Goal: Task Accomplishment & Management: Manage account settings

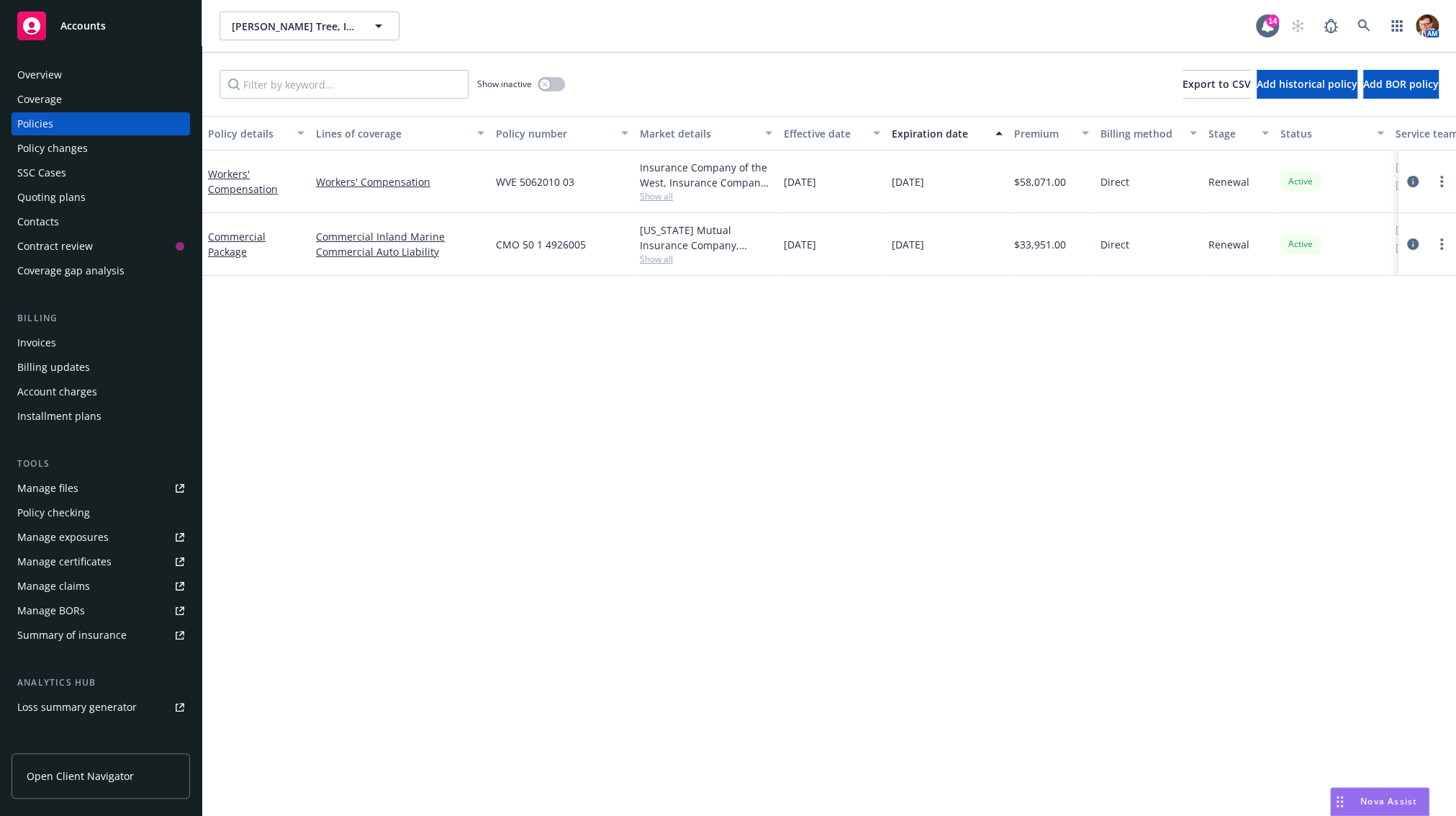
click at [1373, 799] on span "Nova Assist" at bounding box center [1388, 801] width 57 height 12
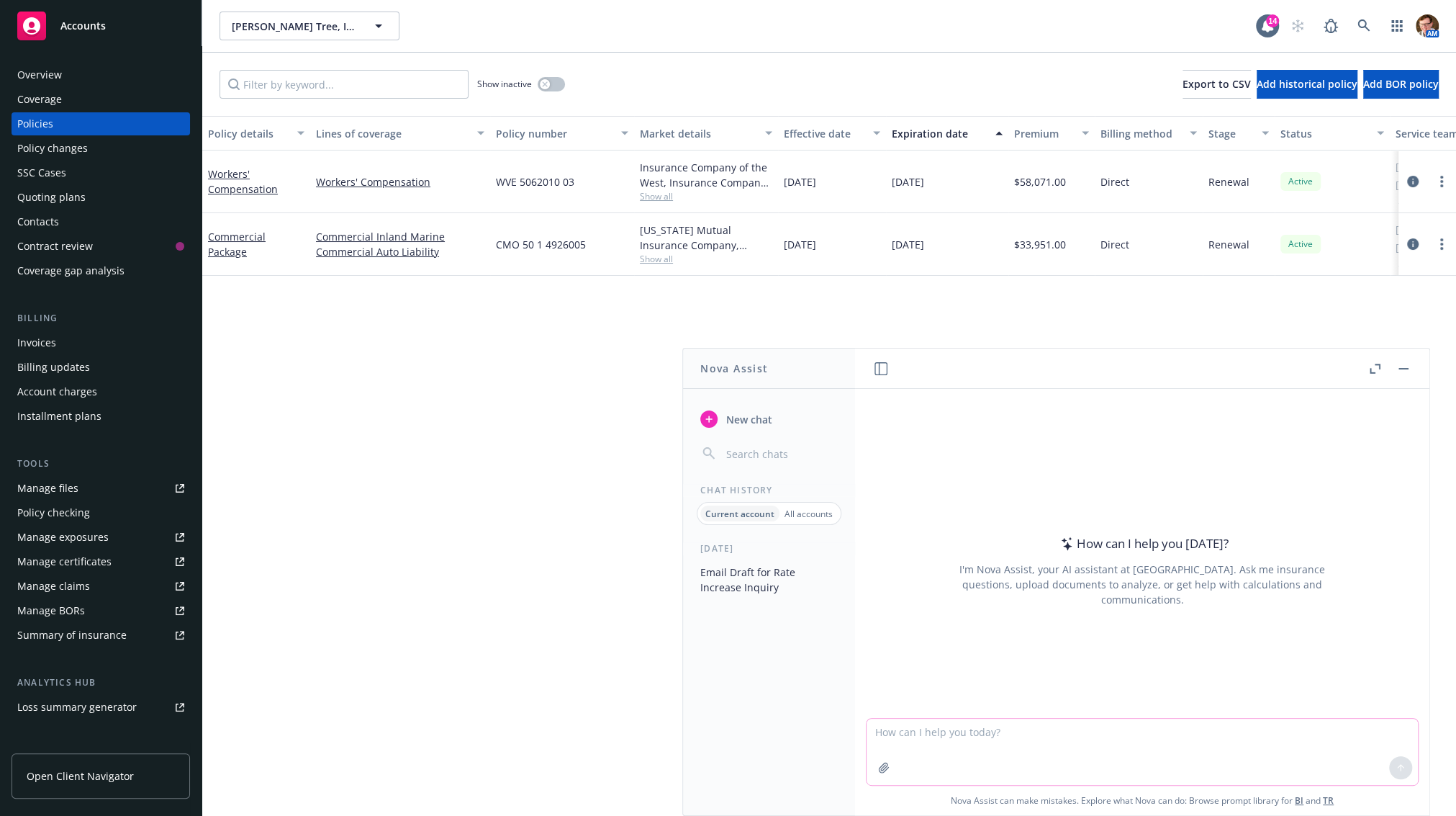
click at [1084, 753] on textarea at bounding box center [1142, 751] width 551 height 66
paste textarea "Hi there Luda - please find the submission attached and a work comp quote if po…"
type textarea "revise this message to be a profession insurance submission to carrier, keep it…"
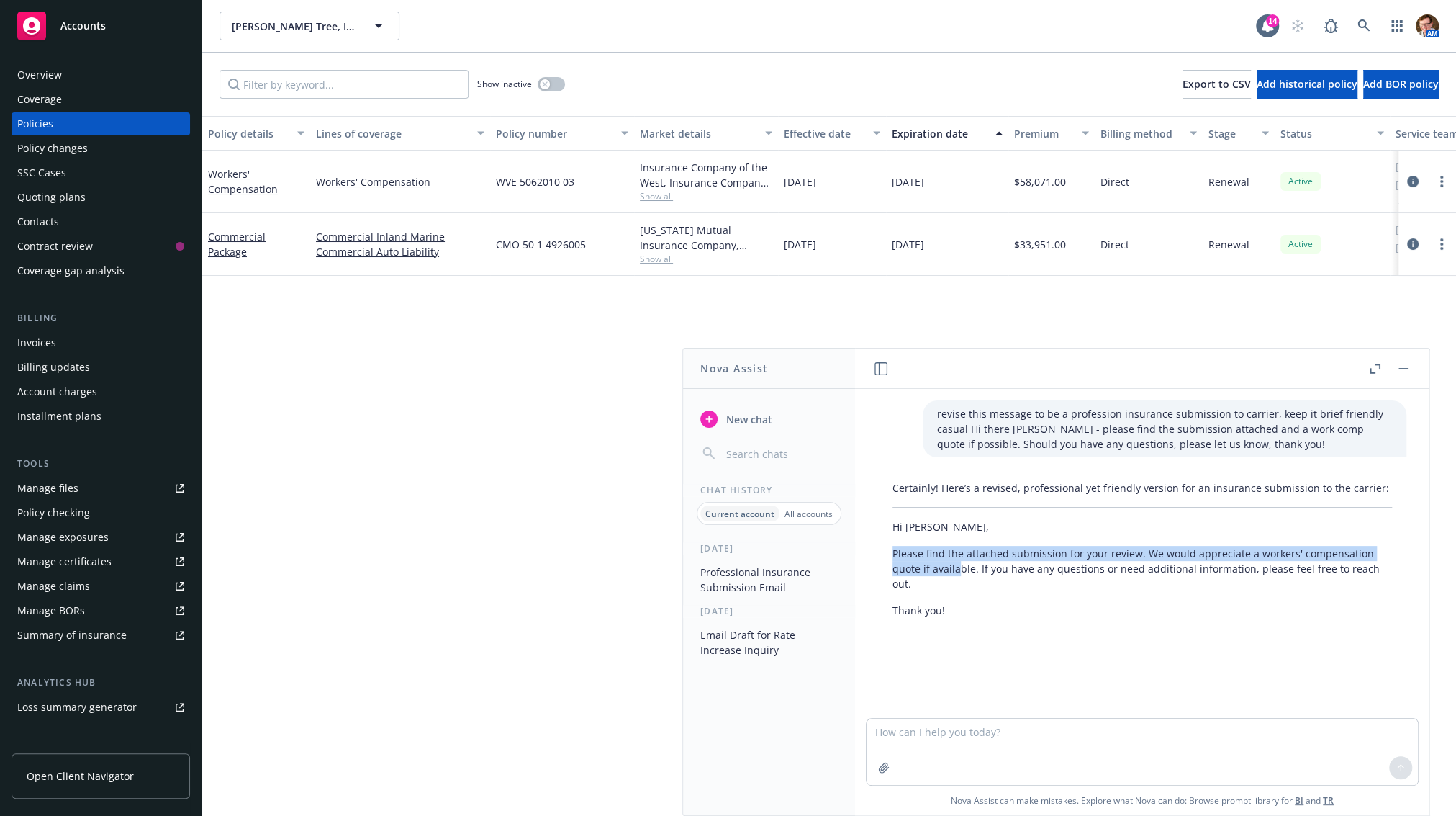
drag, startPoint x: 918, startPoint y: 575, endPoint x: 888, endPoint y: 553, distance: 37.2
click at [888, 553] on div "Certainly! Here’s a revised, professional yet friendly version for an insurance…" at bounding box center [1142, 548] width 528 height 149
drag, startPoint x: 928, startPoint y: 585, endPoint x: 894, endPoint y: 551, distance: 48.1
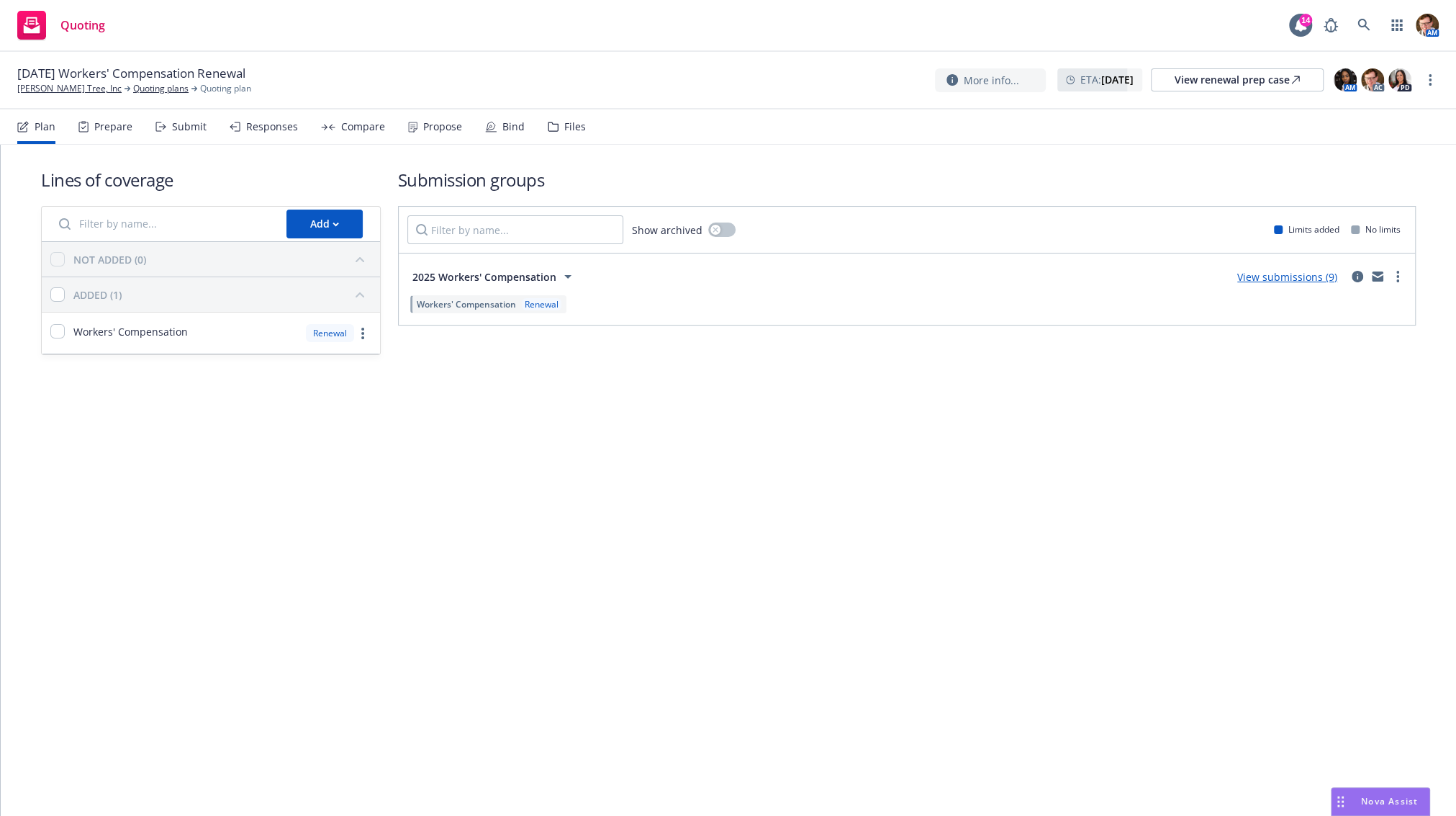
click at [256, 124] on div "Responses" at bounding box center [272, 127] width 52 height 12
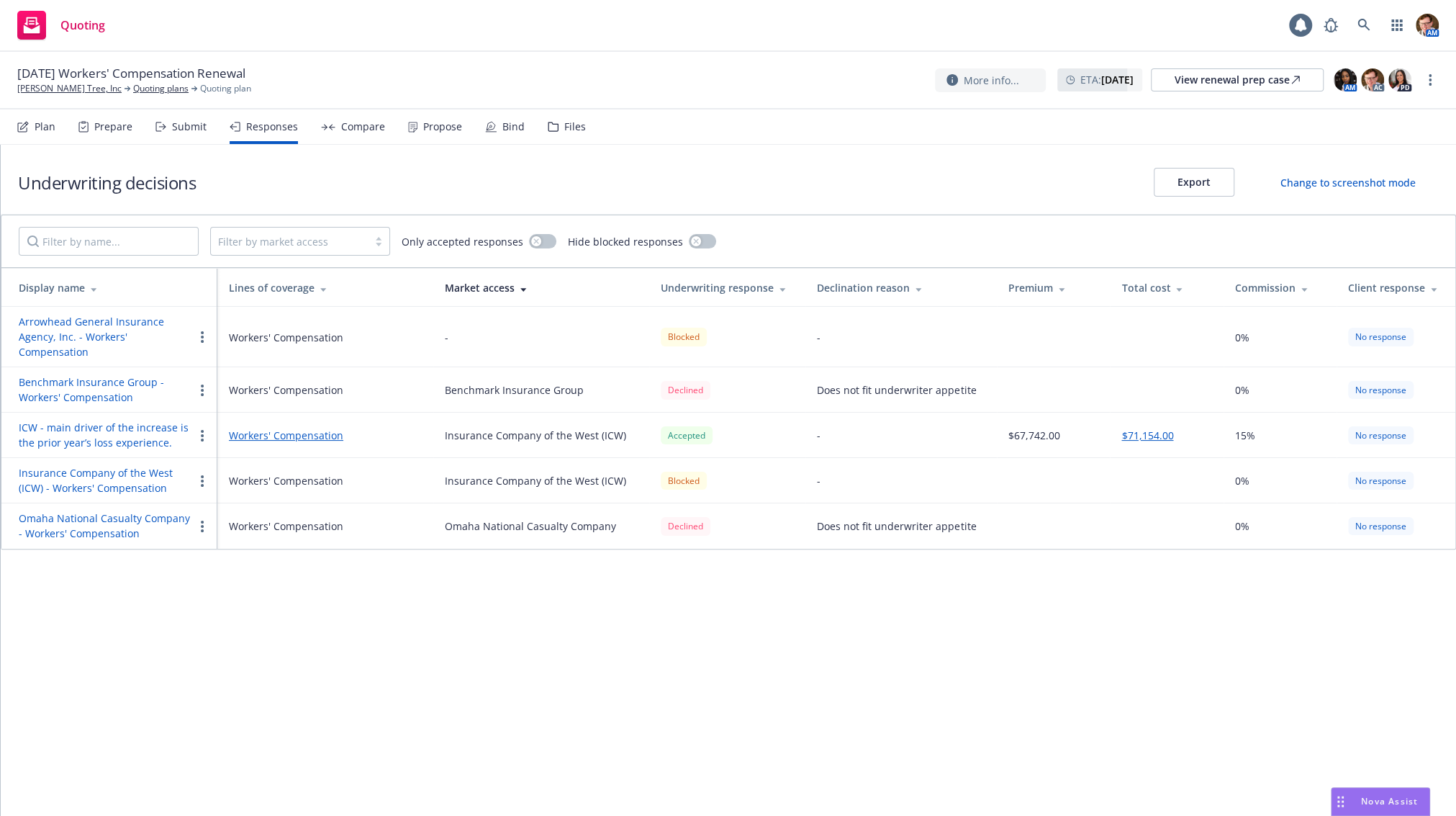
click at [409, 130] on icon at bounding box center [412, 128] width 8 height 10
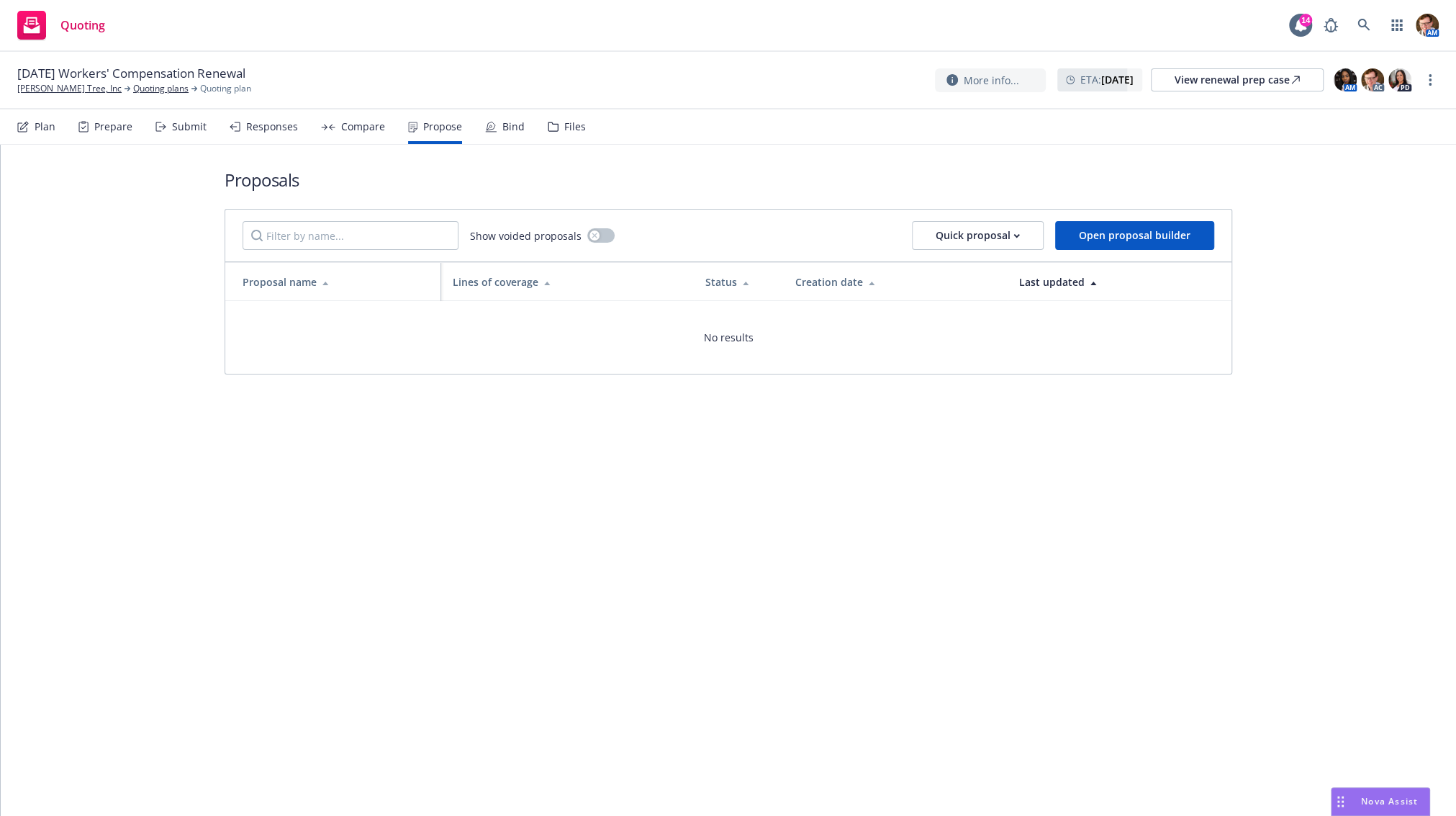
click at [253, 126] on div "Responses" at bounding box center [272, 127] width 52 height 12
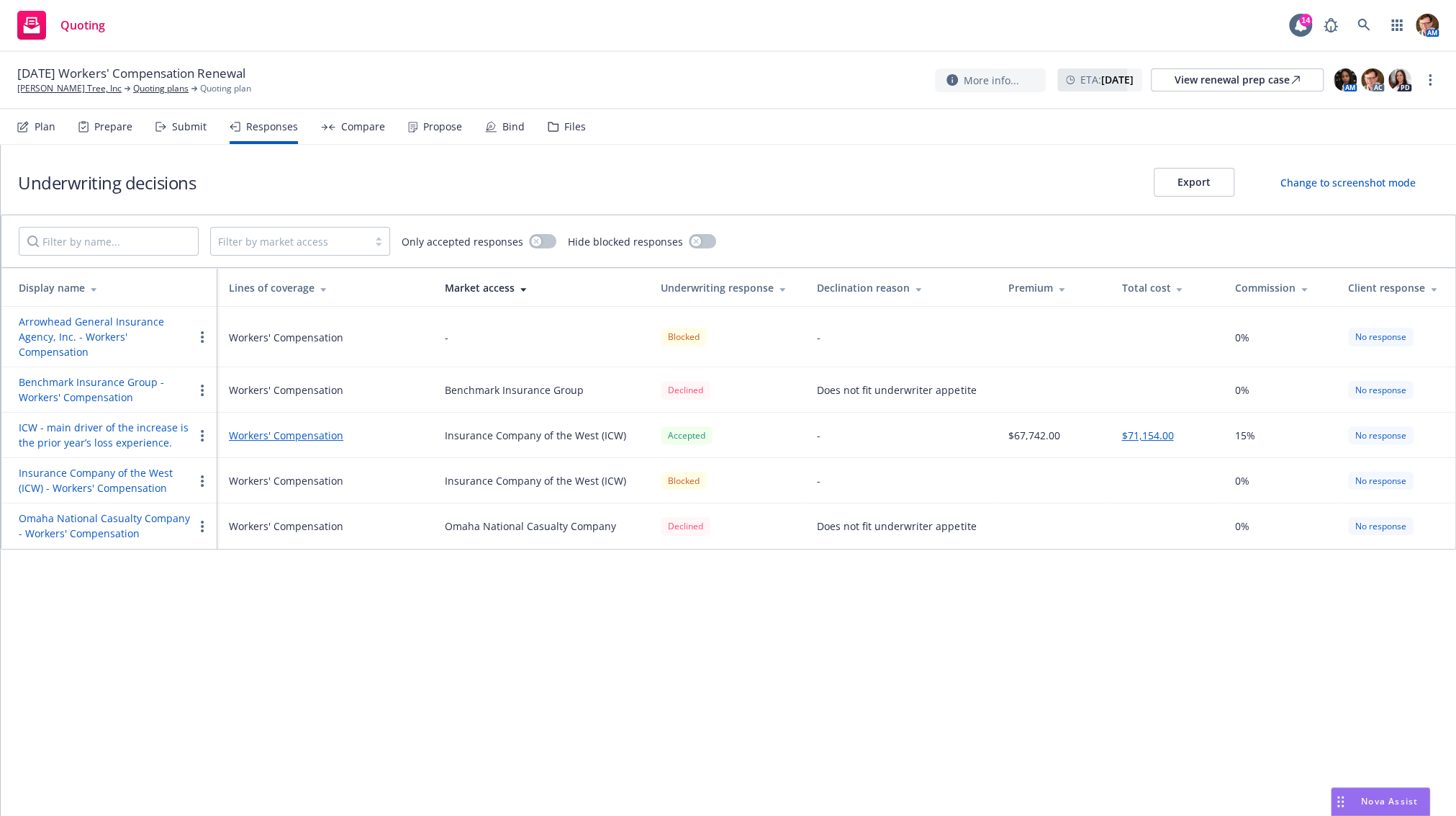
click at [218, 123] on div "Plan Prepare Submit Responses Compare Propose Bind Files" at bounding box center [301, 127] width 568 height 35
click at [190, 127] on div "Submit" at bounding box center [189, 127] width 35 height 12
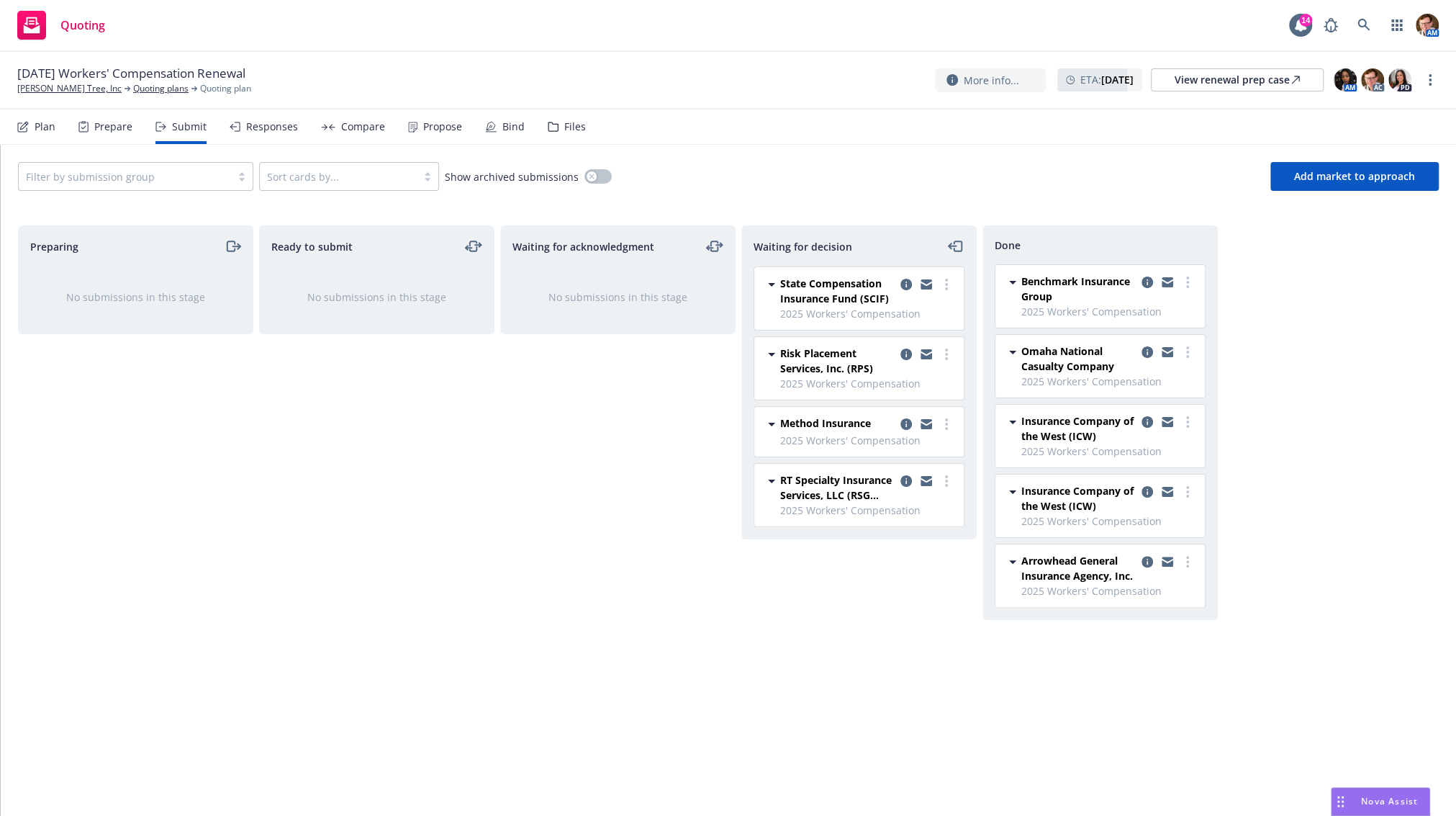
click at [284, 130] on div "Responses" at bounding box center [272, 127] width 52 height 12
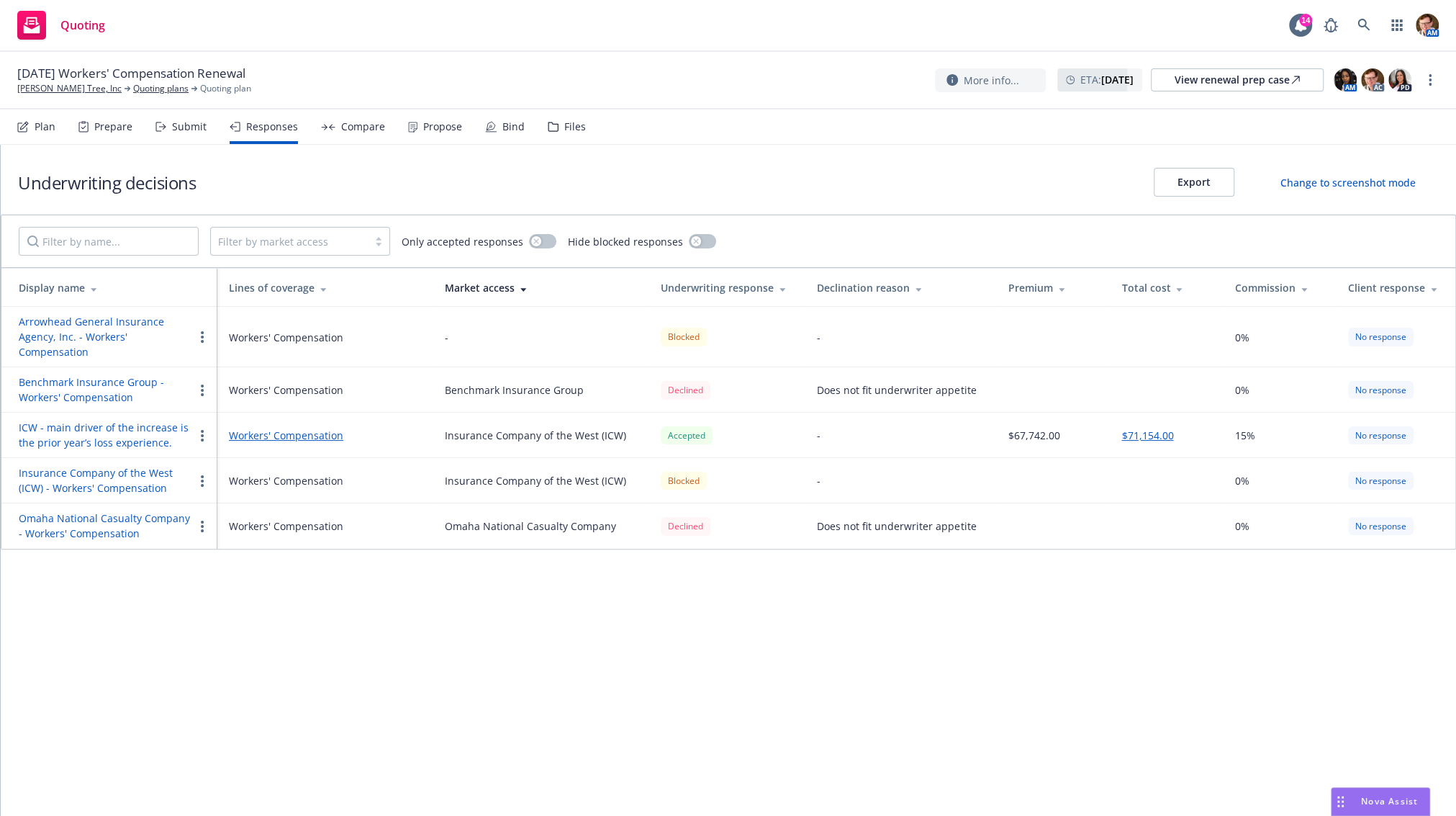
click at [332, 131] on div "Compare" at bounding box center [353, 127] width 64 height 35
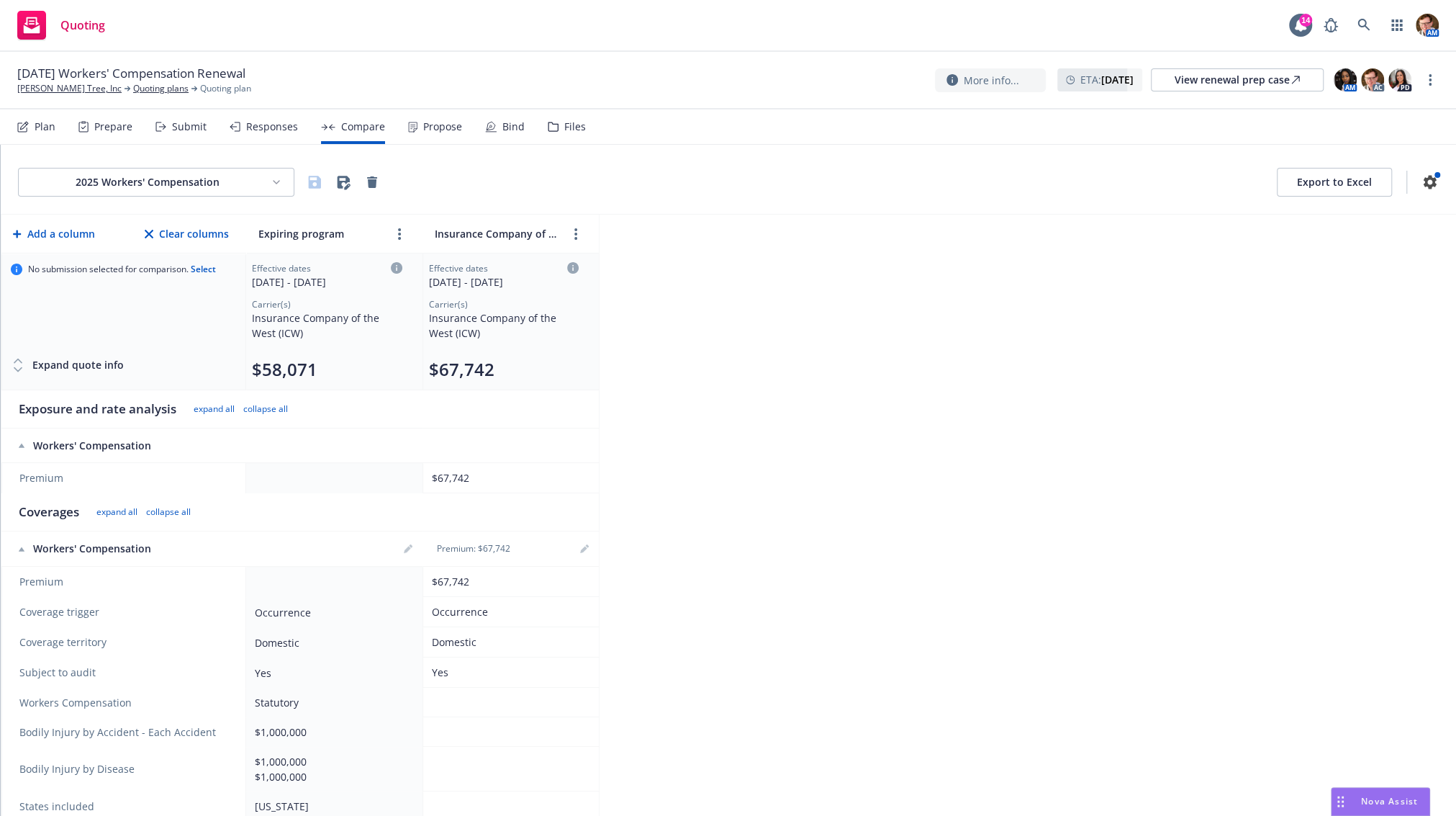
click at [177, 126] on div "Submit" at bounding box center [189, 127] width 35 height 12
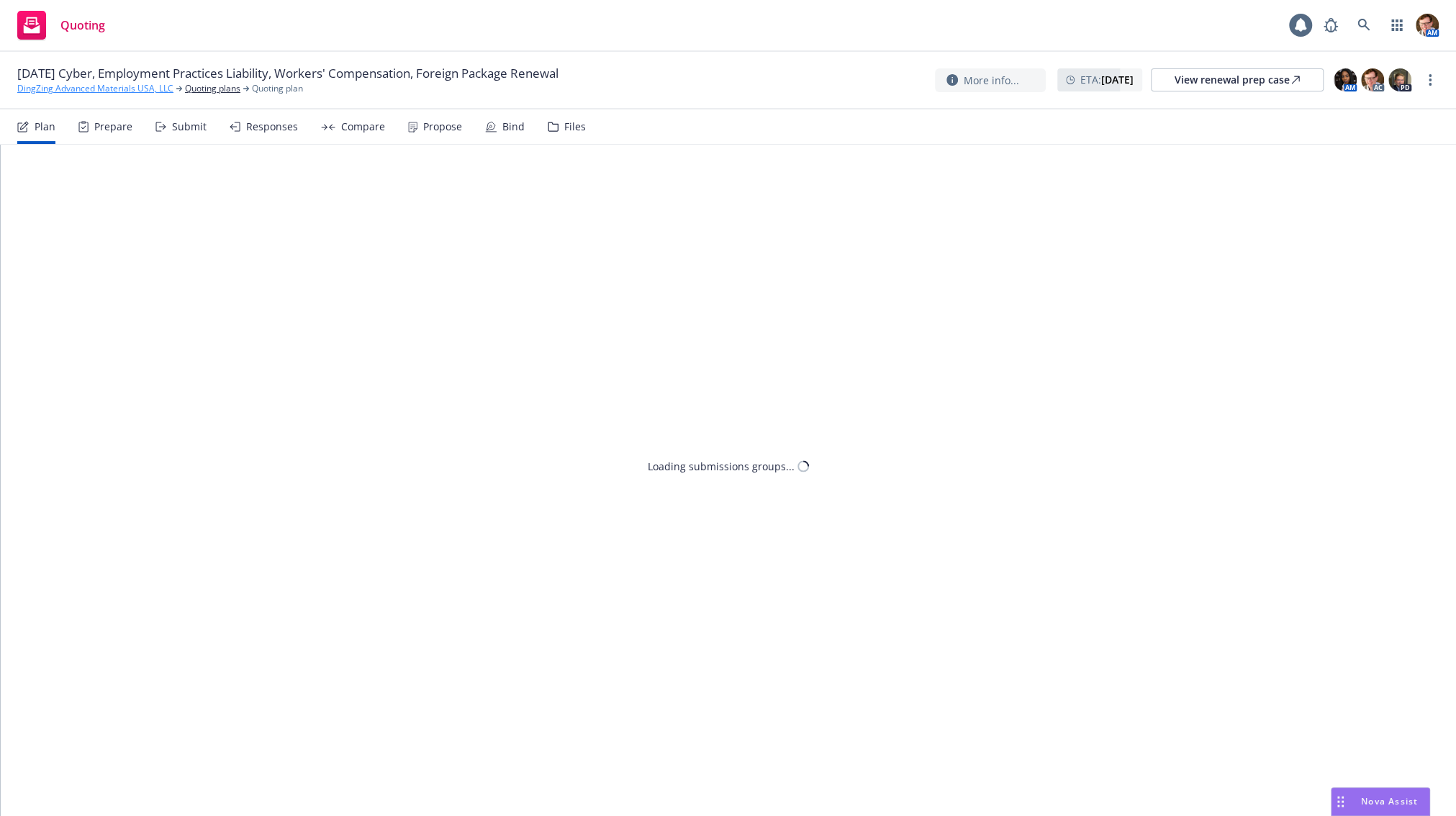
click at [71, 89] on link "DingZing Advanced Materials USA, LLC" at bounding box center [95, 89] width 156 height 13
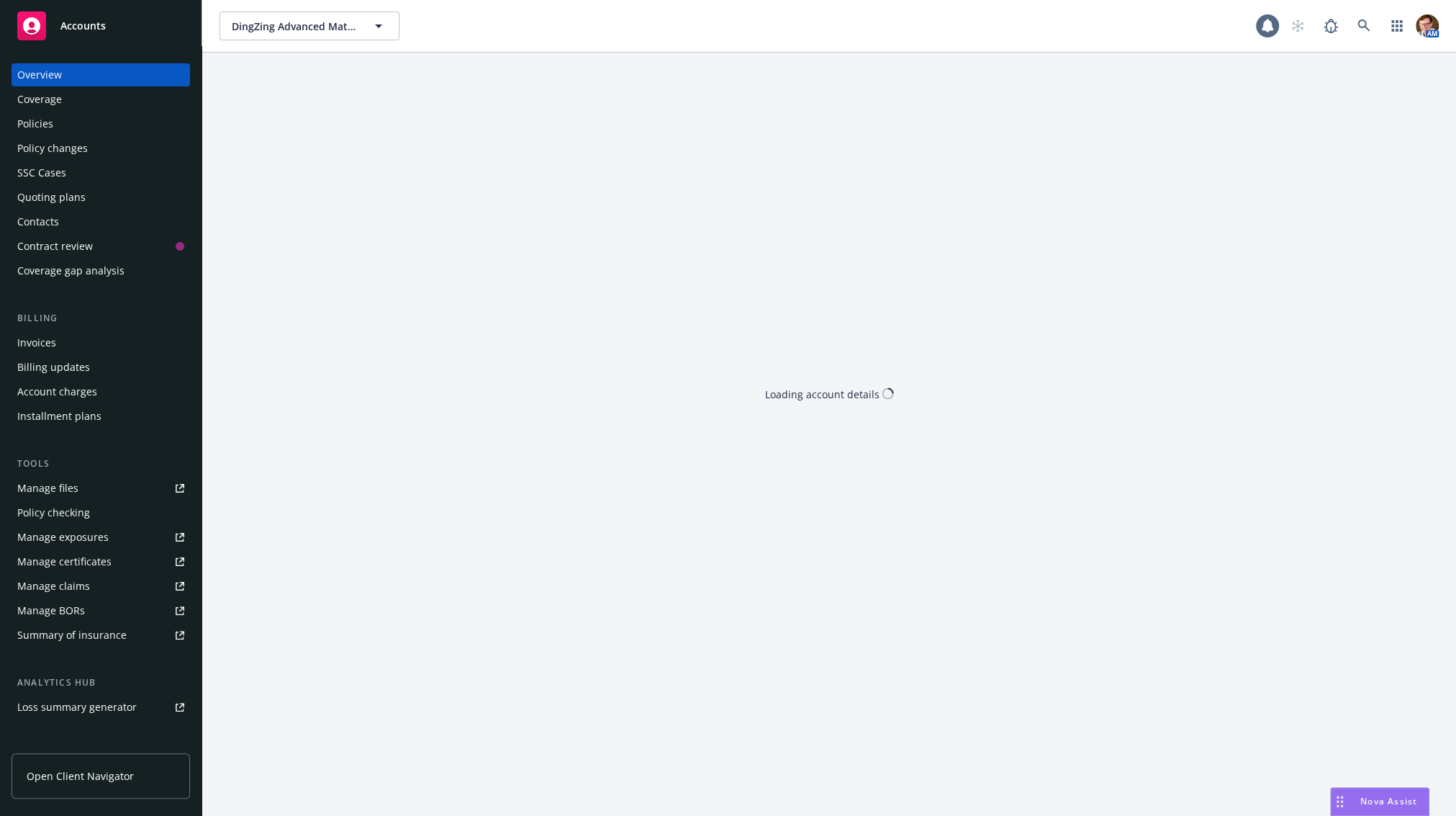
click at [57, 130] on div "Policies" at bounding box center [101, 124] width 167 height 23
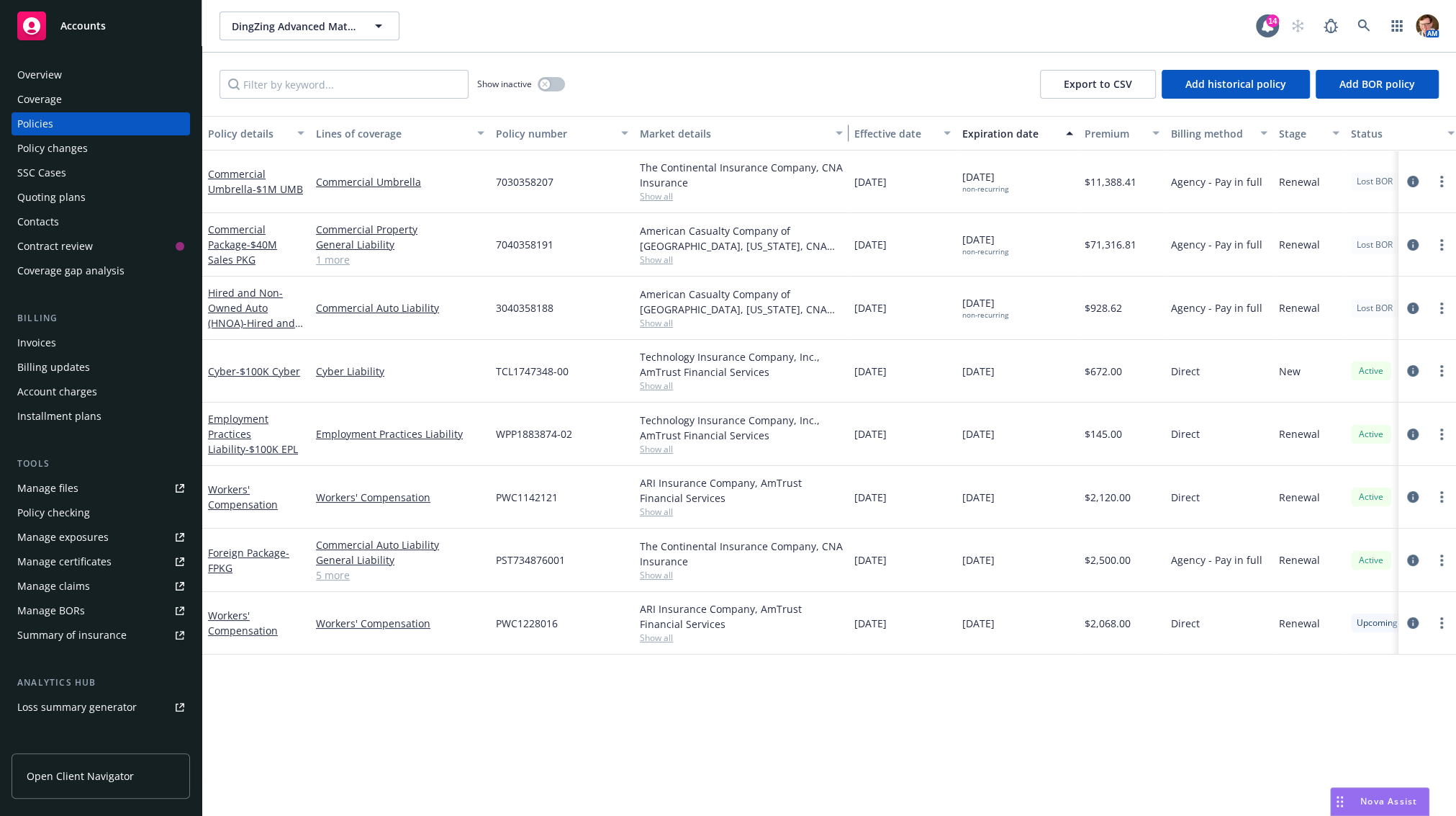
drag, startPoint x: 767, startPoint y: 143, endPoint x: 837, endPoint y: 135, distance: 70.5
click at [838, 135] on div "button" at bounding box center [842, 133] width 8 height 34
click at [1407, 245] on icon "circleInformation" at bounding box center [1413, 245] width 12 height 12
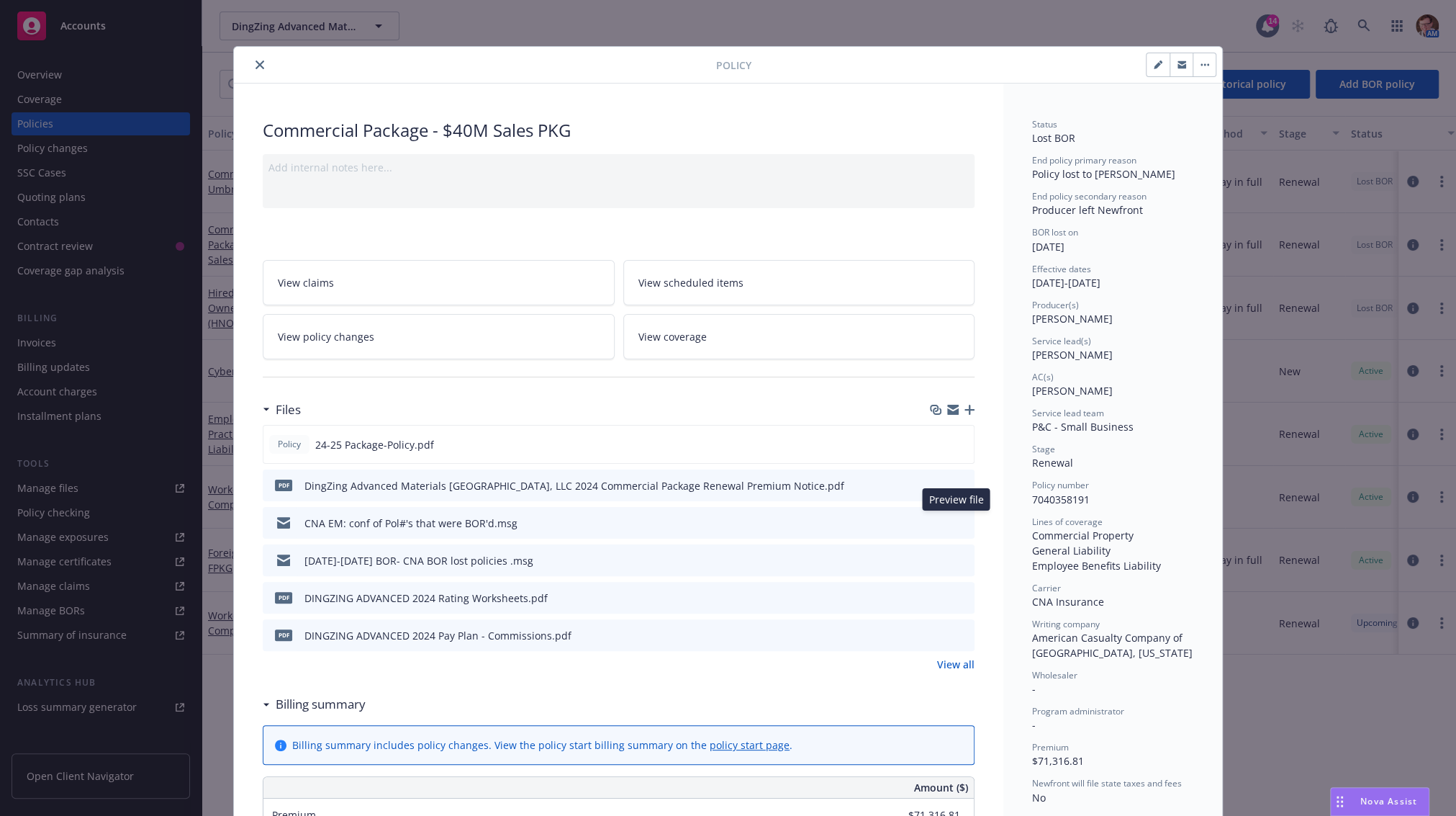
click at [956, 525] on button at bounding box center [962, 524] width 13 height 15
click at [956, 518] on icon "preview file" at bounding box center [961, 522] width 13 height 11
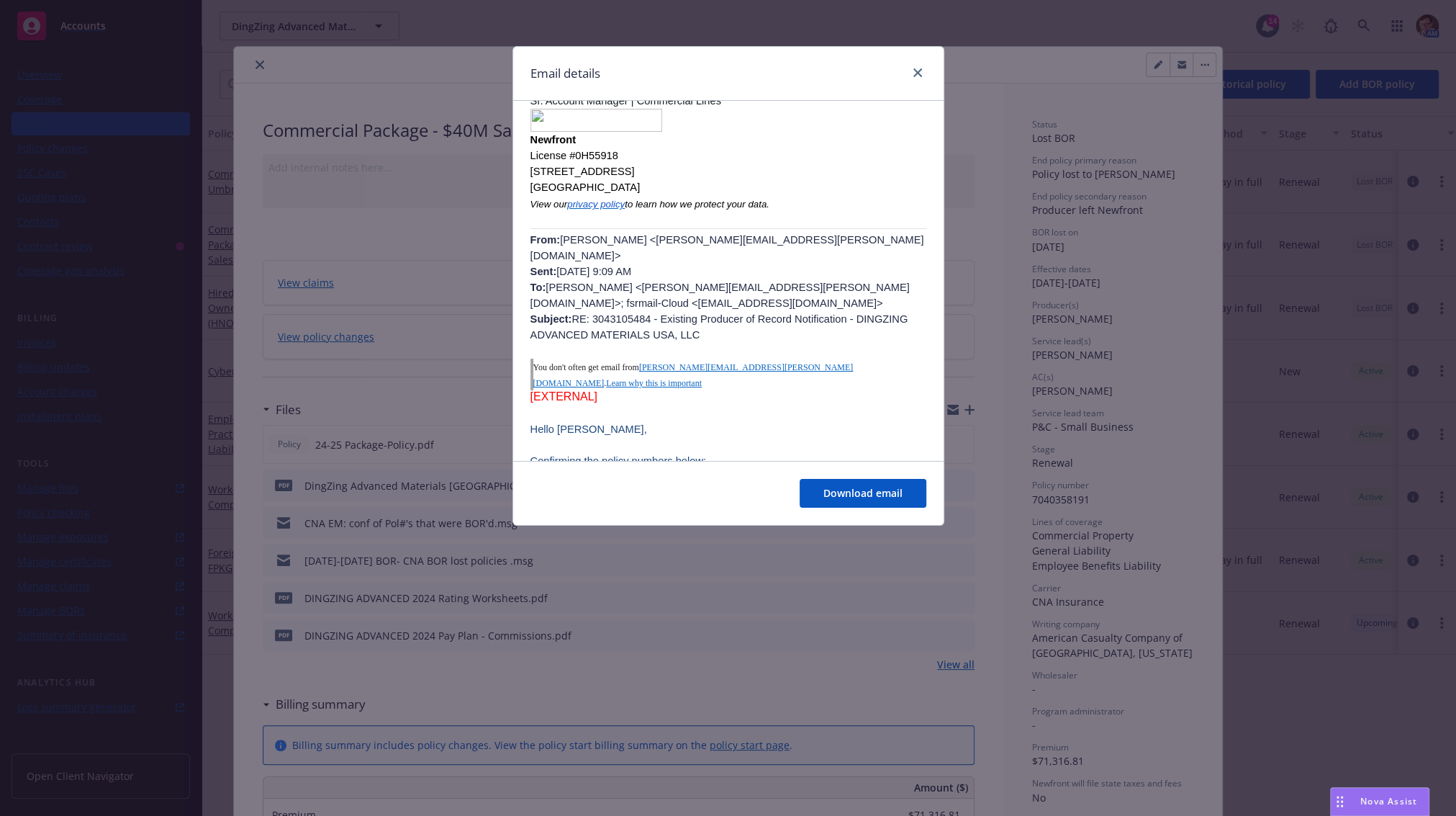
scroll to position [365, 0]
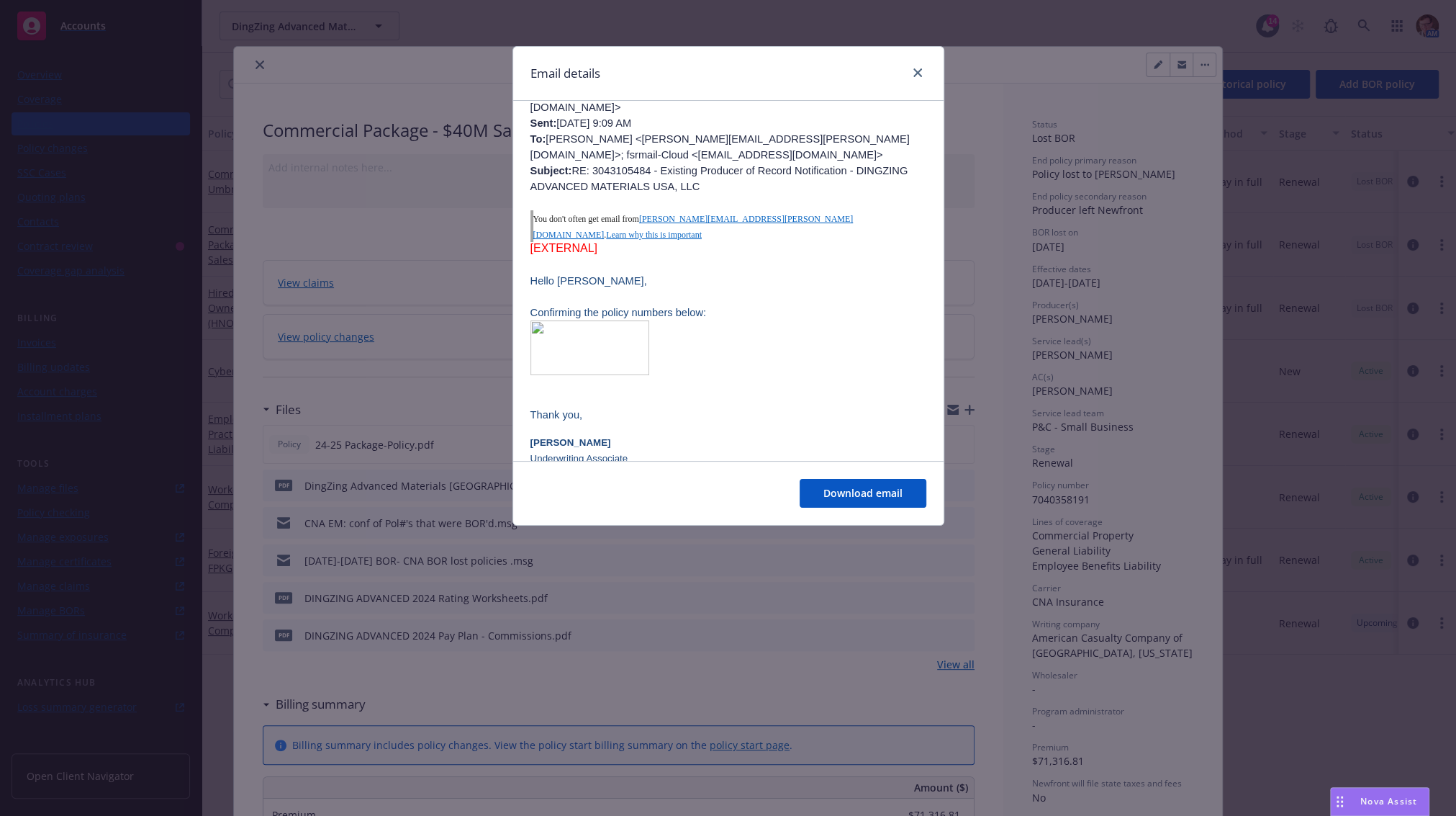
click at [588, 321] on img at bounding box center [589, 347] width 119 height 55
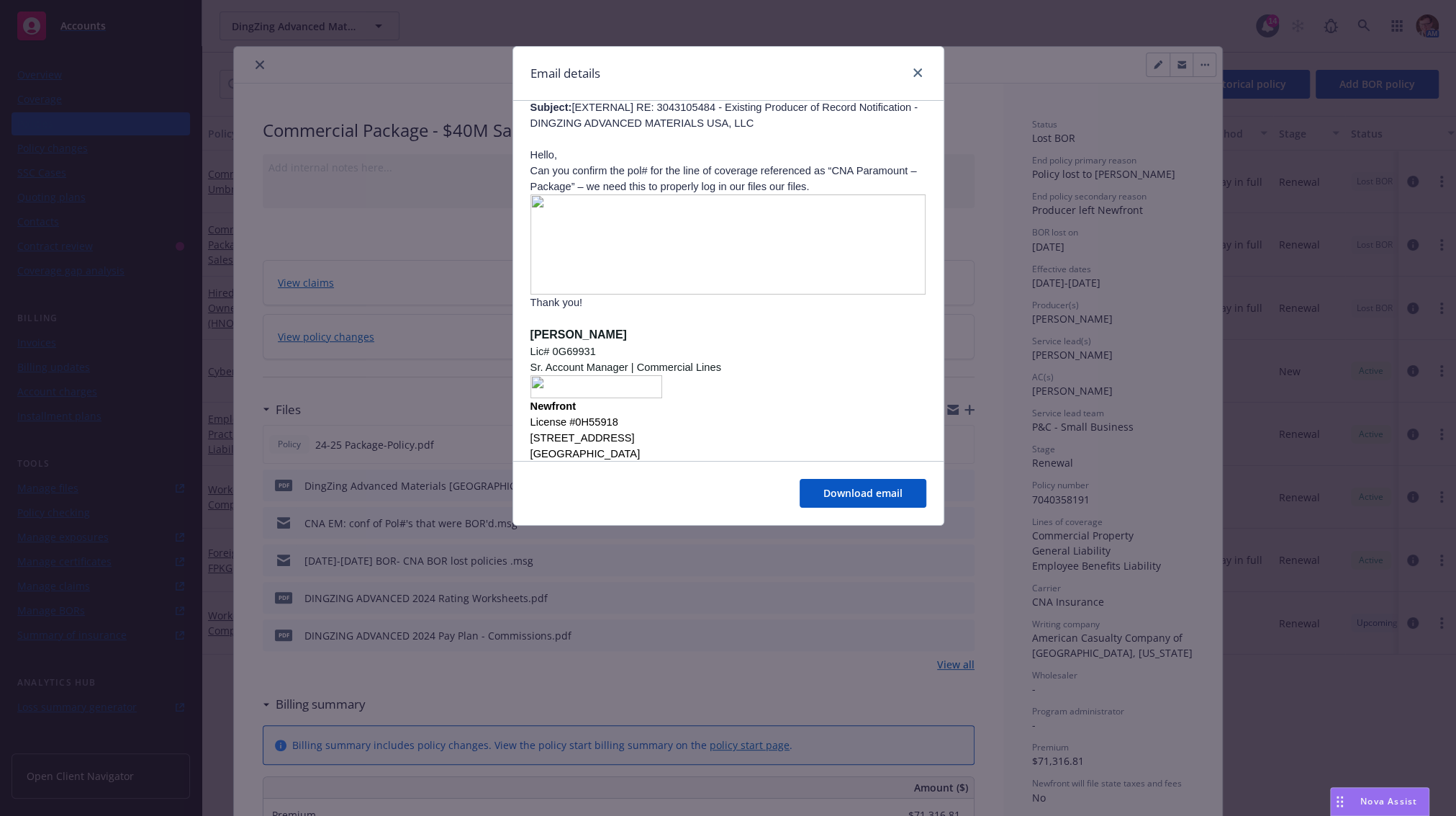
scroll to position [804, 0]
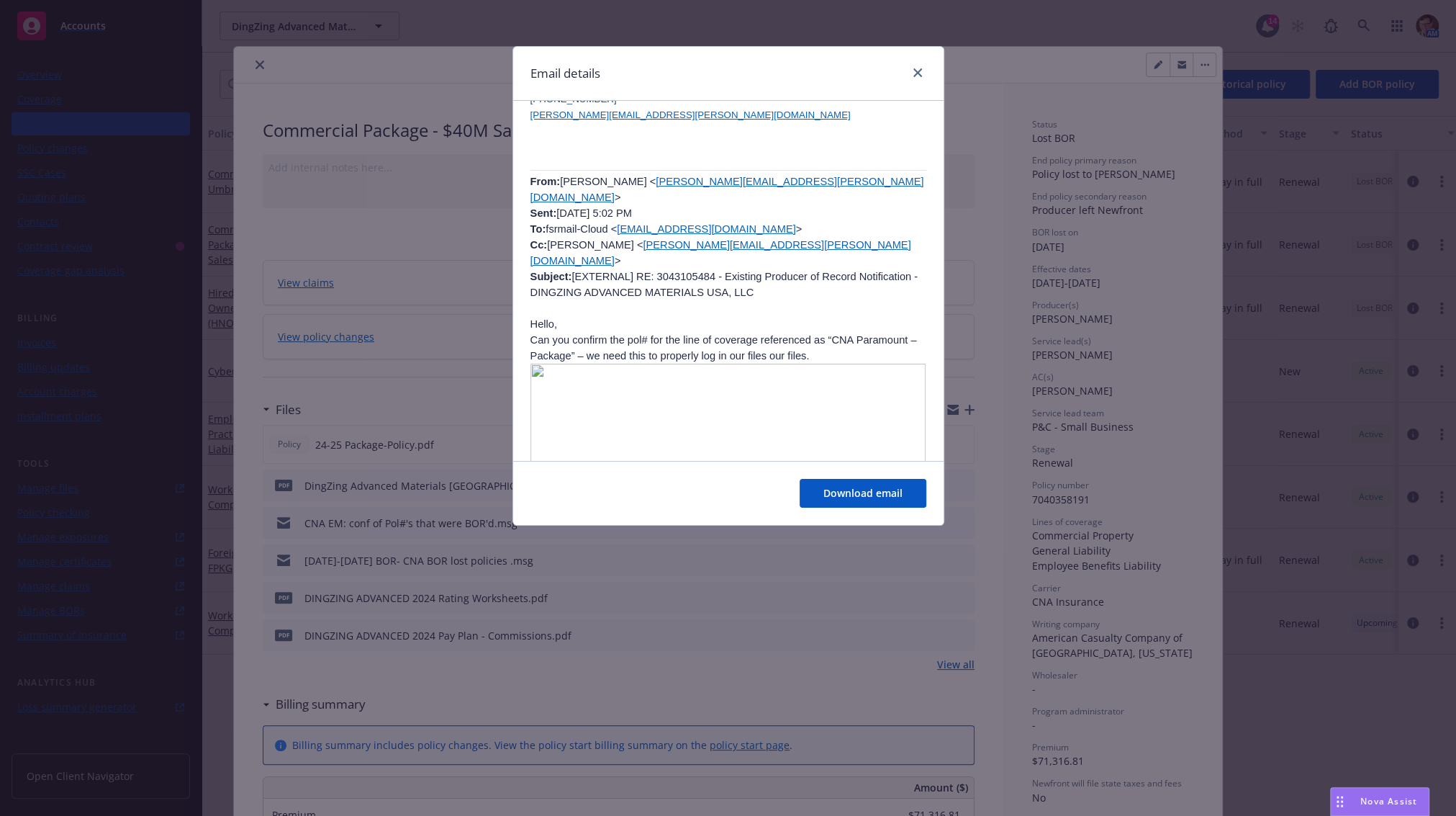
click at [621, 363] on img at bounding box center [728, 413] width 396 height 100
click at [750, 363] on img at bounding box center [728, 413] width 396 height 100
click at [870, 491] on span "Download email" at bounding box center [863, 493] width 80 height 13
click at [266, 30] on div "Email details RE: 3043105484 - Existing Producer of Record Notification - DINGZ…" at bounding box center [728, 408] width 1456 height 816
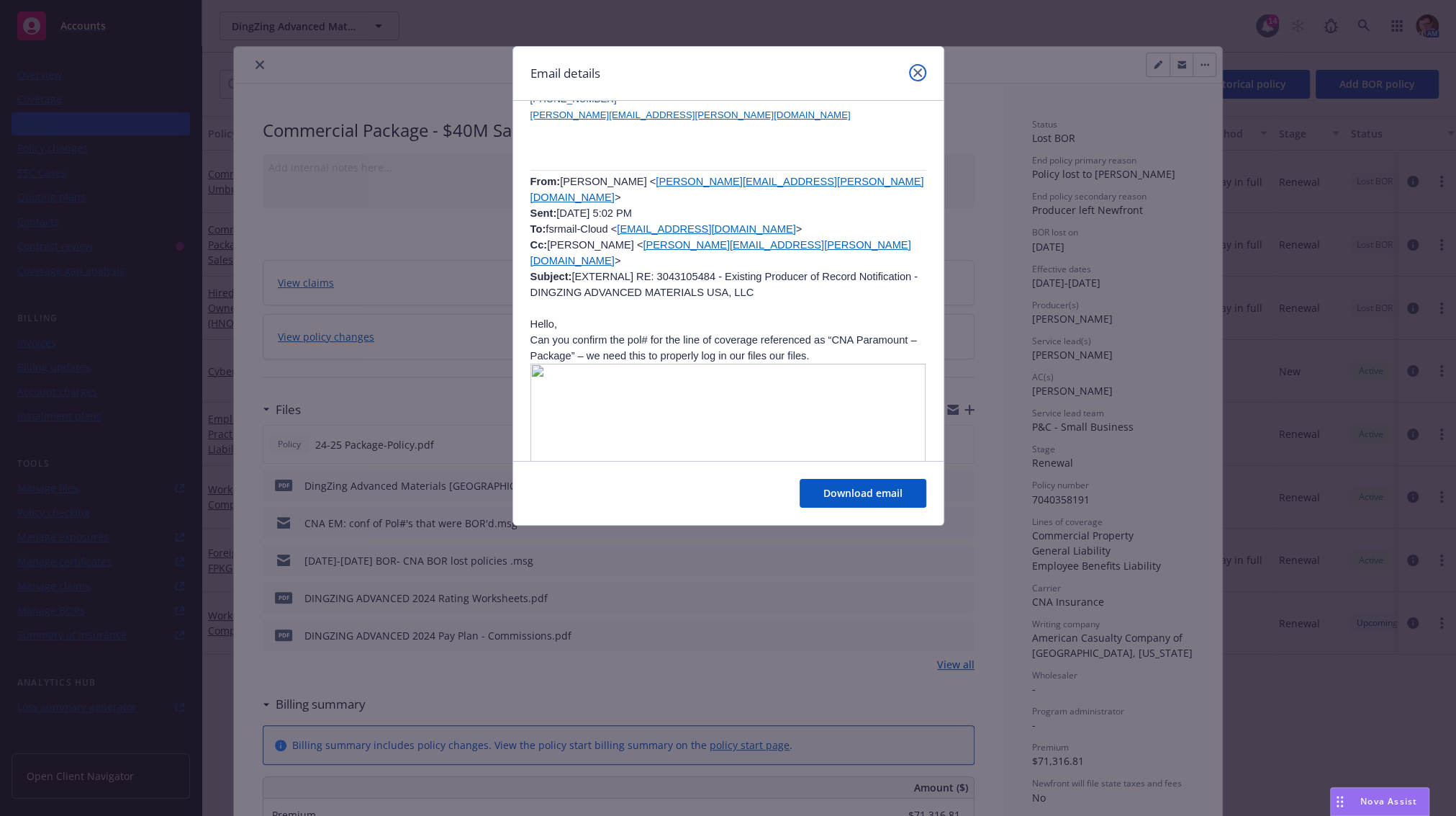
click at [919, 68] on icon "close" at bounding box center [917, 72] width 9 height 9
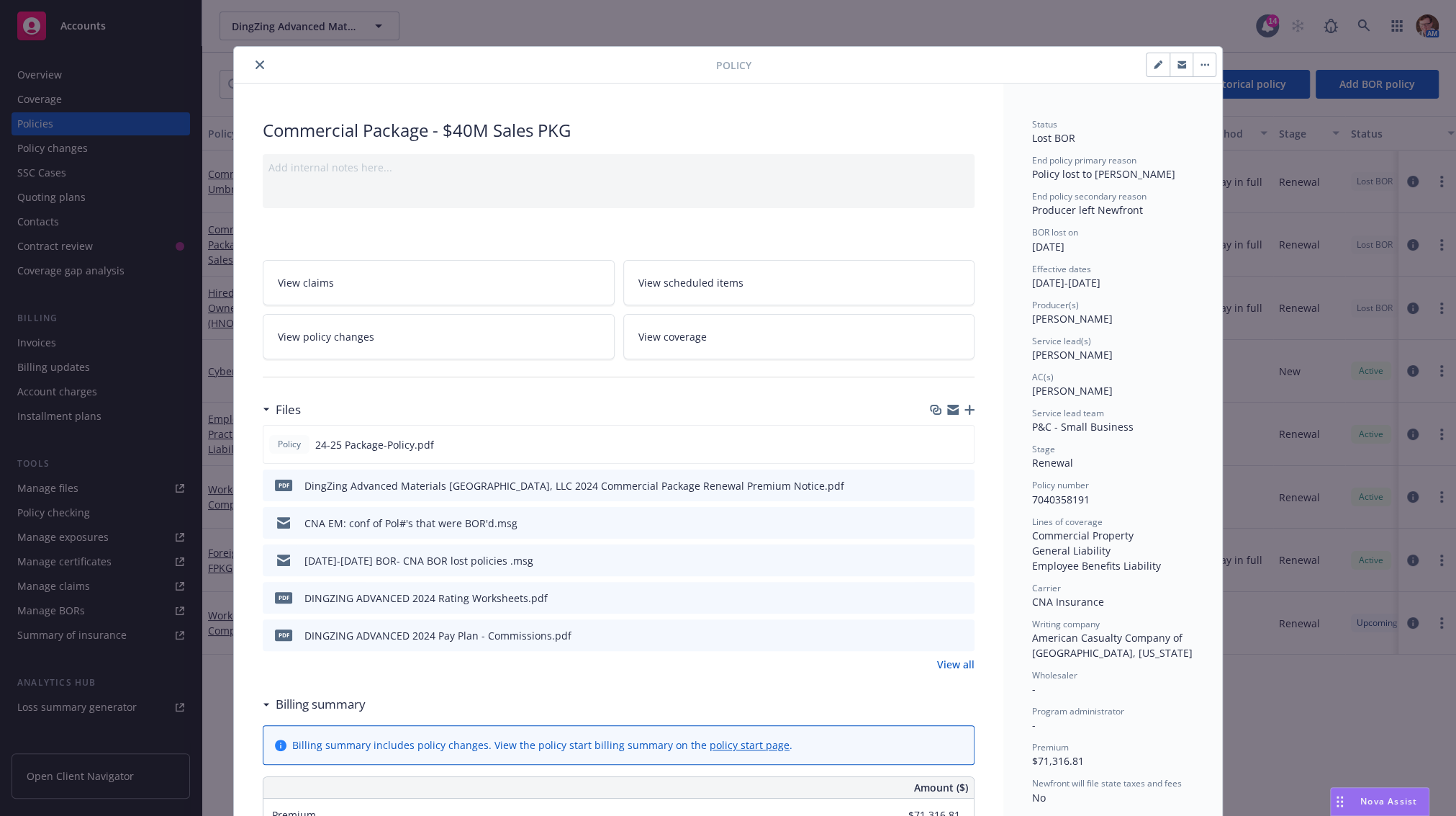
click at [931, 520] on icon "download file" at bounding box center [936, 522] width 12 height 12
click at [934, 556] on icon "download file" at bounding box center [936, 559] width 12 height 12
click at [955, 554] on icon "preview file" at bounding box center [961, 559] width 13 height 11
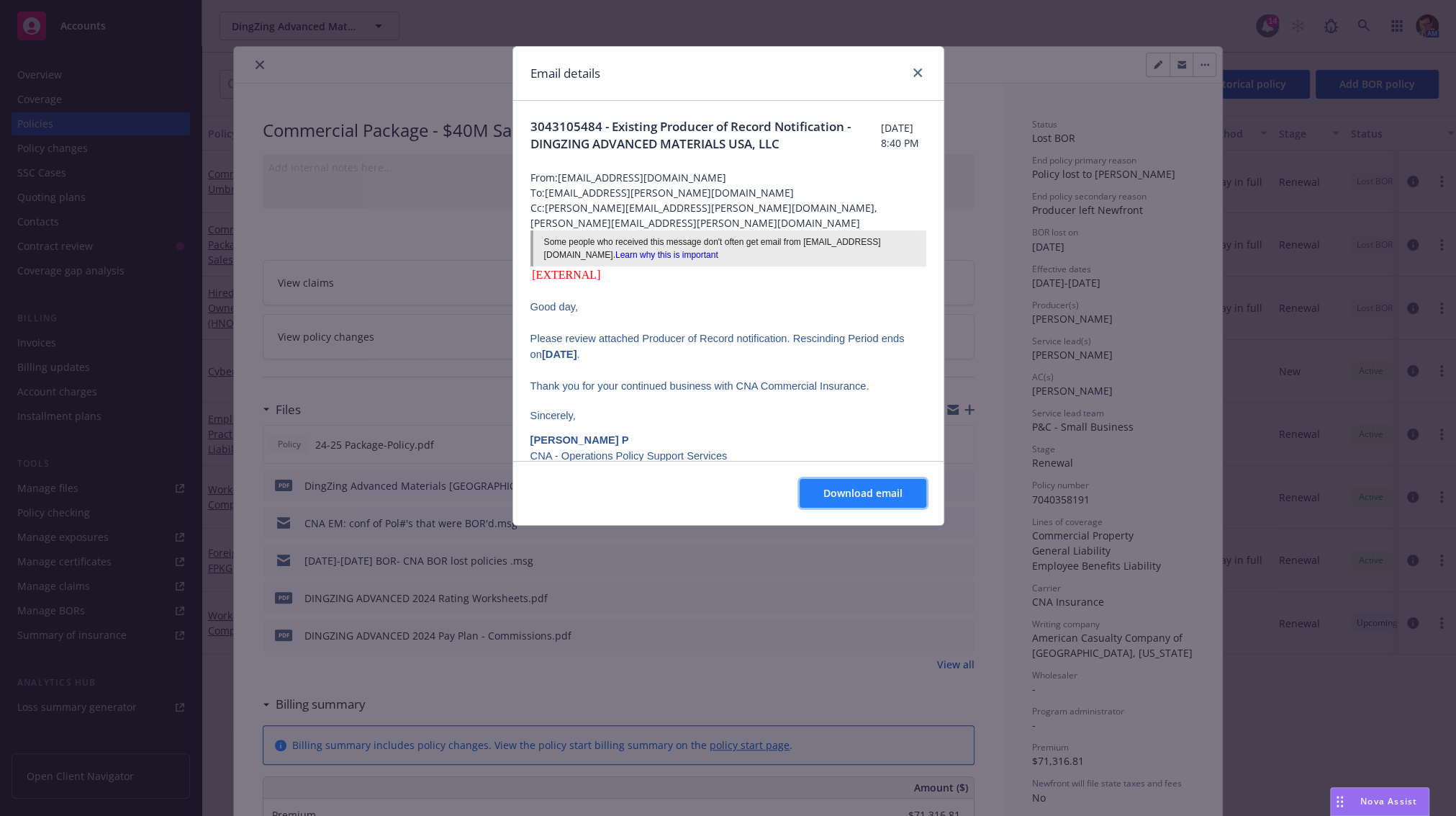
click at [844, 491] on span "Download email" at bounding box center [863, 493] width 80 height 13
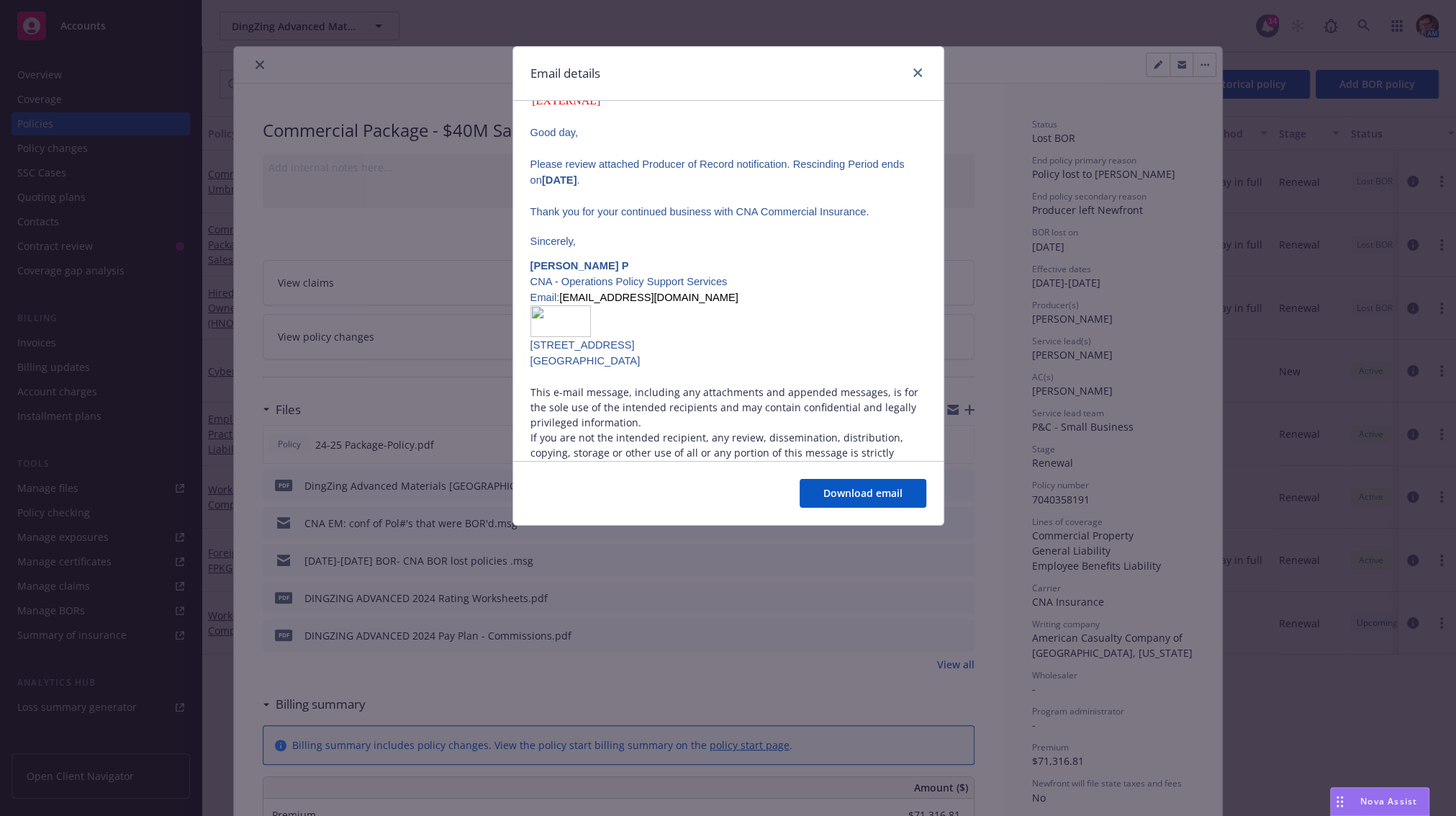
scroll to position [238, 0]
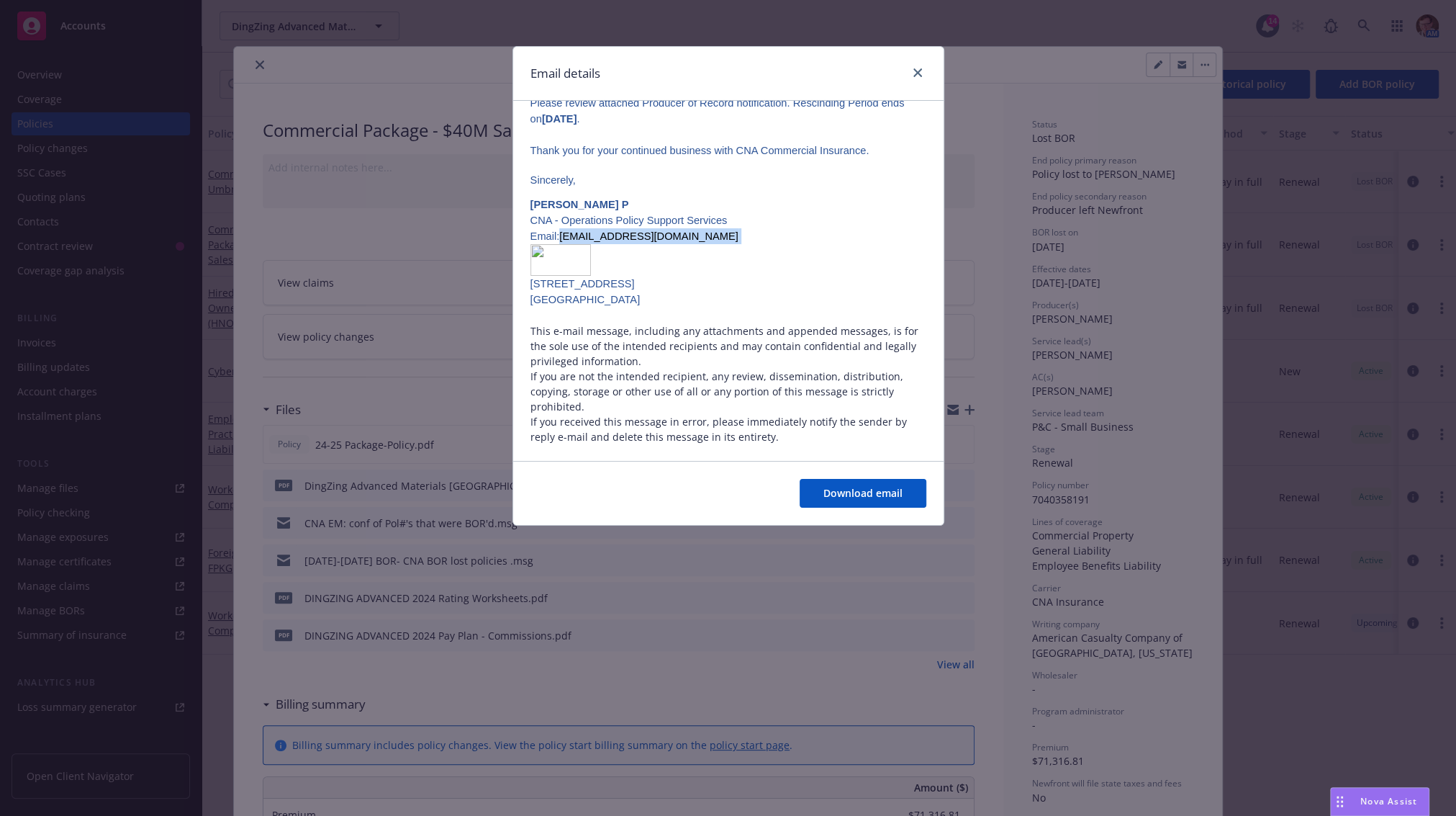
drag, startPoint x: 718, startPoint y: 233, endPoint x: 562, endPoint y: 233, distance: 156.0
click at [562, 233] on p "Email: fsrmail-cloud@cnacentral.com" at bounding box center [728, 236] width 396 height 16
copy p "fsrmail-cloud@cnacentral.com"
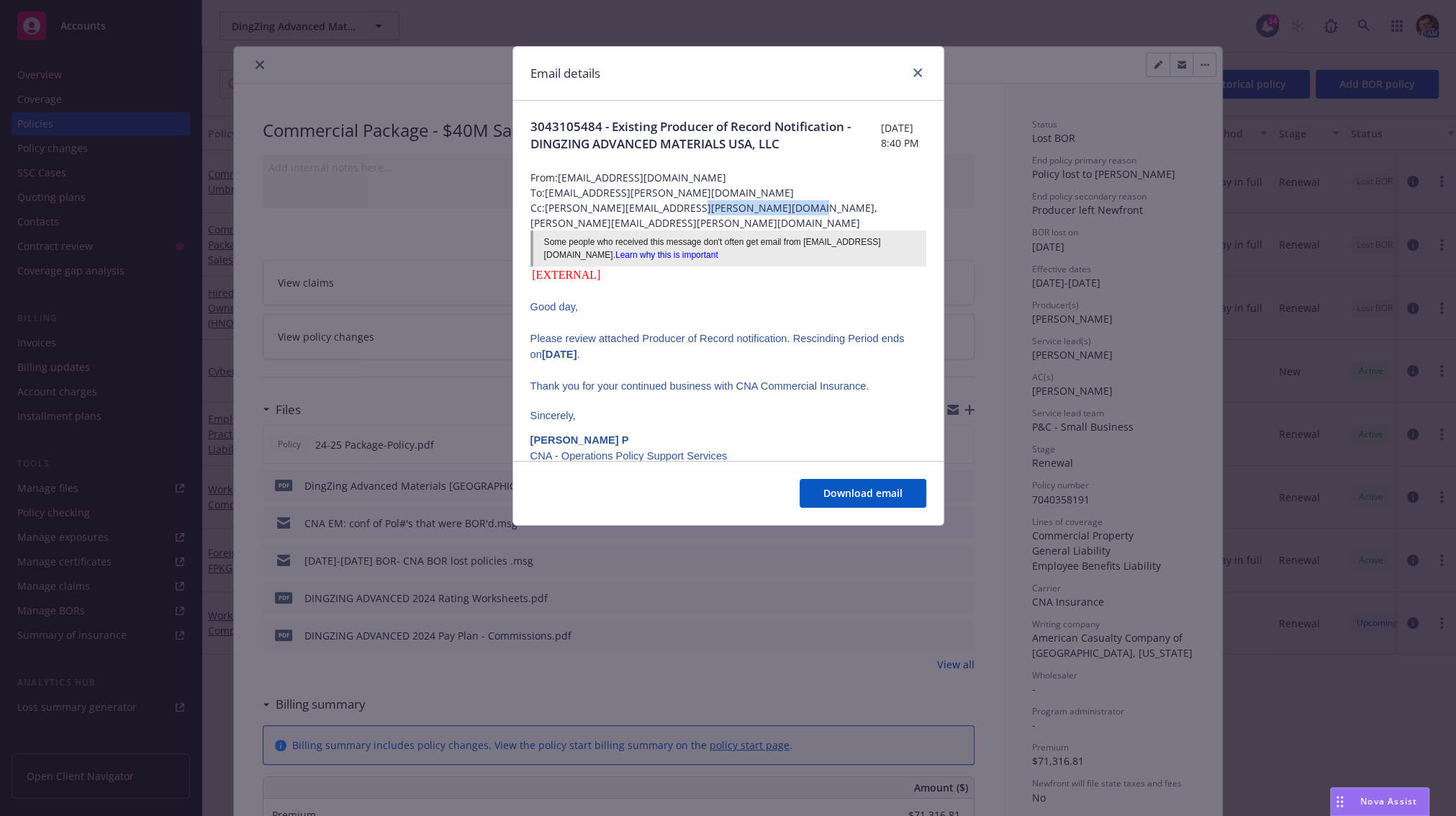
drag, startPoint x: 827, startPoint y: 223, endPoint x: 685, endPoint y: 226, distance: 142.0
click at [685, 226] on span "Cc: sayani.neogi@newfront.com, Kyle.McCarty@cna.com" at bounding box center [728, 216] width 396 height 31
copy span "Kyle.McCarty@cna.com"
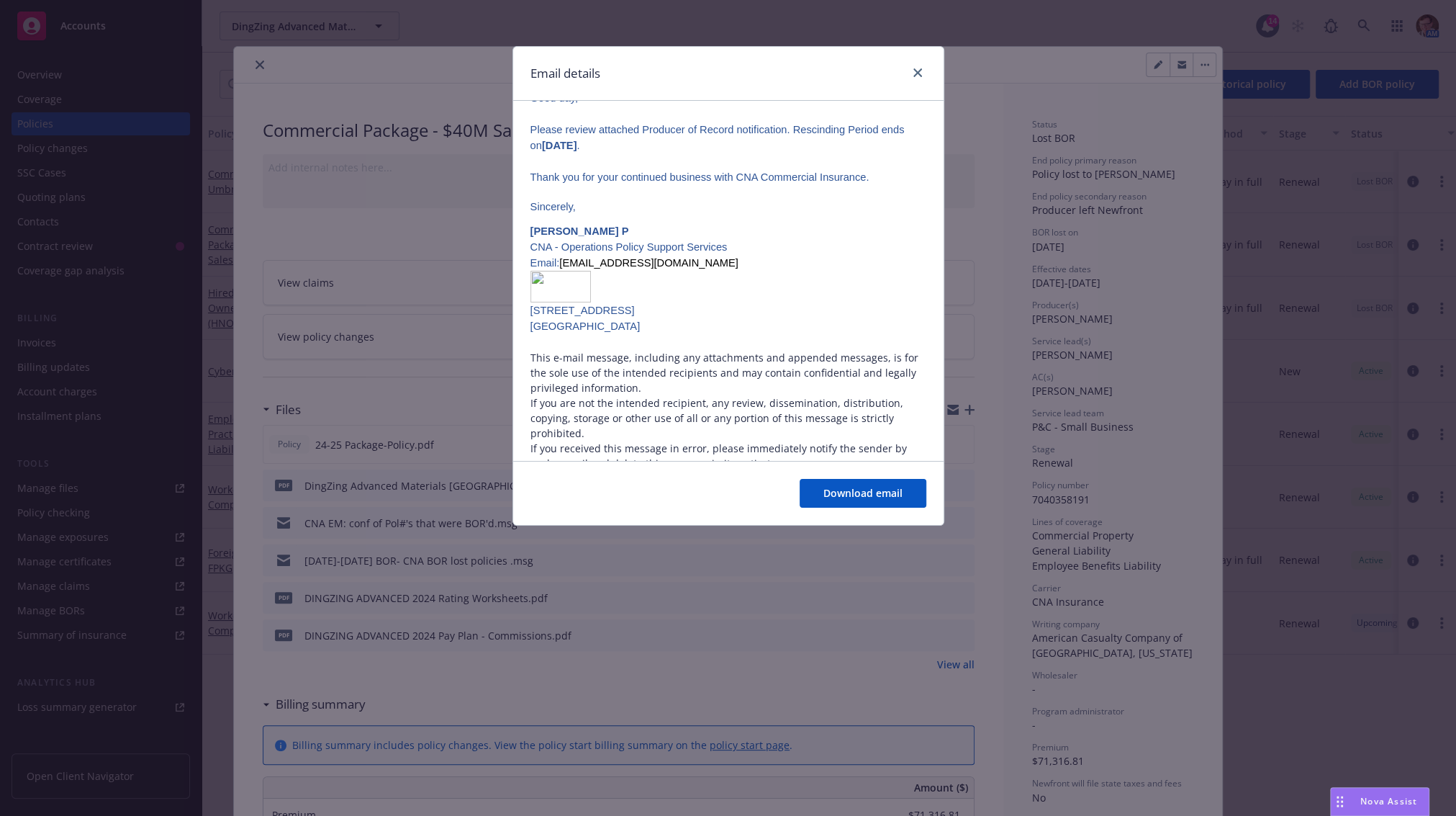
scroll to position [238, 0]
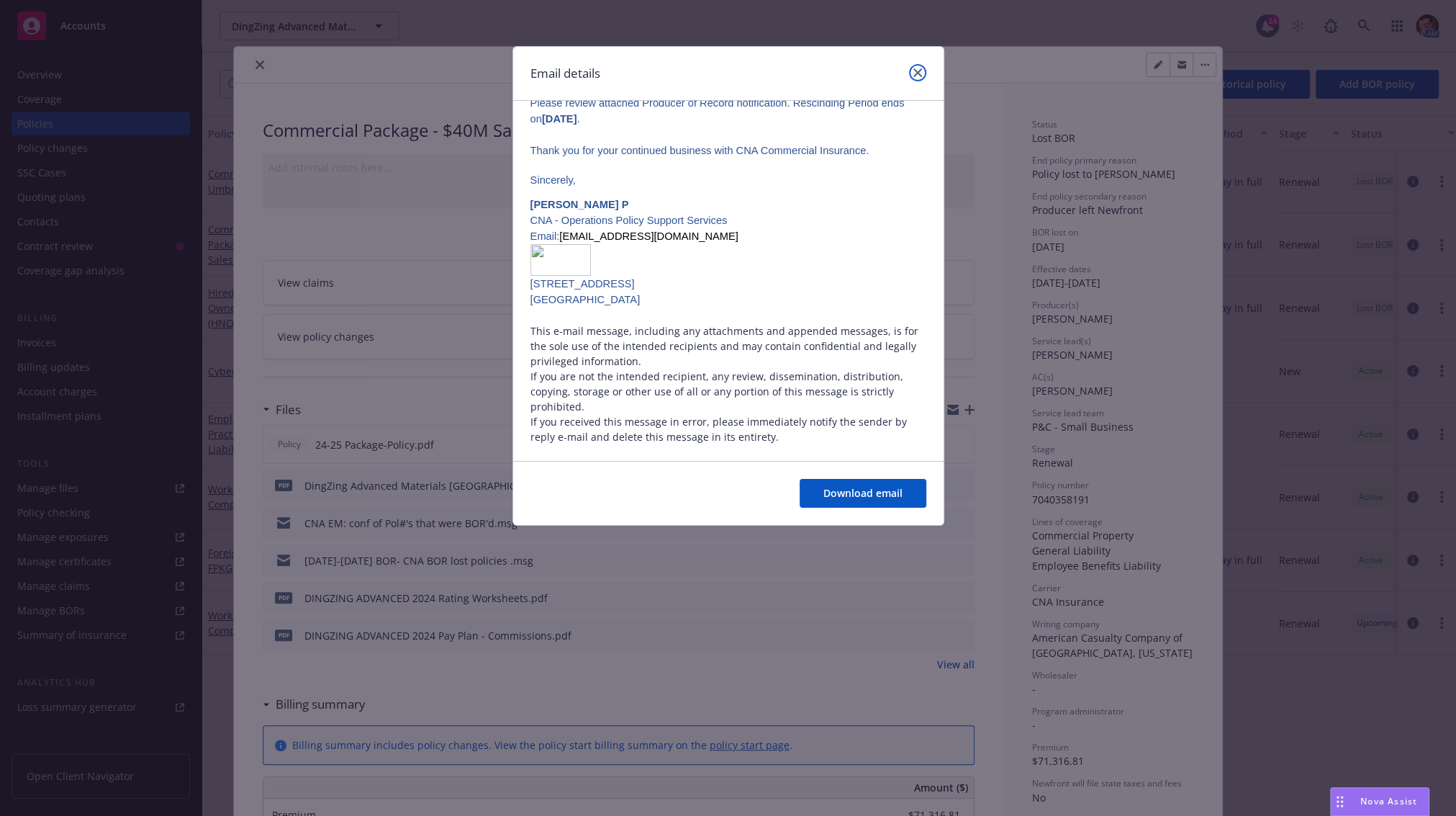
drag, startPoint x: 920, startPoint y: 66, endPoint x: 892, endPoint y: 62, distance: 28.3
click at [920, 66] on link "close" at bounding box center [917, 73] width 17 height 17
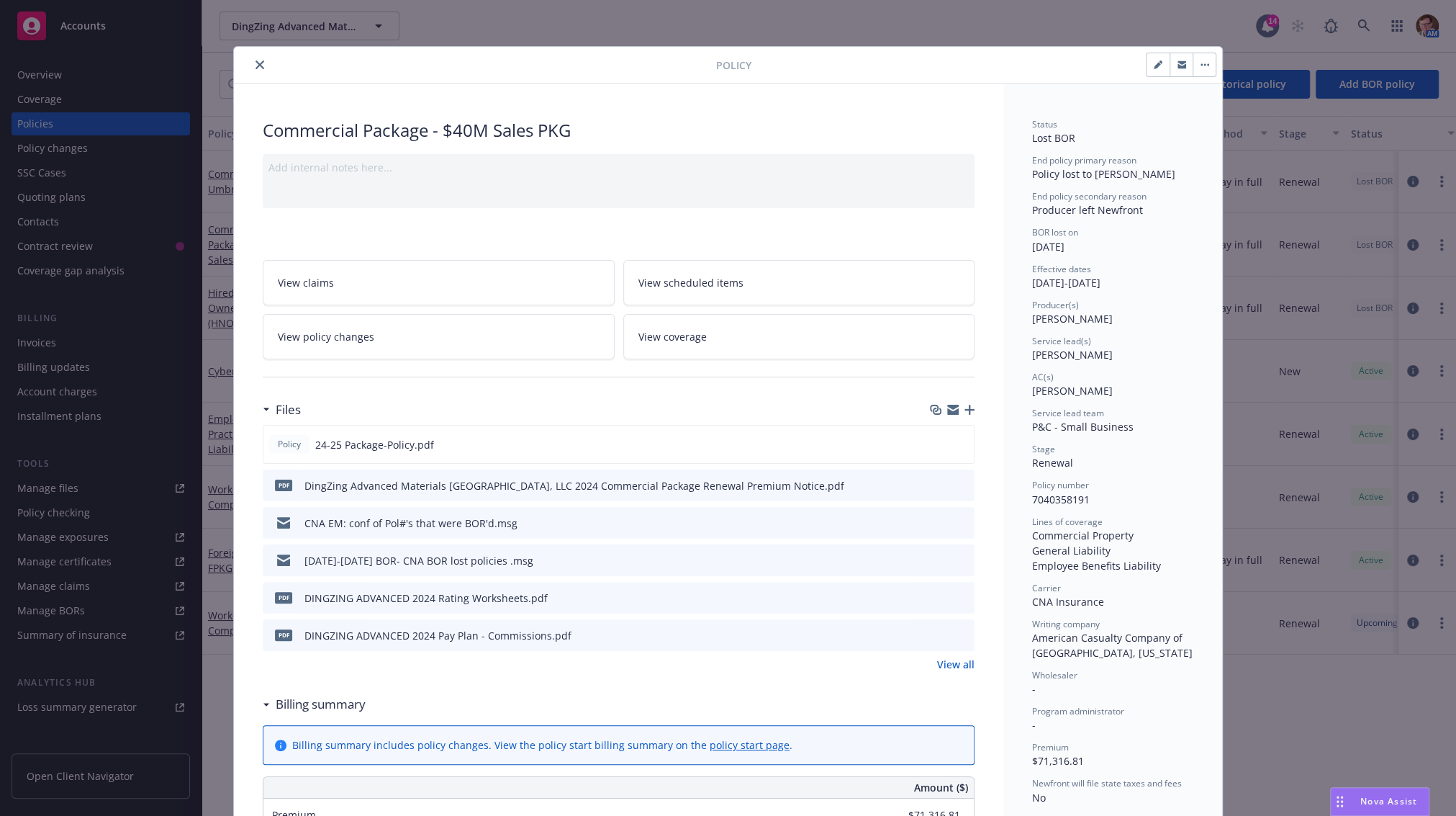
click at [244, 58] on div at bounding box center [477, 65] width 476 height 17
click at [256, 65] on icon "close" at bounding box center [260, 64] width 9 height 9
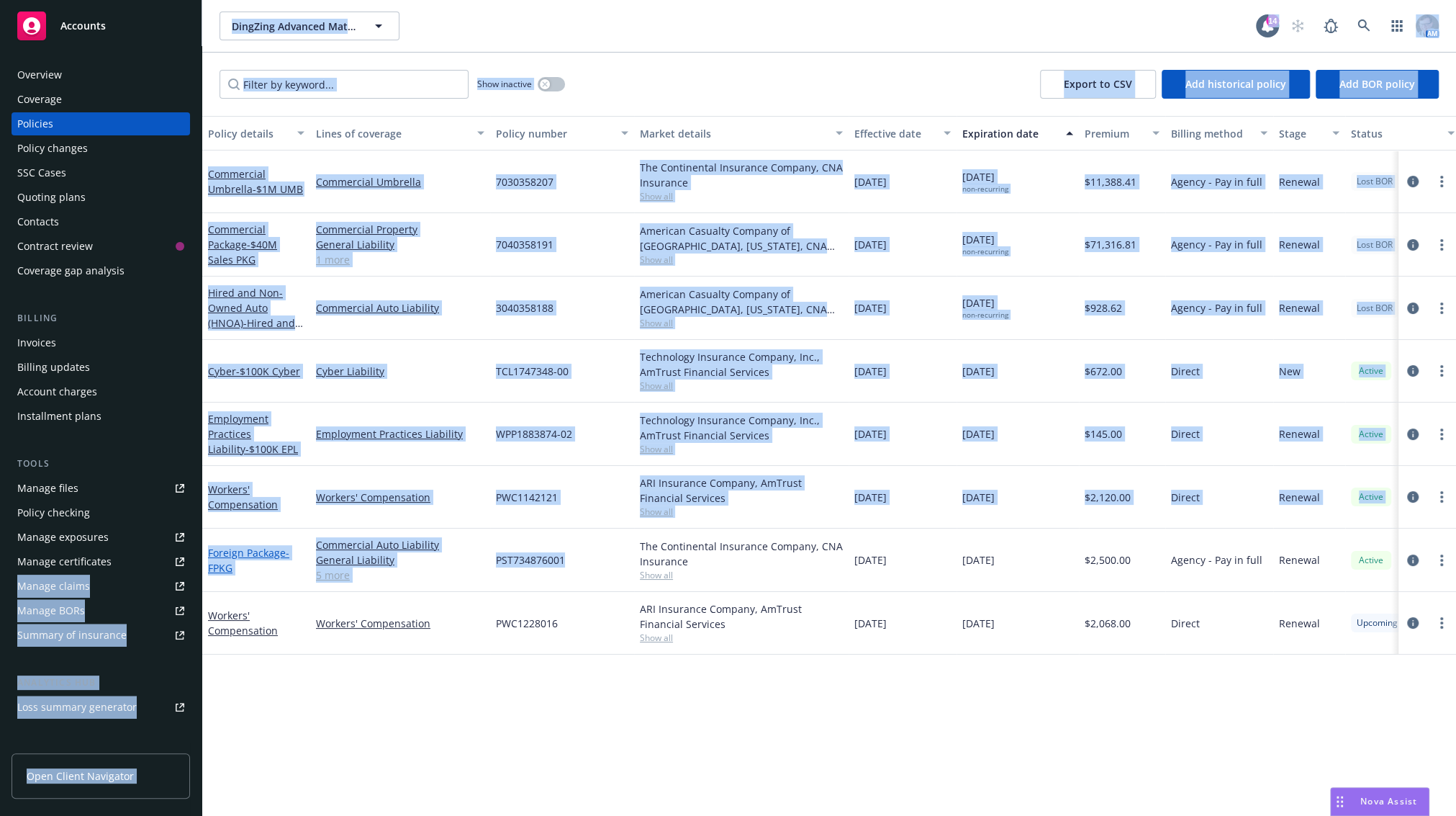
drag, startPoint x: 567, startPoint y: 568, endPoint x: 233, endPoint y: 550, distance: 334.5
click at [202, 550] on div "Foreign Package - FPKG Commercial Auto Liability General Liability Employers Li…" at bounding box center [932, 560] width 1460 height 63
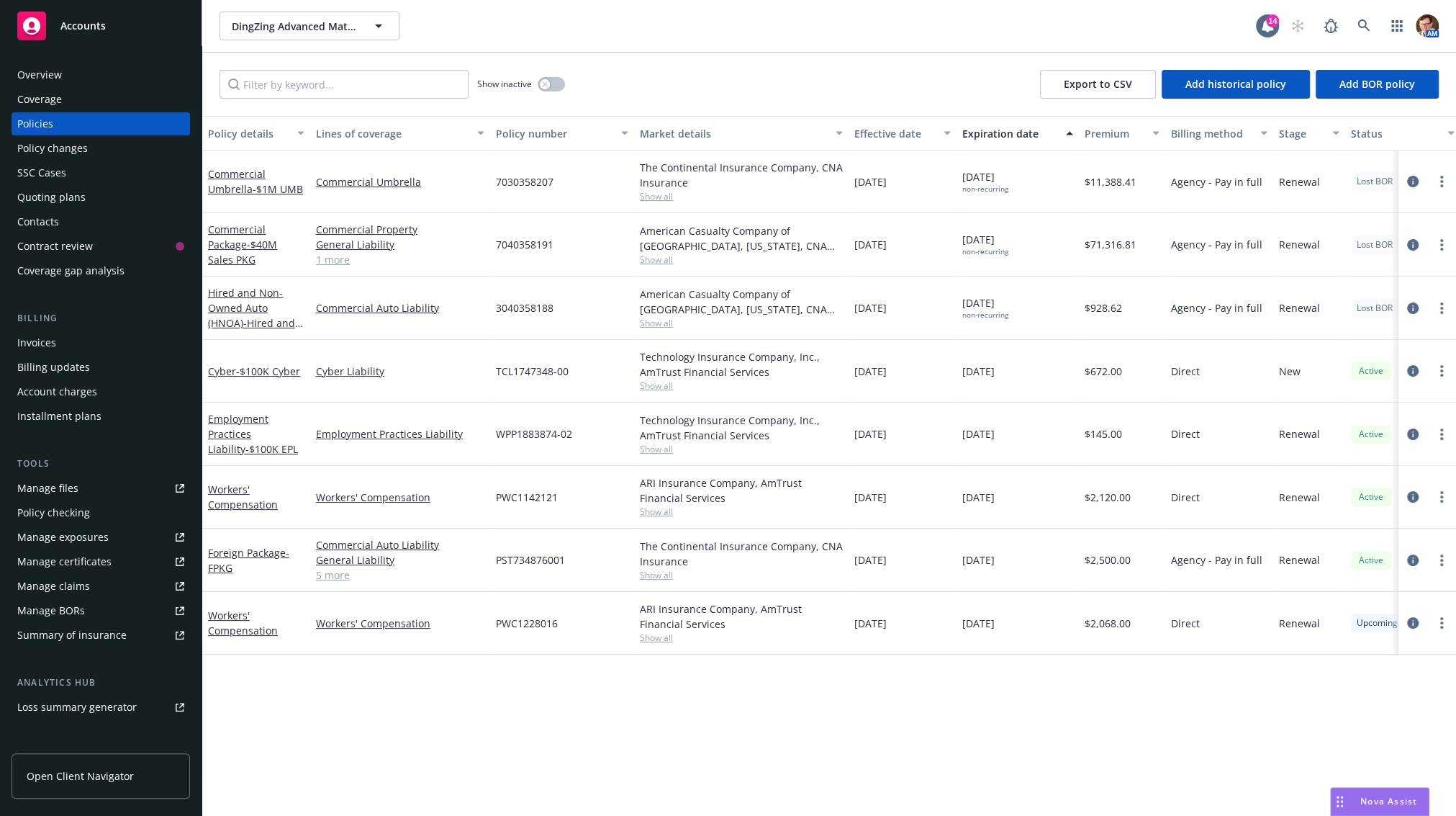
click at [640, 566] on div "The Continental Insurance Company, CNA Insurance" at bounding box center [741, 554] width 203 height 31
drag, startPoint x: 573, startPoint y: 551, endPoint x: 212, endPoint y: 549, distance: 361.0
click at [212, 549] on div "Foreign Package - FPKG Commercial Auto Liability General Liability Employers Li…" at bounding box center [932, 560] width 1460 height 63
click at [212, 549] on link "Foreign Package - FPKG" at bounding box center [248, 560] width 81 height 29
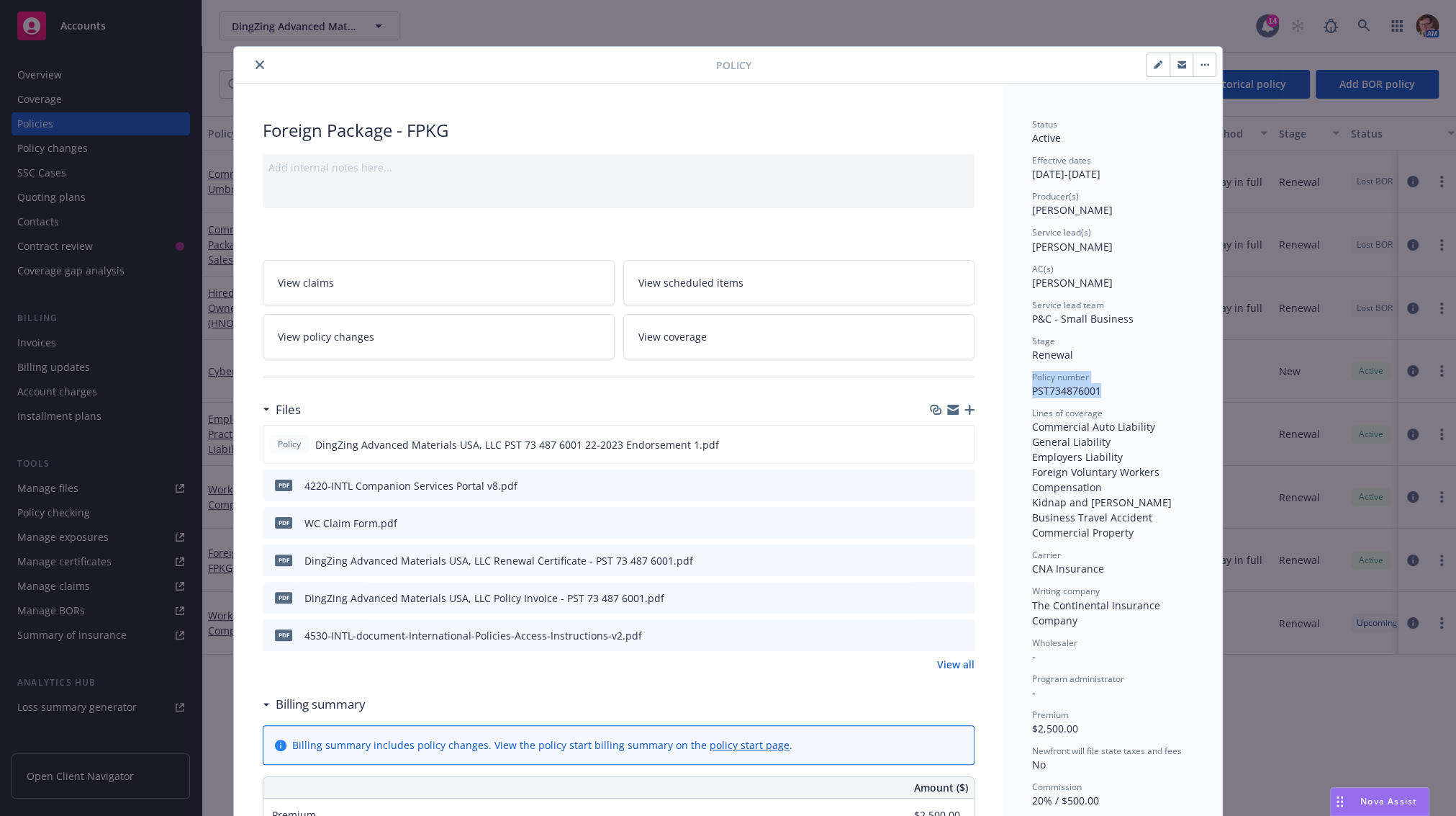
drag, startPoint x: 1098, startPoint y: 391, endPoint x: 1024, endPoint y: 381, distance: 74.7
copy div "Policy number PST734876001"
drag, startPoint x: 252, startPoint y: 60, endPoint x: 150, endPoint y: 79, distance: 103.8
click at [256, 60] on icon "close" at bounding box center [260, 64] width 9 height 9
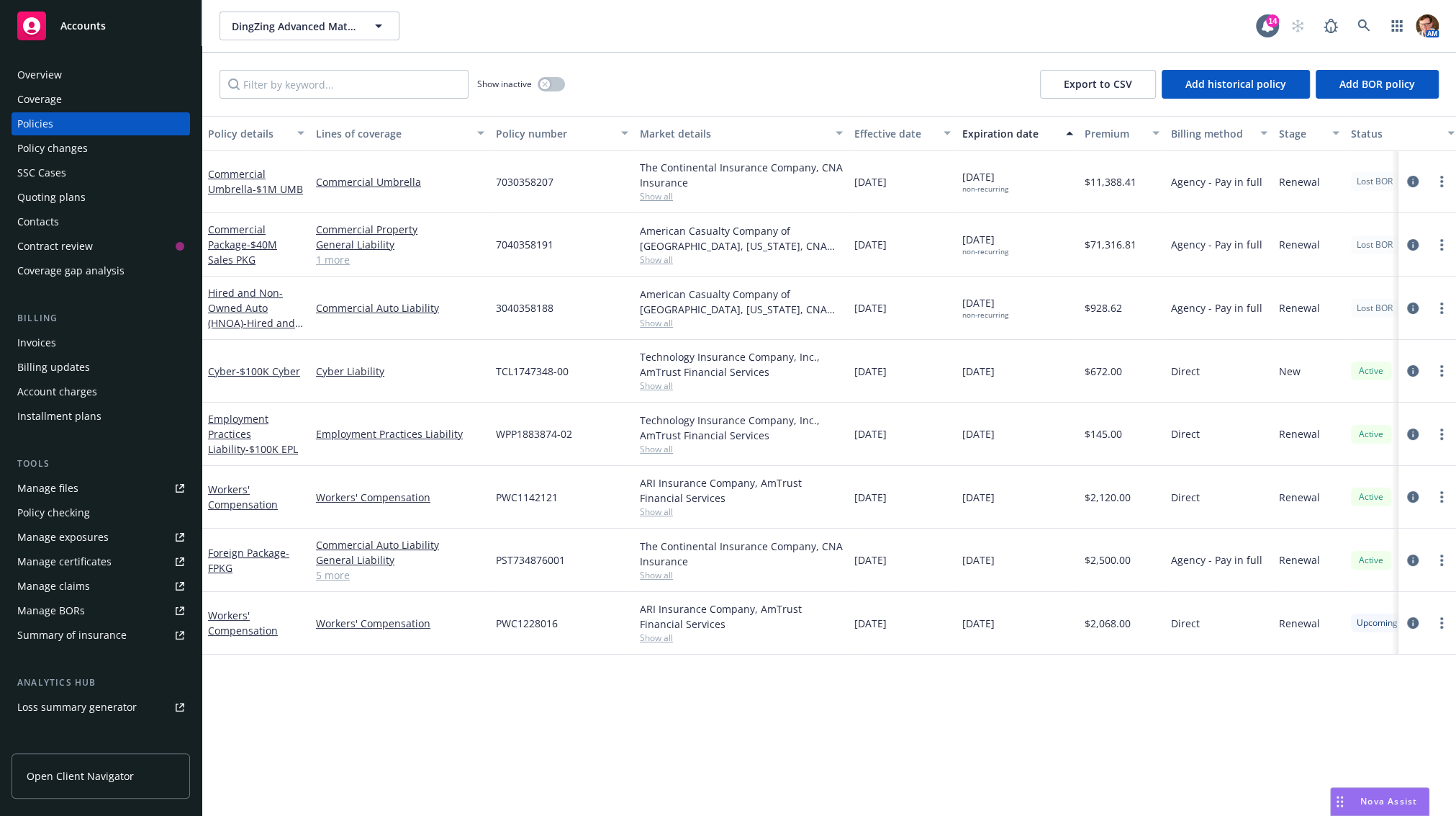
drag, startPoint x: 51, startPoint y: 78, endPoint x: 69, endPoint y: 79, distance: 18.0
click at [51, 78] on div "Overview" at bounding box center [39, 75] width 45 height 23
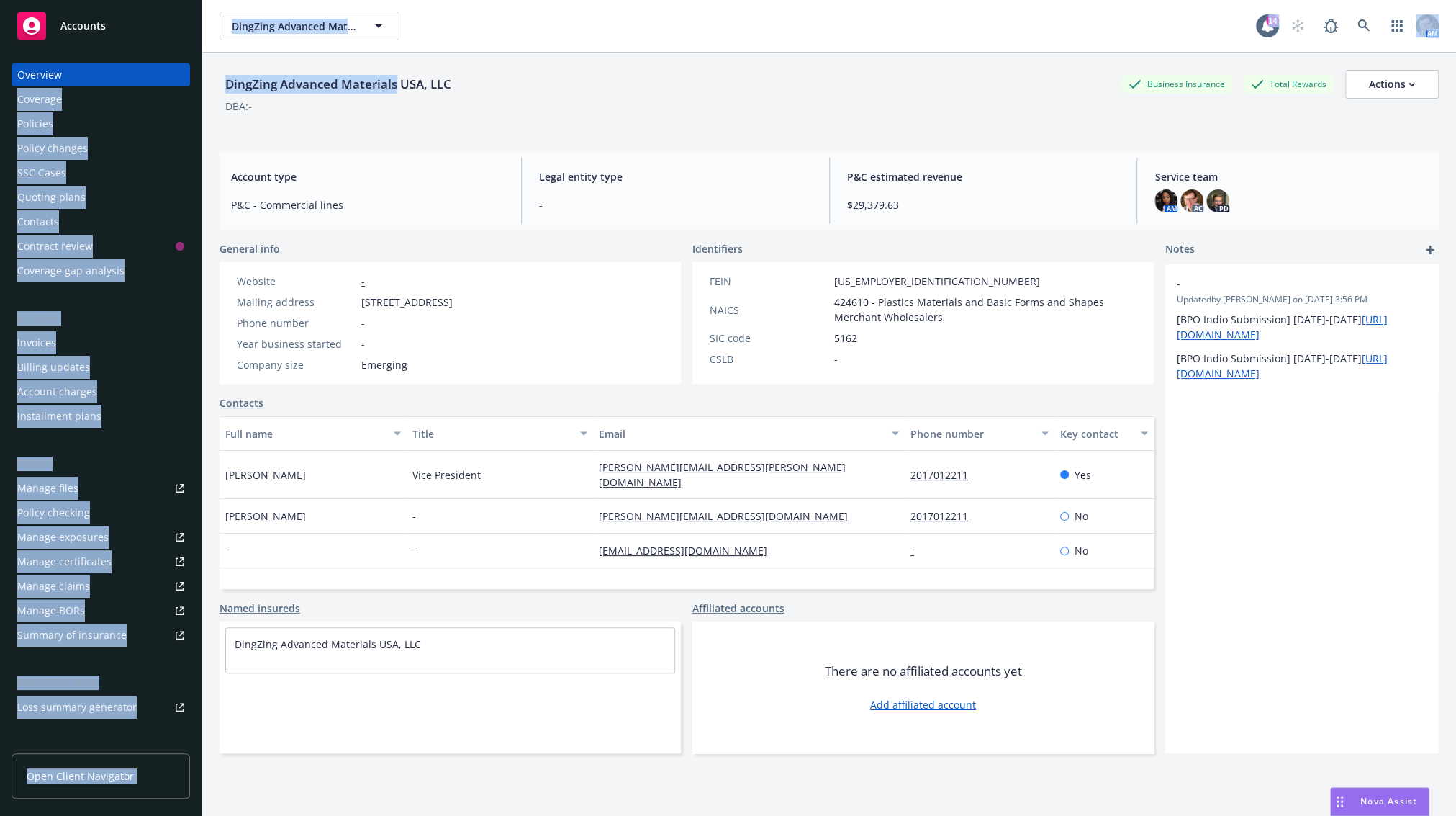
drag, startPoint x: 394, startPoint y: 82, endPoint x: 174, endPoint y: 75, distance: 220.1
click at [174, 75] on div "Accounts Overview Coverage Policies Policy changes SSC Cases Quoting plans Cont…" at bounding box center [728, 408] width 1456 height 816
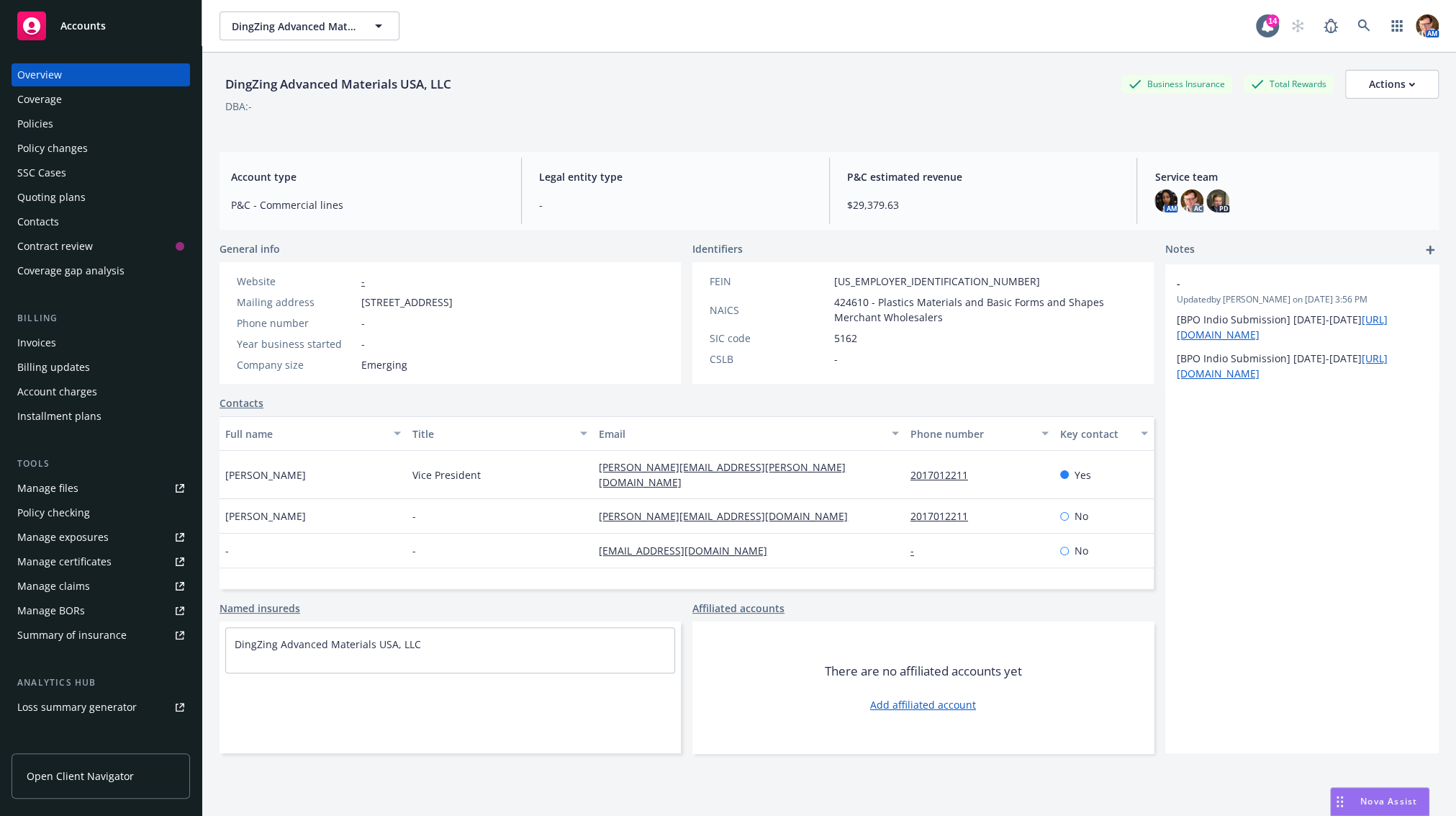
click at [285, 82] on div "DingZing Advanced Materials USA, LLC" at bounding box center [338, 84] width 238 height 19
drag, startPoint x: 392, startPoint y: 85, endPoint x: 215, endPoint y: 76, distance: 177.2
click at [215, 76] on div "DingZing Advanced Materials USA, LLC Business Insurance Total Rewards Actions D…" at bounding box center [829, 460] width 1254 height 816
copy div "DingZing Advanced Materials"
click at [1384, 88] on div "Actions" at bounding box center [1392, 84] width 46 height 28
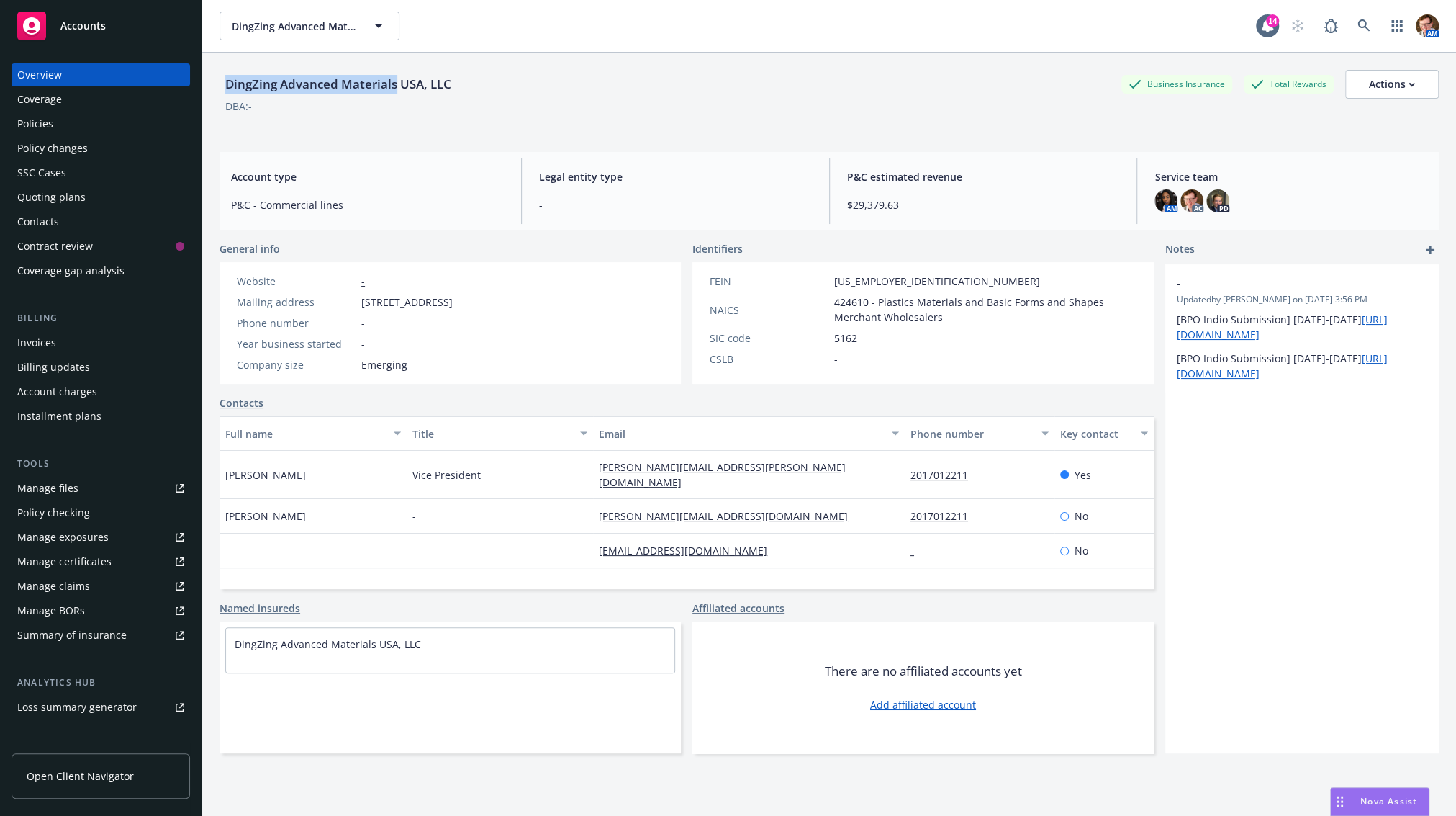
drag, startPoint x: 1261, startPoint y: 175, endPoint x: 732, endPoint y: 199, distance: 529.5
click at [1260, 175] on link "Copy logging email" at bounding box center [1320, 180] width 236 height 29
click at [956, 165] on div "P&C estimated revenue $29,379.63" at bounding box center [983, 190] width 296 height 66
click at [85, 134] on div "Policies" at bounding box center [101, 124] width 167 height 23
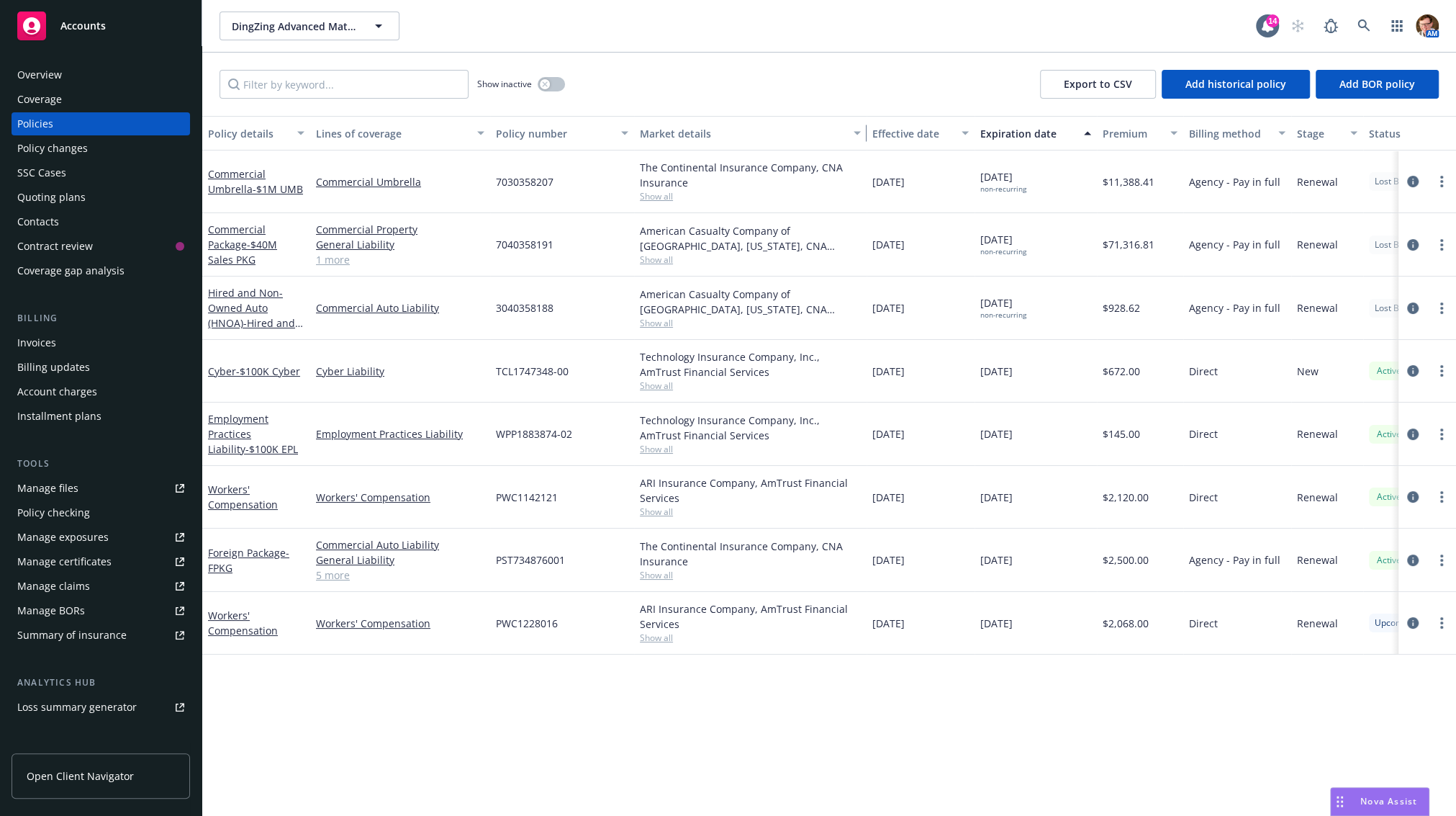
drag, startPoint x: 773, startPoint y: 136, endPoint x: 861, endPoint y: 141, distance: 88.1
click at [861, 141] on div "button" at bounding box center [860, 133] width 8 height 34
drag, startPoint x: 596, startPoint y: 429, endPoint x: 493, endPoint y: 424, distance: 103.1
click at [493, 424] on div "WPP1883874-02" at bounding box center [562, 434] width 144 height 63
copy span "WPP1883874-02"
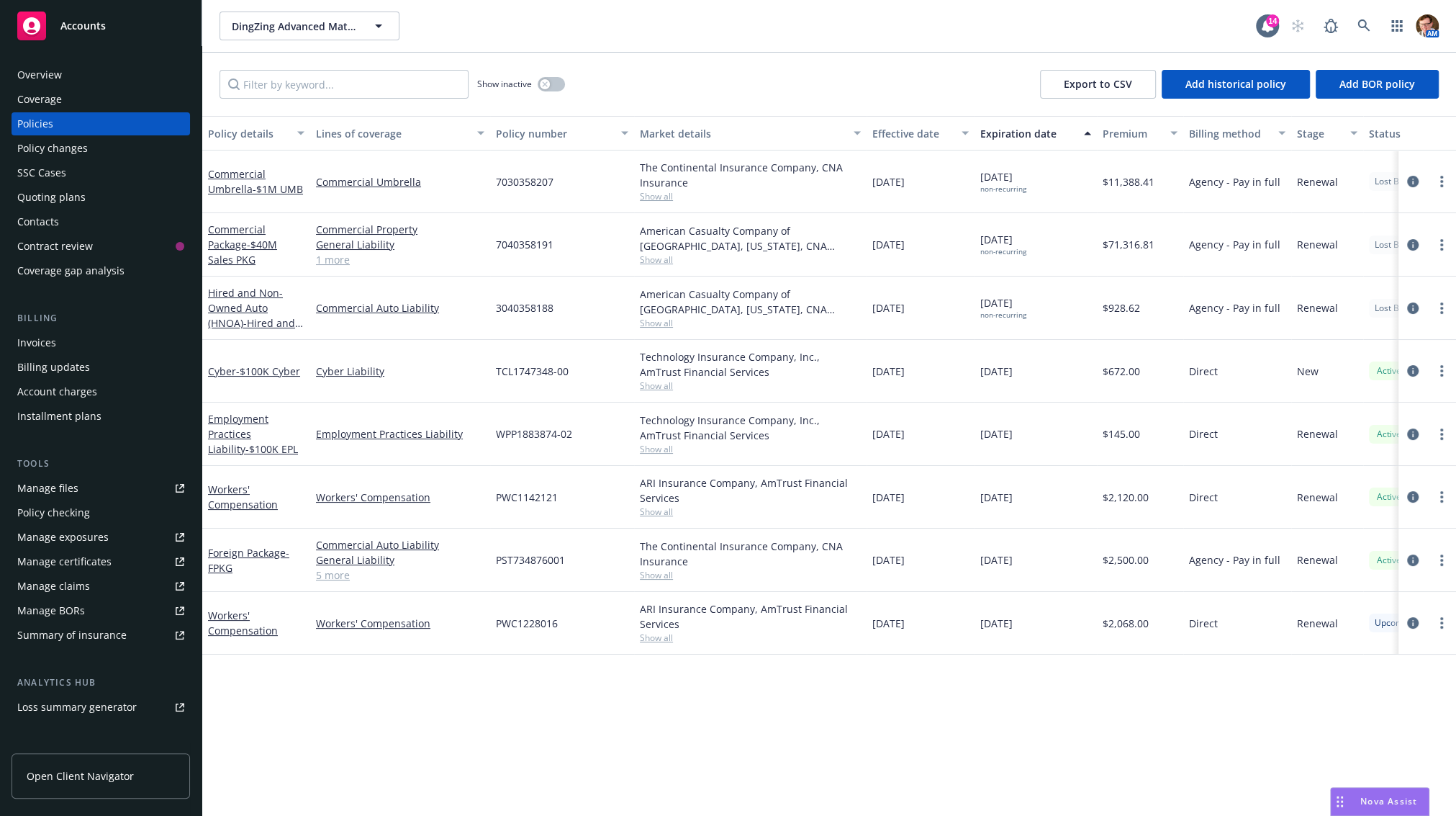
click at [660, 514] on span "Show all" at bounding box center [750, 511] width 220 height 12
drag, startPoint x: 433, startPoint y: 742, endPoint x: 433, endPoint y: 721, distance: 21.0
click at [433, 742] on div "Policy details Lines of coverage Policy number Market details Effective date Ex…" at bounding box center [829, 466] width 1254 height 700
click at [1404, 617] on link "circleInformation" at bounding box center [1413, 622] width 17 height 17
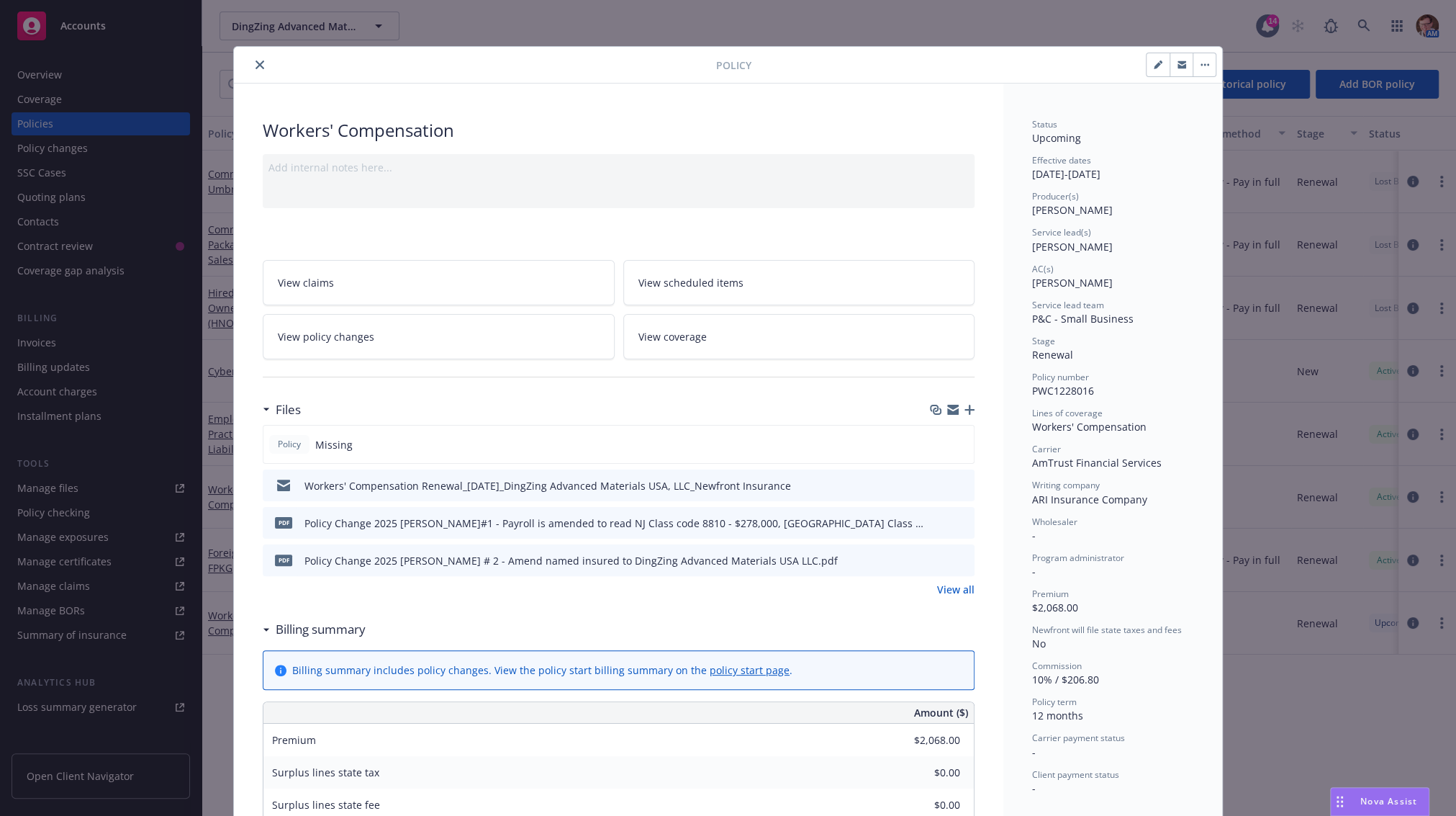
click at [955, 479] on icon "preview file" at bounding box center [961, 484] width 13 height 11
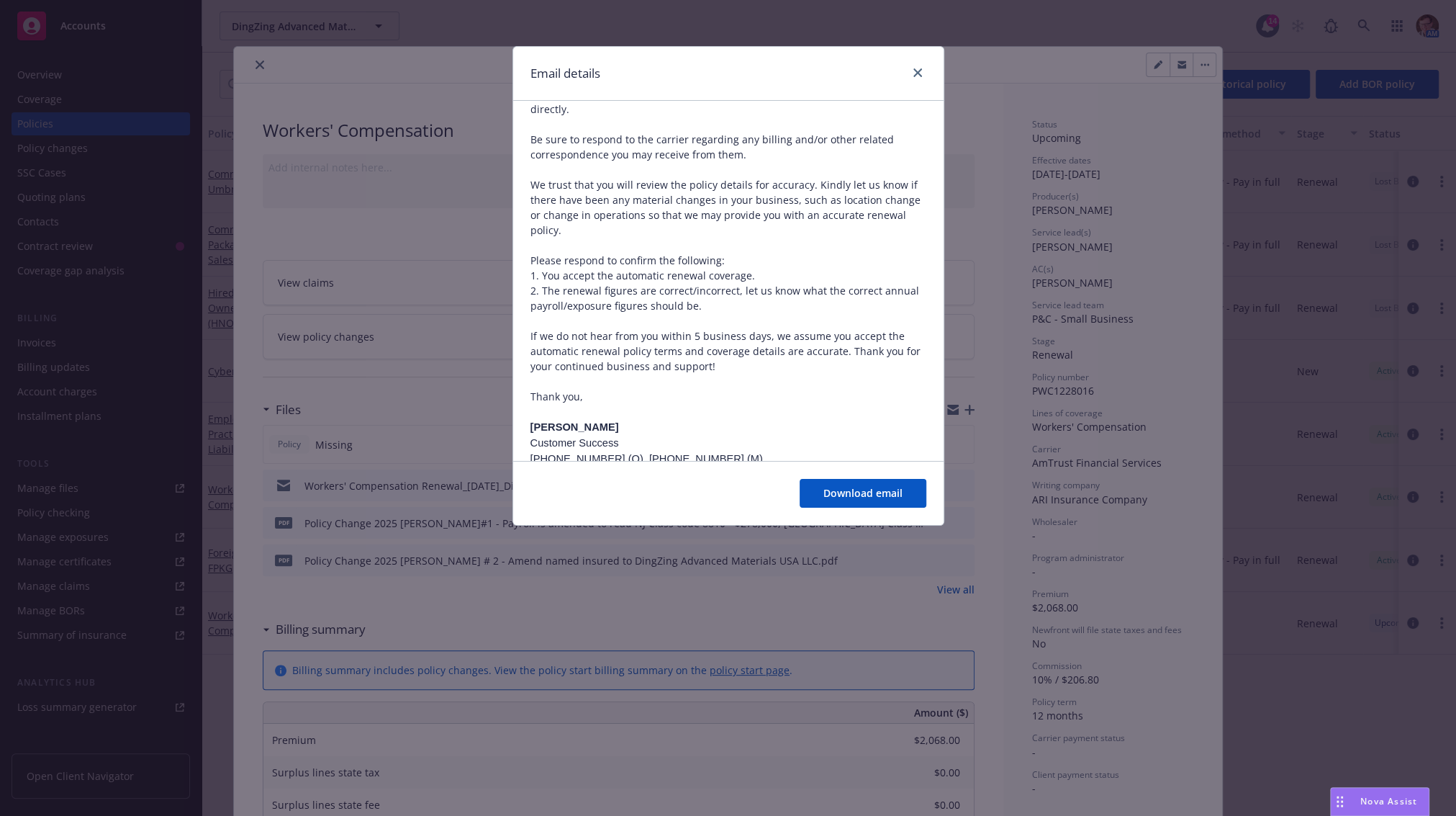
scroll to position [475, 0]
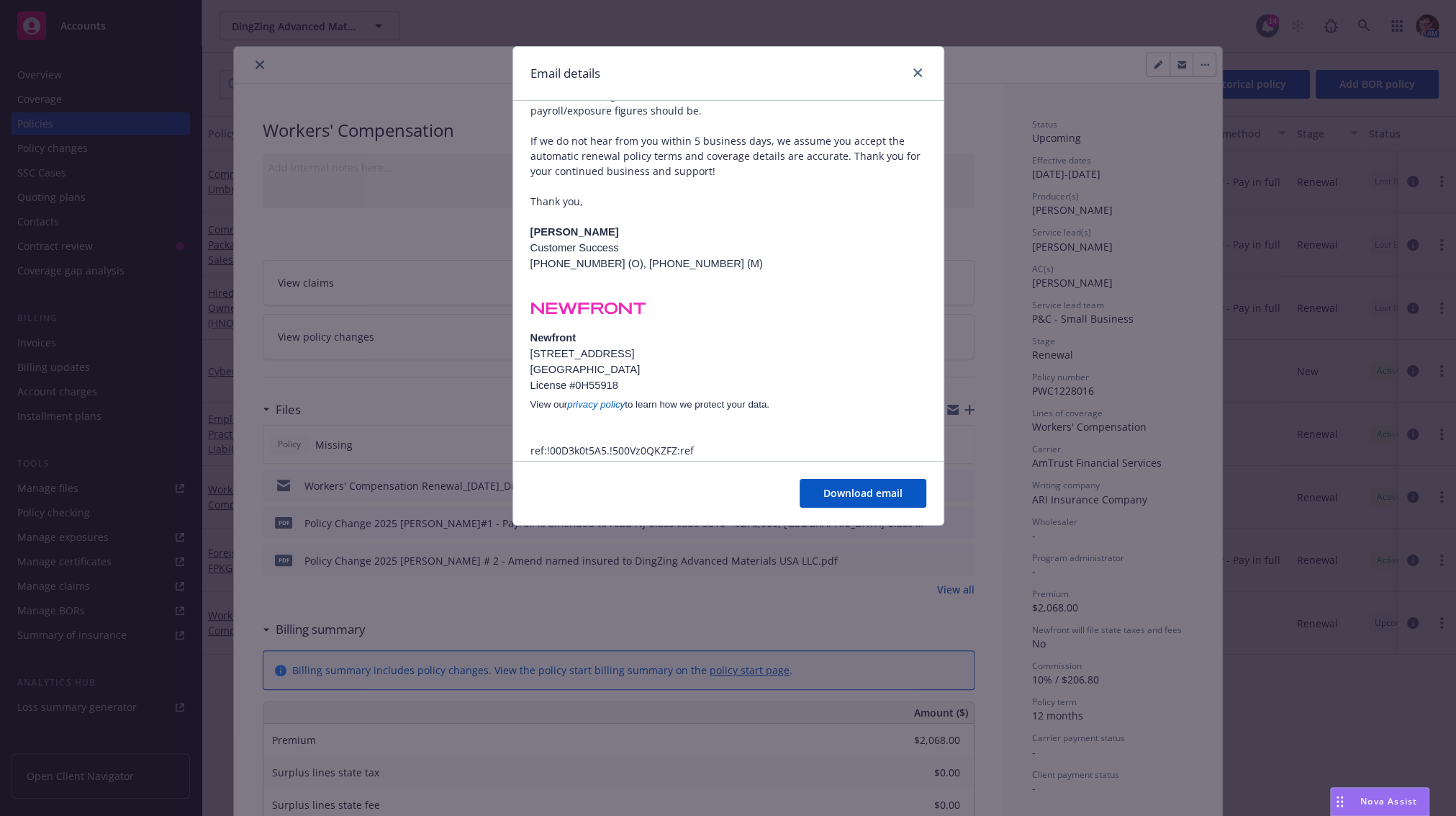
click at [907, 65] on div at bounding box center [914, 74] width 23 height 19
drag, startPoint x: 912, startPoint y: 65, endPoint x: 702, endPoint y: 55, distance: 210.2
click at [911, 65] on link "close" at bounding box center [917, 73] width 17 height 17
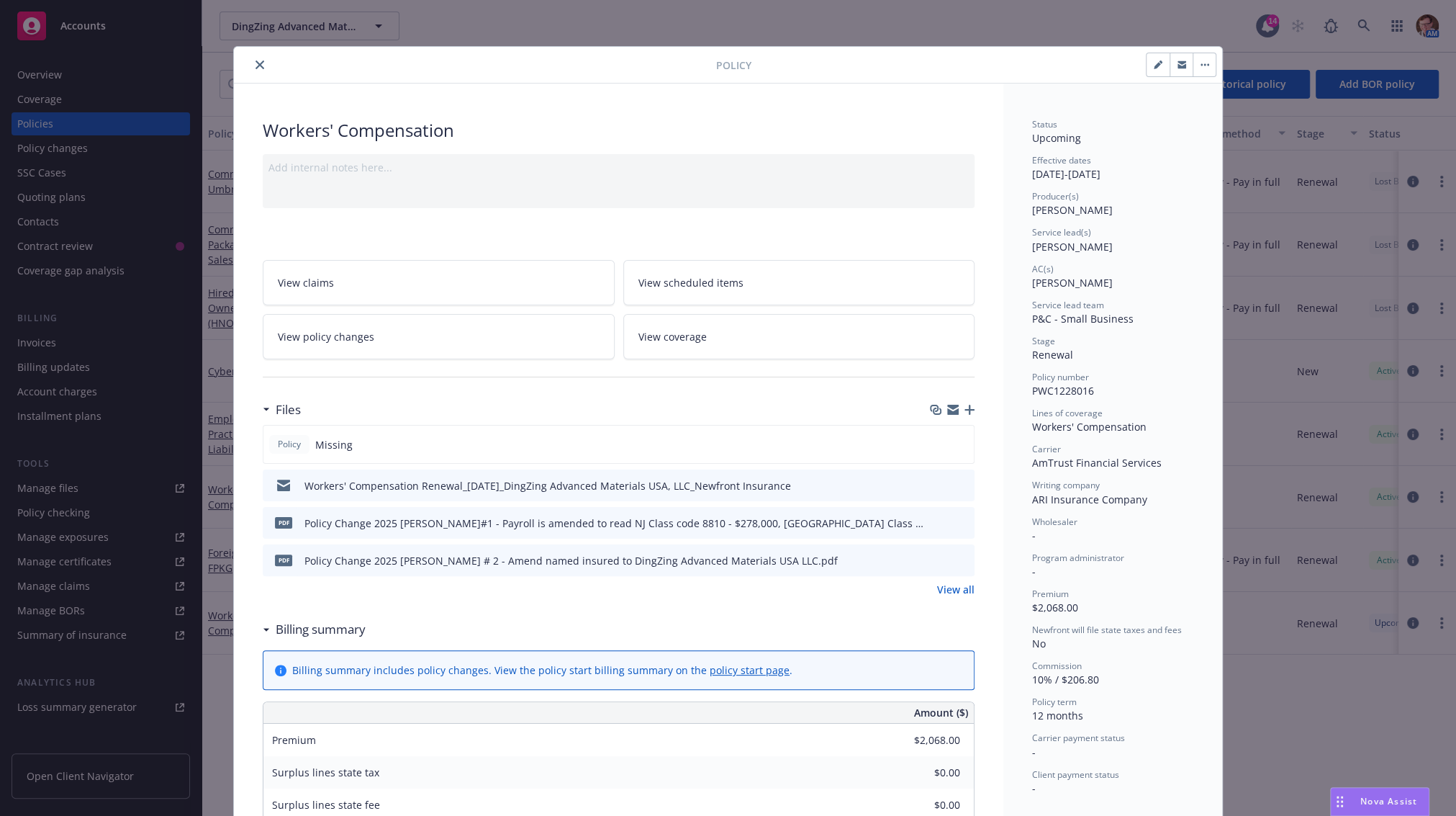
click at [251, 58] on button "close" at bounding box center [260, 65] width 17 height 17
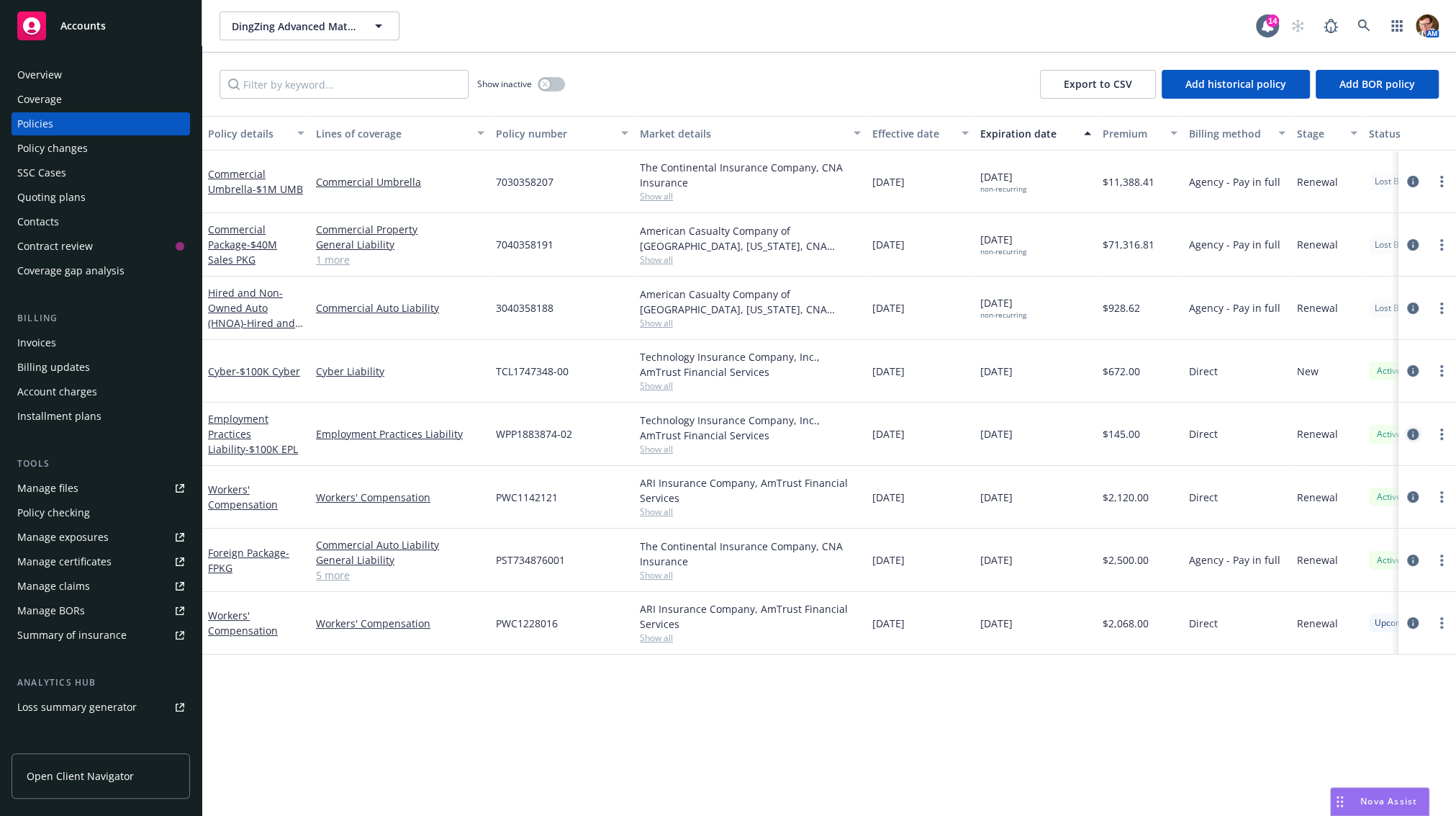
click at [1404, 429] on link "circleInformation" at bounding box center [1413, 434] width 17 height 17
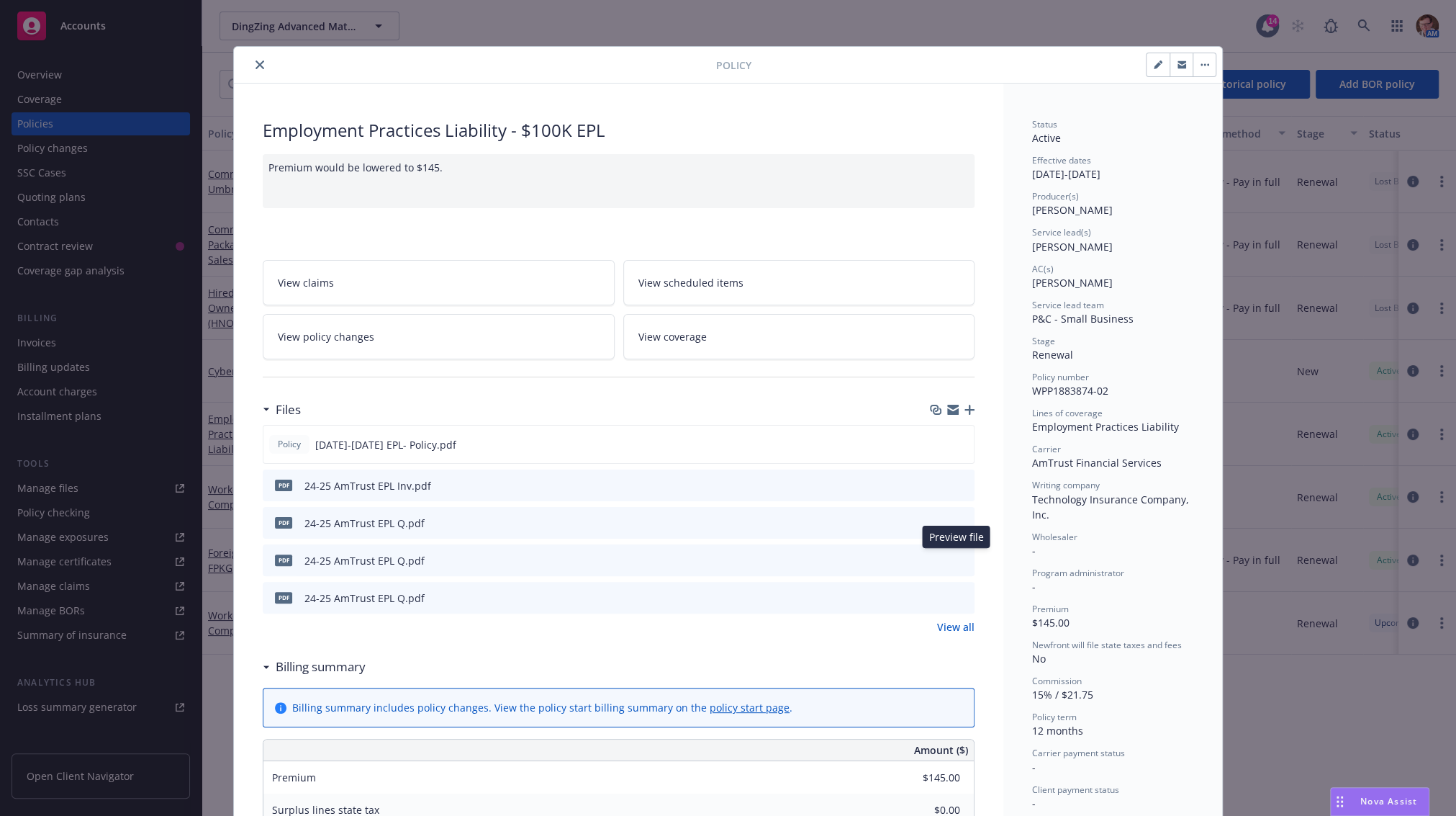
click at [956, 562] on button at bounding box center [962, 561] width 13 height 15
click at [955, 558] on icon "preview file" at bounding box center [961, 559] width 13 height 11
click at [945, 630] on link "View all" at bounding box center [955, 627] width 37 height 15
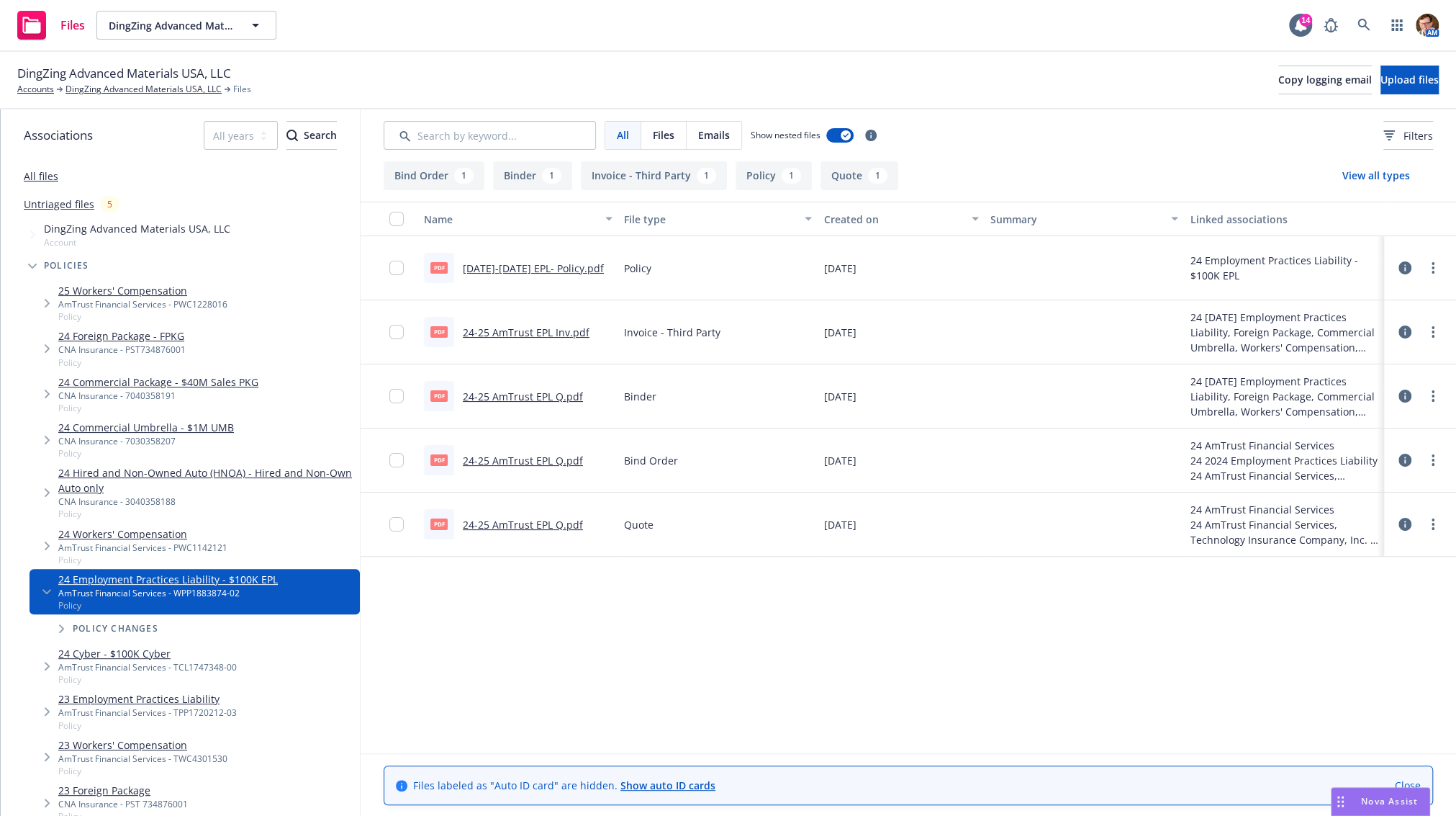
click at [516, 268] on link "[DATE]-[DATE] EPL- Policy.pdf" at bounding box center [533, 268] width 141 height 13
click at [536, 523] on link "24-25 AmTrust EPL Q.pdf" at bounding box center [522, 525] width 120 height 13
click at [490, 325] on link "24-25 AmTrust EPL Inv.pdf" at bounding box center [526, 332] width 127 height 13
click at [112, 90] on link "DingZing Advanced Materials USA, LLC" at bounding box center [143, 89] width 156 height 13
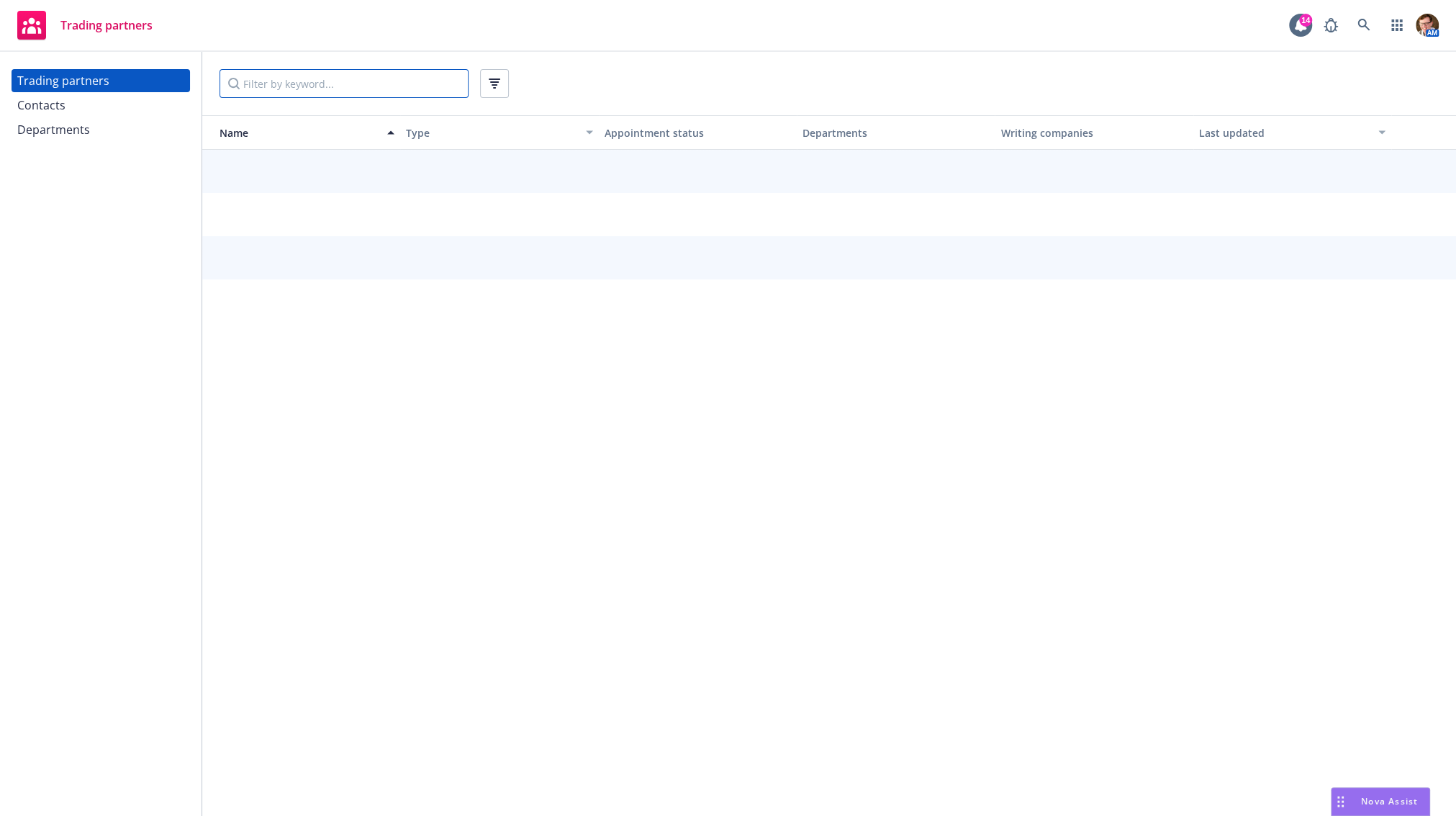
click at [312, 88] on input "Filter by keyword..." at bounding box center [344, 83] width 249 height 29
click at [62, 113] on div "Contacts" at bounding box center [41, 105] width 48 height 23
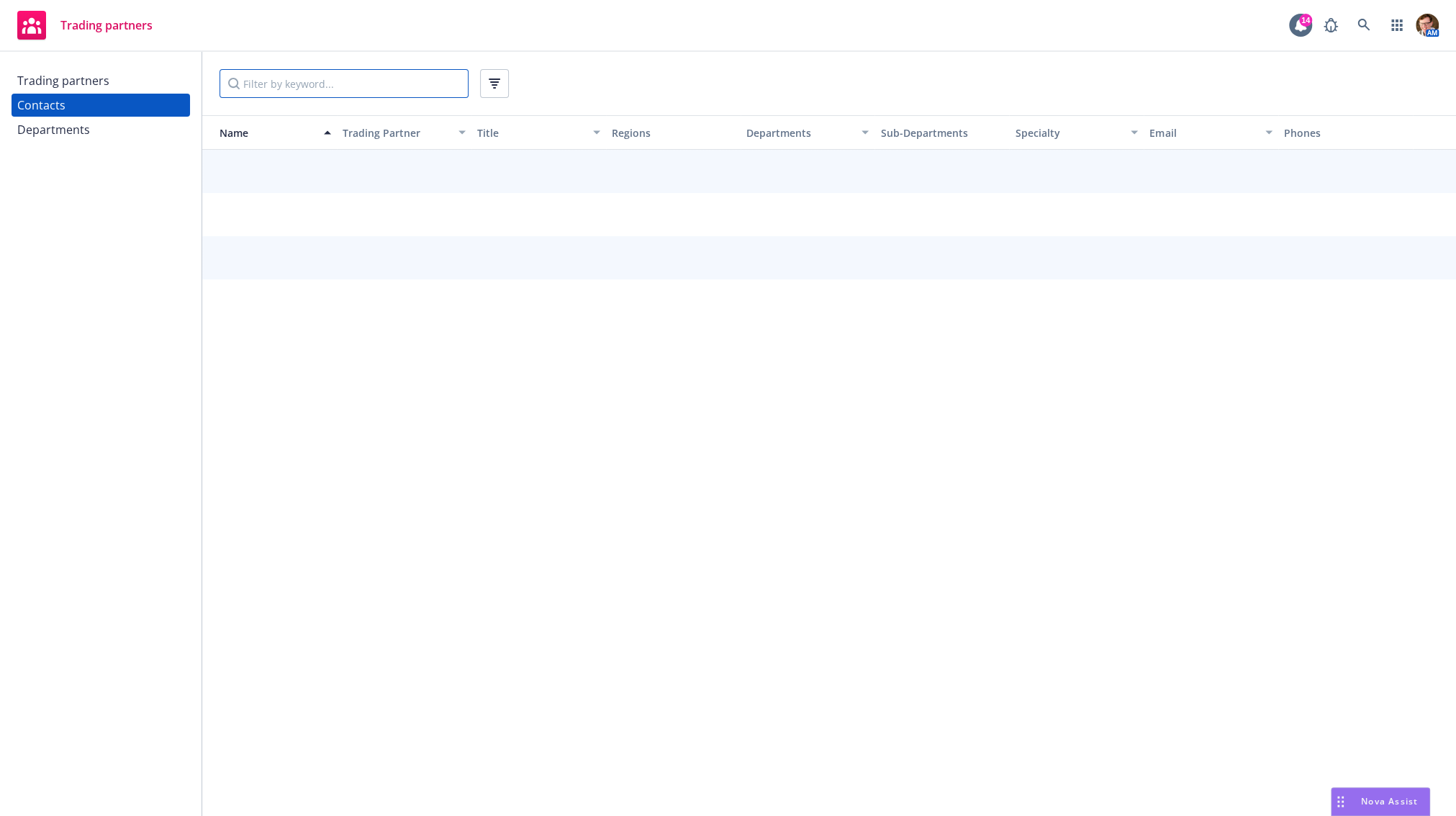
click at [296, 87] on input "Filter by keyword..." at bounding box center [344, 83] width 249 height 29
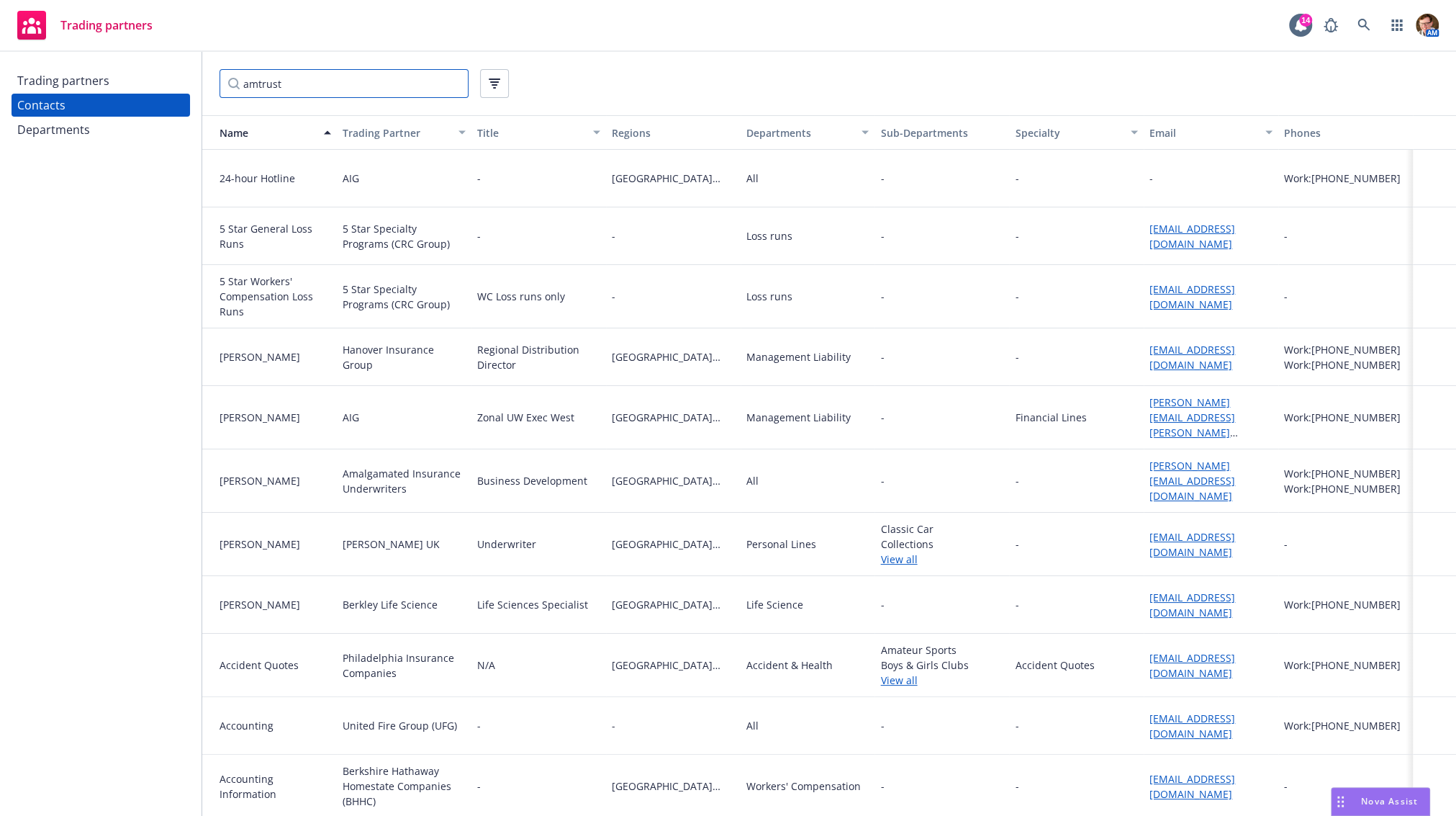
type input "amtrust"
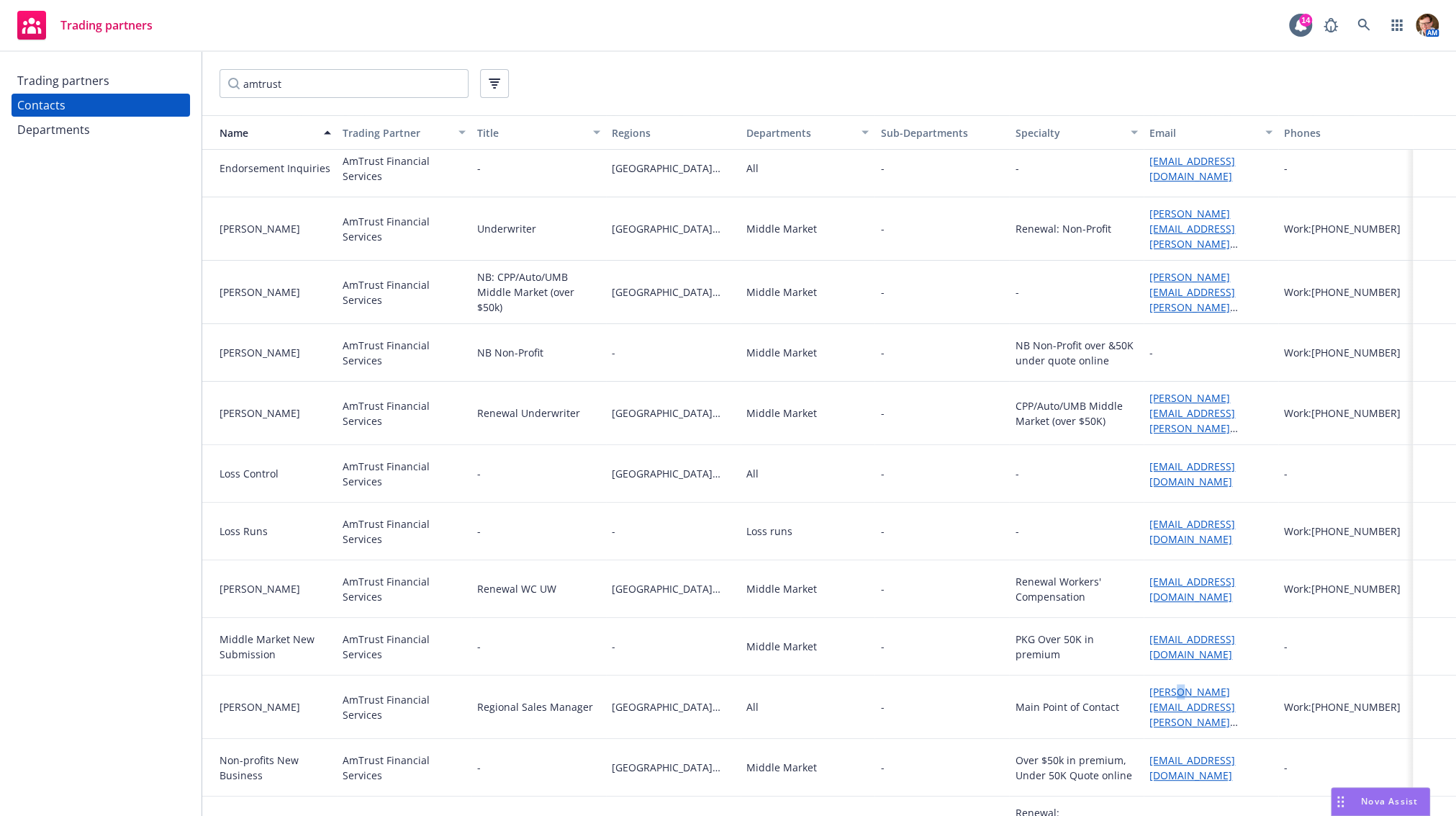
scroll to position [350, 0]
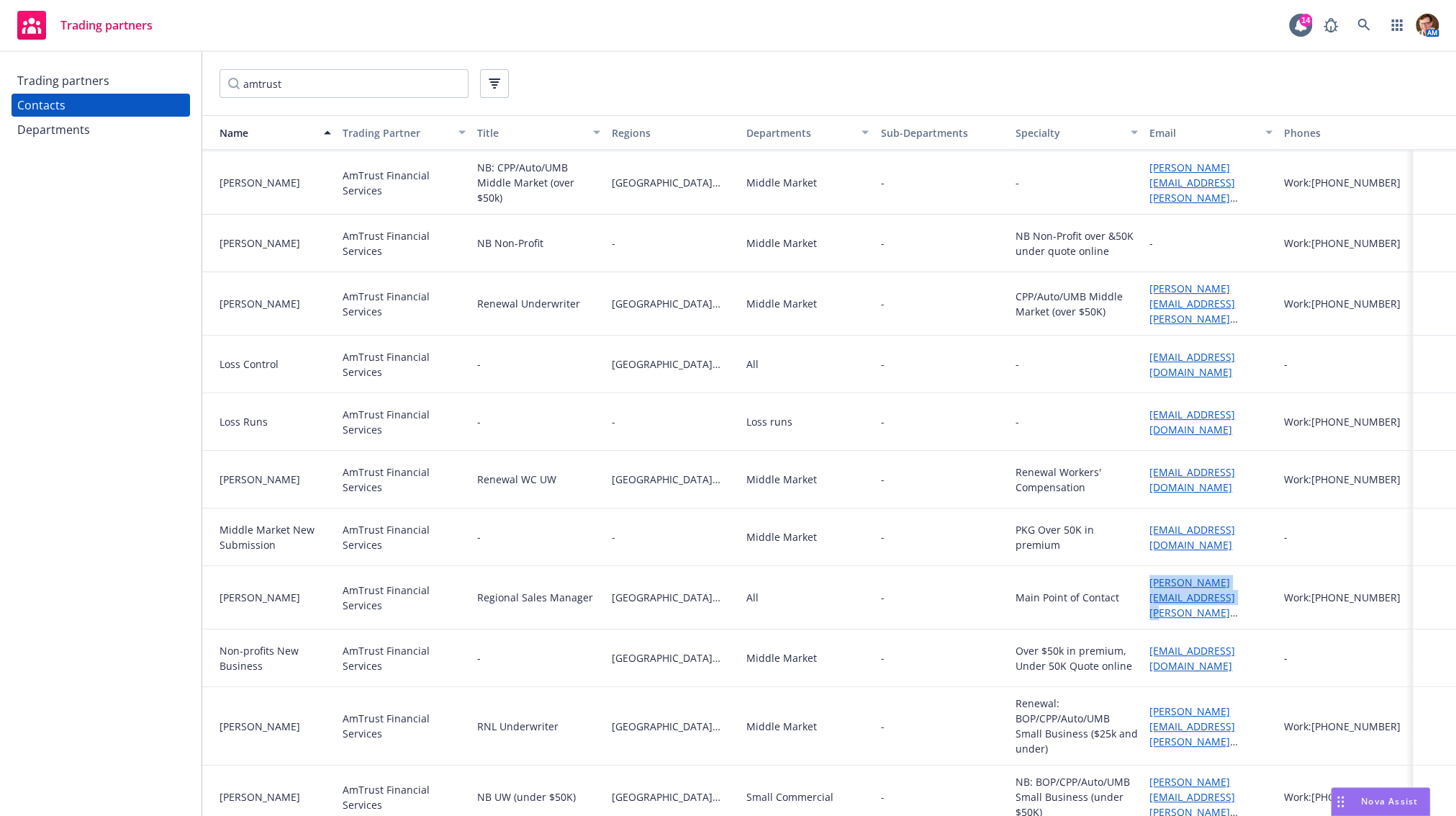
drag, startPoint x: 1184, startPoint y: 601, endPoint x: 1141, endPoint y: 582, distance: 47.0
click at [1149, 583] on div "molly.sautter@amtrustgroup.com" at bounding box center [1211, 596] width 123 height 45
copy link "molly.sautter@amtrustgroup.com"
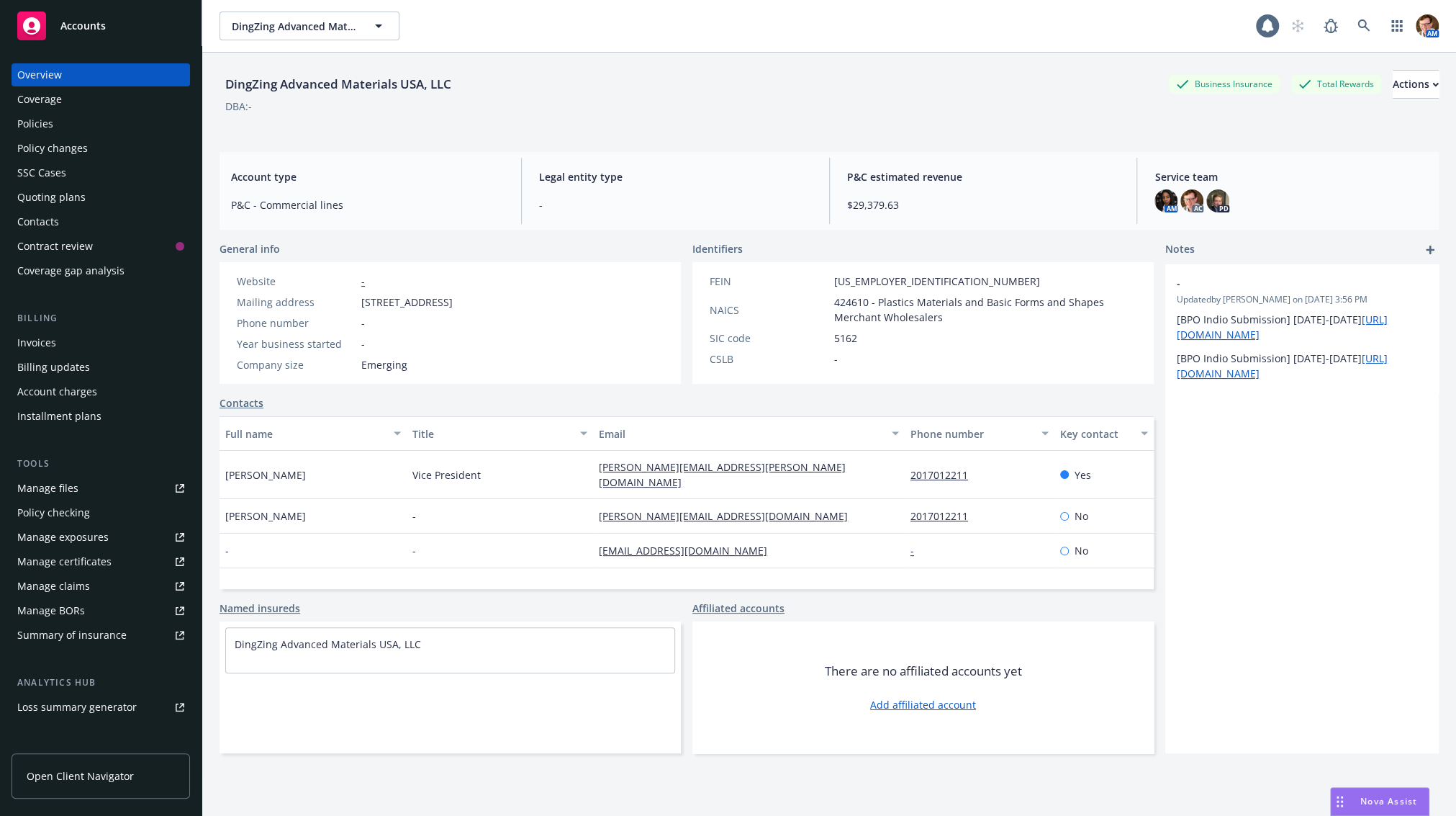
click at [71, 120] on div "Policies" at bounding box center [101, 124] width 167 height 23
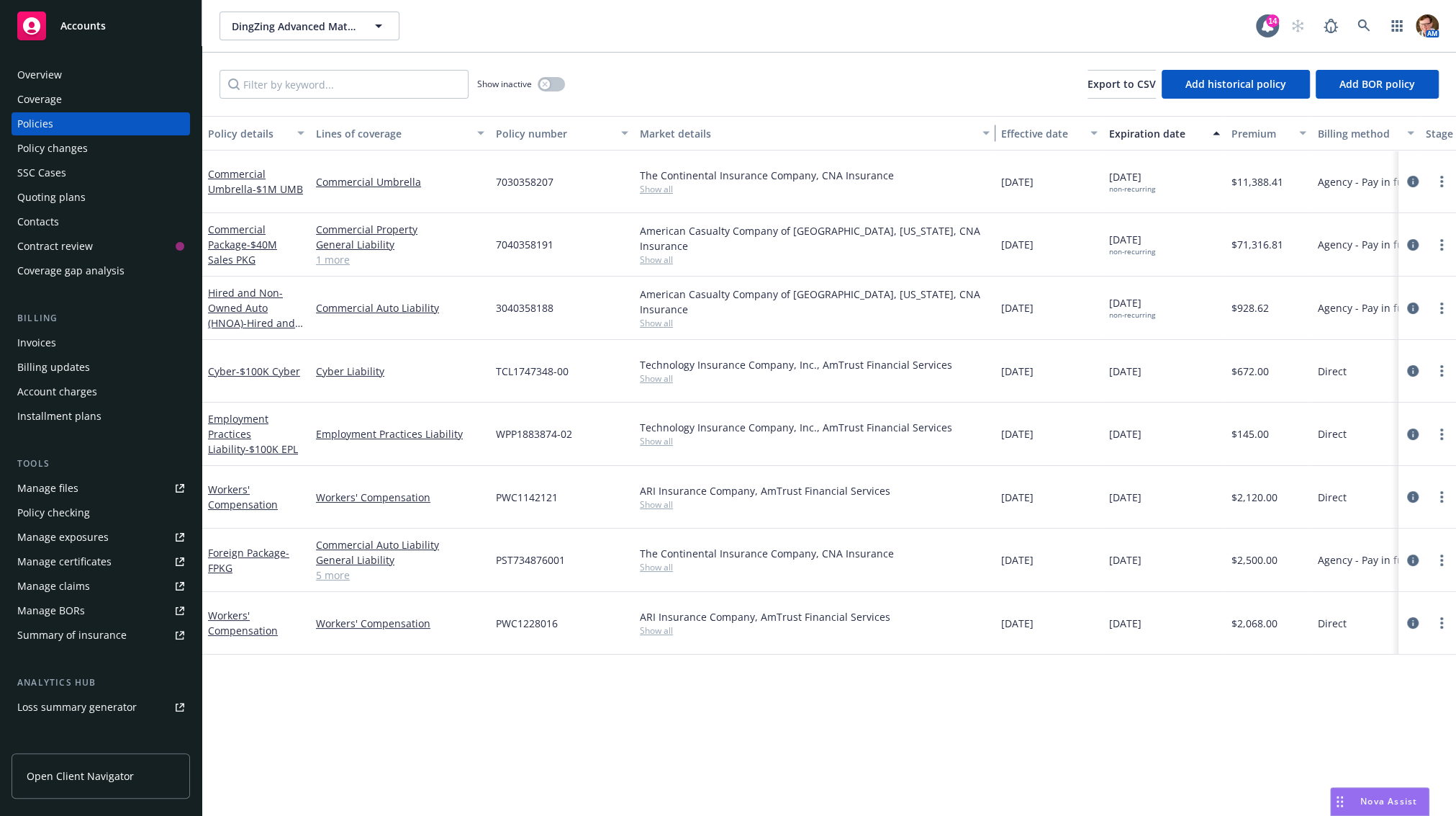
drag, startPoint x: 777, startPoint y: 129, endPoint x: 995, endPoint y: 147, distance: 218.7
click at [995, 147] on div "Policy details Lines of coverage Policy number Market details Effective date Ex…" at bounding box center [1005, 133] width 1606 height 35
drag, startPoint x: 1176, startPoint y: 623, endPoint x: 212, endPoint y: 360, distance: 999.2
click at [212, 360] on div "Commercial Umbrella - $1M UMB Commercial Umbrella 7030358207 The Continental In…" at bounding box center [1005, 381] width 1606 height 460
copy div "Cyber - $100K Cyber Cyber Liability TCL1747348-00 Technology Insurance Company,…"
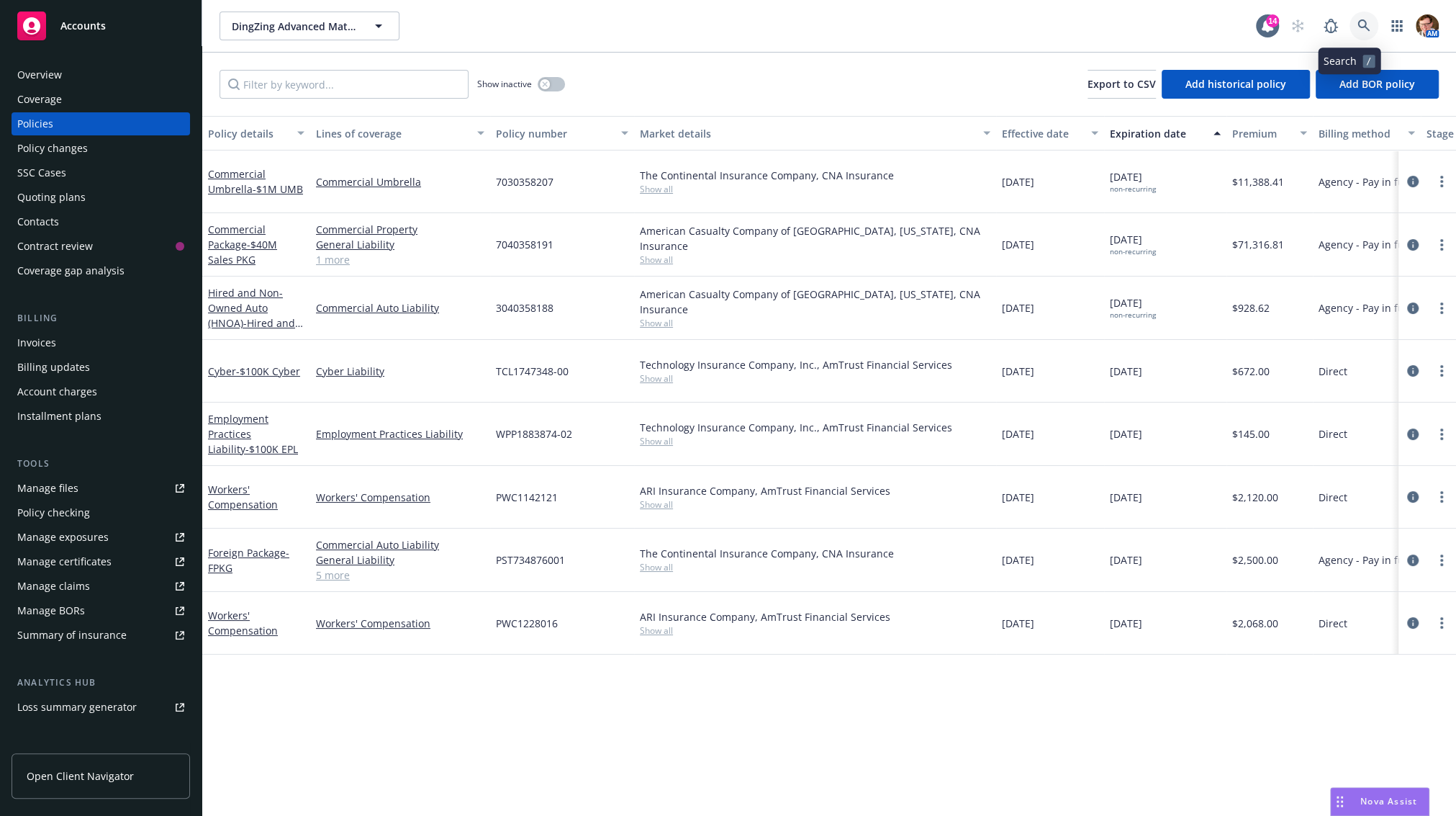
click at [1350, 19] on link at bounding box center [1364, 26] width 29 height 29
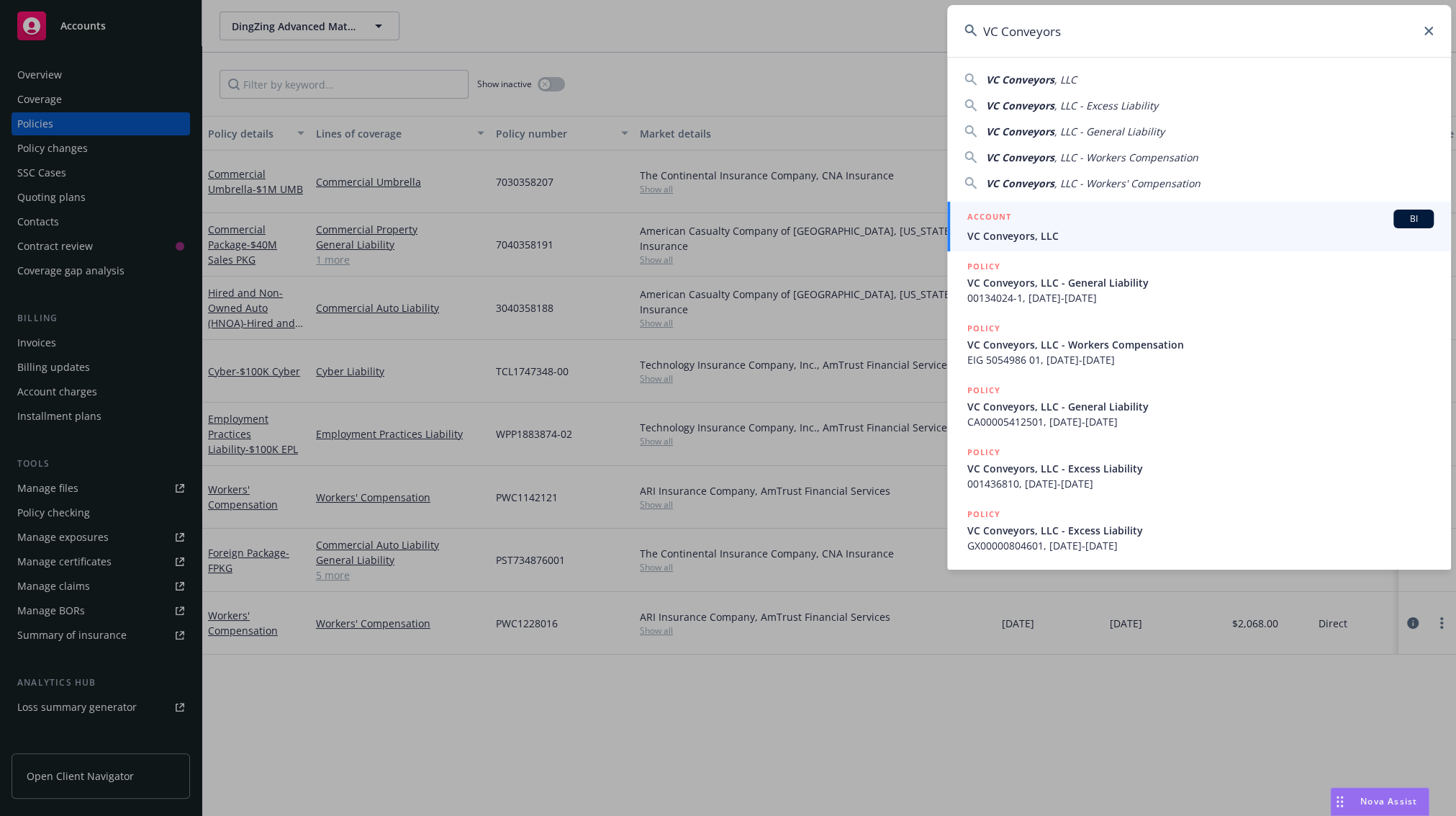
type input "VC Conveyors"
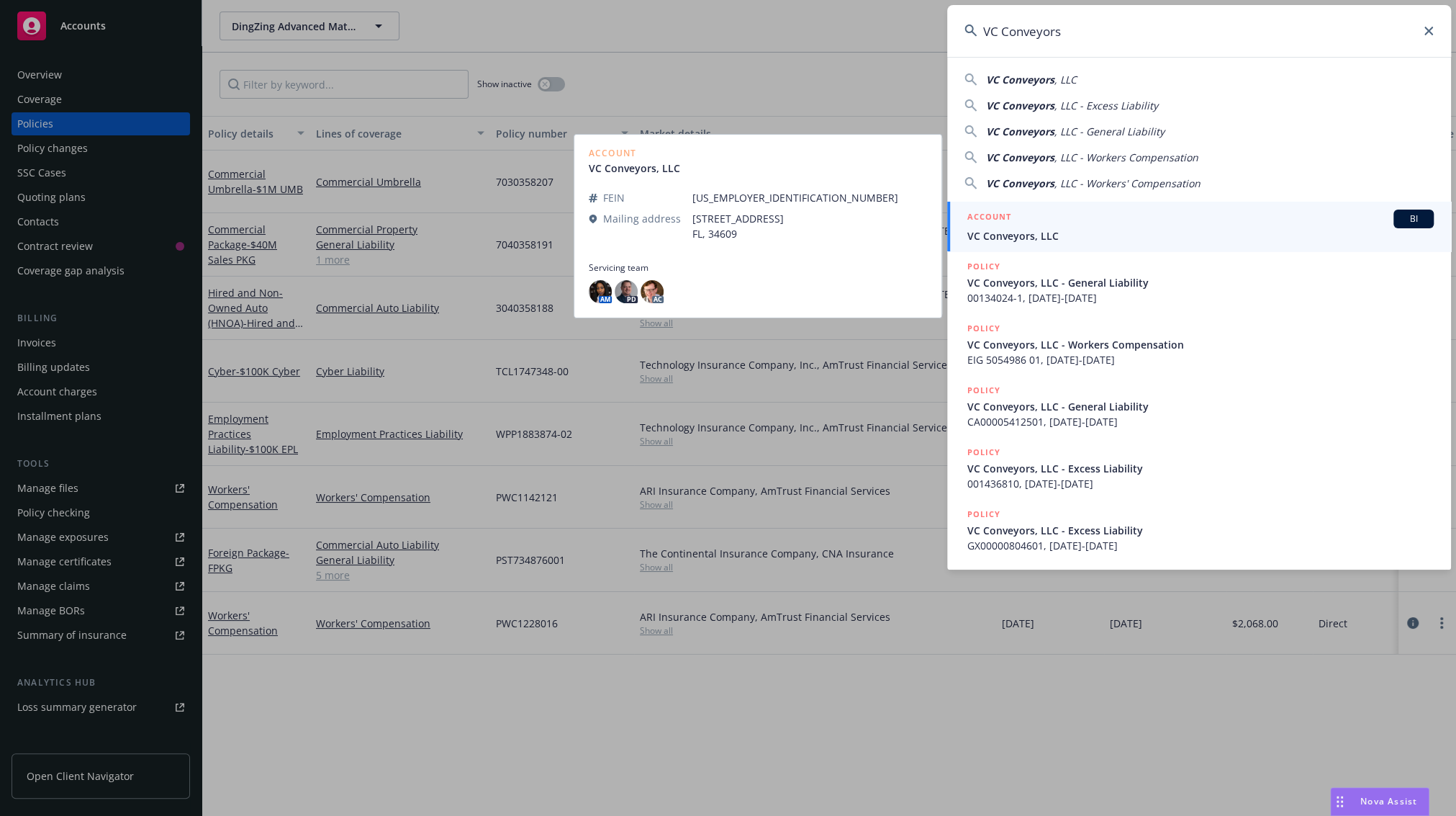
click at [1004, 230] on span "VC Conveyors, LLC" at bounding box center [1200, 236] width 466 height 15
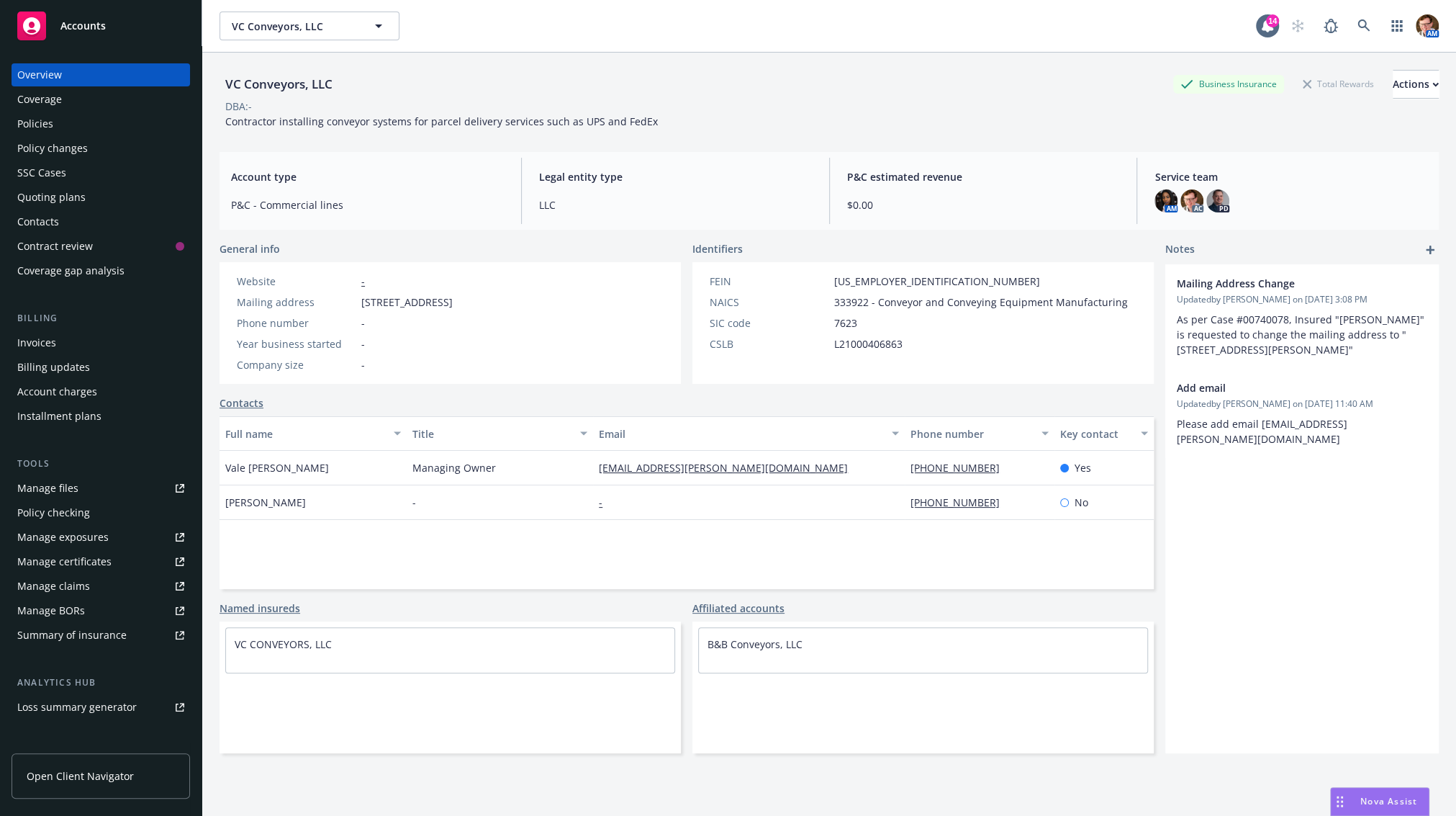
click at [42, 133] on div "Policies" at bounding box center [35, 124] width 36 height 23
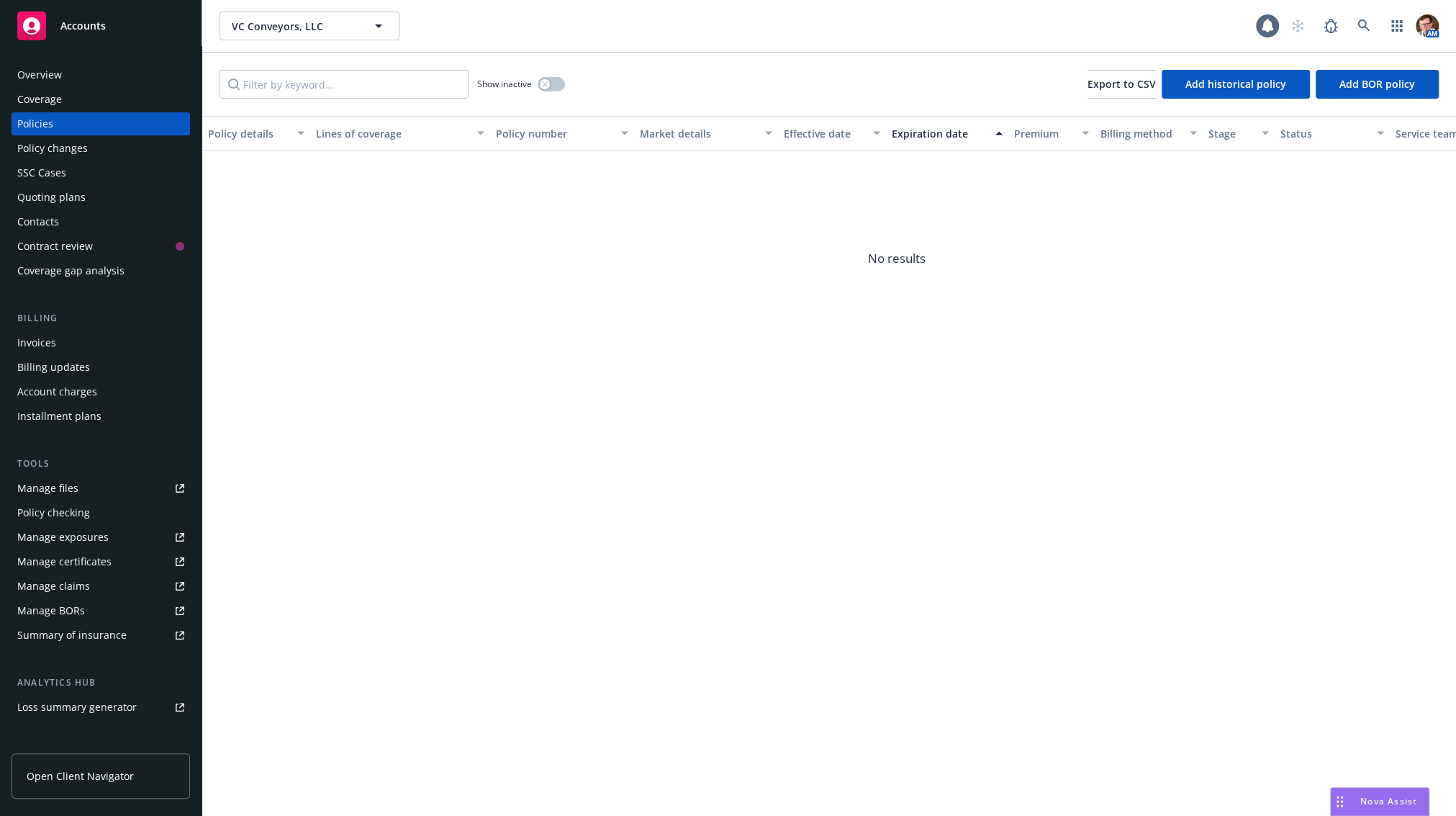
click at [76, 103] on div "Coverage" at bounding box center [101, 100] width 167 height 23
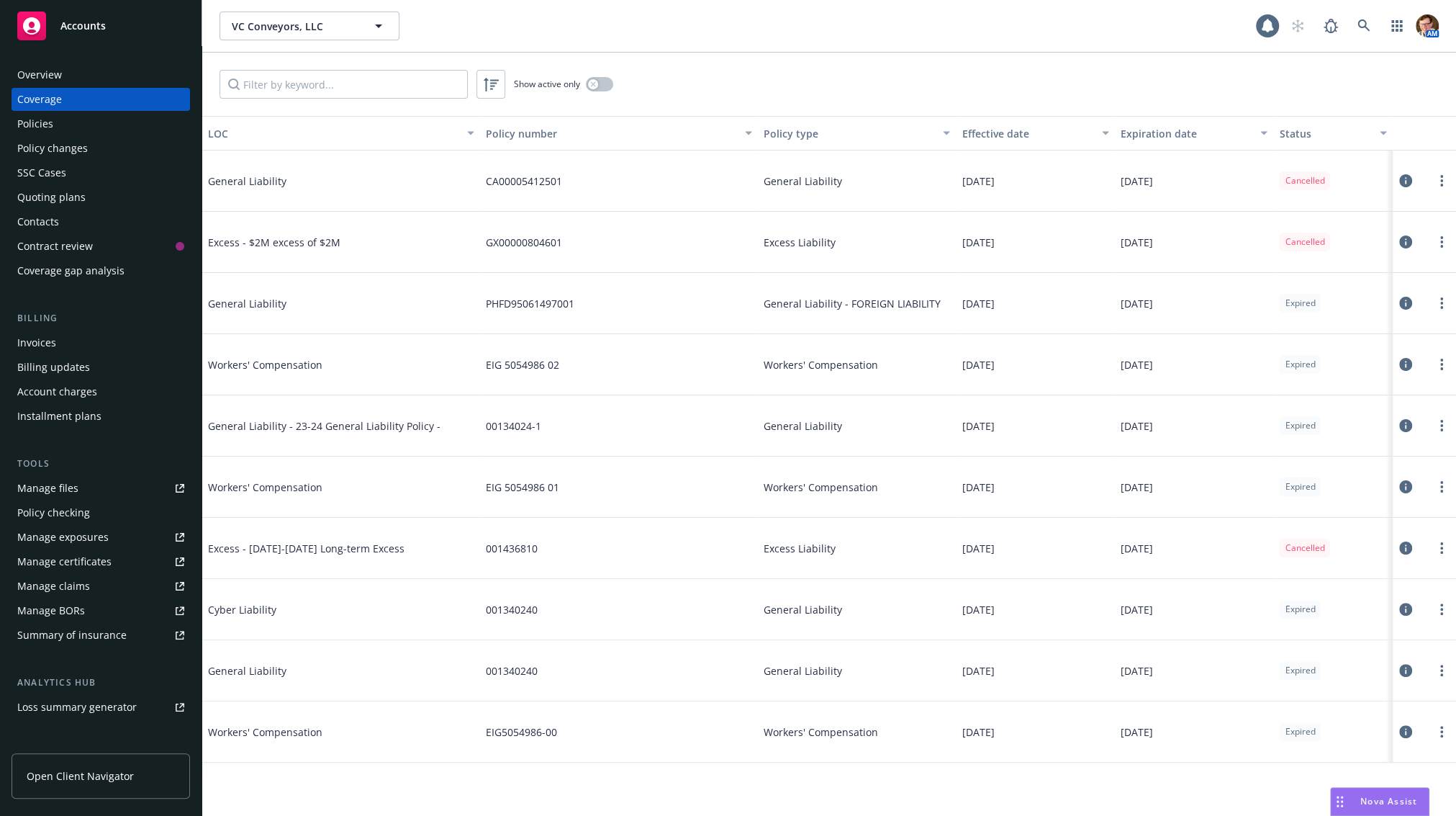
click at [56, 123] on div "Policies" at bounding box center [101, 124] width 167 height 23
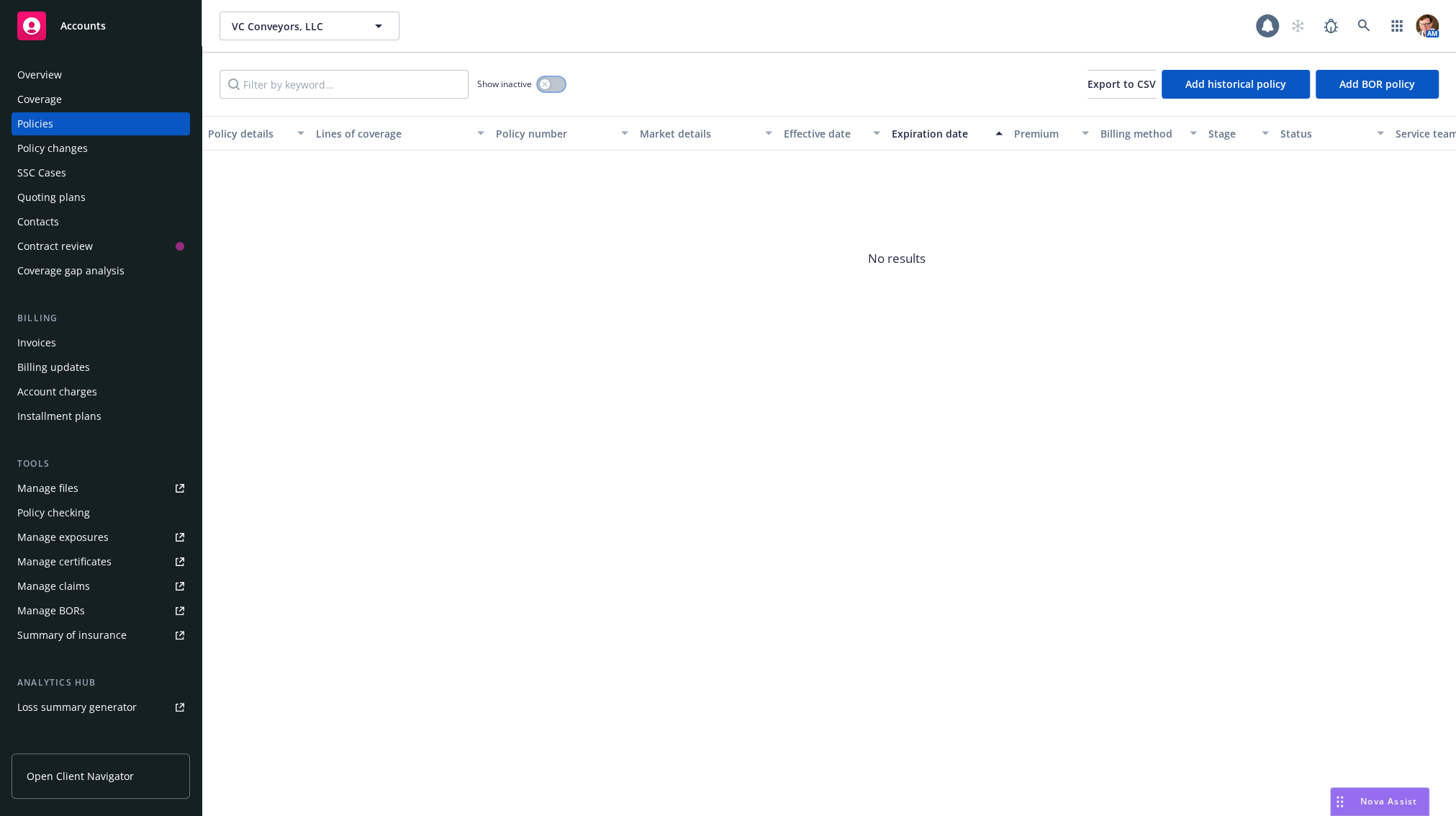
click at [561, 85] on button "button" at bounding box center [551, 83] width 28 height 14
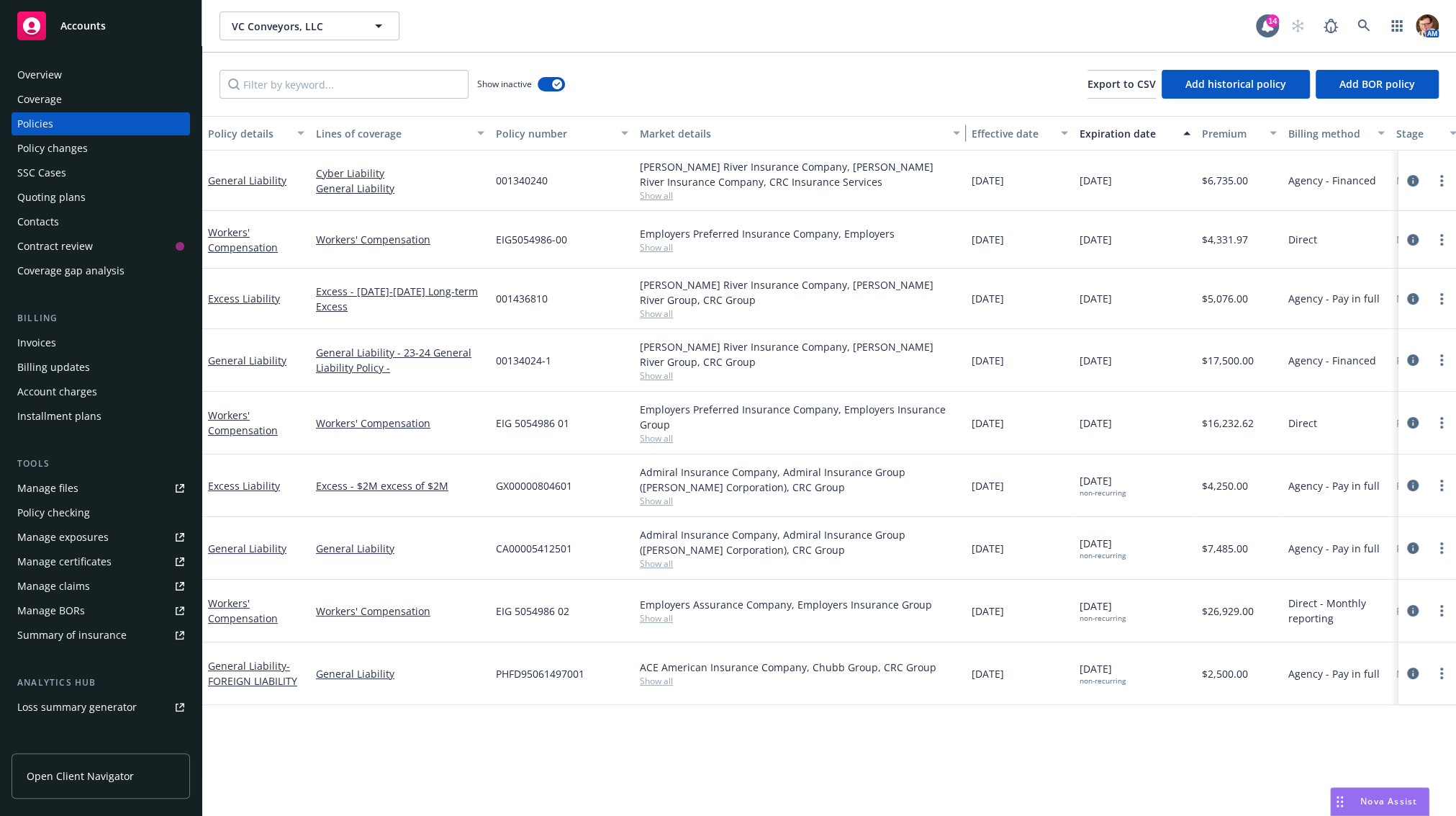
drag, startPoint x: 777, startPoint y: 126, endPoint x: 965, endPoint y: 108, distance: 188.9
click at [965, 108] on div "Show inactive Export to CSV Add historical policy Add BOR policy Policy details…" at bounding box center [829, 434] width 1254 height 764
click at [1407, 667] on icon "circleInformation" at bounding box center [1413, 673] width 12 height 12
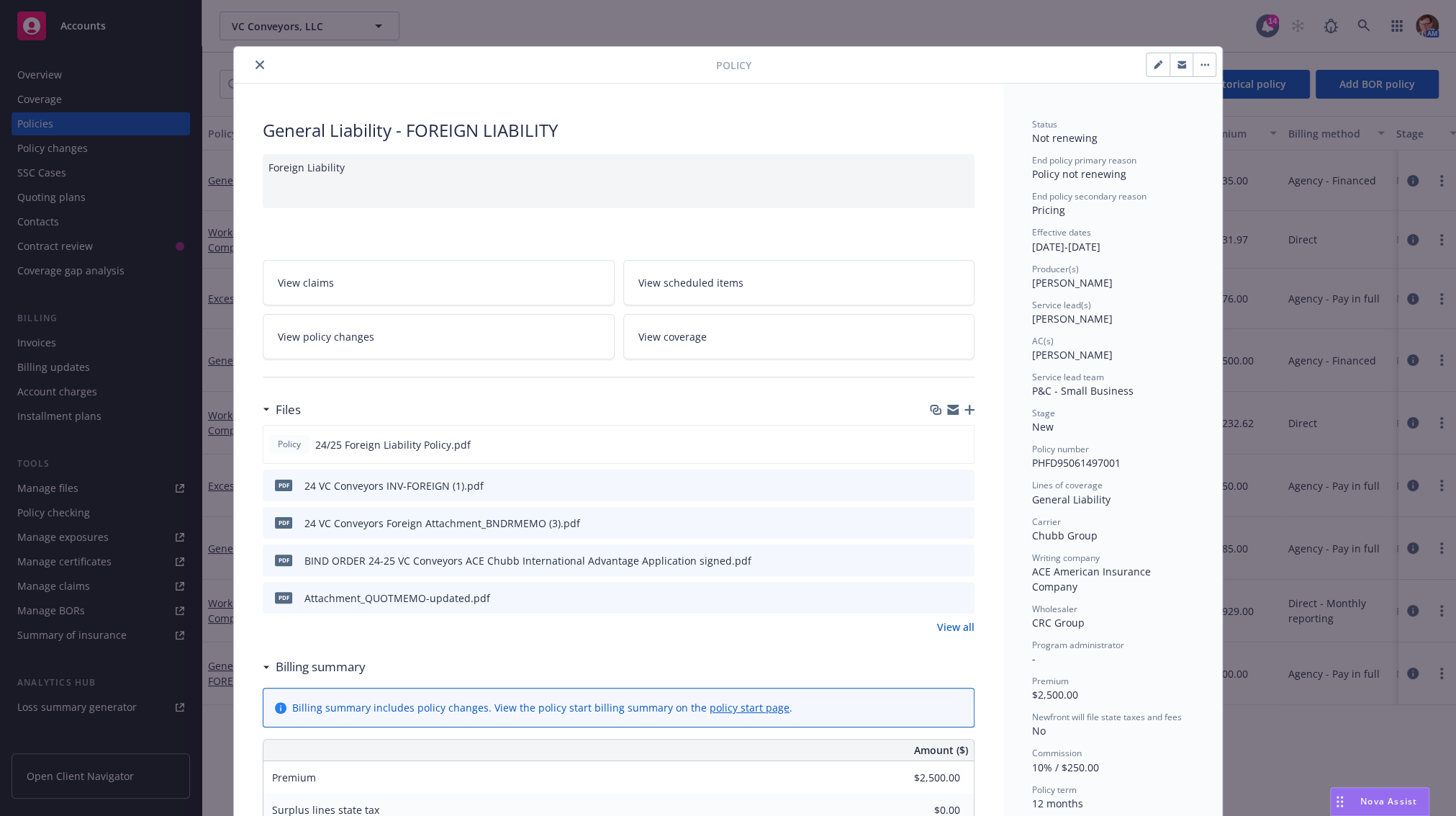
click at [1201, 58] on button "button" at bounding box center [1204, 65] width 23 height 23
click at [1139, 239] on div "Effective dates 08/15/2024 - 08/15/2025" at bounding box center [1113, 240] width 161 height 28
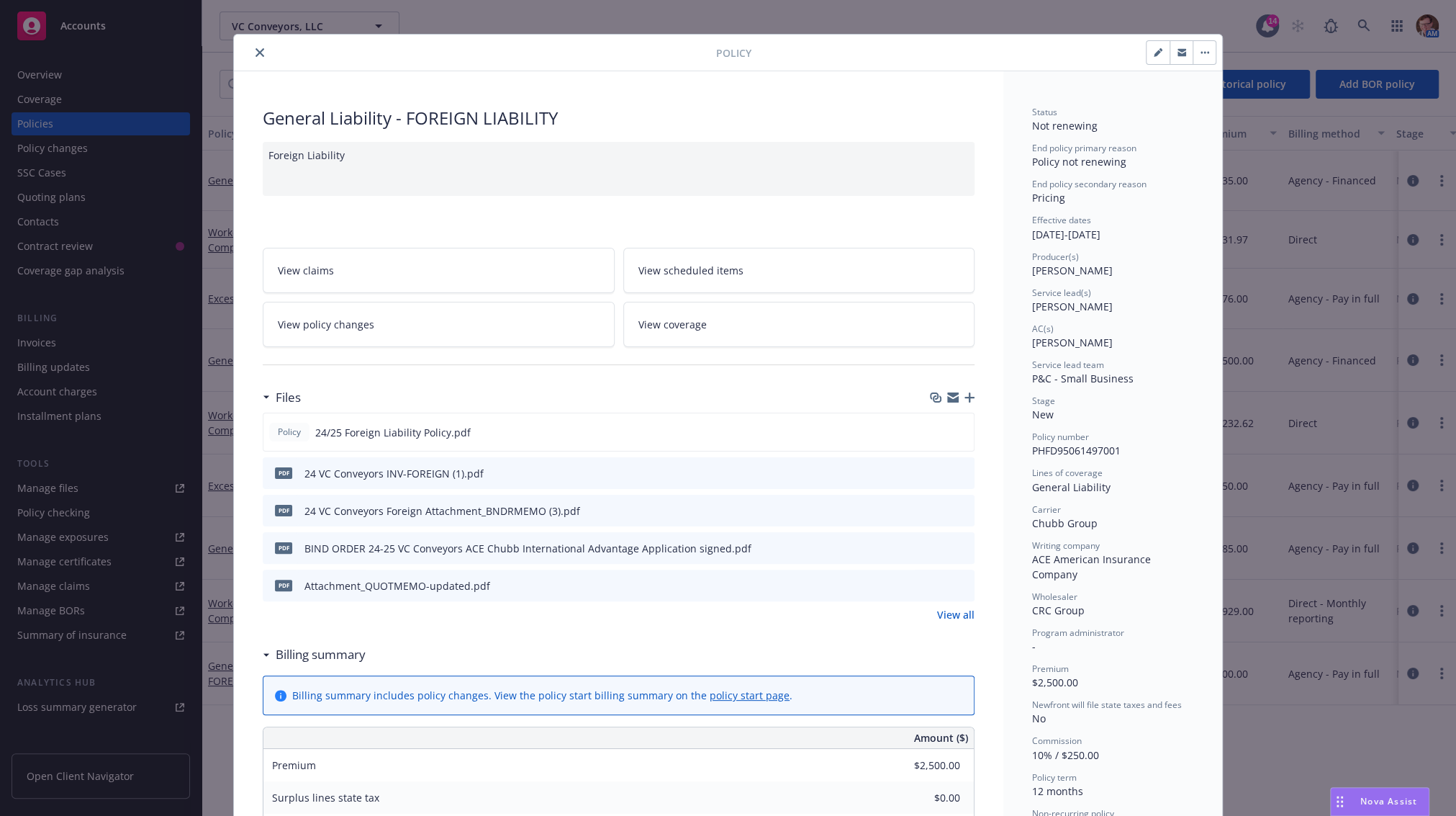
click at [719, 700] on div "Billing summary includes policy changes. View the policy start billing summary …" at bounding box center [618, 695] width 710 height 38
click at [715, 693] on link "policy start page" at bounding box center [749, 695] width 80 height 13
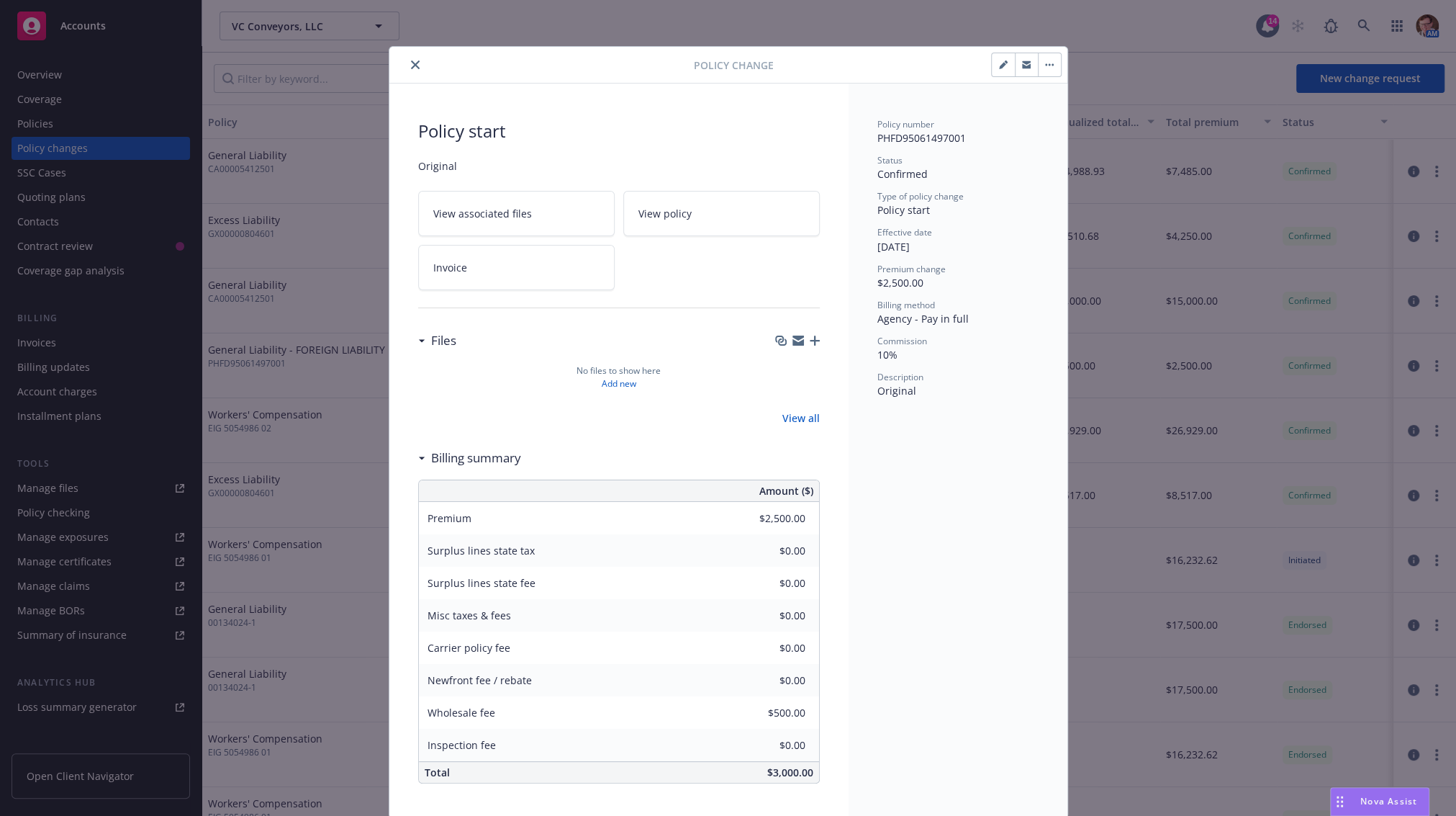
click at [1041, 67] on button "button" at bounding box center [1050, 65] width 23 height 23
click at [1011, 160] on div "Status" at bounding box center [958, 160] width 161 height 12
click at [411, 60] on icon "close" at bounding box center [415, 64] width 9 height 9
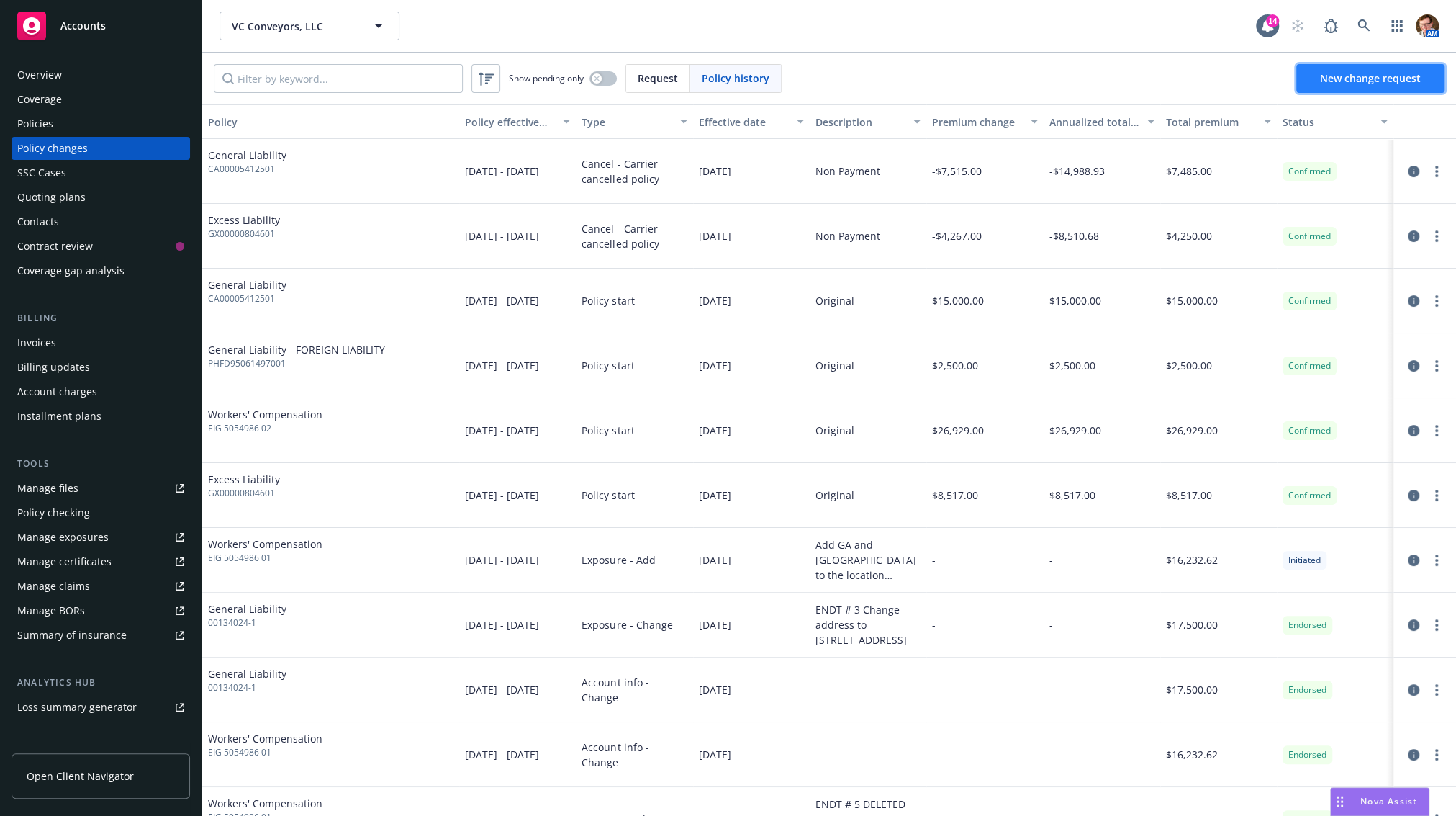
click at [1324, 80] on span "New change request" at bounding box center [1370, 78] width 101 height 13
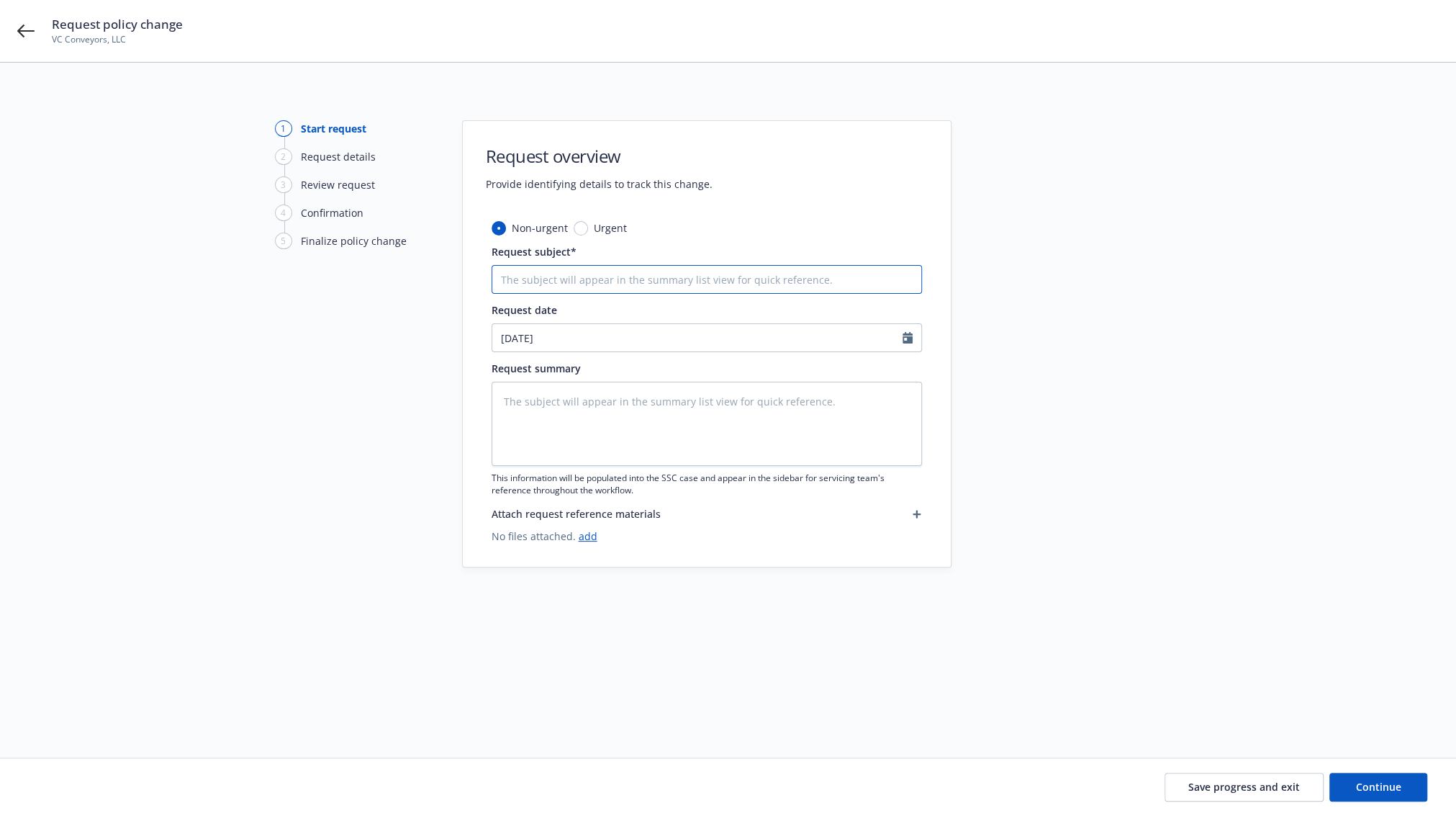
click at [642, 269] on input "Request subject*" at bounding box center [706, 279] width 430 height 29
type textarea "x"
type input "H"
type textarea "x"
type input "Ho"
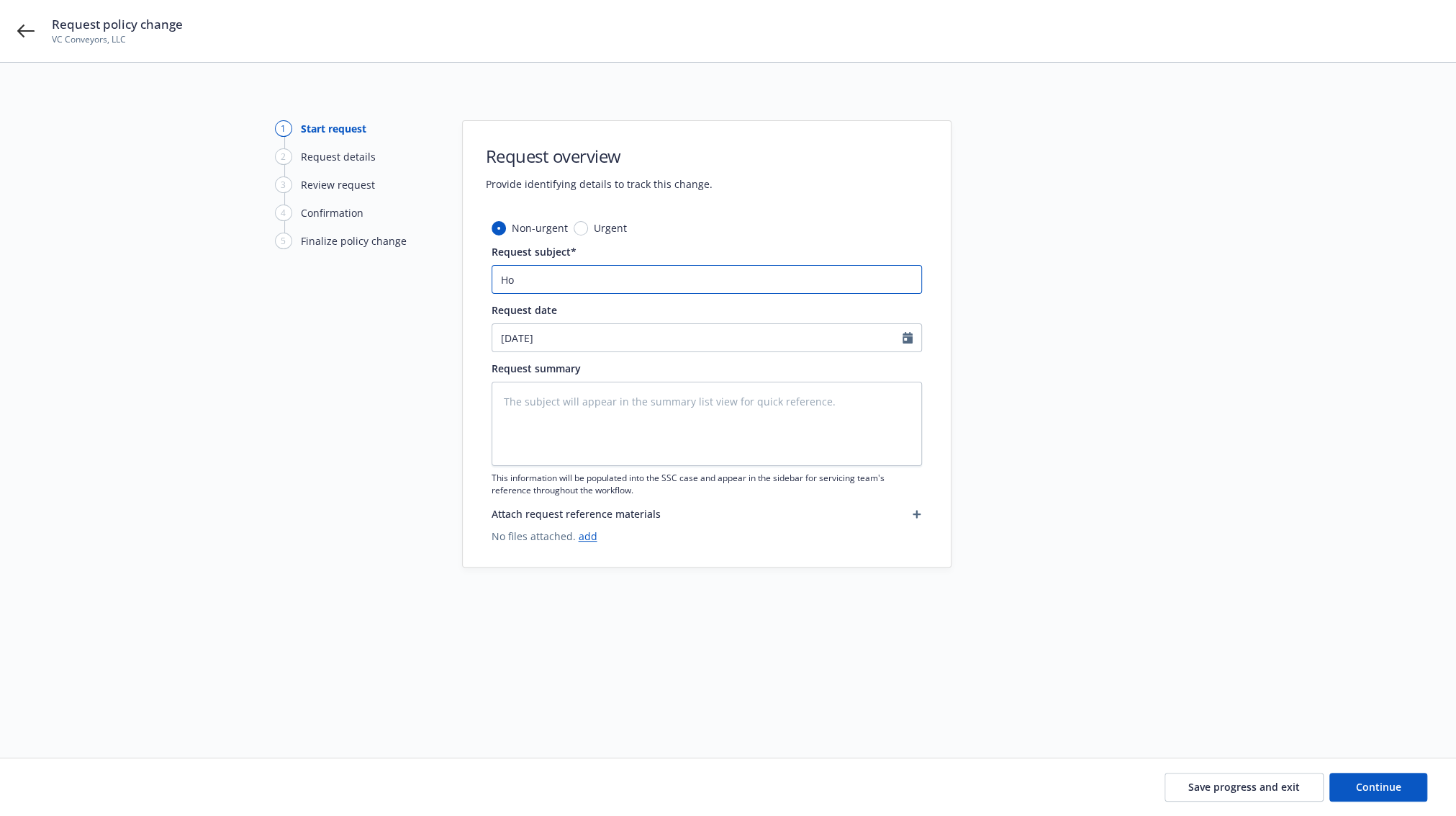
type textarea "x"
type input "H"
type textarea "x"
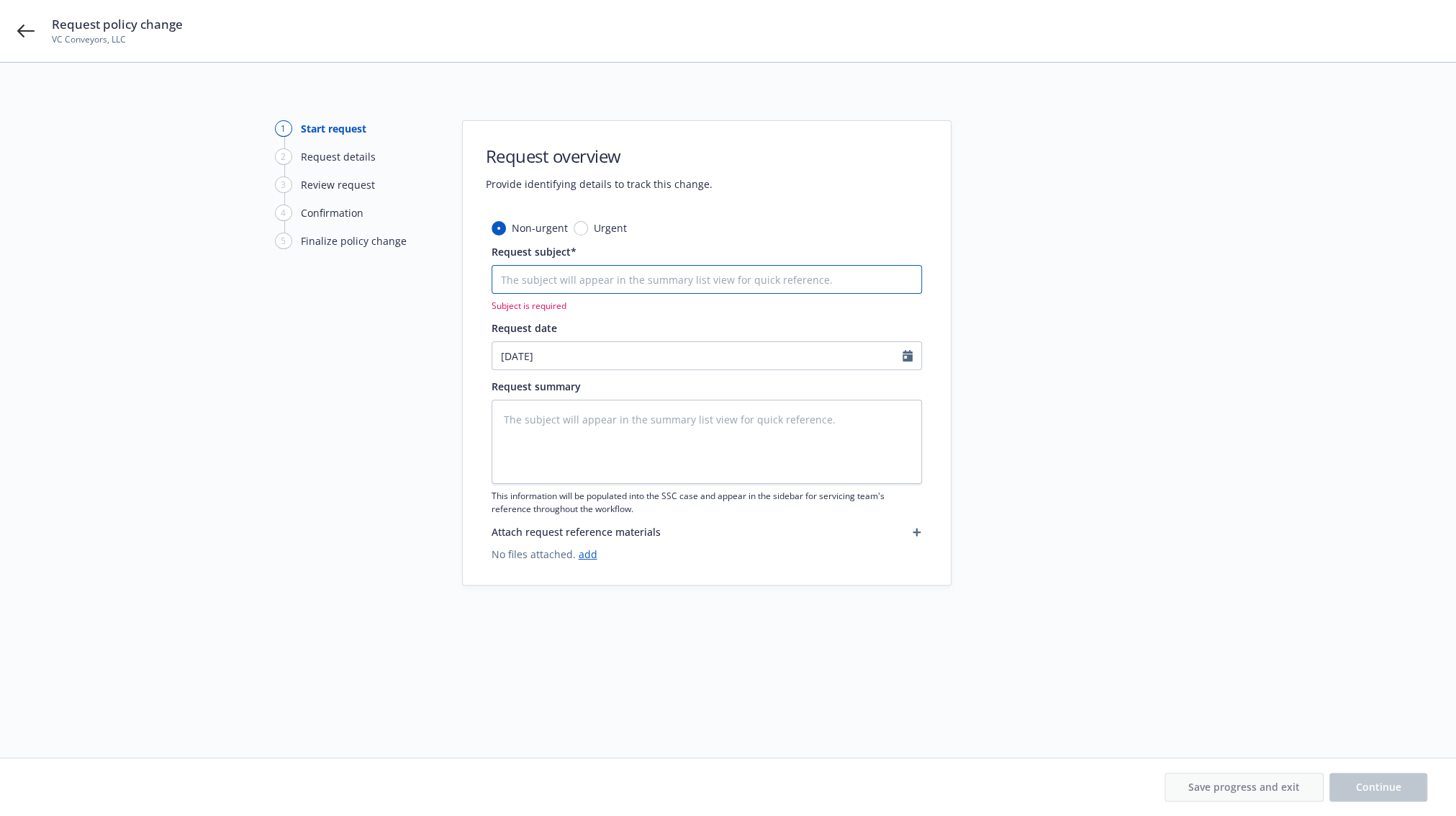
type textarea "x"
type input "C"
type textarea "x"
type input "CR"
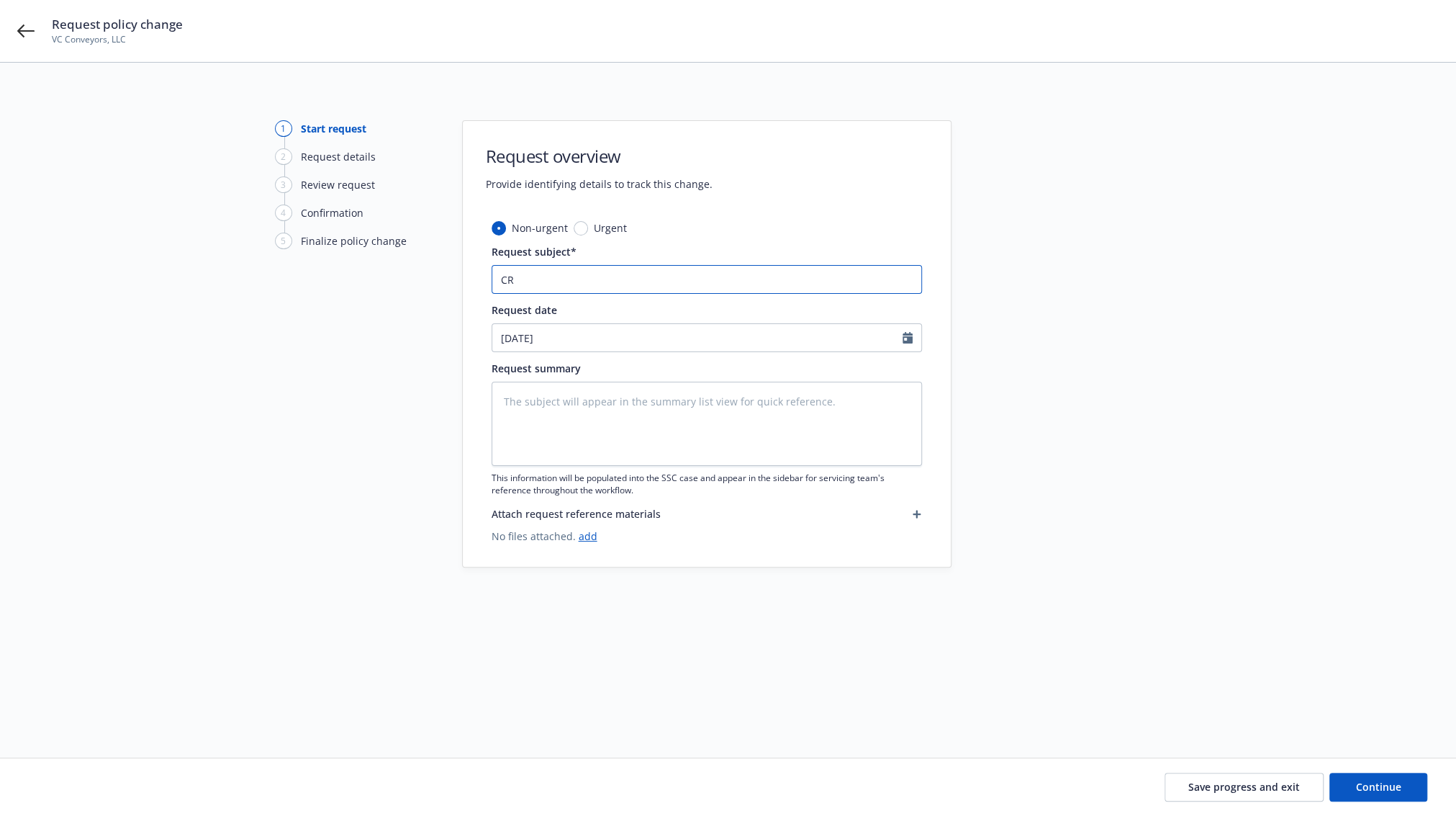
type textarea "x"
type input "CRC"
type textarea "x"
type input "CRC"
type textarea "x"
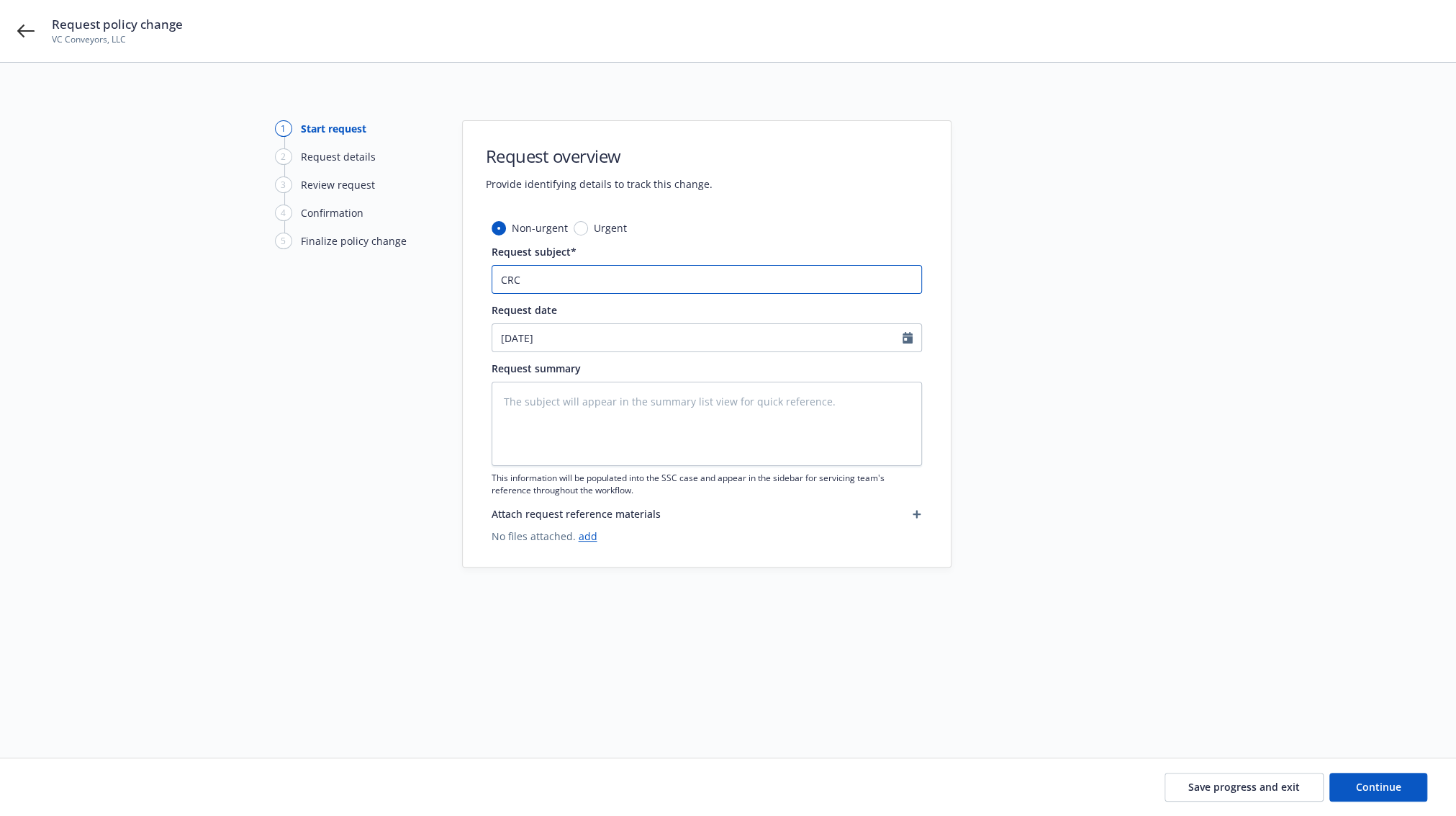
type input "CRC F"
type textarea "x"
type input "CRC Fe"
type textarea "x"
type input "CRC Fee"
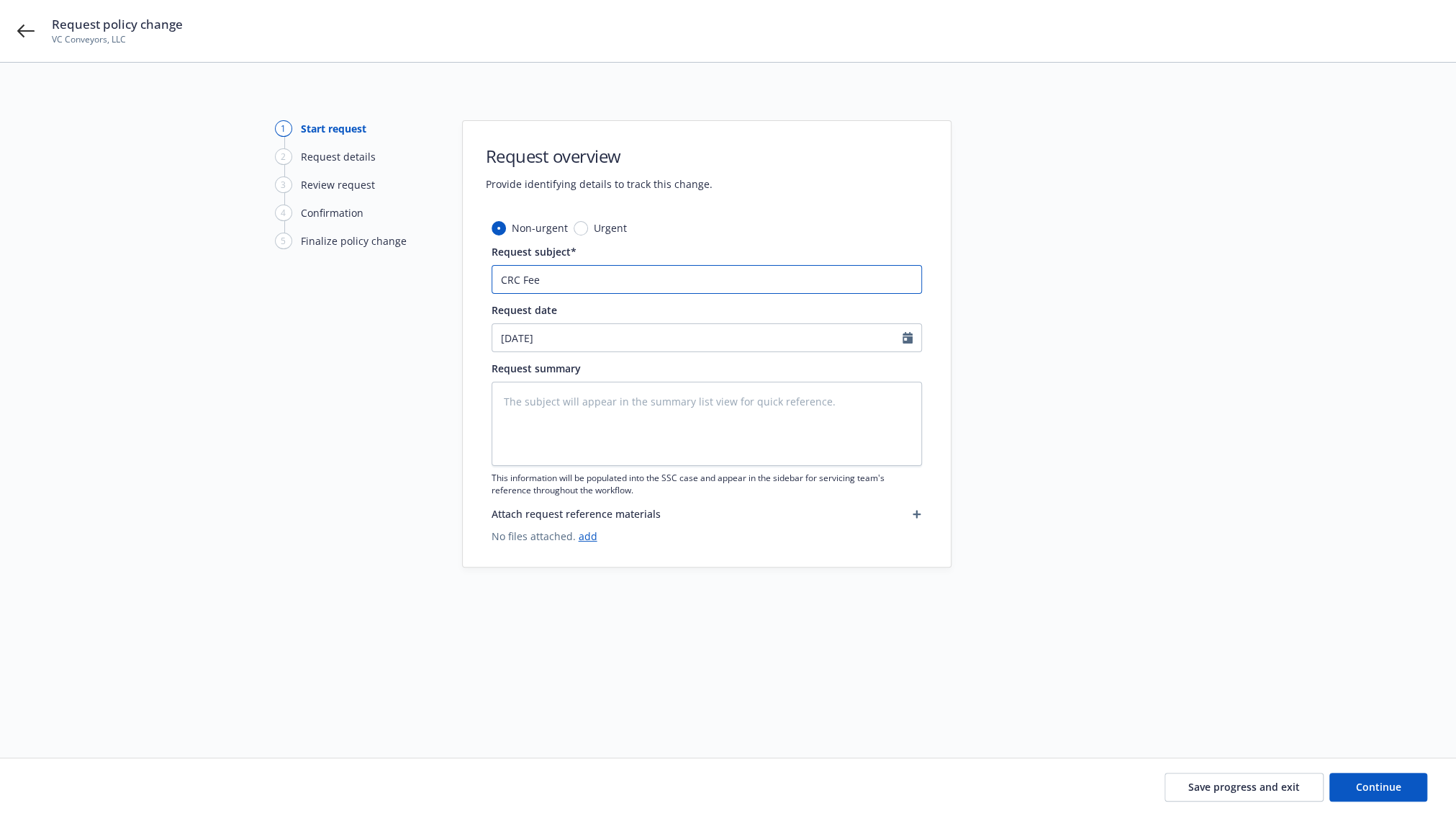
type textarea "x"
type input "CRC Fee"
type textarea "x"
type input "CRC Fee B"
type textarea "x"
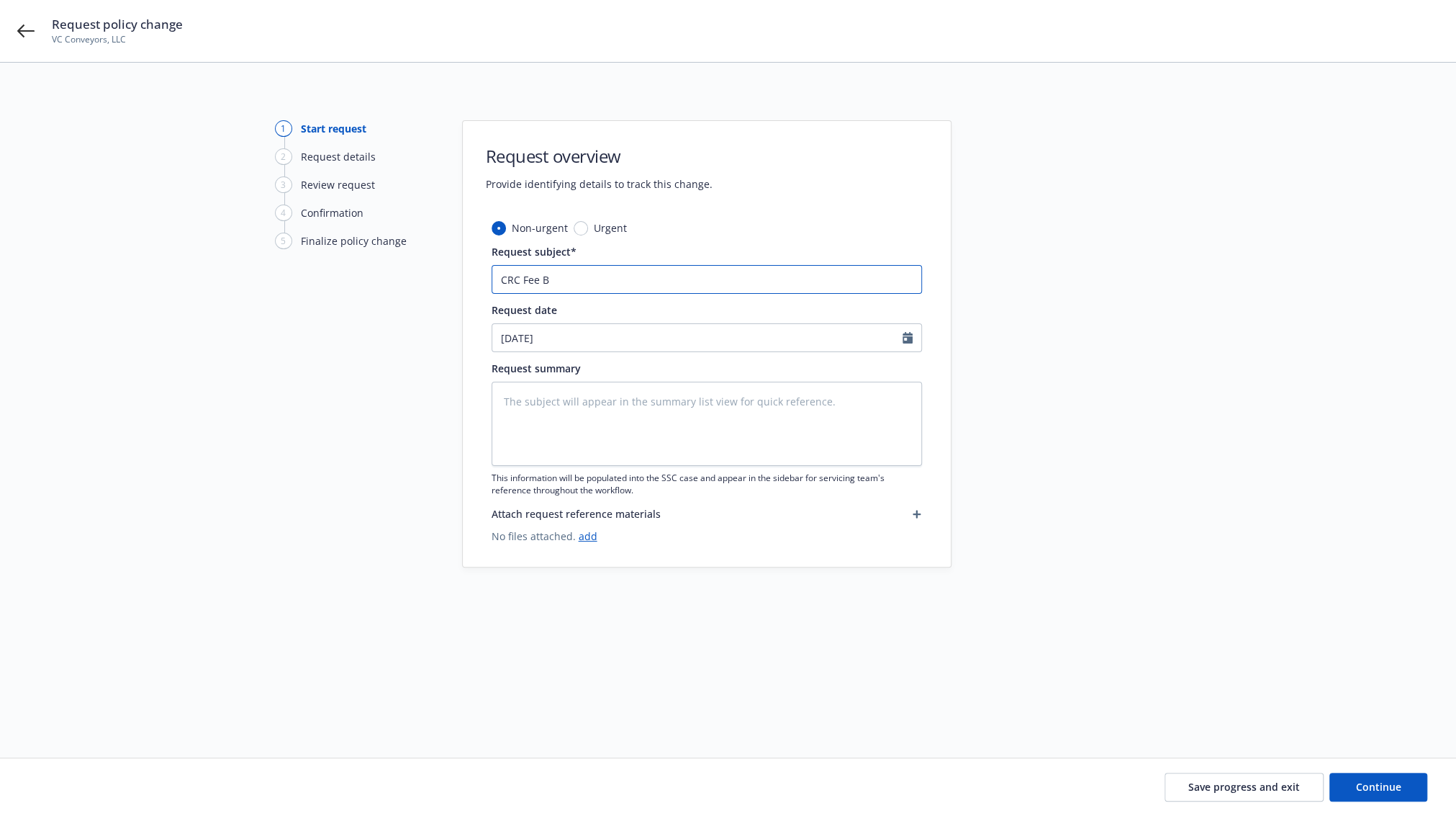
type input "CRC Fee Ba"
type textarea "x"
type input "CRC Fee Back"
type textarea "x"
type input "CRC Fee Back"
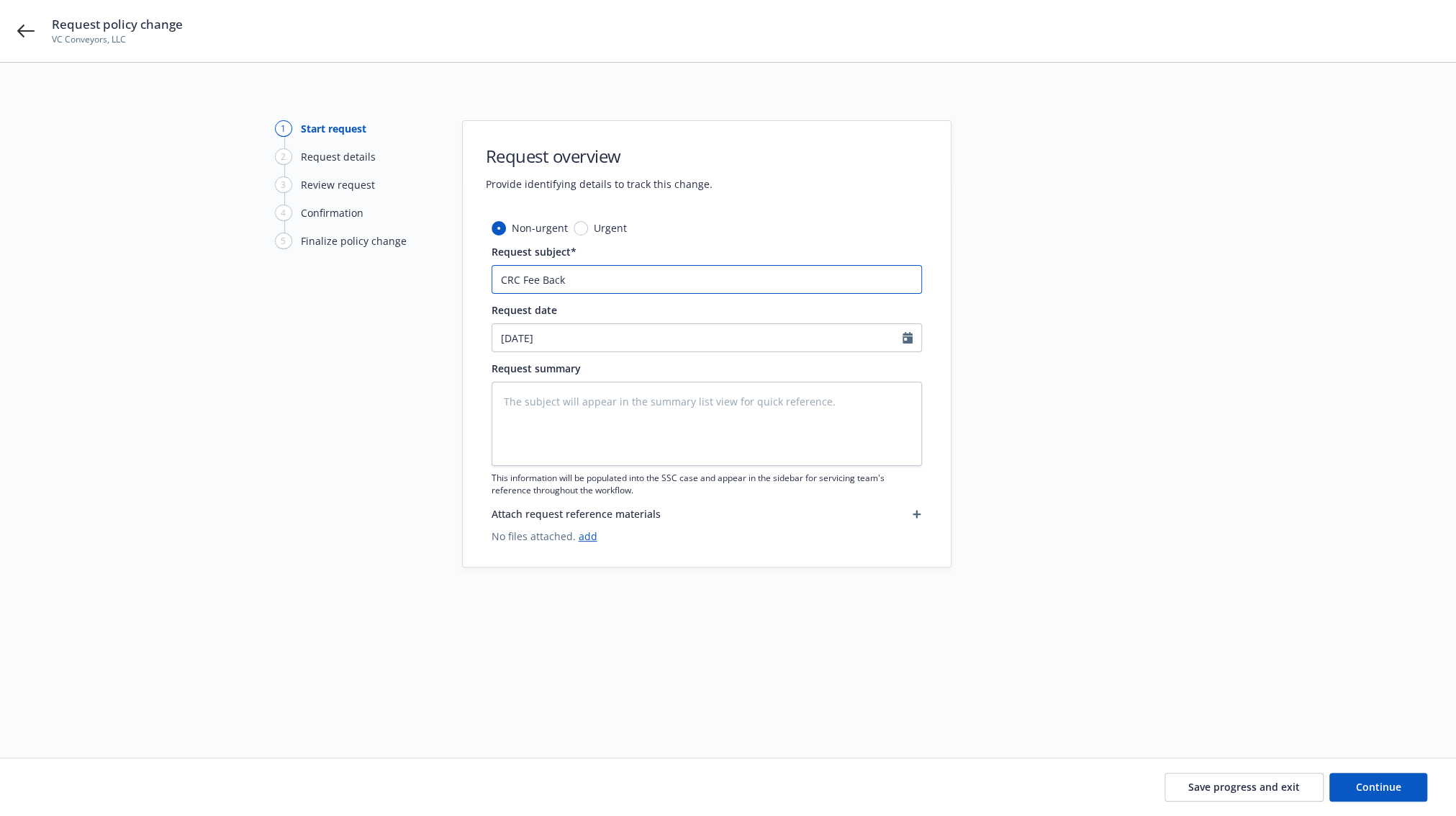
type textarea "x"
type input "CRC Fee Back t"
type textarea "x"
type input "CRC Fee Back to"
type textarea "x"
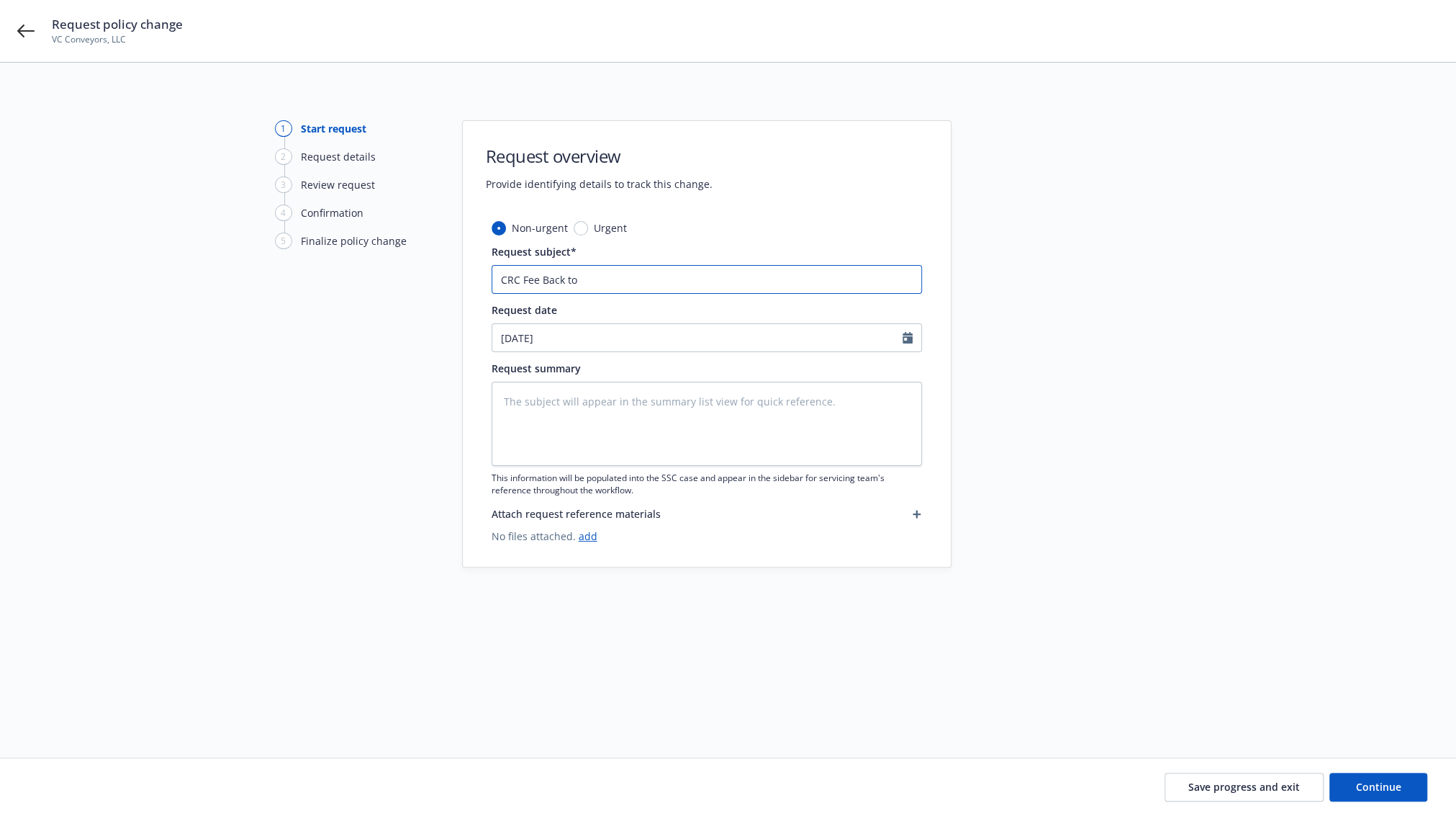
type input "CRC Fee Back to"
type textarea "x"
type input "CRC Fee Back to I"
type textarea "x"
type input "CRC Fee Back to In"
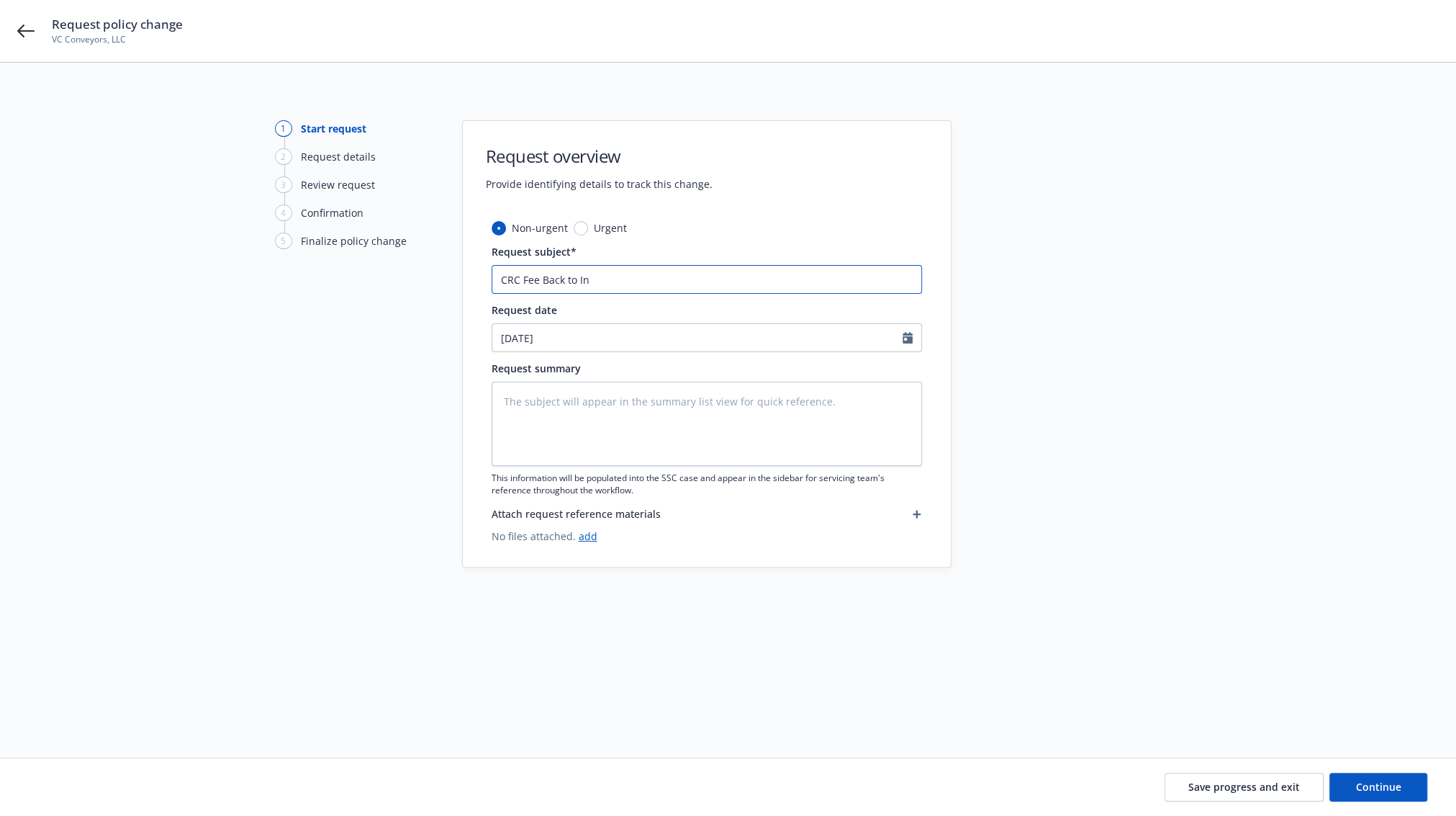
type textarea "x"
type input "CRC Fee Back to Ins"
type textarea "x"
type input "CRC Fee Back to Insu"
type textarea "x"
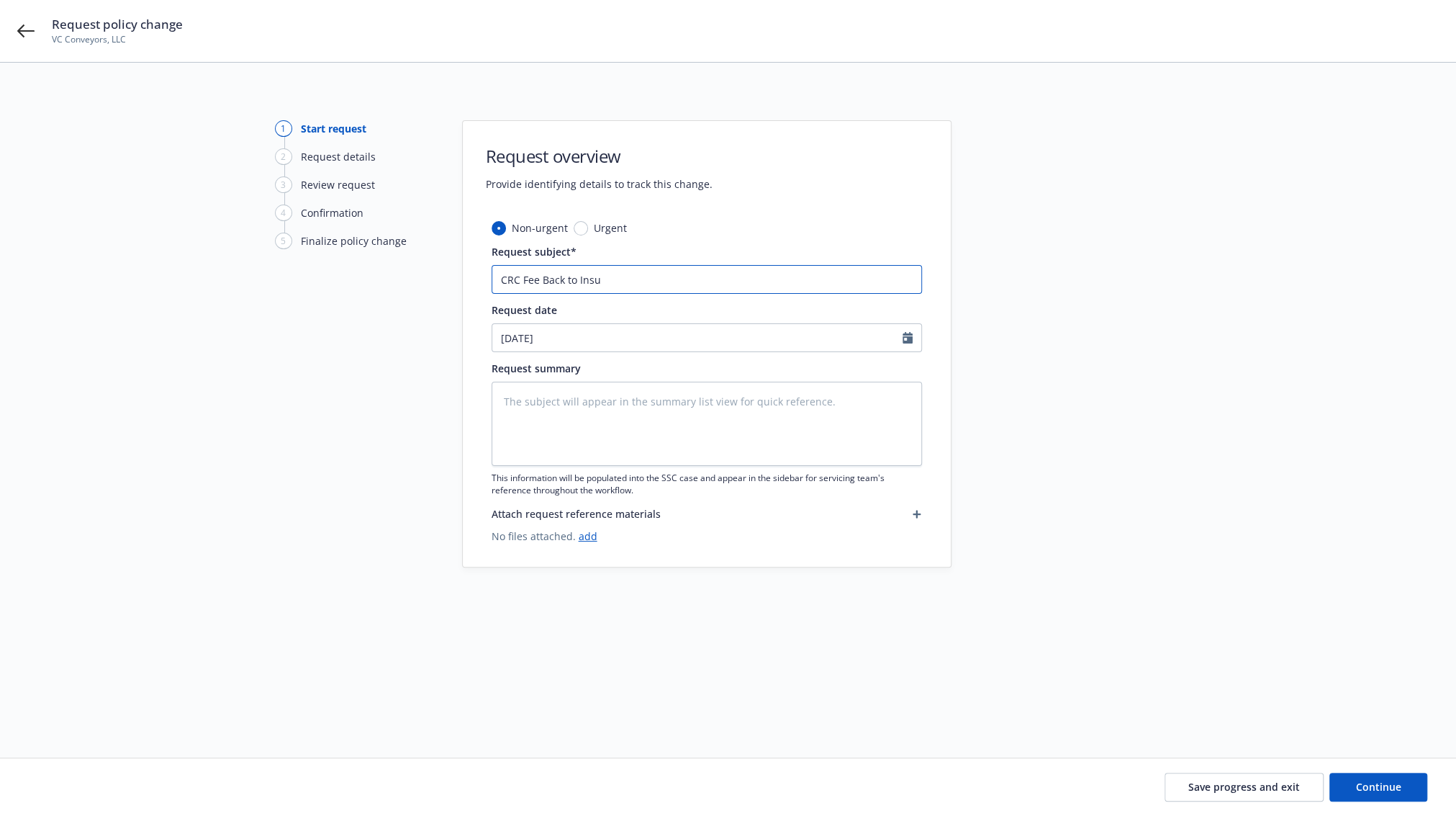
type input "CRC Fee Back to Insur"
type textarea "x"
type input "CRC Fee Back to Insure"
type textarea "x"
type input "CRC Fee Back to Insured"
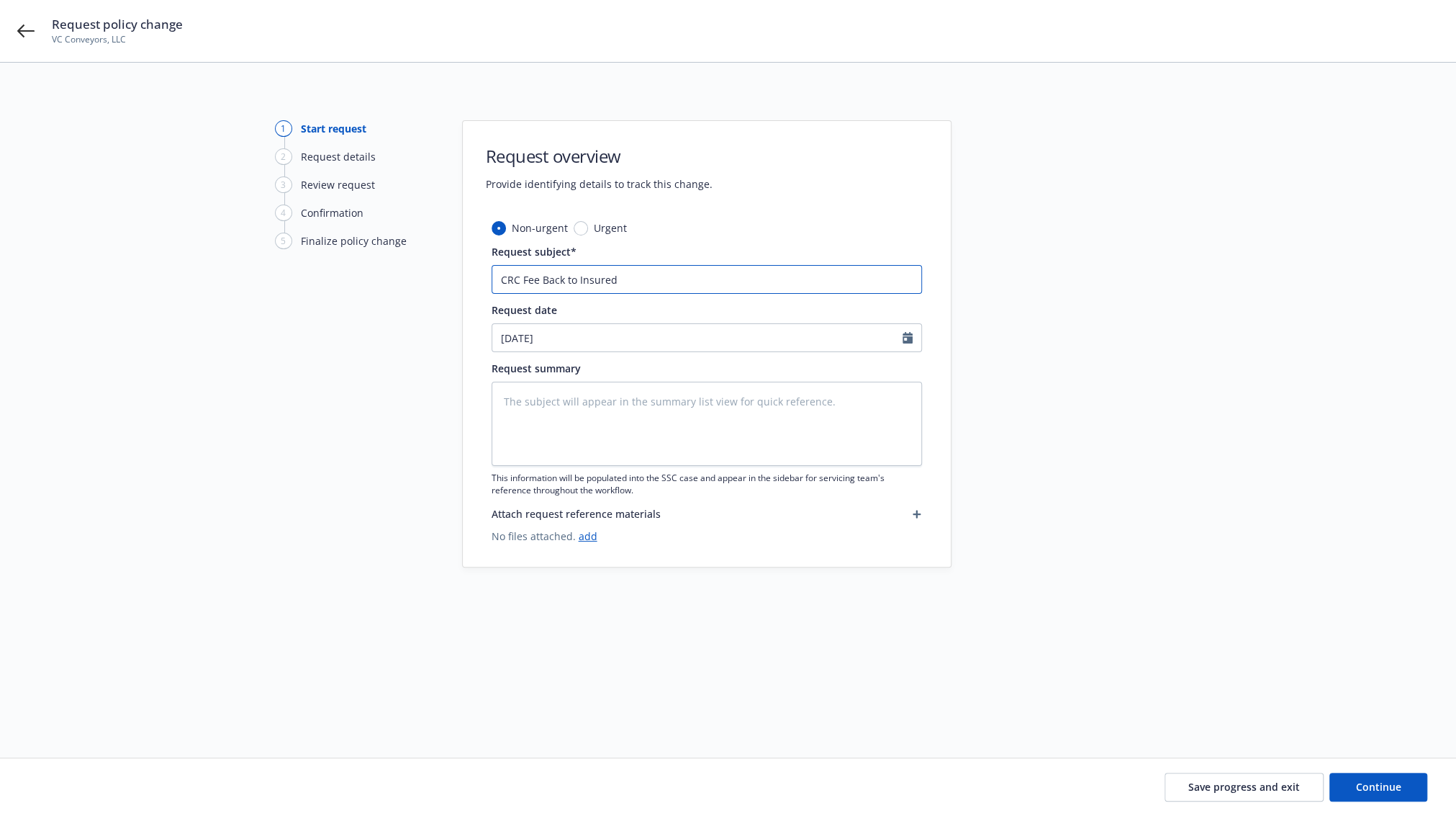
type textarea "x"
type input "CRC Fee Back to Insured"
type textarea "x"
type input "CRC Fee Back to Insured ("
type textarea "x"
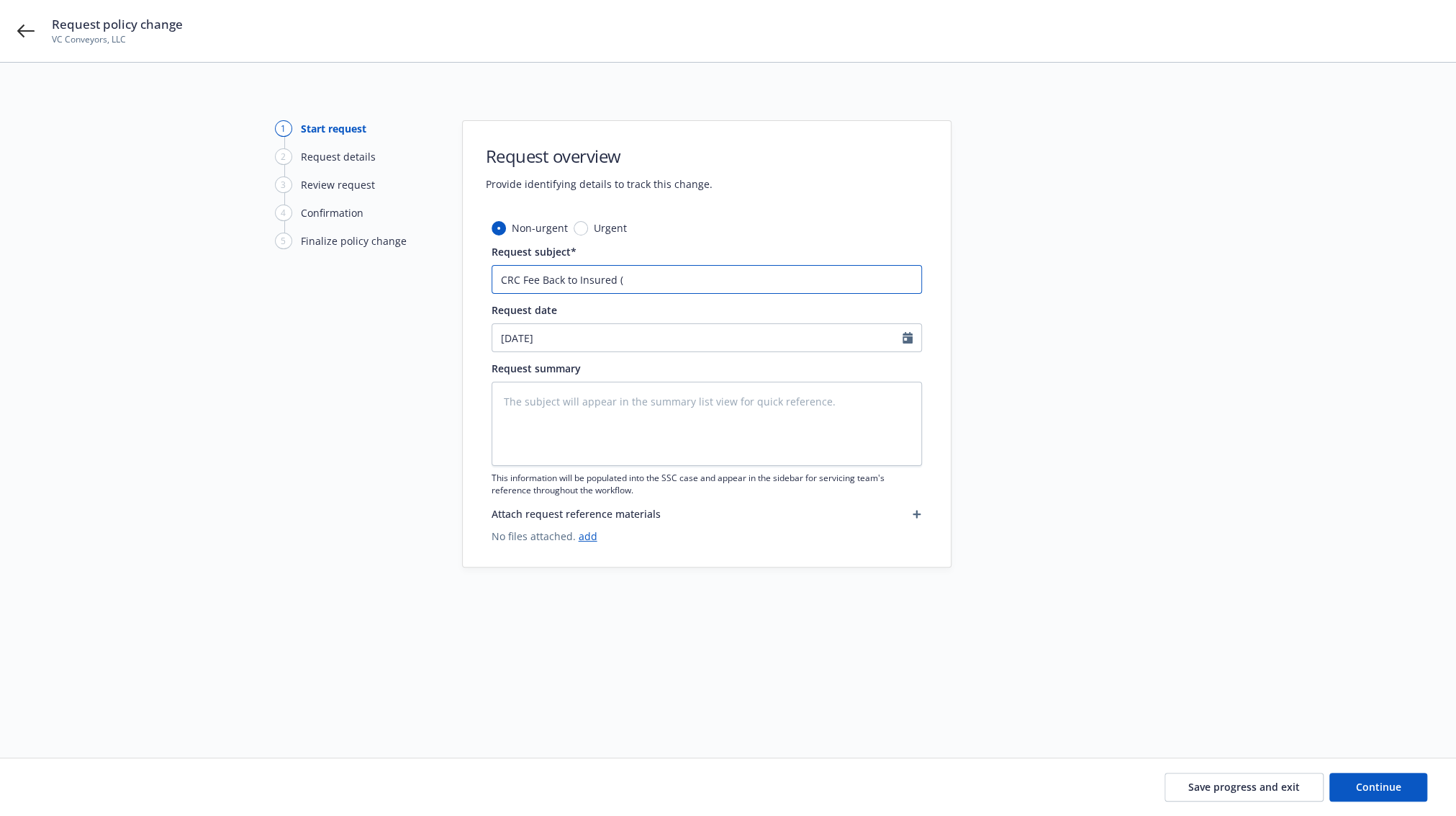
type input "CRC Fee Back to Insured ($"
type textarea "x"
type input "CRC Fee Back to Insured ($5"
type textarea "x"
type input "CRC Fee Back to Insured ($50"
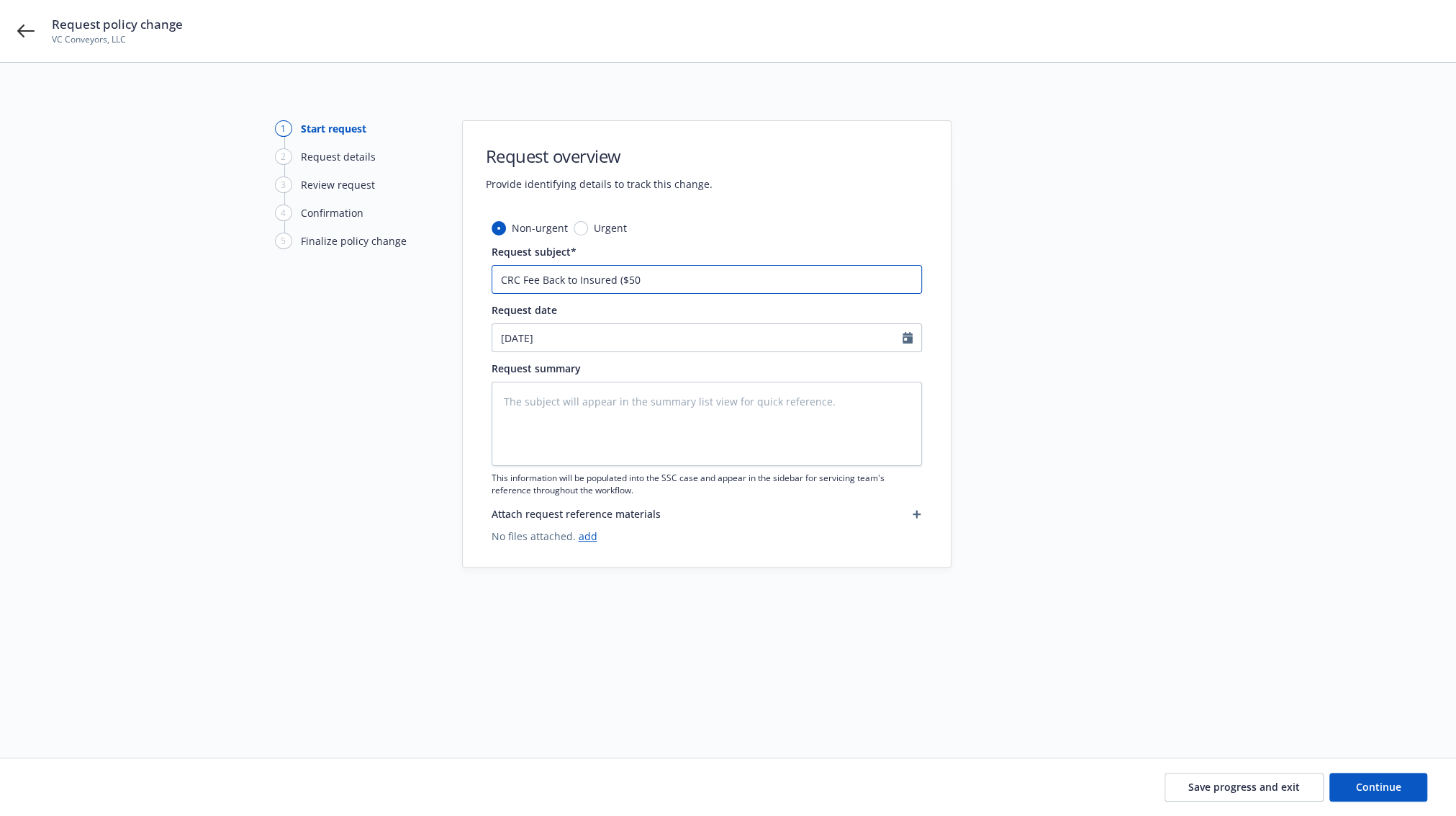
type textarea "x"
type input "CRC Fee Back to Insured ($500"
type textarea "x"
drag, startPoint x: 664, startPoint y: 273, endPoint x: 319, endPoint y: 268, distance: 345.0
click at [319, 268] on div "1 Start request 2 Request details 3 Review request 4 Confirmation 5 Finalize po…" at bounding box center [728, 392] width 1421 height 545
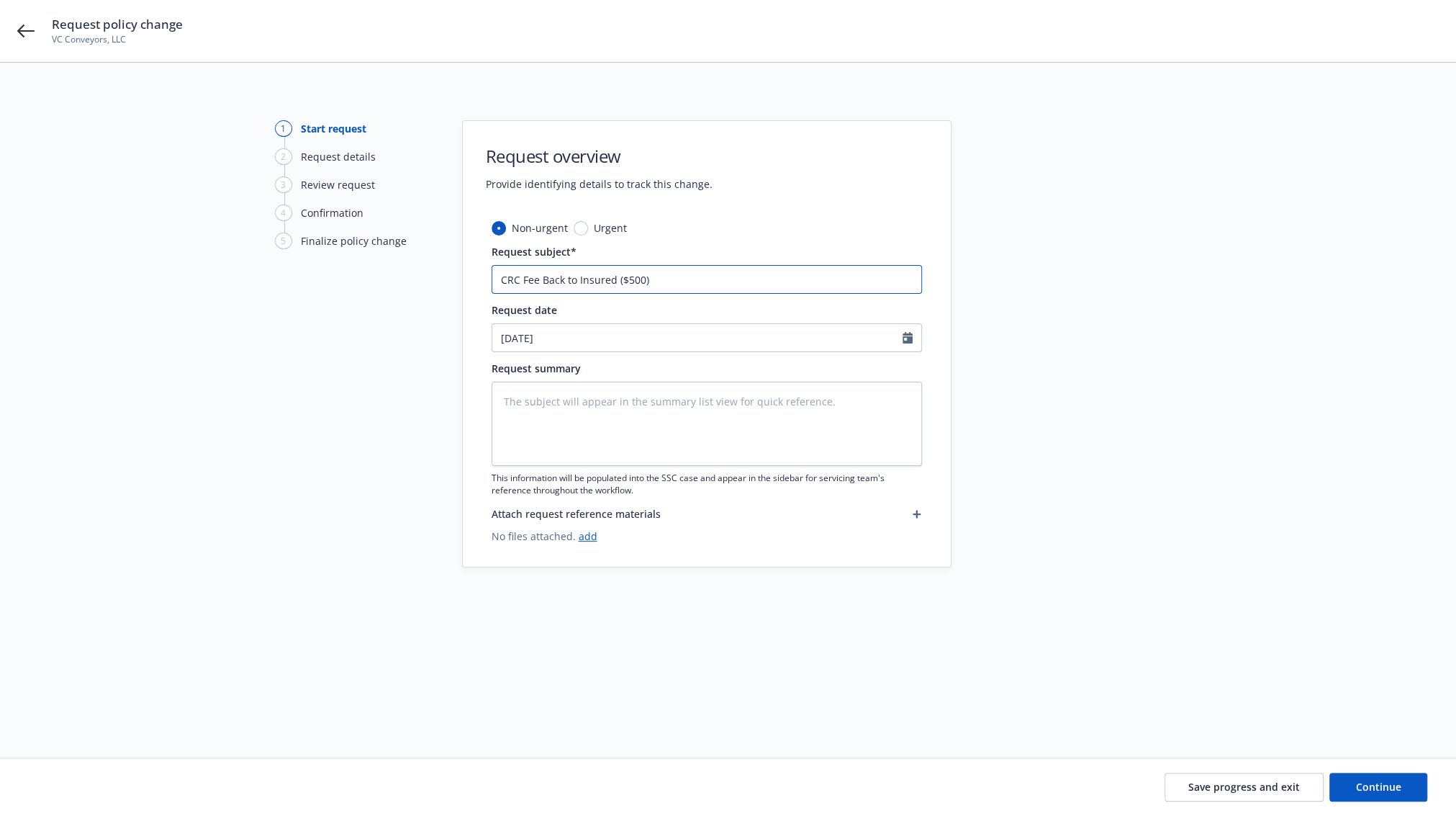
type input "CRC Fee Back to Insured ($500)"
click at [696, 403] on textarea at bounding box center [706, 424] width 430 height 84
paste textarea "CRC Fee Back to Insured ($500)"
type textarea "x"
type textarea "CRC Fee Back to Insured ($500)"
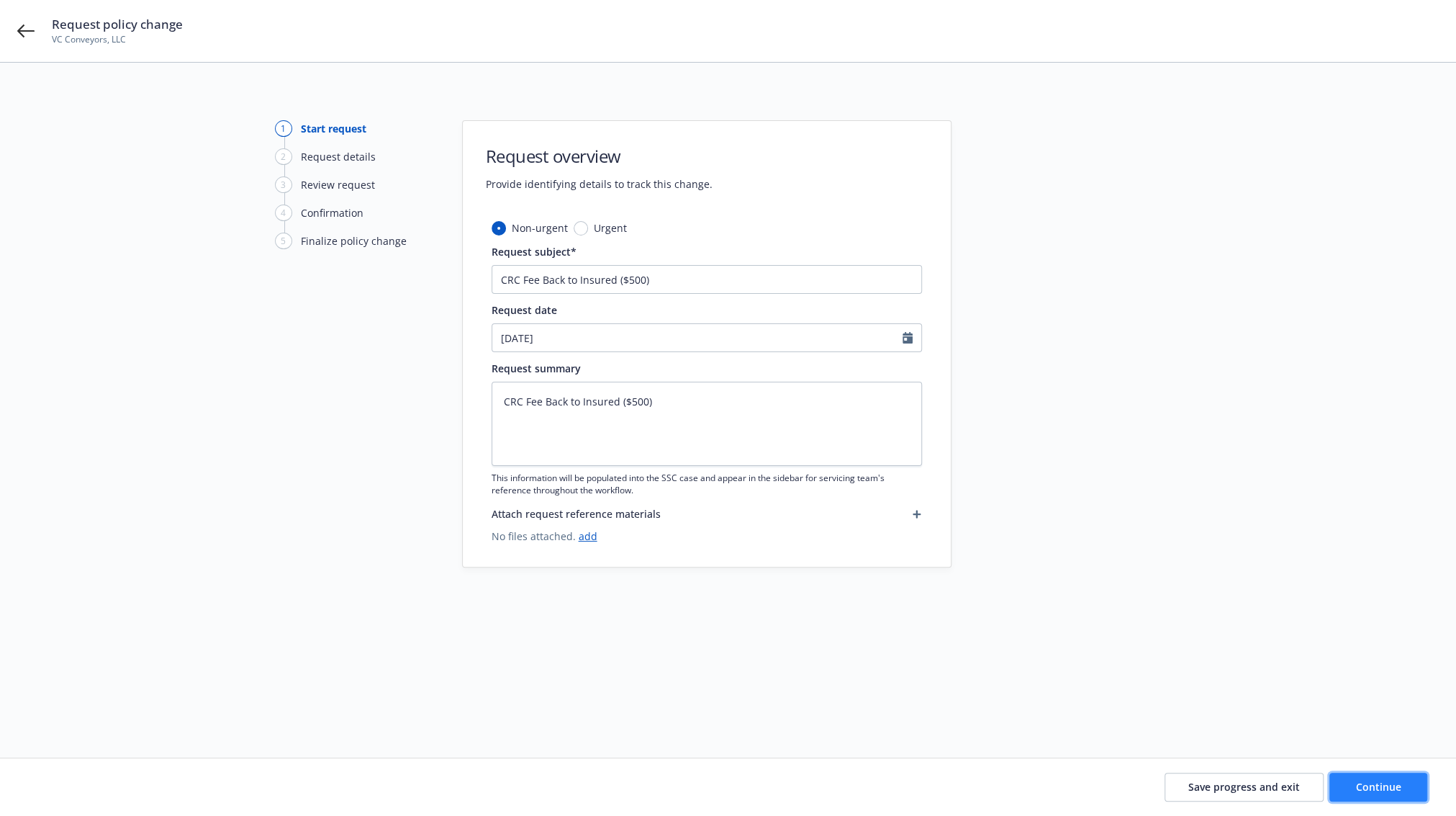
click at [1375, 786] on span "Continue" at bounding box center [1377, 786] width 45 height 13
type textarea "x"
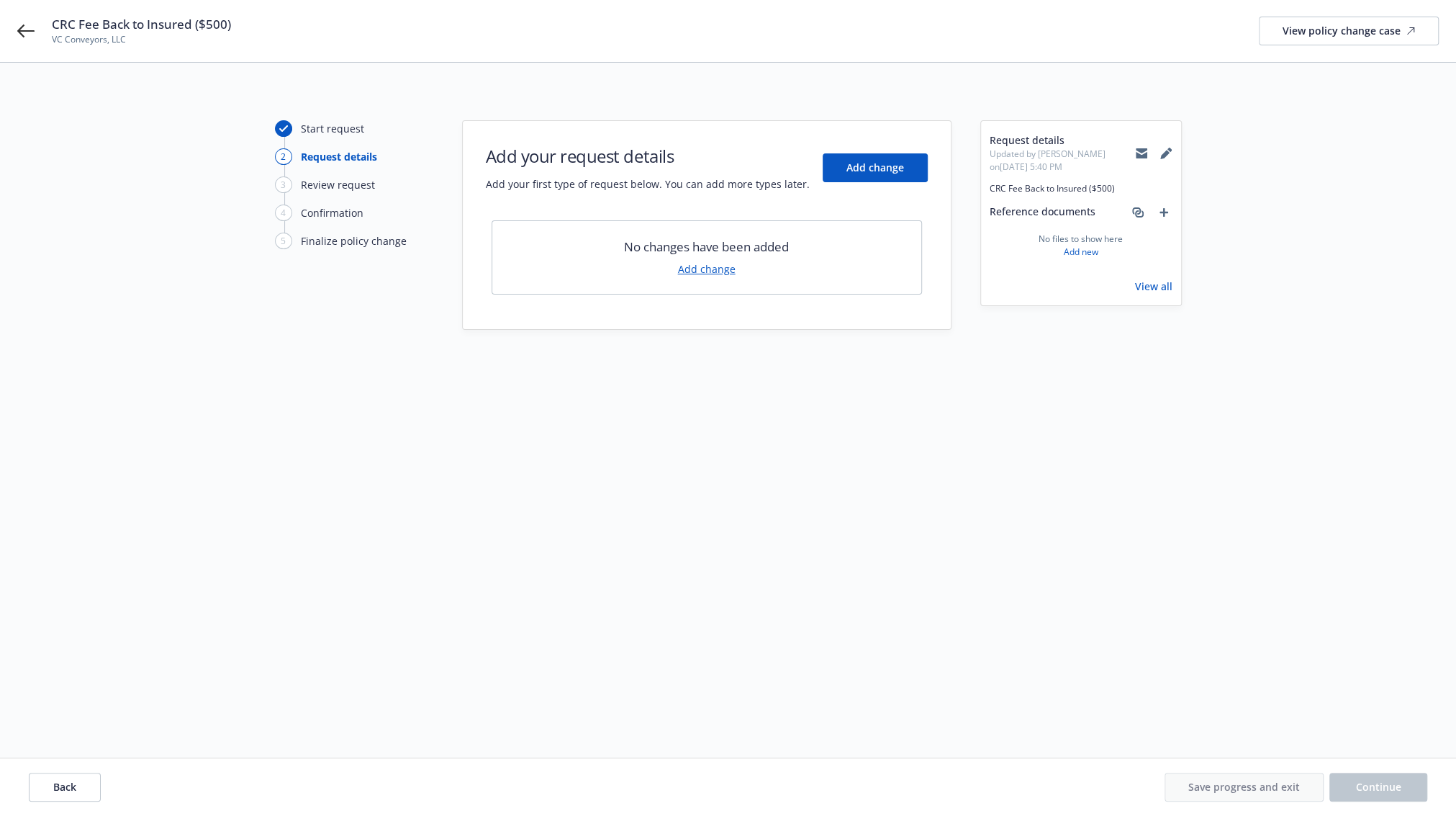
click at [703, 260] on div "No changes have been added Add change" at bounding box center [706, 257] width 430 height 74
click at [701, 264] on link "Add change" at bounding box center [706, 269] width 58 height 15
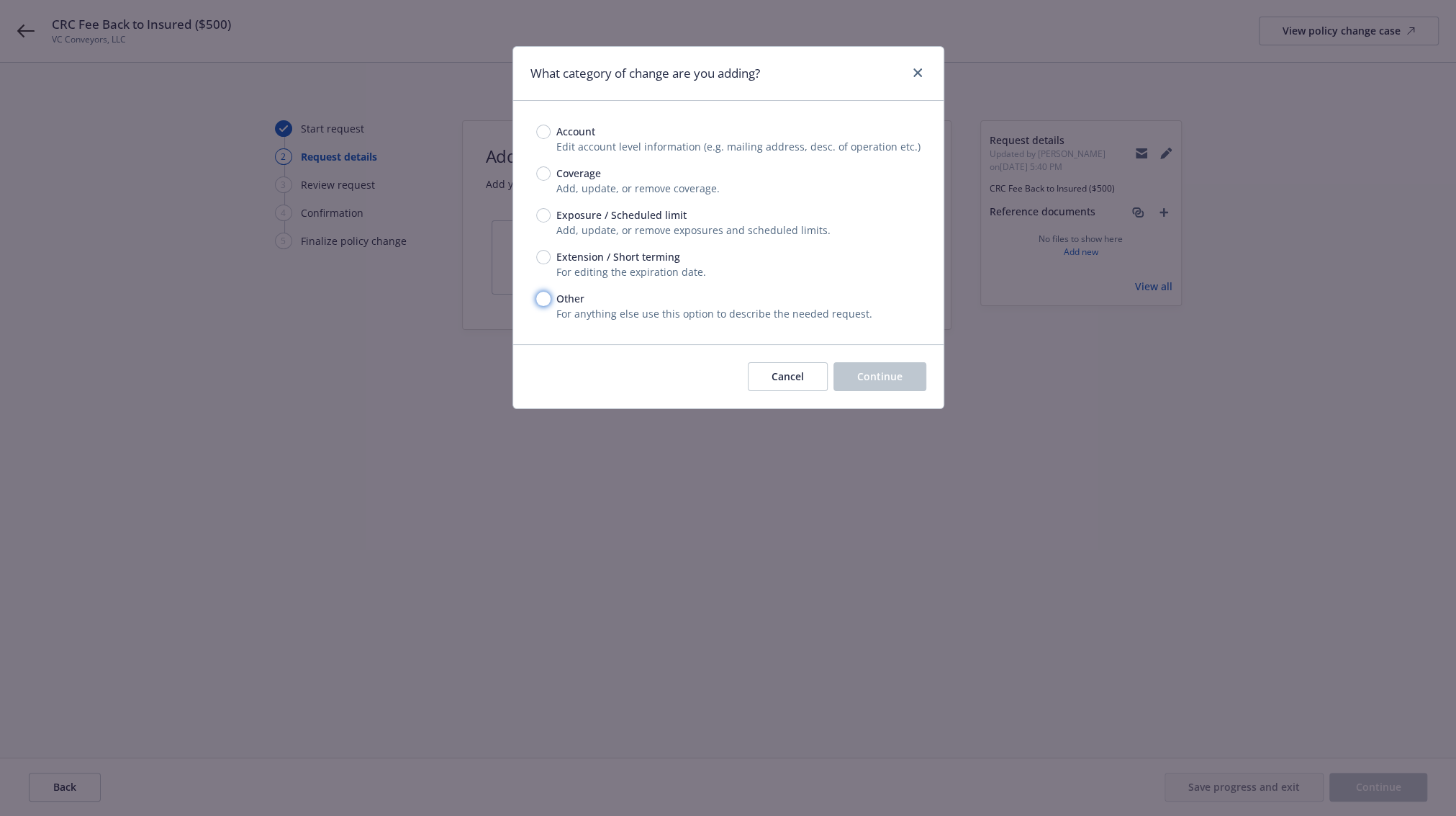
click at [541, 294] on input "Other" at bounding box center [543, 298] width 14 height 14
radio input "true"
click at [874, 388] on button "Continue" at bounding box center [879, 377] width 93 height 29
type textarea "x"
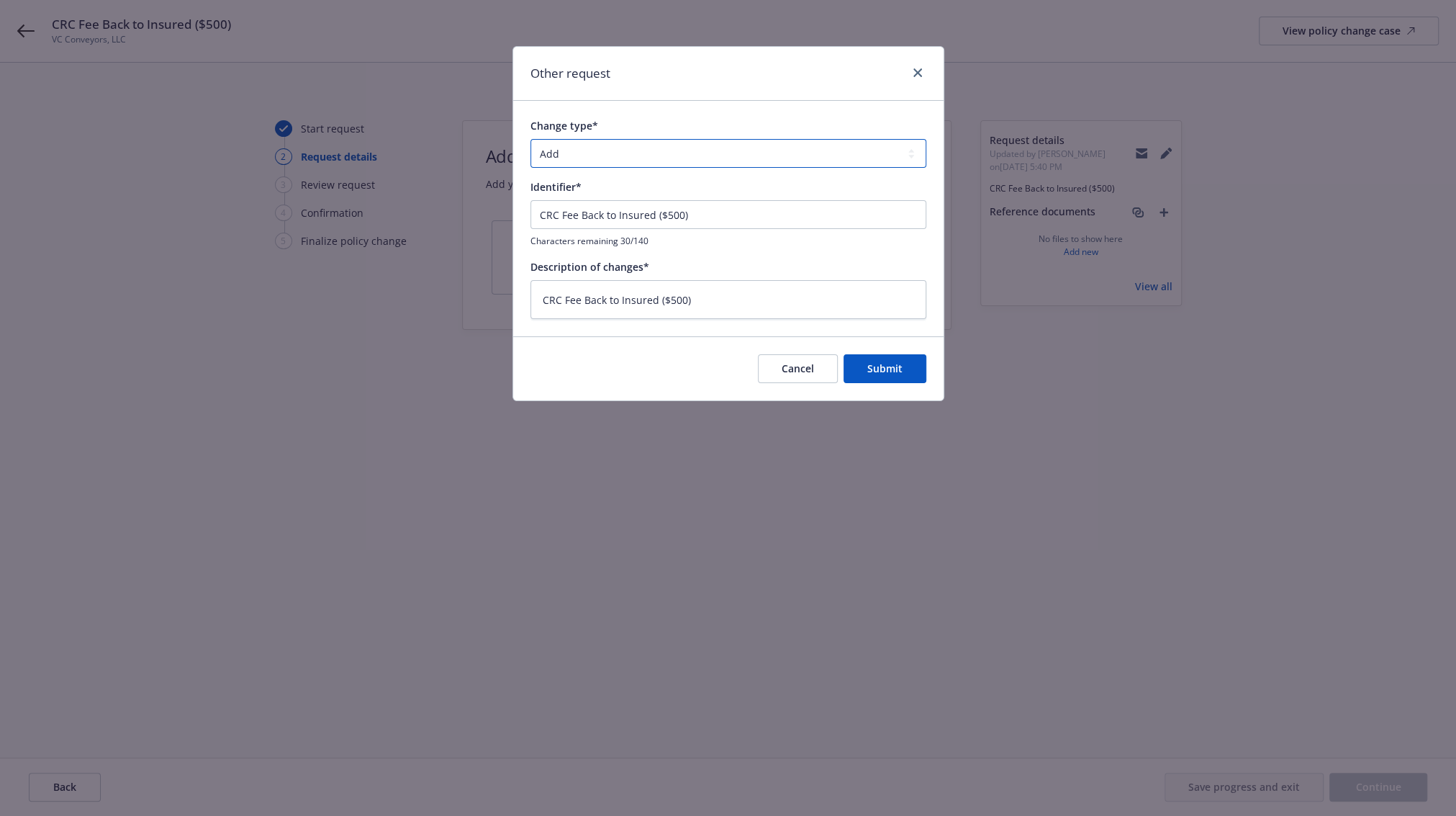
click at [598, 154] on select "Add Audit Change Remove" at bounding box center [728, 153] width 396 height 29
select select "REMOVE"
click at [530, 139] on select "Add Audit Change Remove" at bounding box center [728, 153] width 396 height 29
click at [876, 362] on span "Submit" at bounding box center [885, 368] width 35 height 13
type textarea "x"
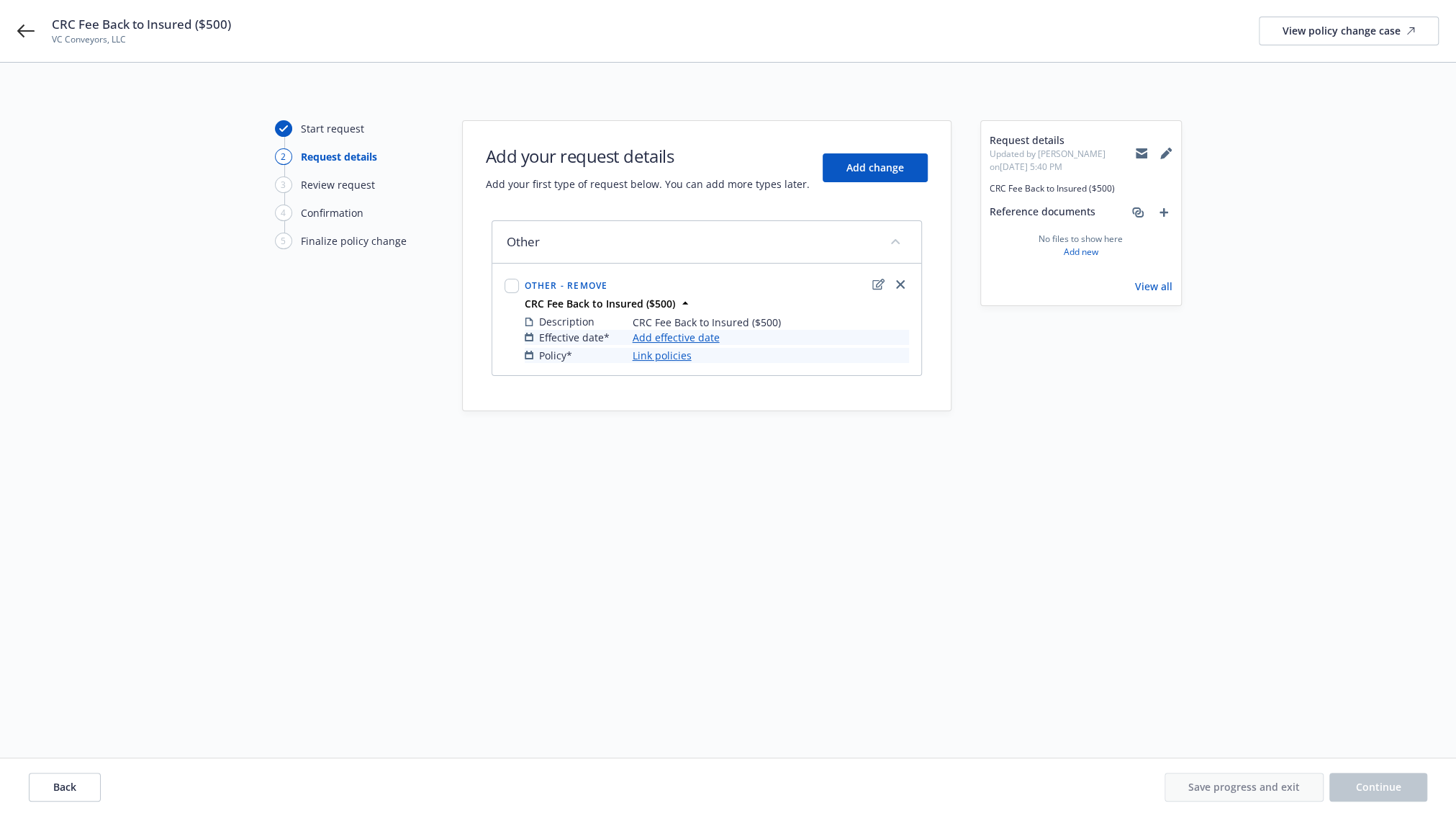
click at [665, 337] on link "Add effective date" at bounding box center [676, 338] width 87 height 15
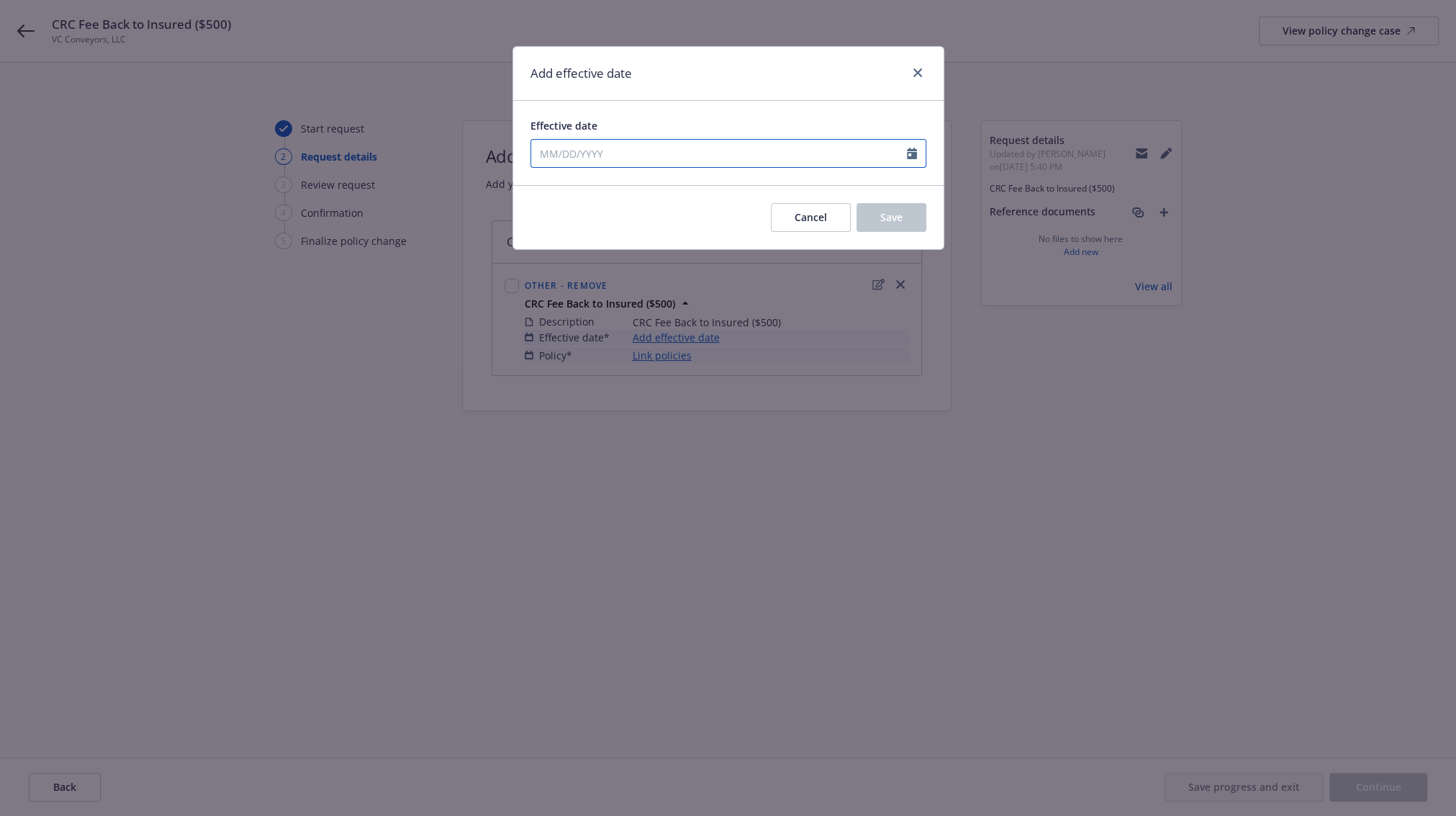
select select "9"
click at [703, 163] on input "Effective date" at bounding box center [719, 153] width 376 height 28
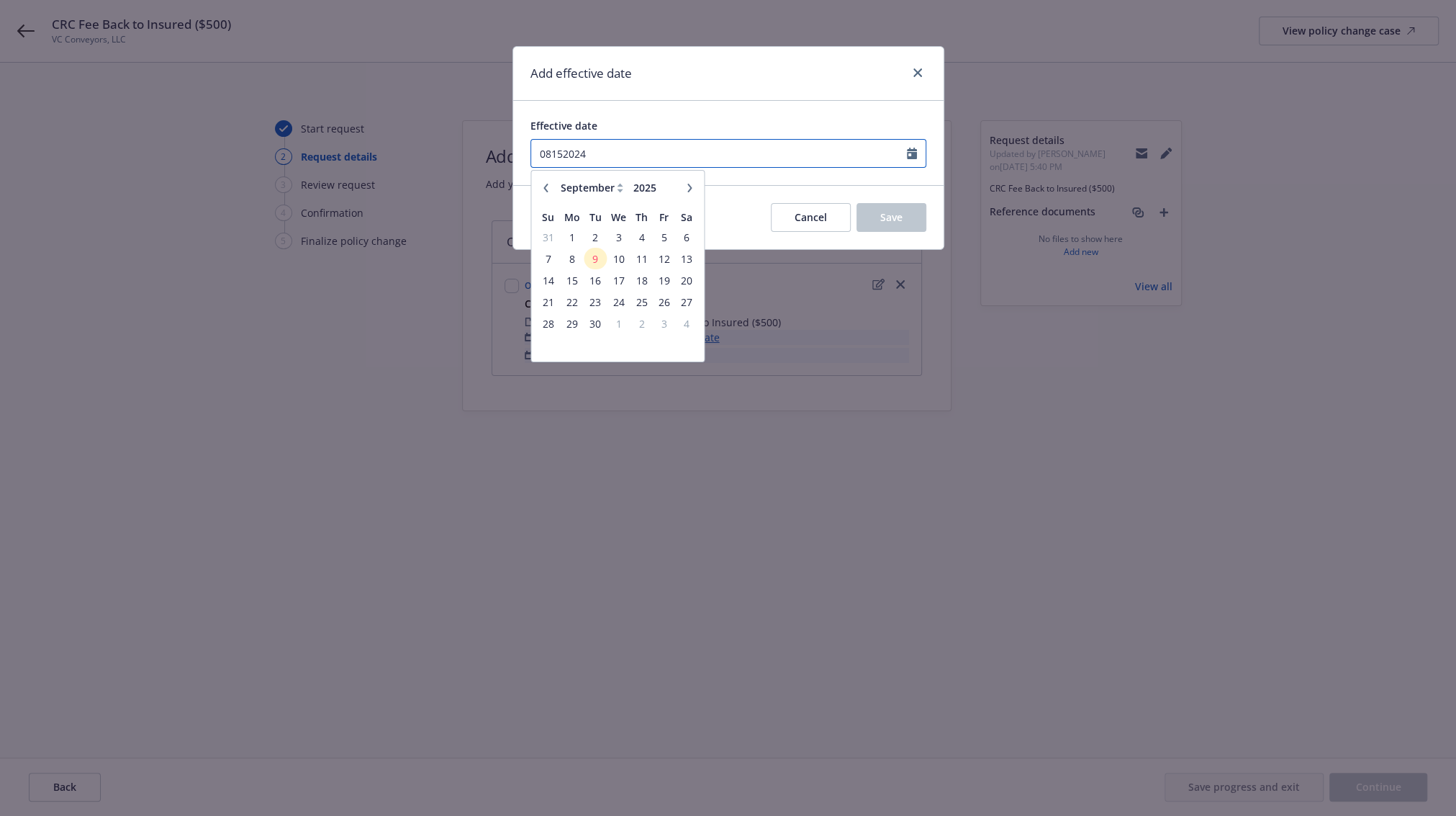
type input "08152024"
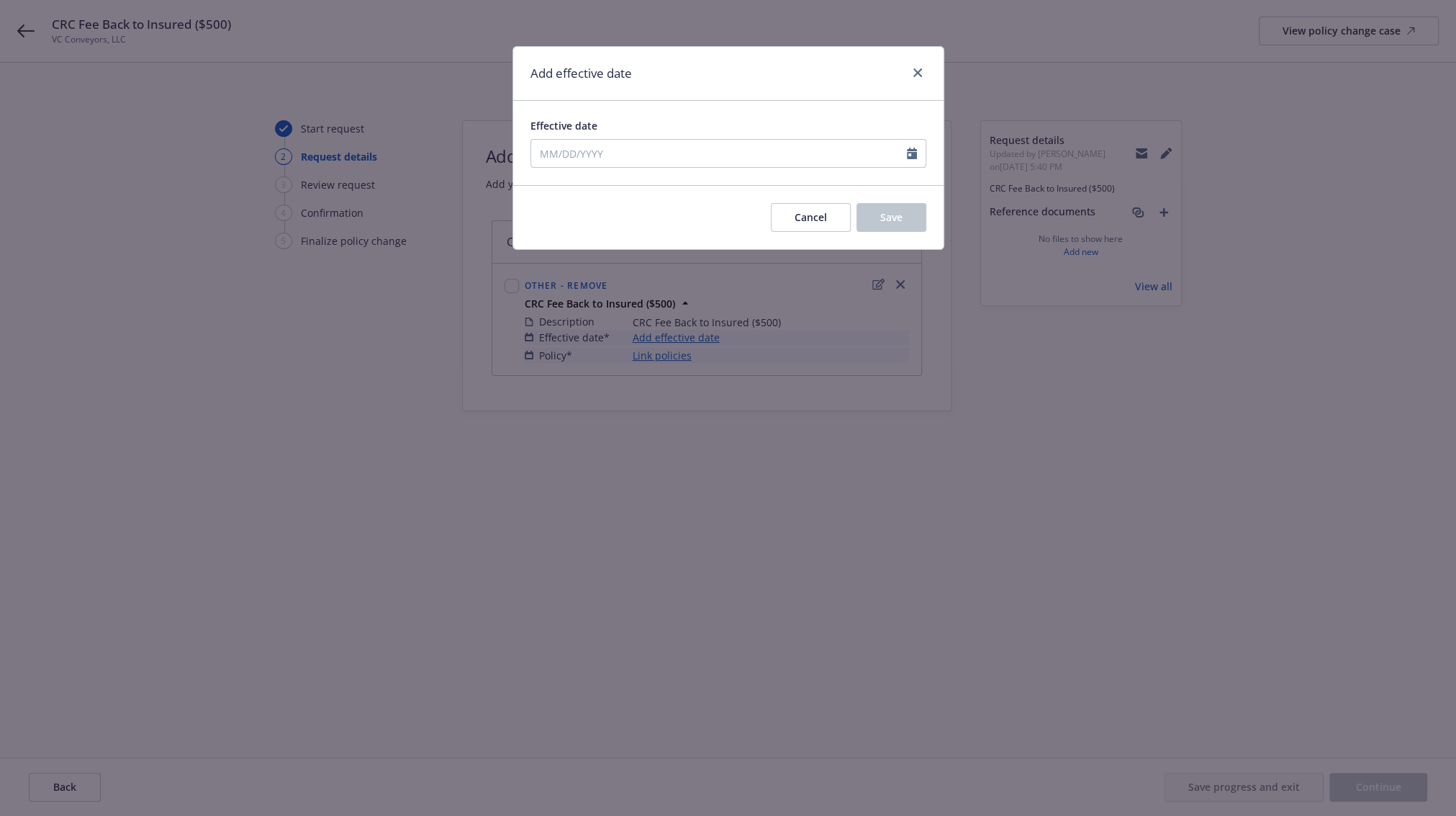
click at [774, 126] on div "Effective date" at bounding box center [728, 126] width 396 height 15
select select "9"
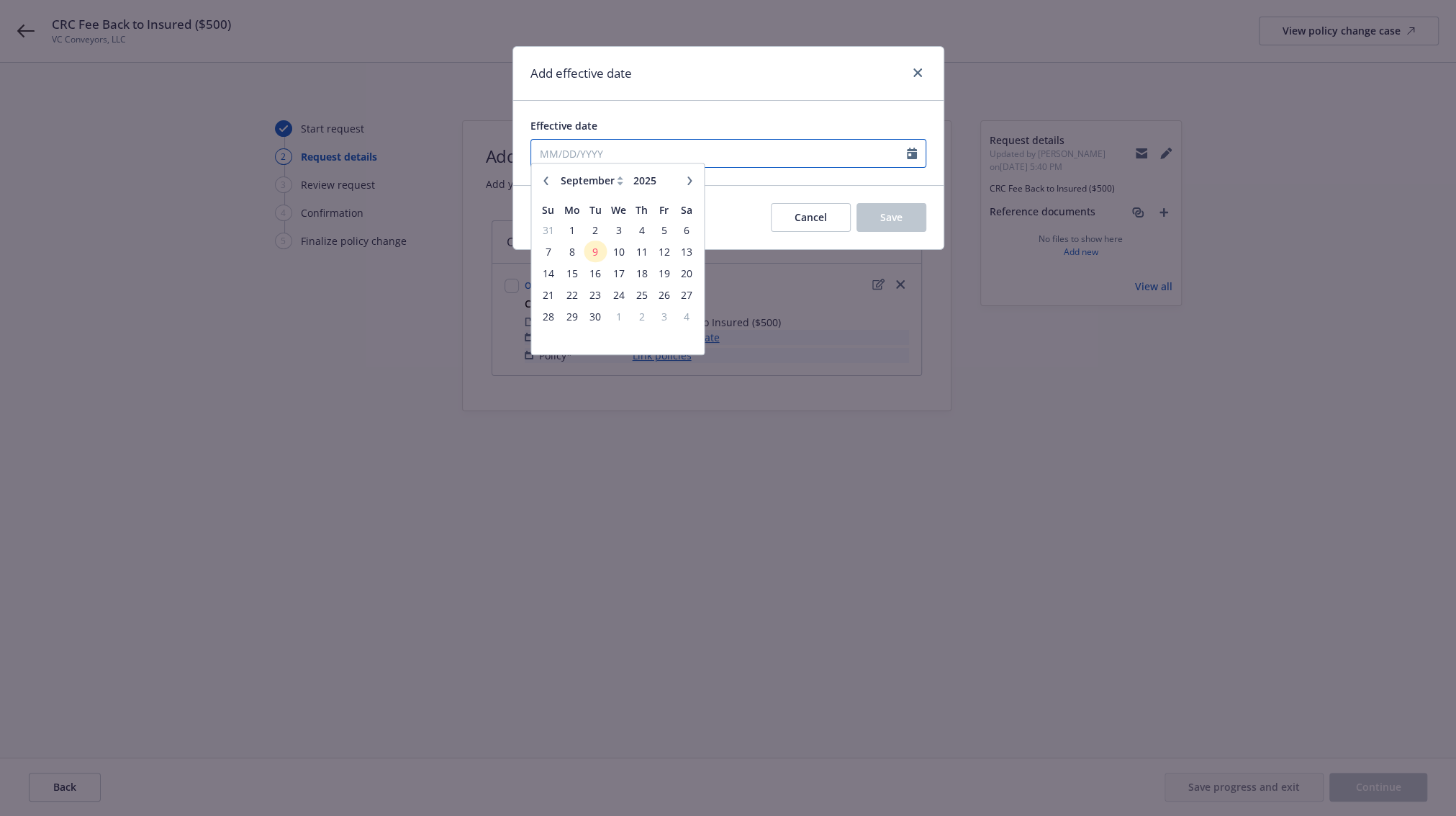
click at [621, 153] on input "Effective date" at bounding box center [719, 153] width 376 height 28
type input "08/15/2024"
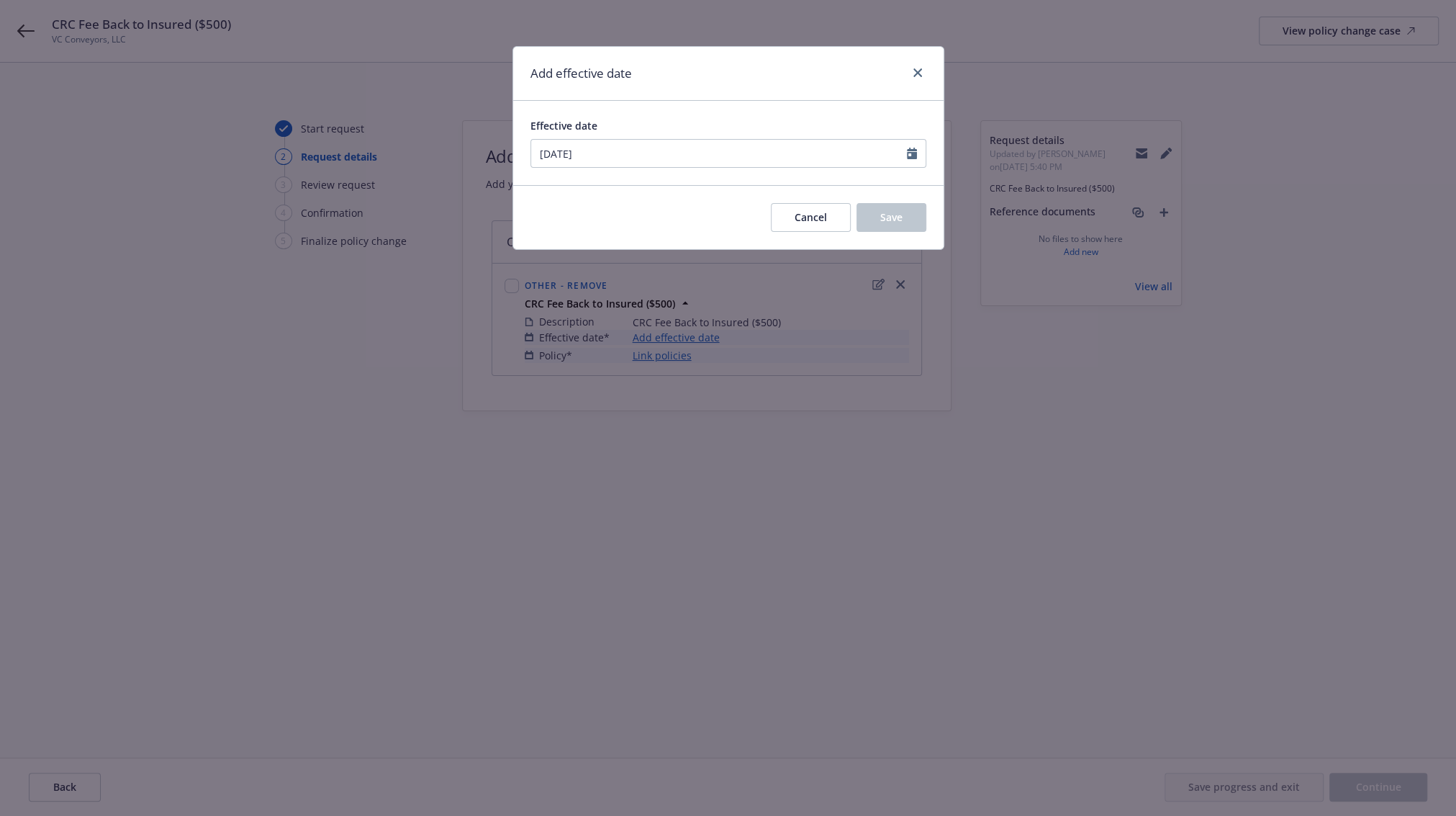
click at [797, 192] on div "Cancel Save" at bounding box center [728, 217] width 430 height 64
click at [908, 212] on button "Save" at bounding box center [890, 218] width 70 height 29
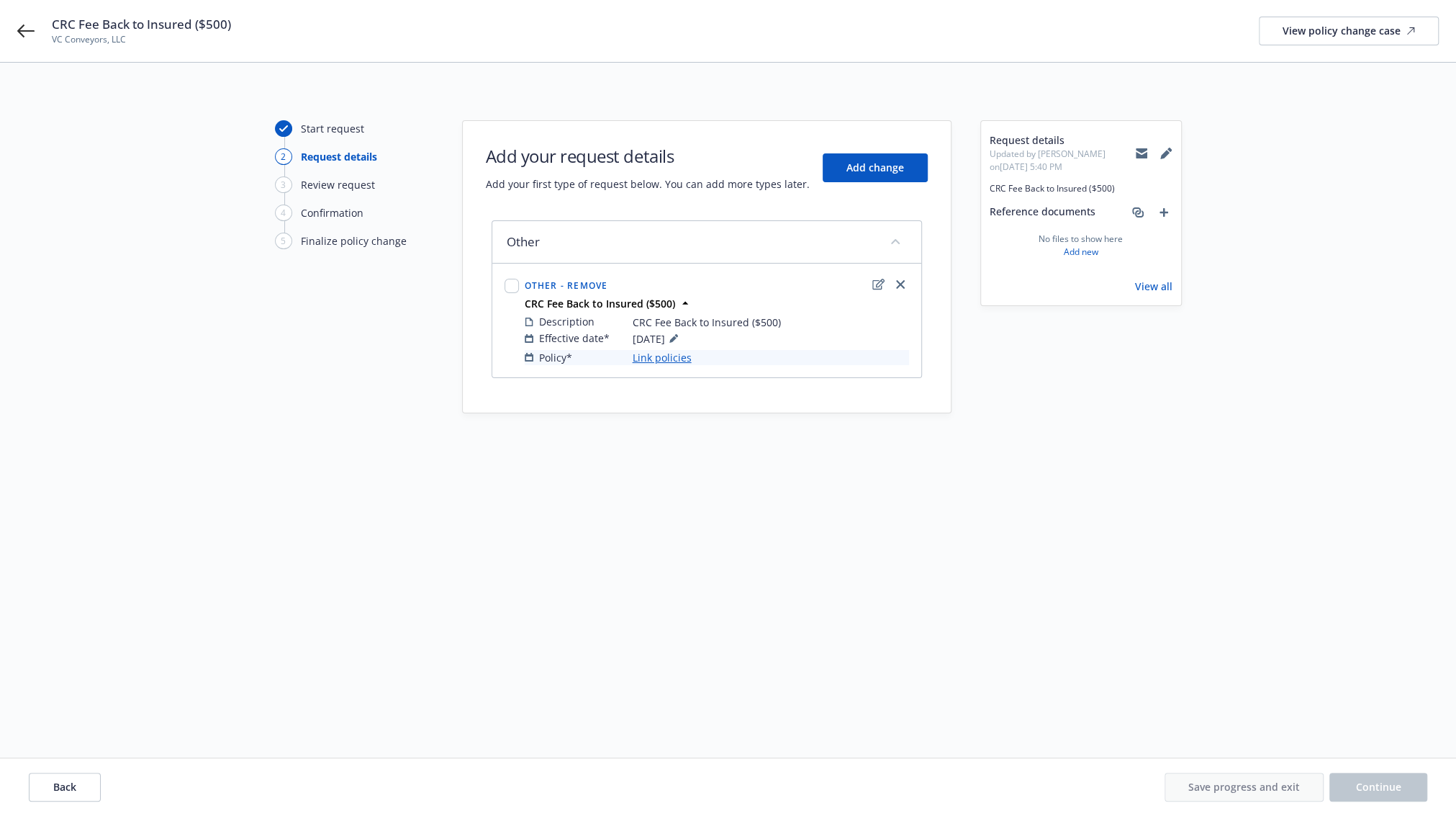
click at [673, 359] on link "Link policies" at bounding box center [662, 358] width 59 height 15
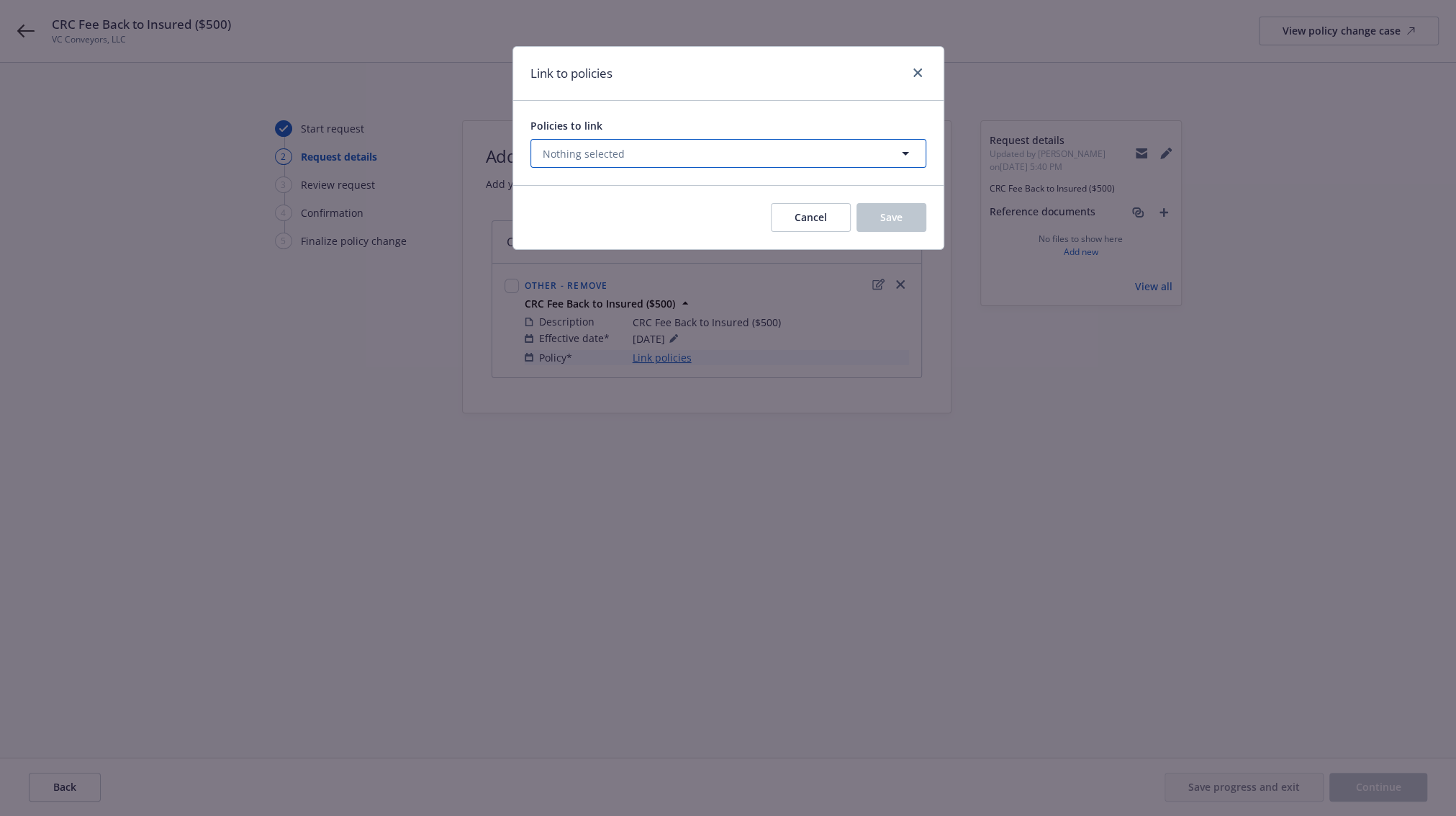
click at [613, 143] on button "Nothing selected" at bounding box center [728, 153] width 396 height 29
click at [839, 184] on select "All Active Upcoming Expired Cancelled" at bounding box center [855, 189] width 82 height 23
select select "EXPIRED"
click at [816, 177] on select "All Active Upcoming Expired Cancelled" at bounding box center [855, 189] width 82 height 23
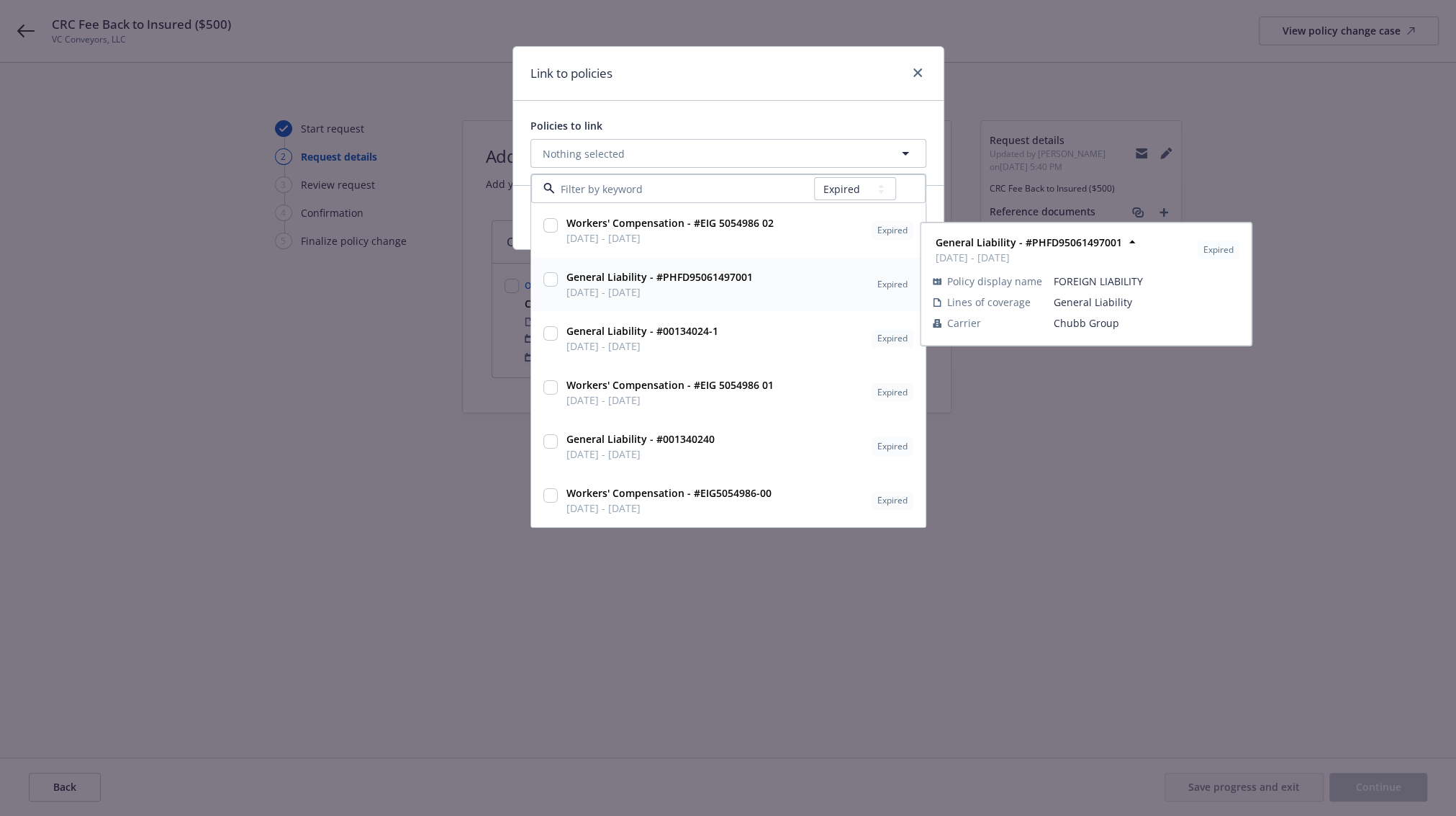
click at [544, 279] on input "checkbox" at bounding box center [550, 279] width 14 height 14
checkbox input "true"
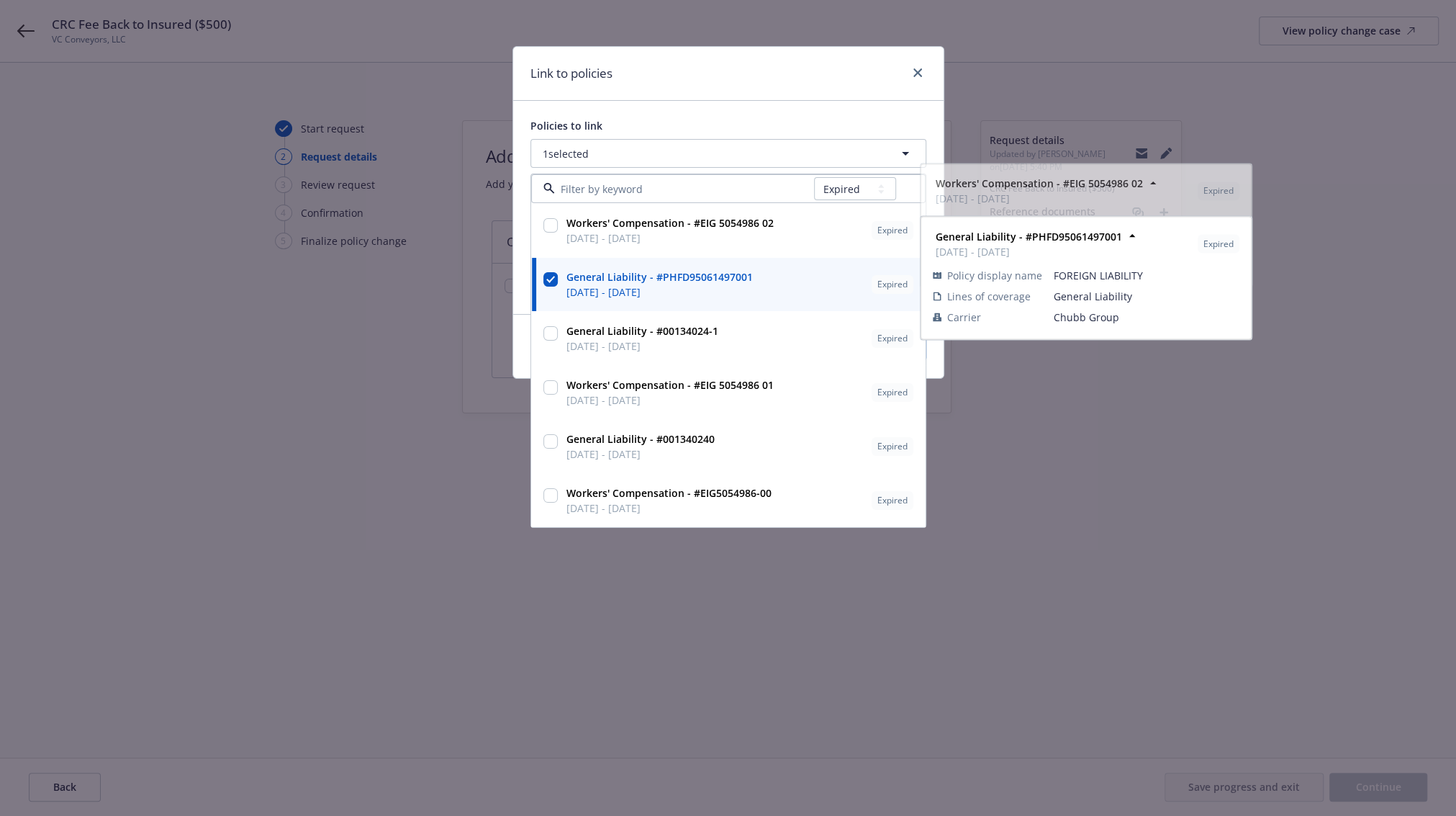
click at [729, 97] on div "Link to policies" at bounding box center [728, 74] width 430 height 54
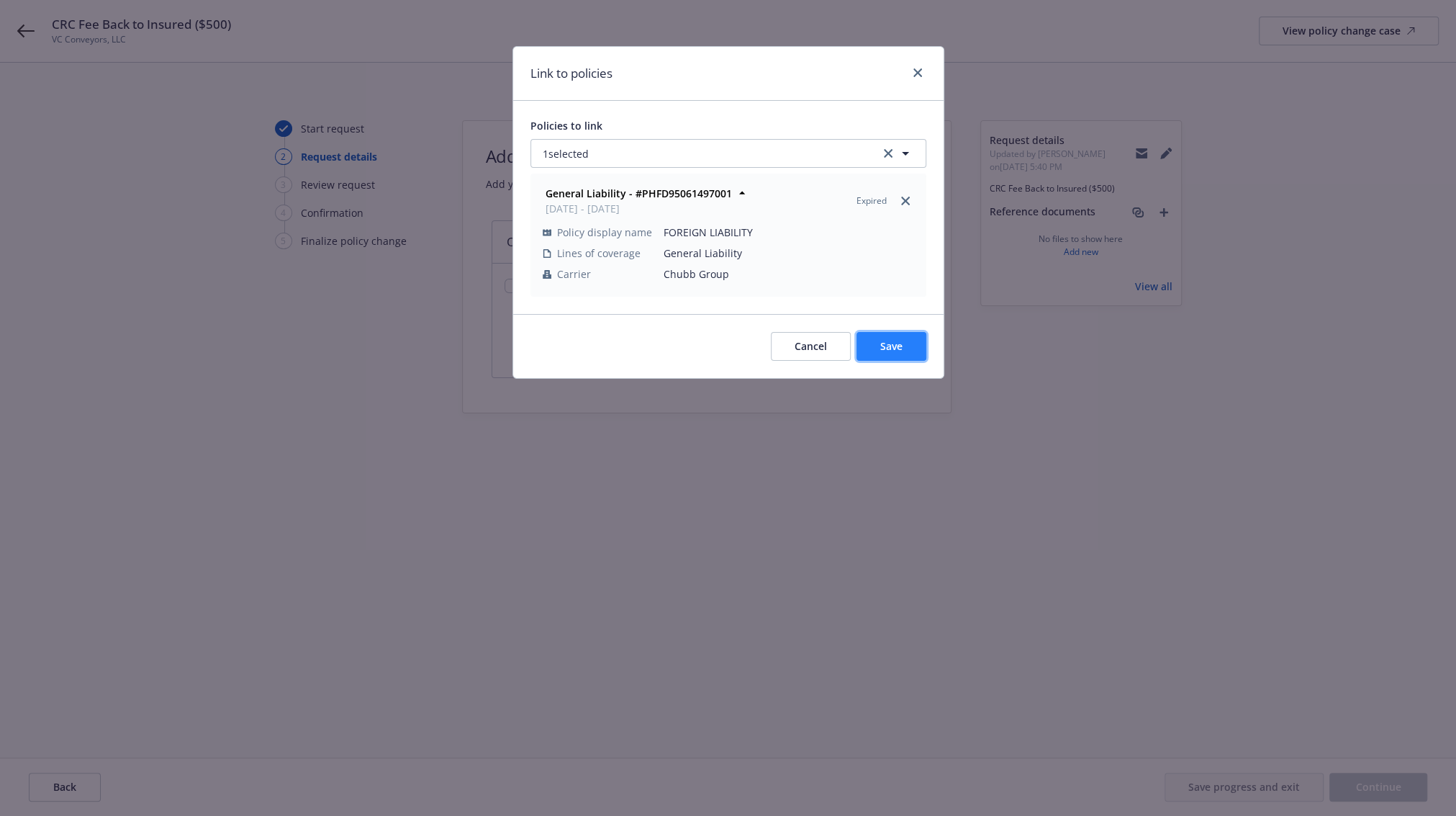
click at [876, 332] on button "Save" at bounding box center [890, 346] width 70 height 29
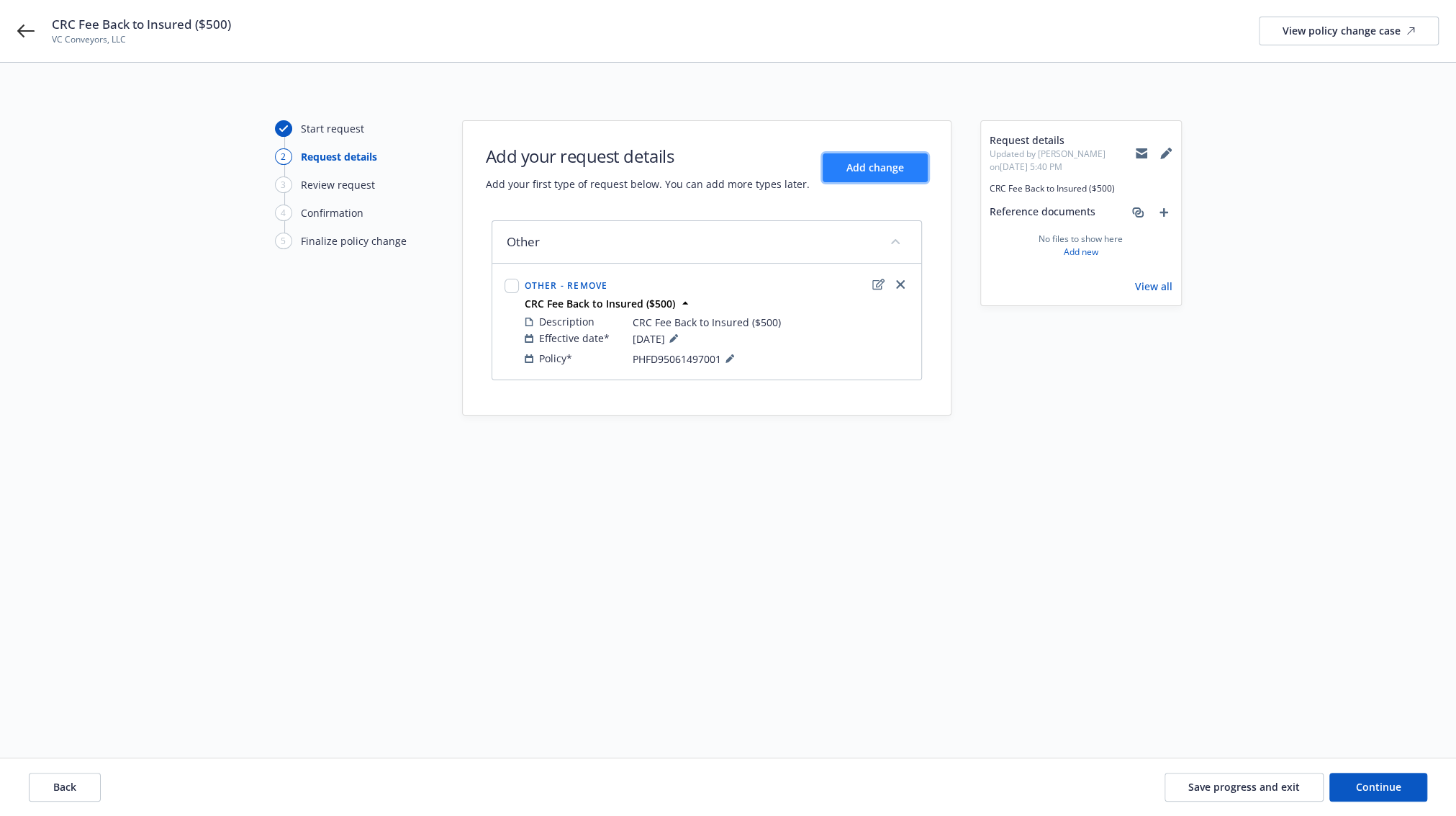
click at [867, 161] on span "Add change" at bounding box center [875, 167] width 58 height 13
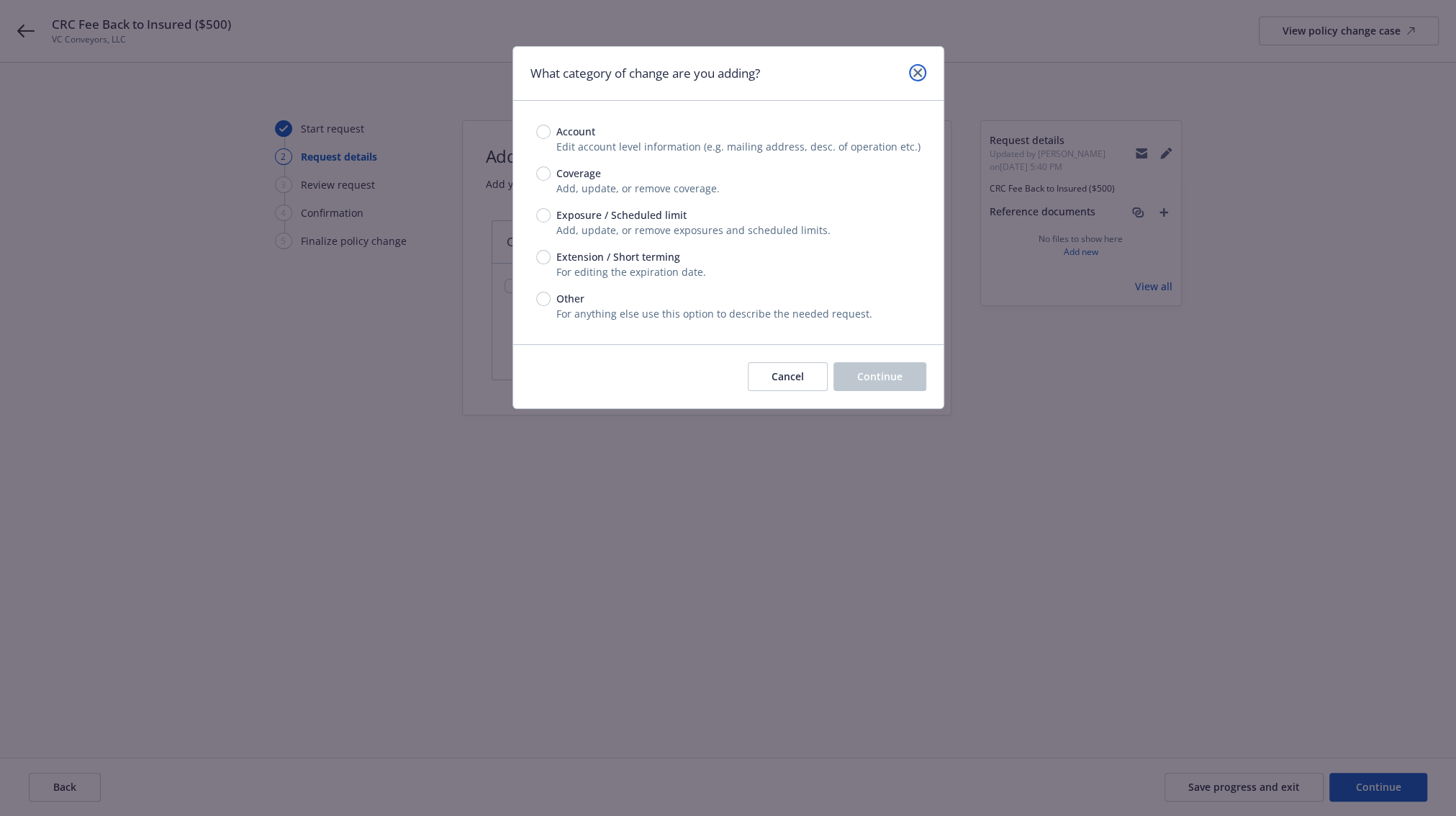
click at [924, 69] on link "close" at bounding box center [917, 73] width 17 height 17
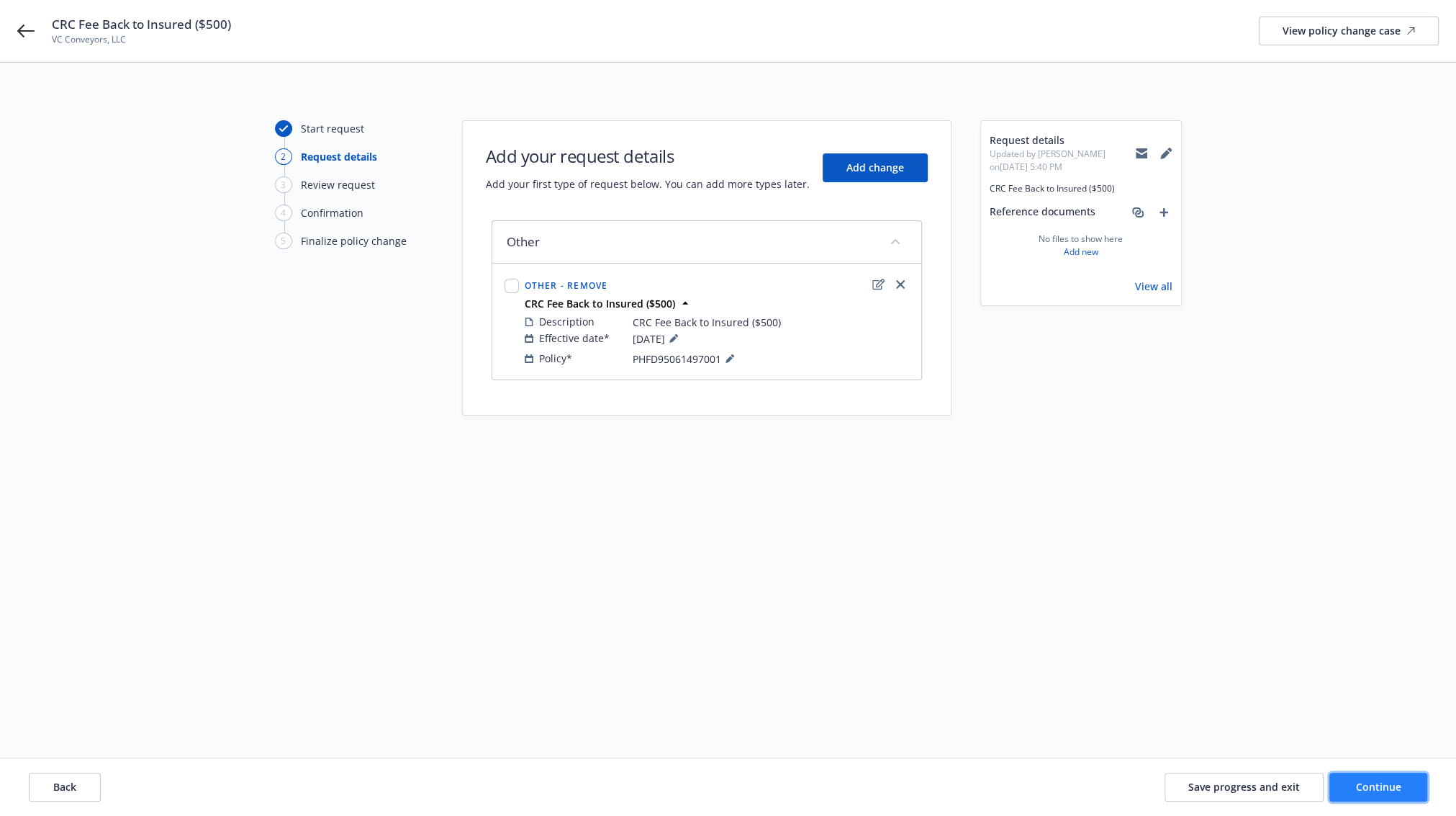
click at [1396, 787] on span "Continue" at bounding box center [1377, 786] width 45 height 13
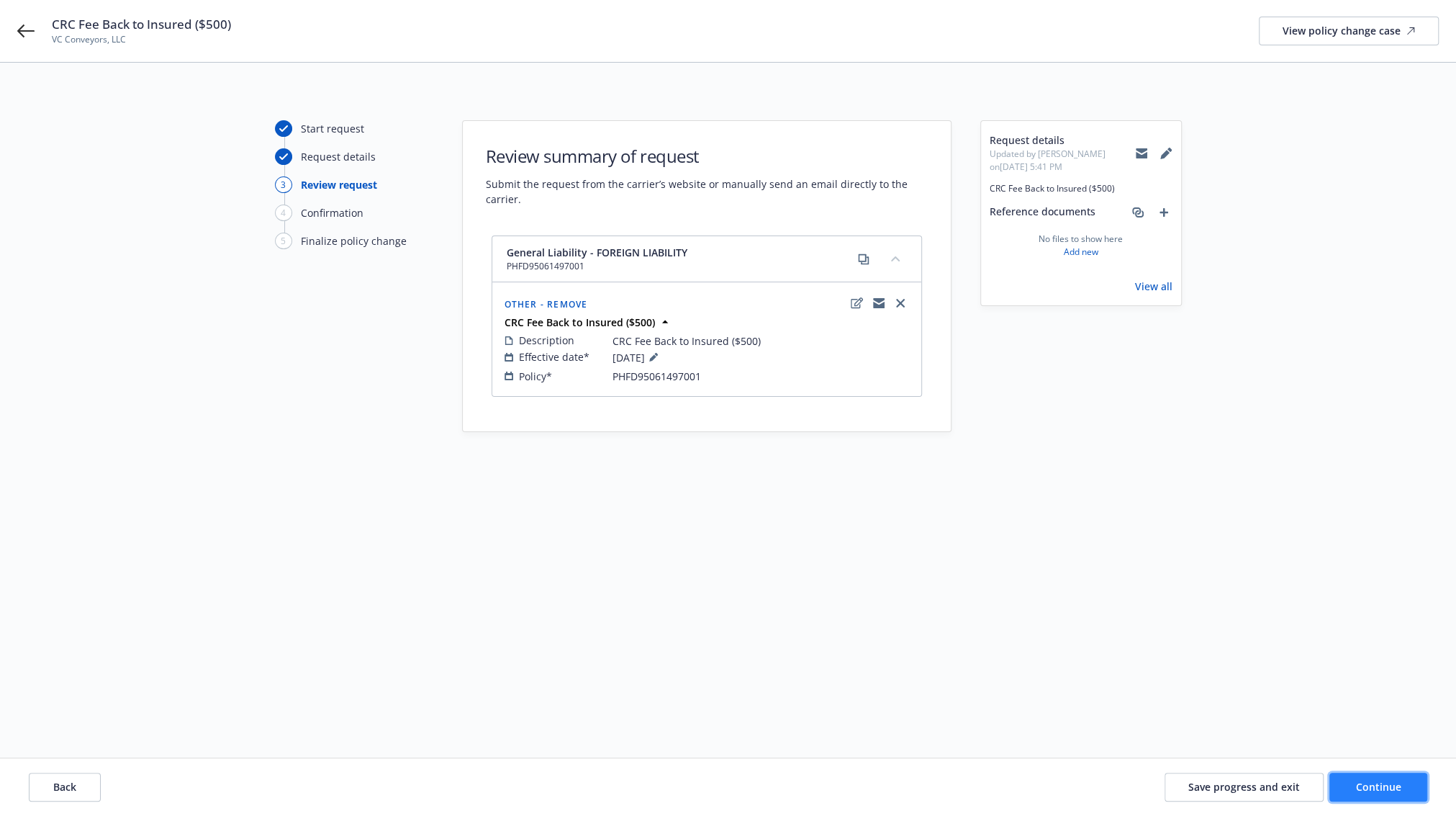
click at [1360, 783] on span "Continue" at bounding box center [1377, 786] width 45 height 13
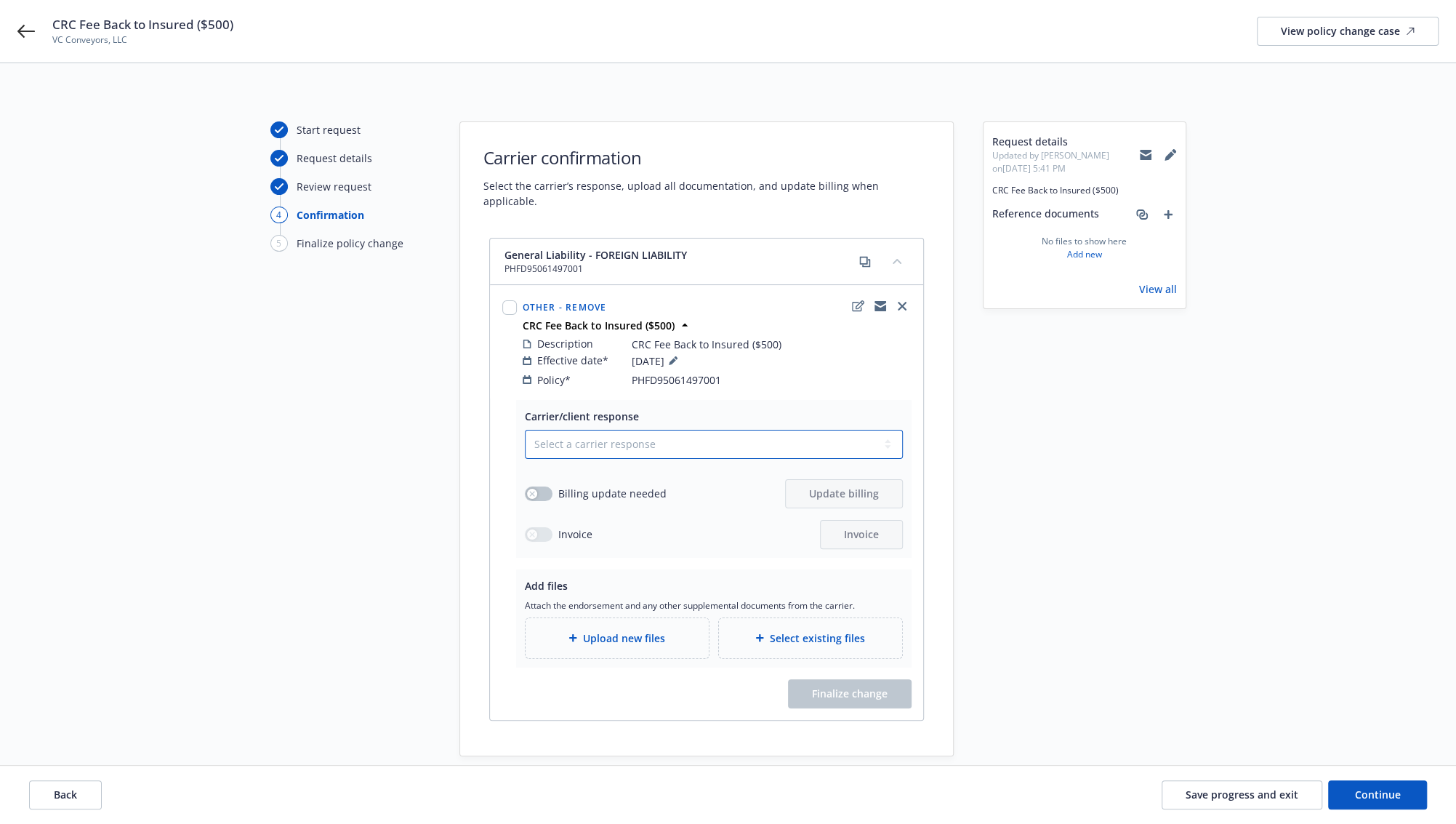
click at [601, 430] on select "Select a carrier response Accepted Accepted with revision No endorsement needed…" at bounding box center [713, 444] width 378 height 29
select select "ACCEPTED"
click at [525, 430] on select "Select a carrier response Accepted Accepted with revision No endorsement needed…" at bounding box center [713, 444] width 378 height 29
drag, startPoint x: 534, startPoint y: 476, endPoint x: 562, endPoint y: 503, distance: 38.9
click at [534, 489] on div "button" at bounding box center [531, 494] width 11 height 11
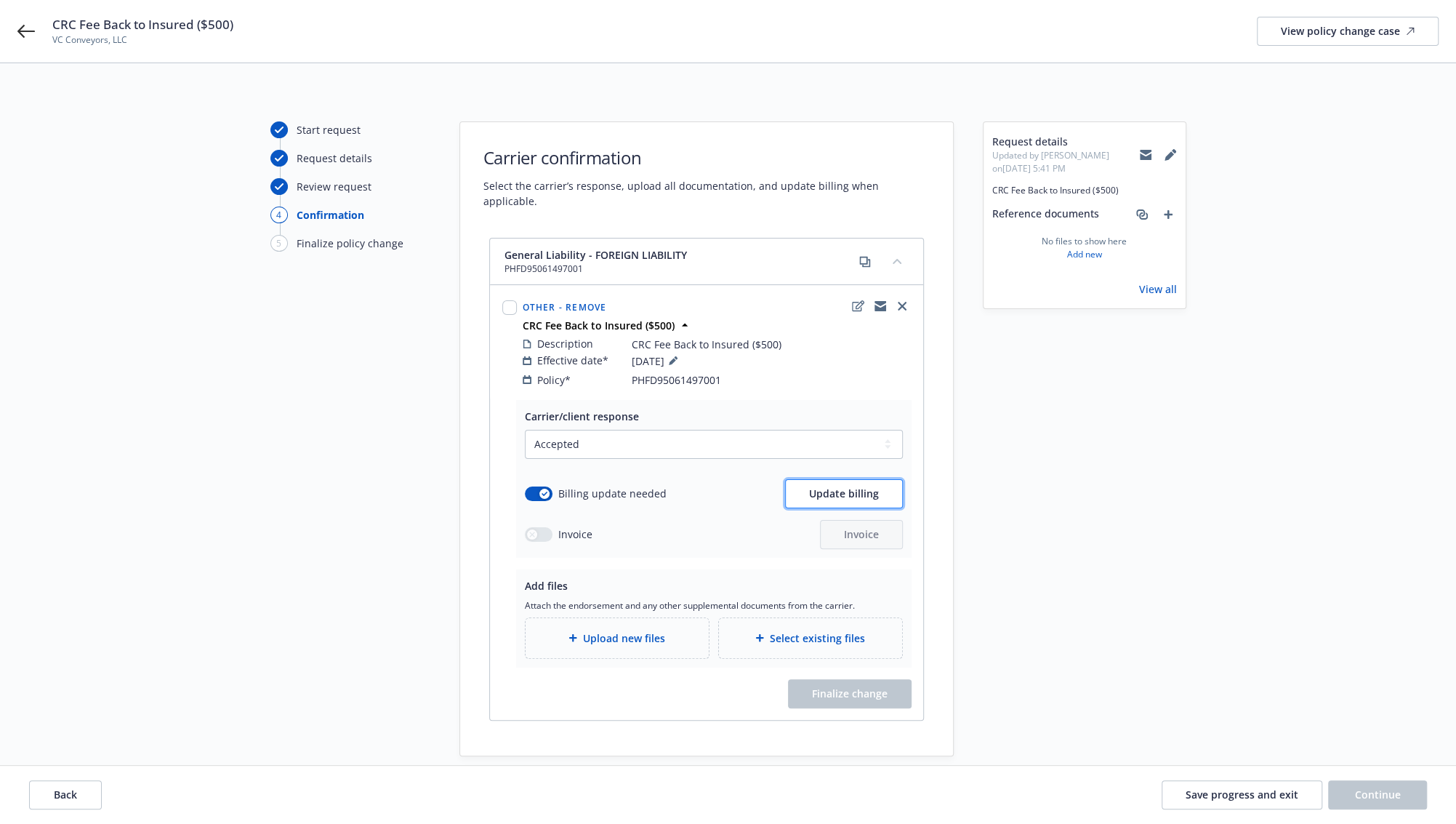
click at [866, 486] on span "Update billing" at bounding box center [844, 493] width 70 height 14
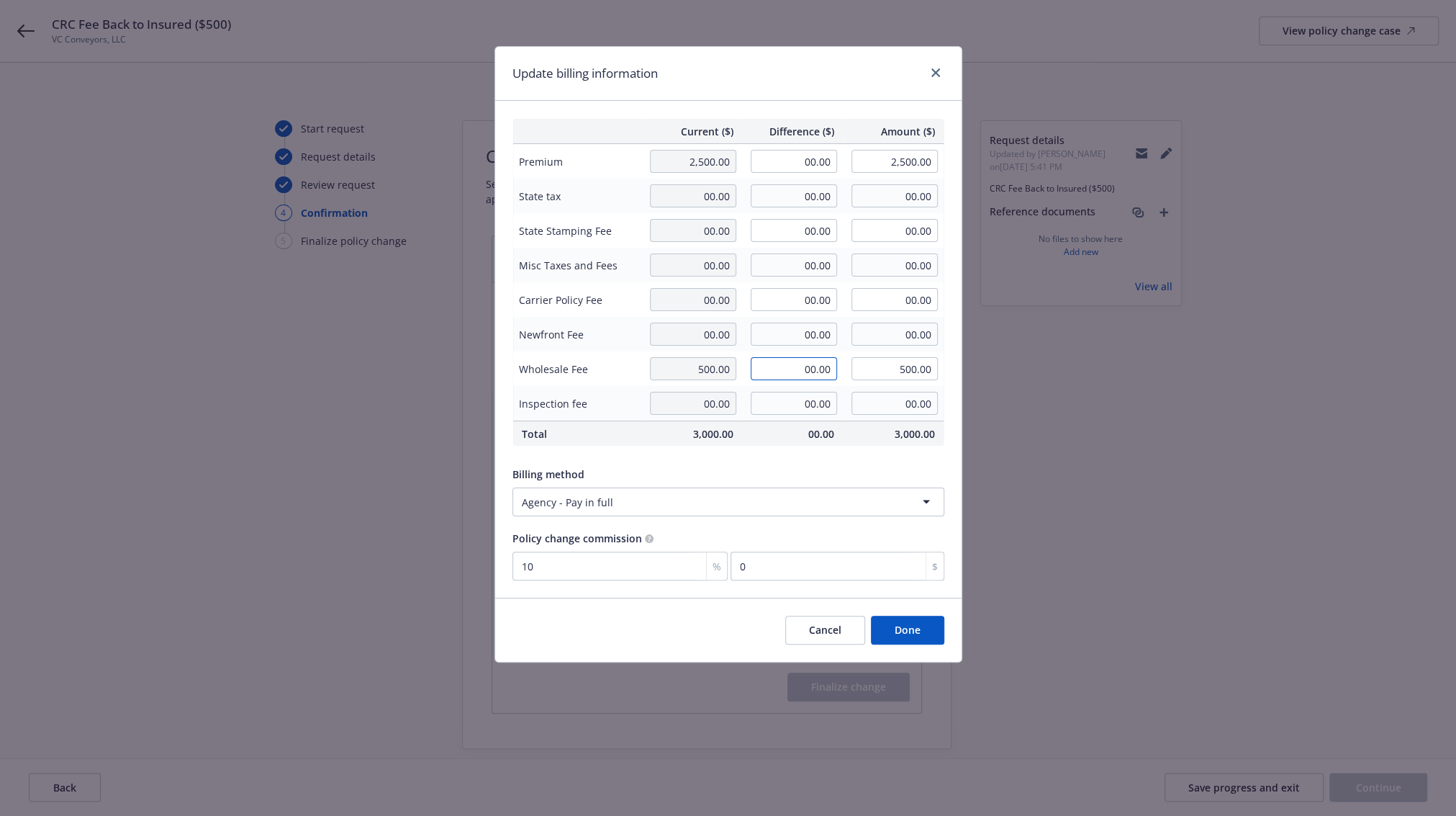
click at [803, 371] on input "00.00" at bounding box center [794, 368] width 86 height 23
type input "-500.00"
type input "00.00"
click at [861, 471] on div "Billing method" at bounding box center [728, 474] width 431 height 15
click at [922, 634] on button "Done" at bounding box center [907, 630] width 74 height 29
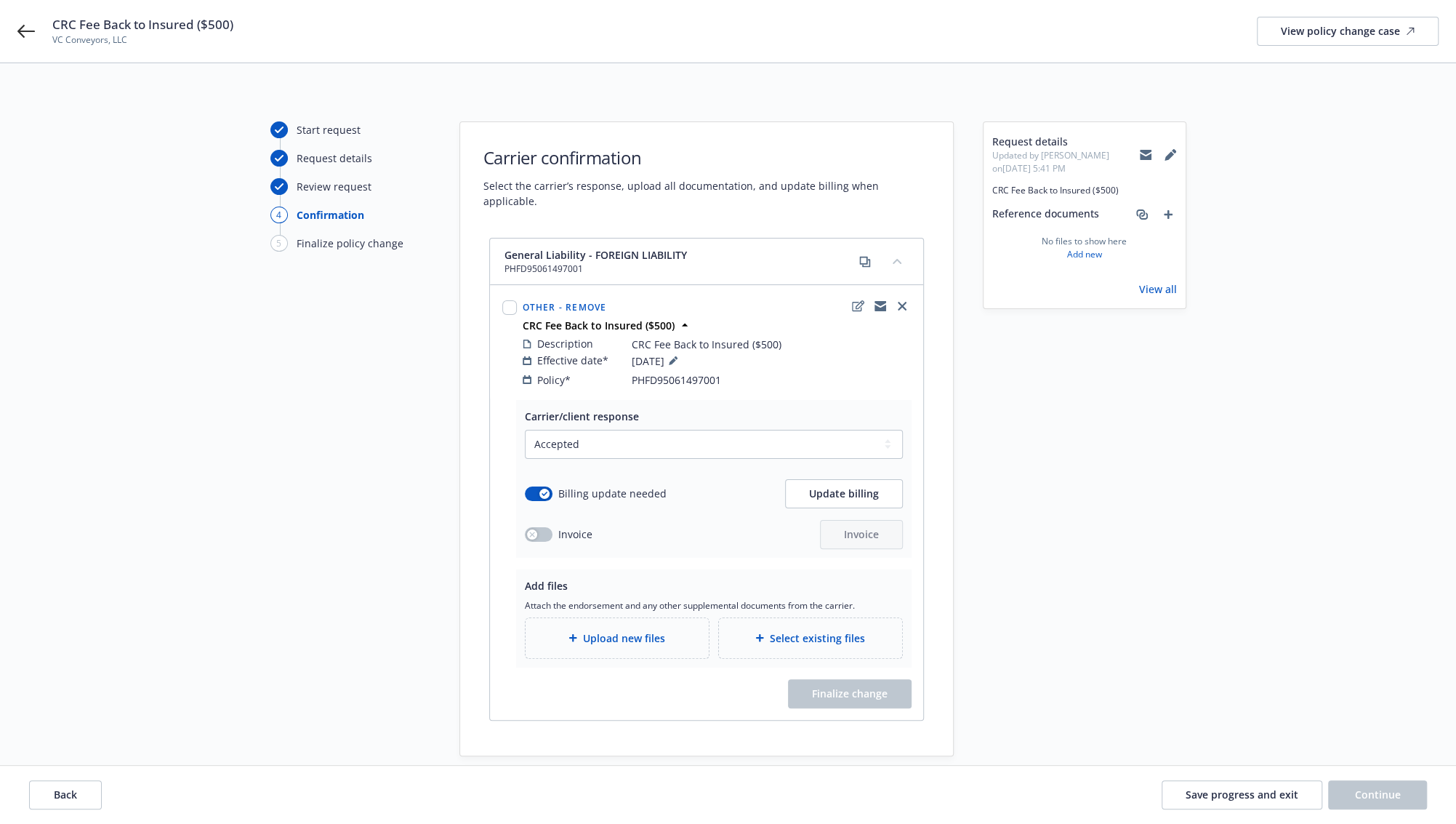
click at [646, 630] on span "Upload new files" at bounding box center [623, 638] width 82 height 15
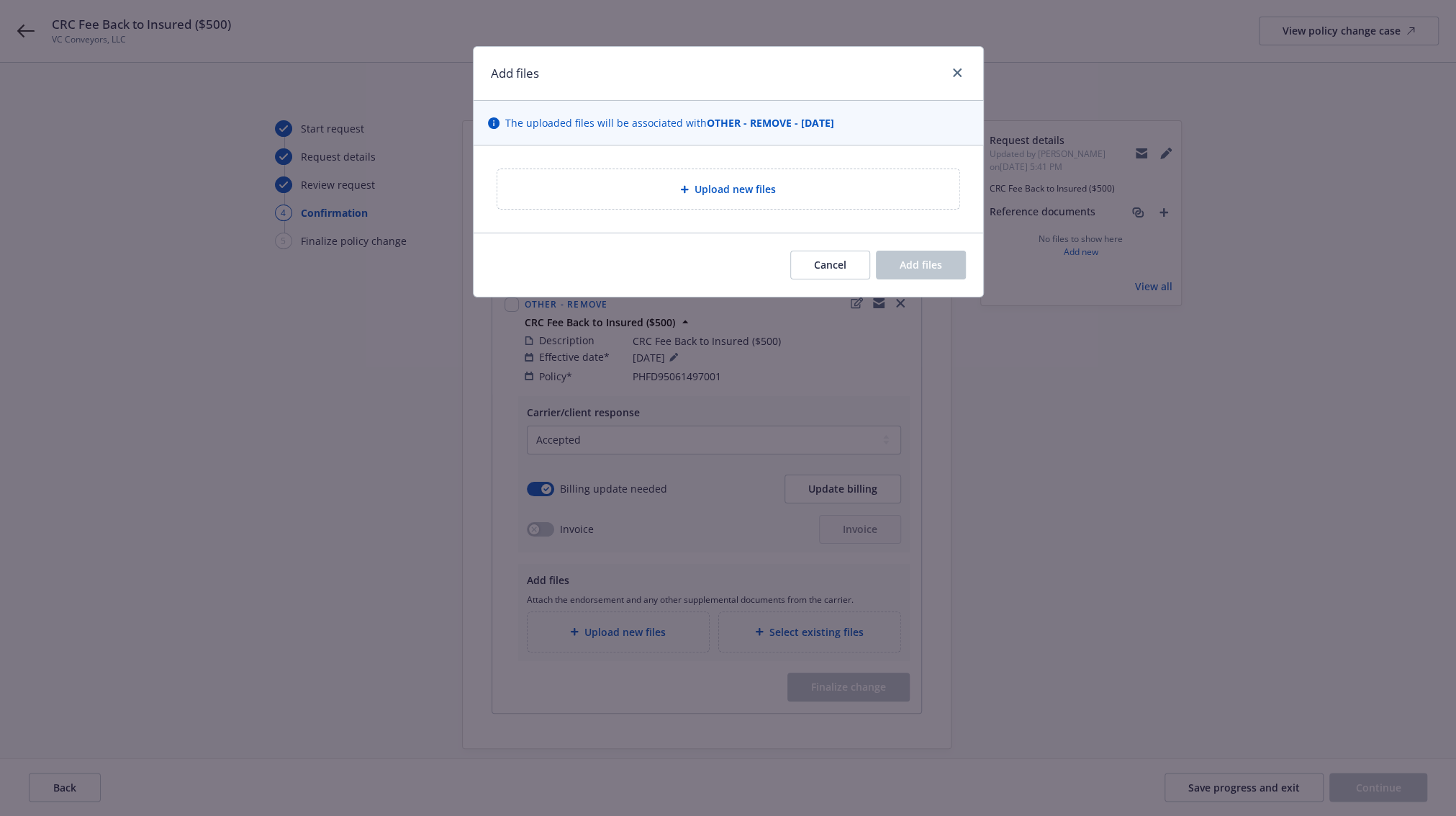
click at [651, 176] on div "Upload new files" at bounding box center [728, 188] width 462 height 39
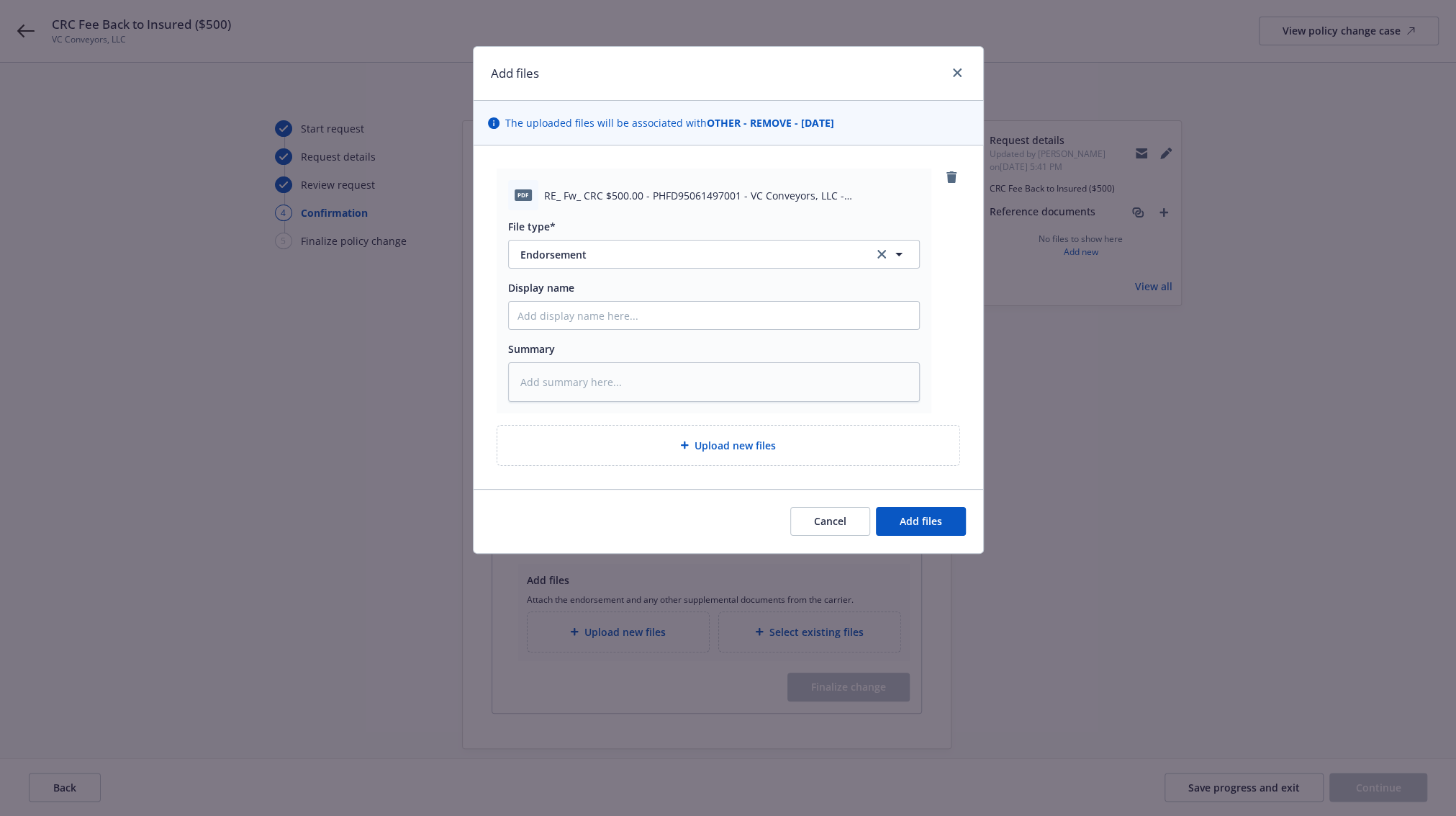
click at [907, 503] on div "Cancel Add files" at bounding box center [728, 521] width 510 height 64
click at [938, 519] on span "Add files" at bounding box center [920, 521] width 42 height 13
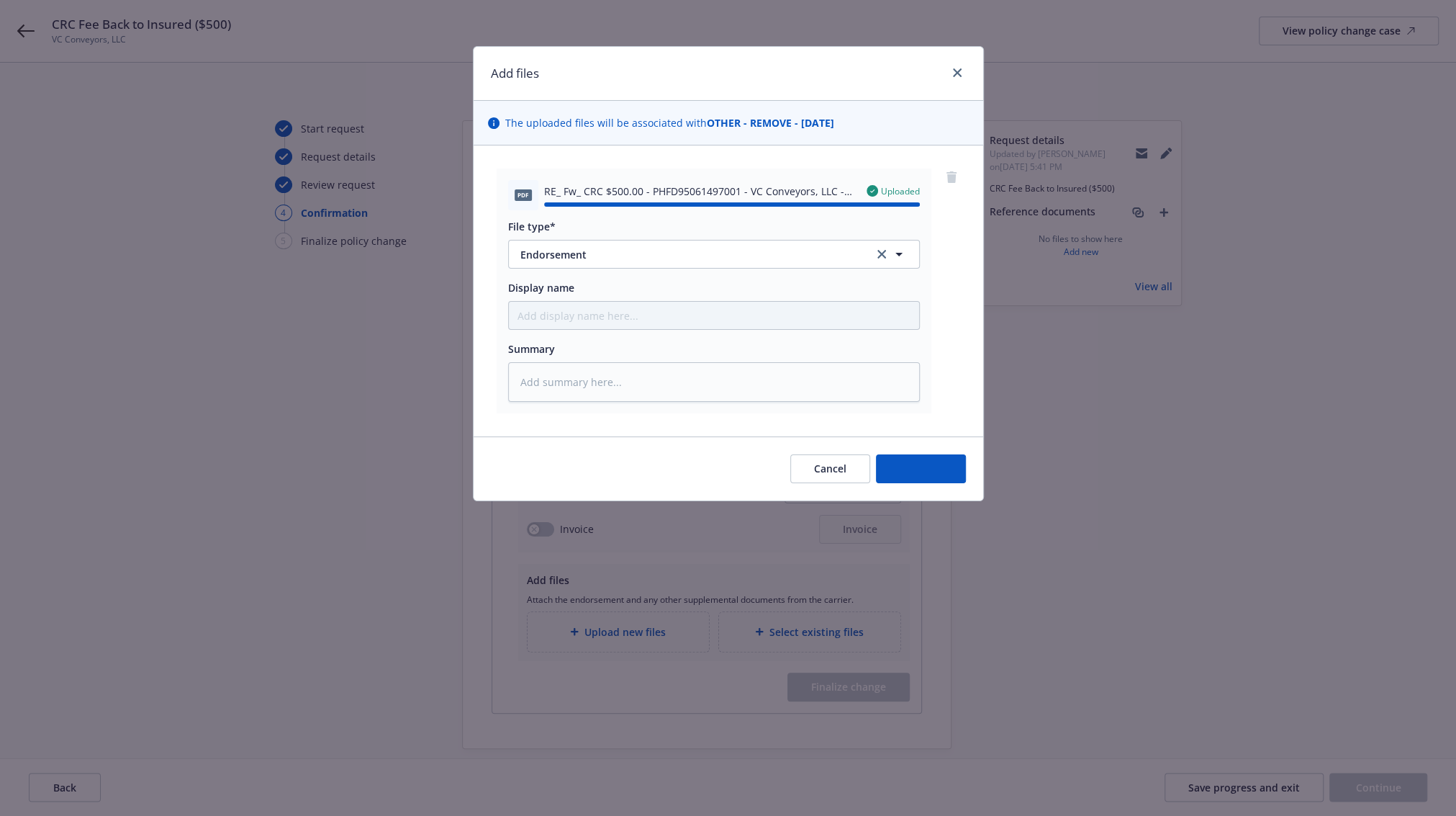
type textarea "x"
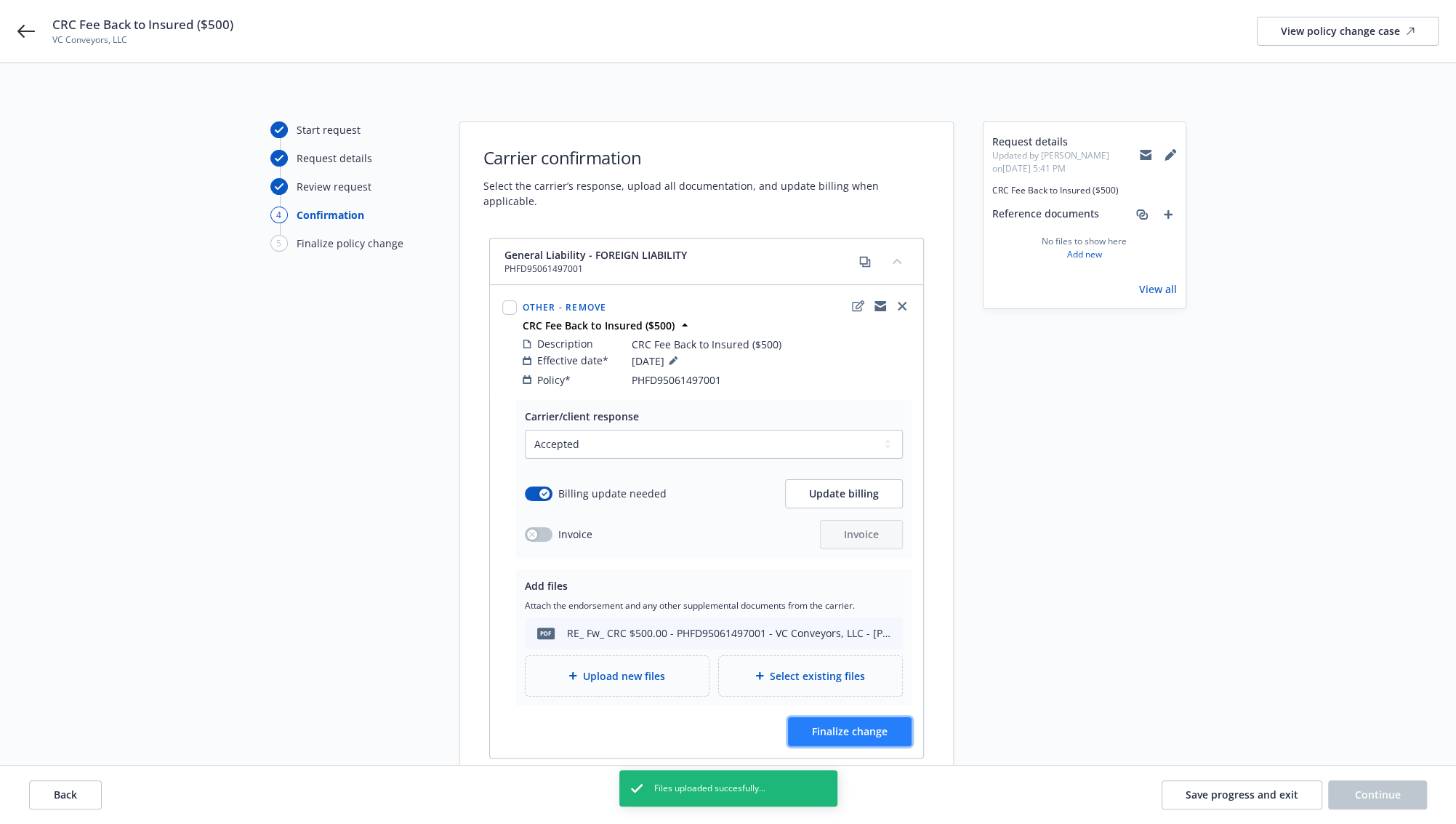
click at [853, 724] on span "Finalize change" at bounding box center [850, 731] width 76 height 14
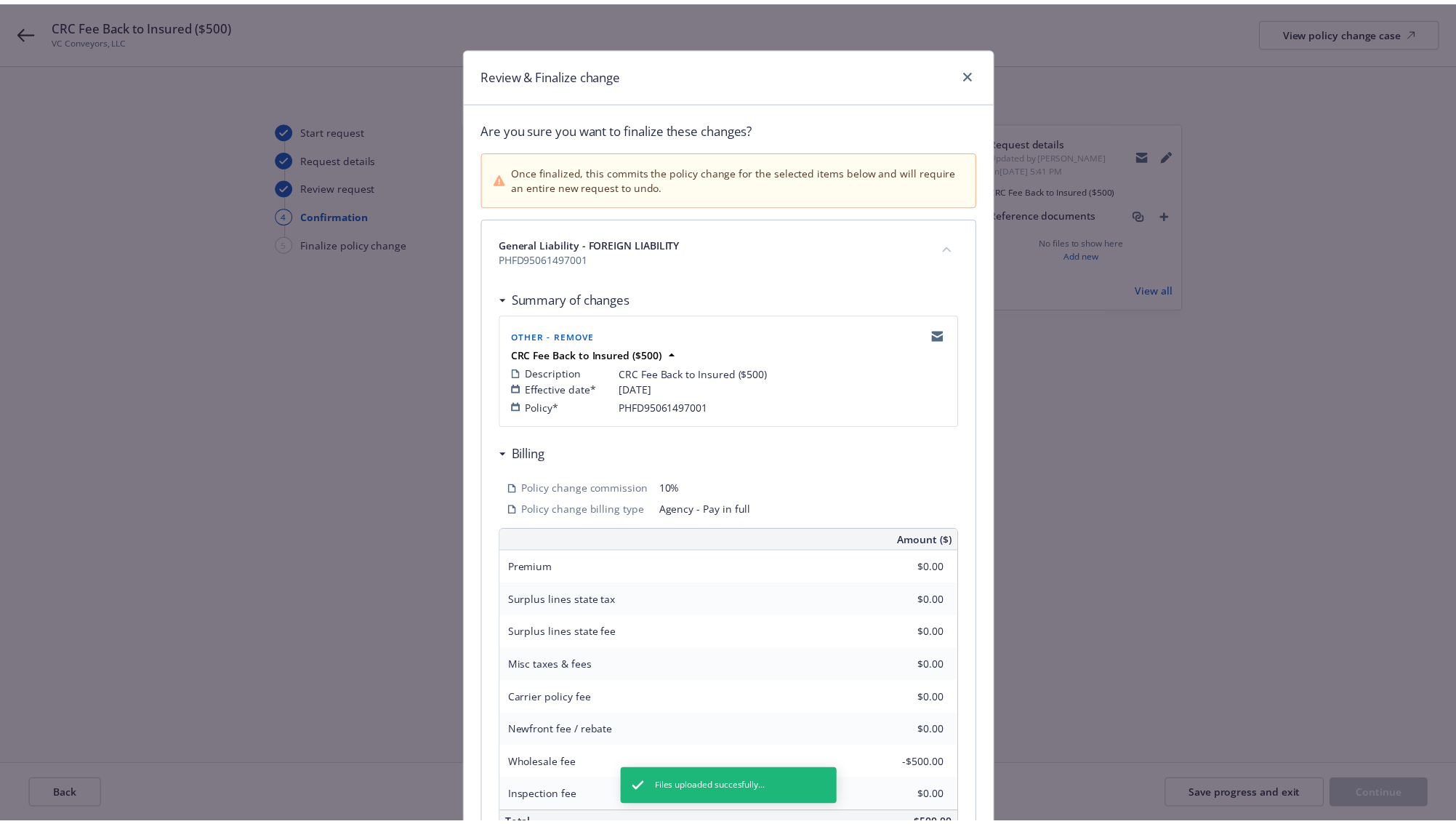
scroll to position [156, 0]
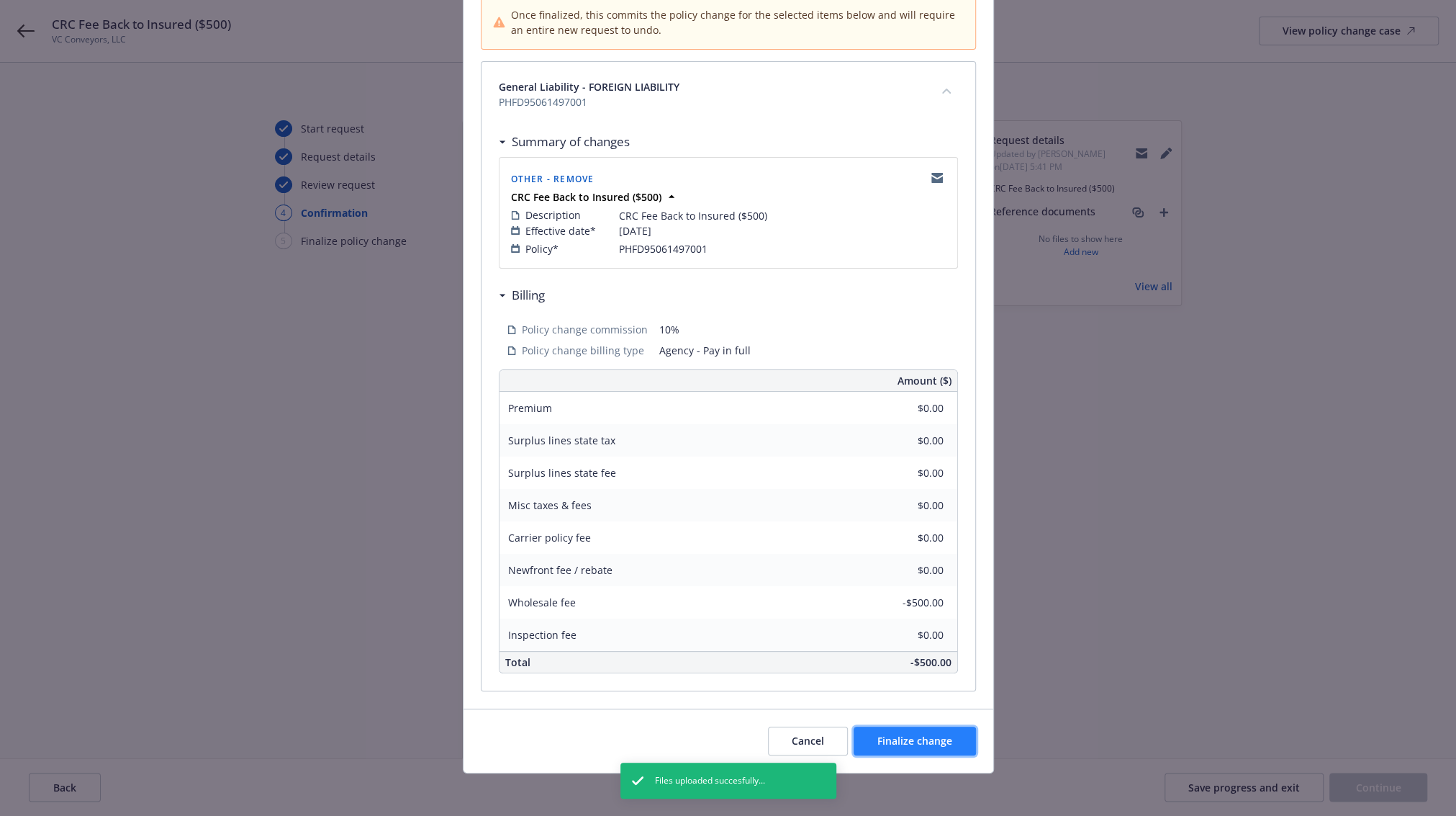
click at [905, 740] on span "Finalize change" at bounding box center [914, 740] width 75 height 13
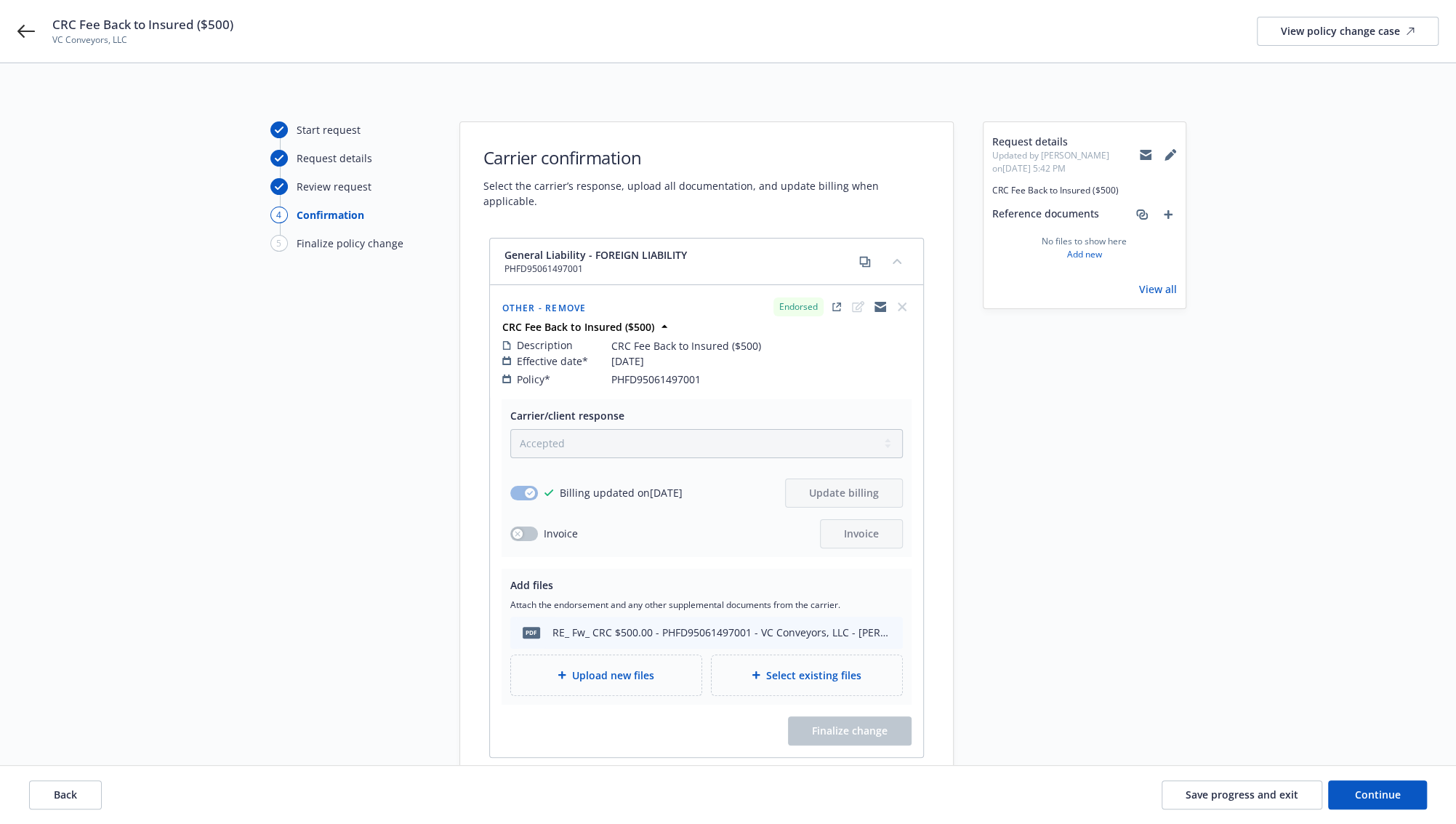
scroll to position [104, 0]
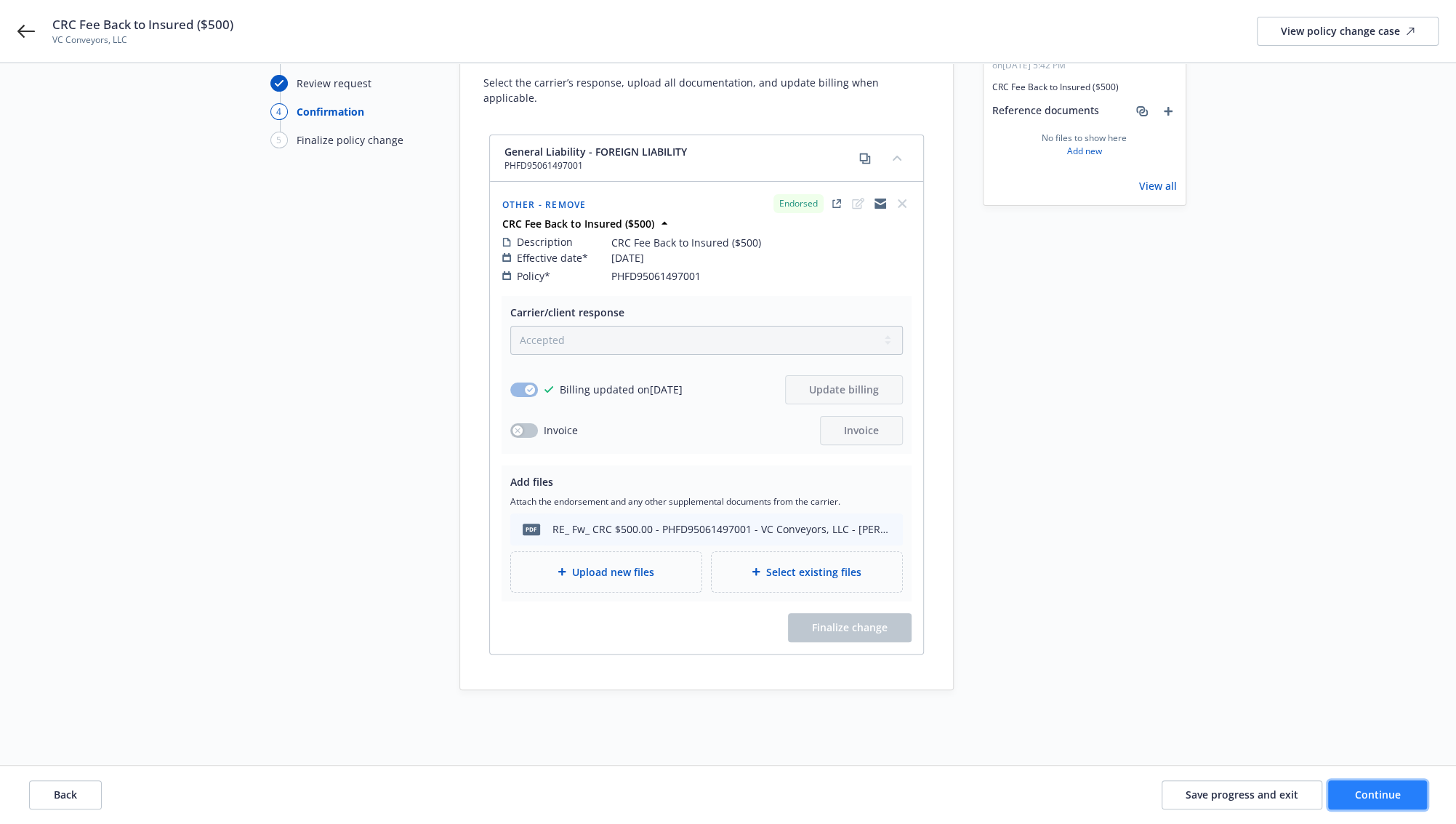
click at [1351, 798] on button "Continue" at bounding box center [1378, 795] width 99 height 29
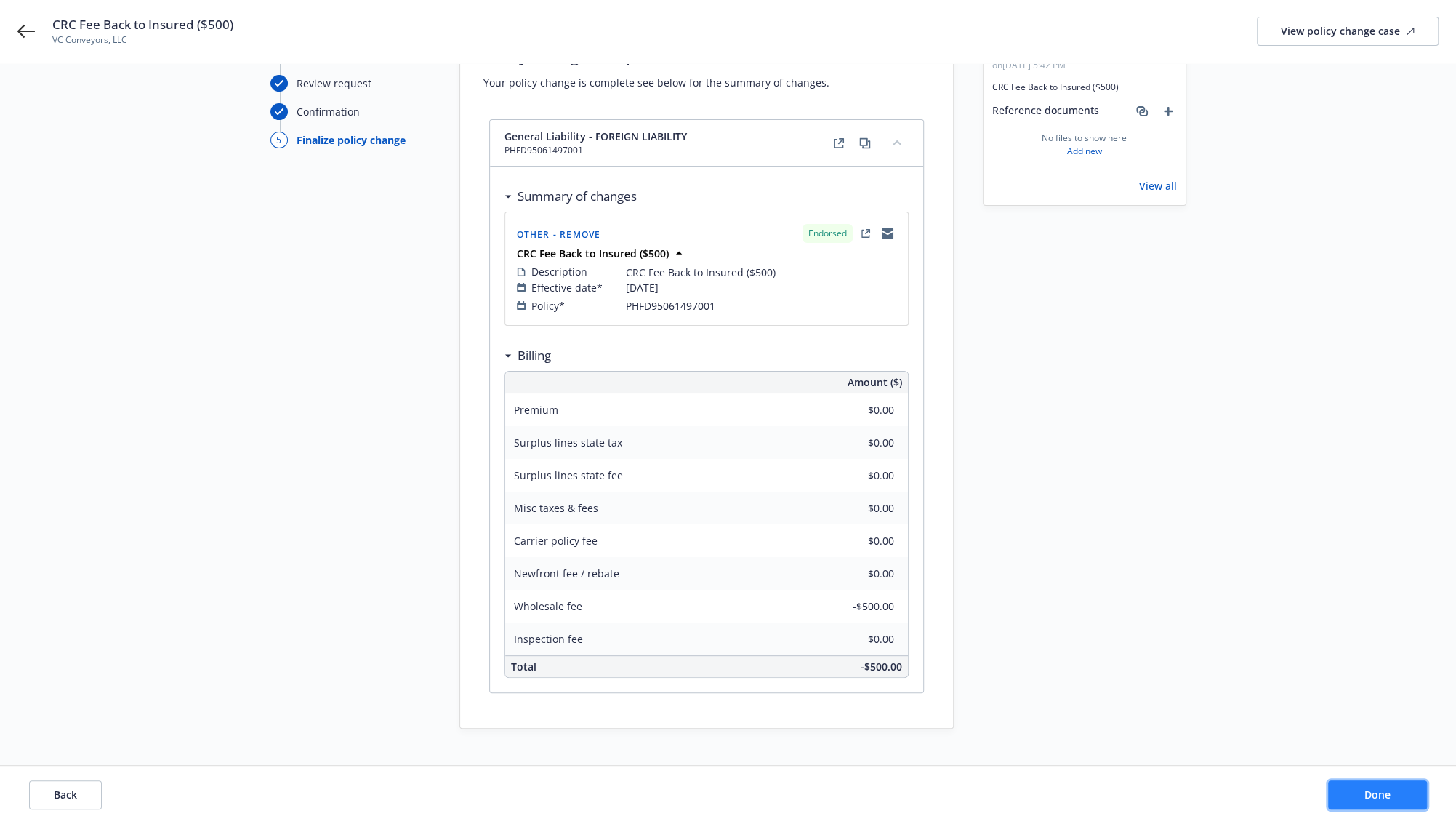
click at [1363, 796] on button "Done" at bounding box center [1378, 795] width 99 height 29
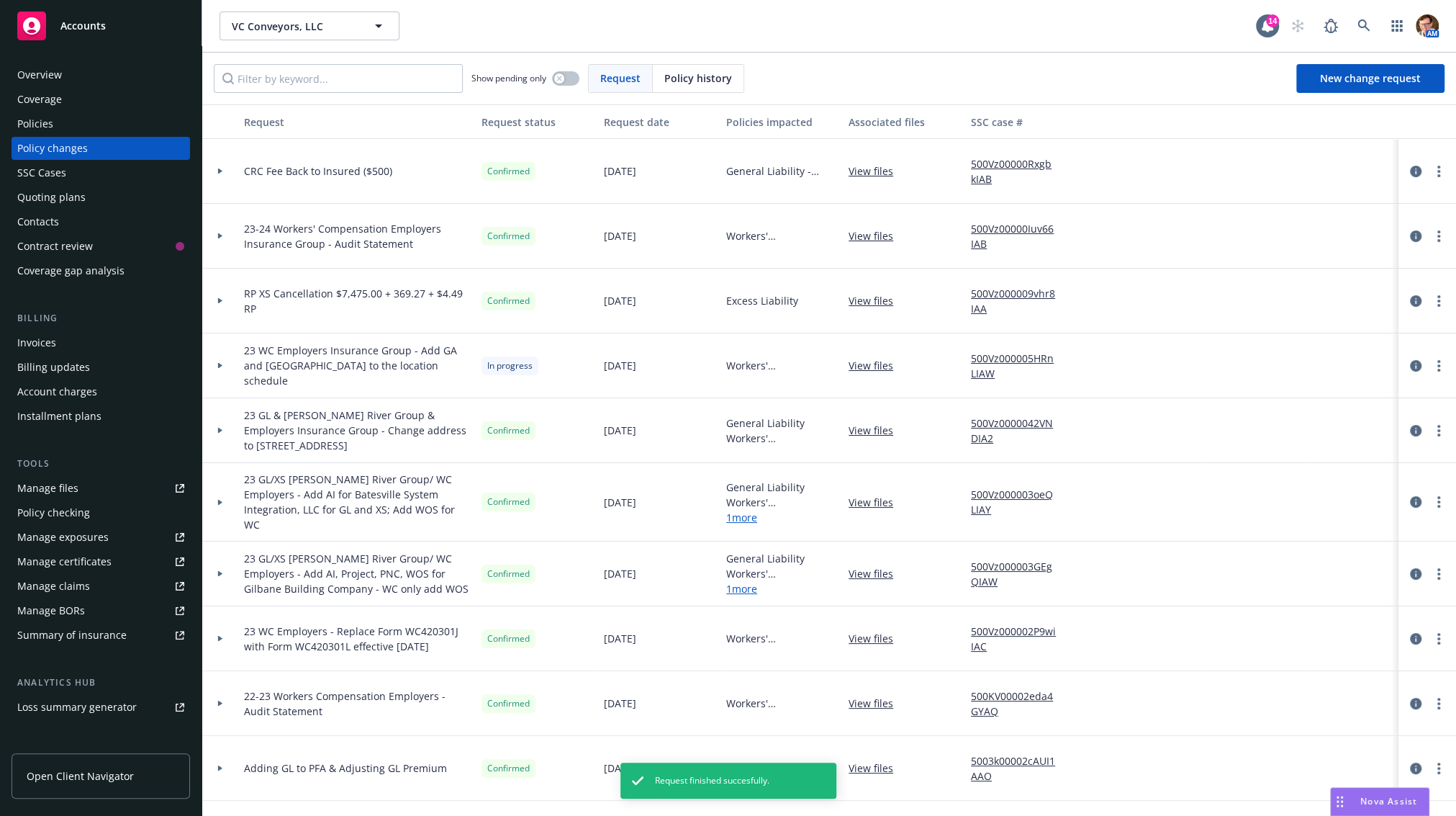
click at [39, 349] on div "Invoices" at bounding box center [36, 342] width 39 height 23
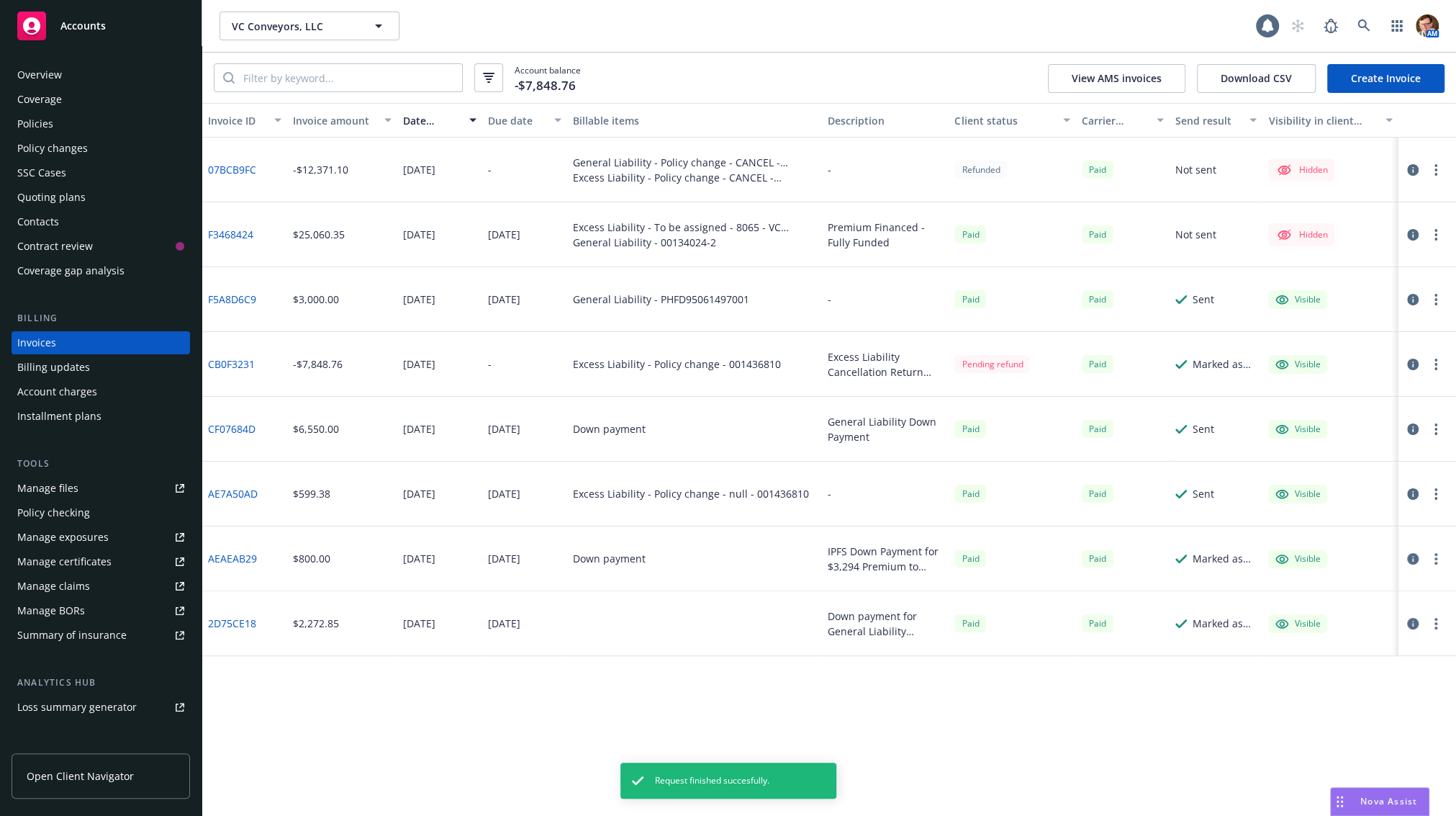
click at [1394, 85] on link "Create Invoice" at bounding box center [1385, 79] width 117 height 29
click at [1389, 86] on link "Create Invoice" at bounding box center [1385, 79] width 117 height 29
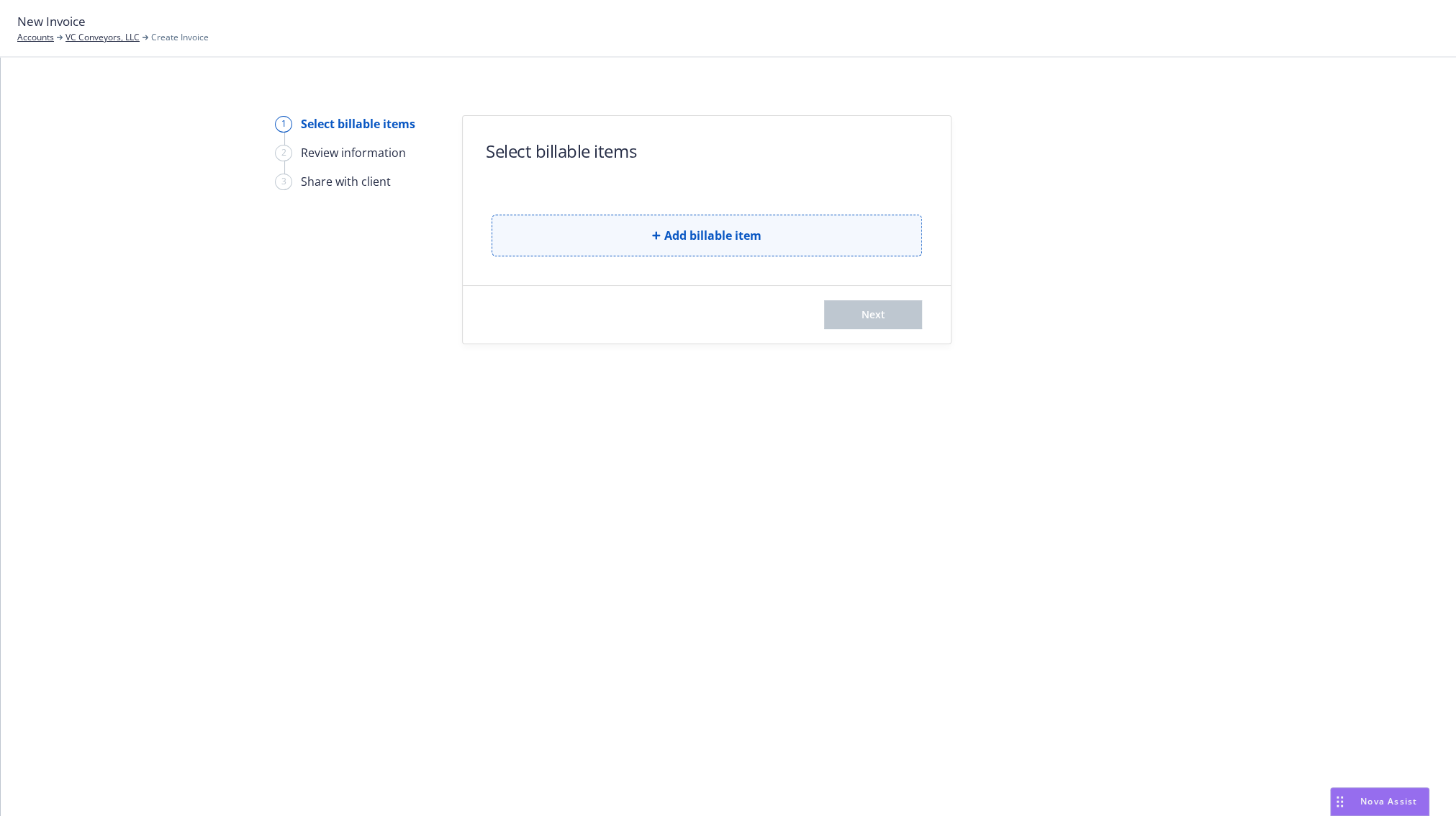
drag, startPoint x: 675, startPoint y: 228, endPoint x: 668, endPoint y: 235, distance: 9.9
click at [668, 235] on span "Add billable item" at bounding box center [712, 235] width 97 height 17
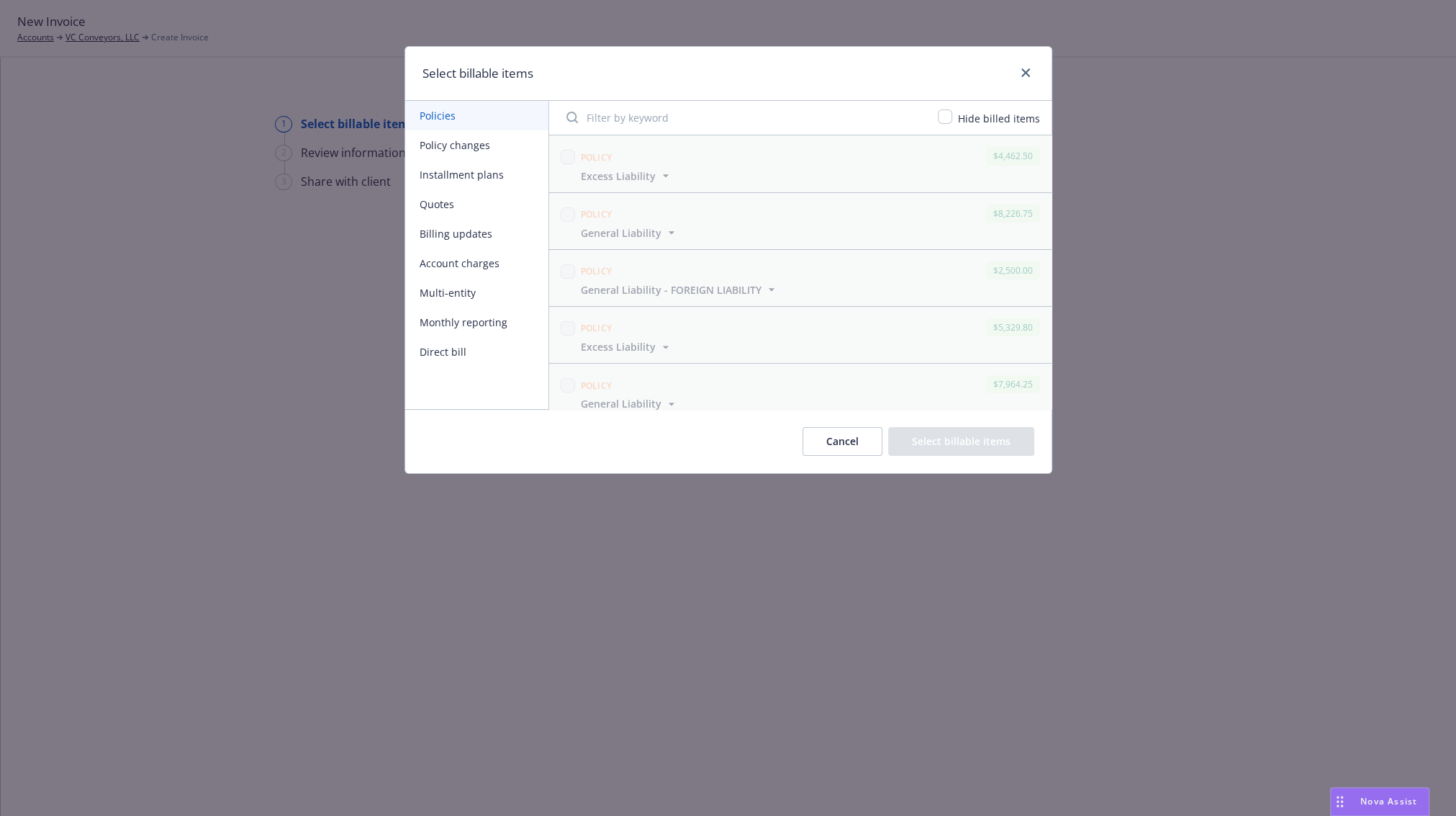
drag, startPoint x: 449, startPoint y: 137, endPoint x: 463, endPoint y: 140, distance: 14.3
click at [448, 137] on button "Policy changes" at bounding box center [476, 145] width 143 height 30
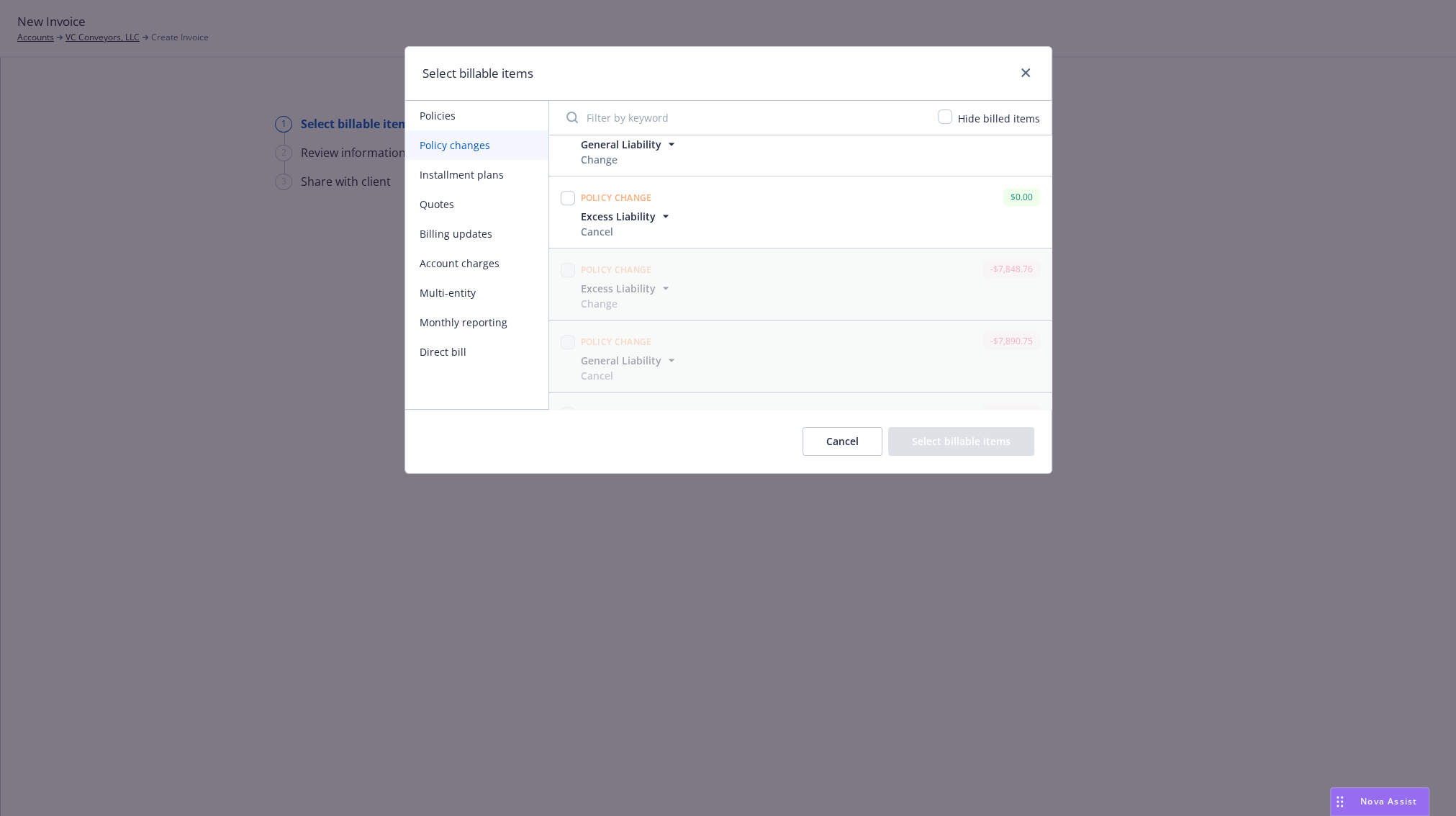
scroll to position [660, 0]
drag, startPoint x: 563, startPoint y: 362, endPoint x: 593, endPoint y: 373, distance: 32.0
click at [563, 362] on input "checkbox" at bounding box center [567, 361] width 14 height 14
checkbox input "true"
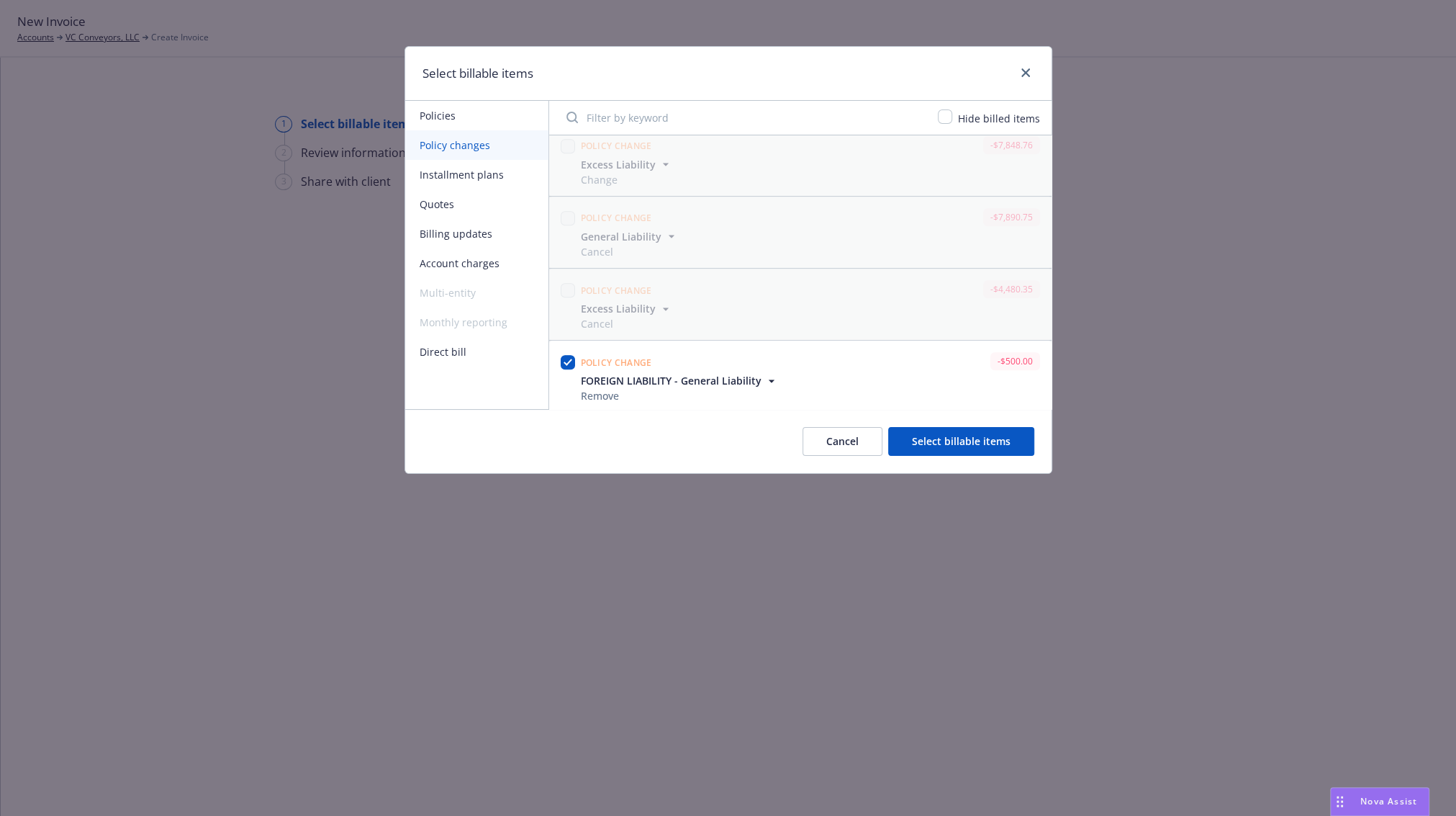
click at [931, 439] on button "Select billable items" at bounding box center [960, 441] width 146 height 29
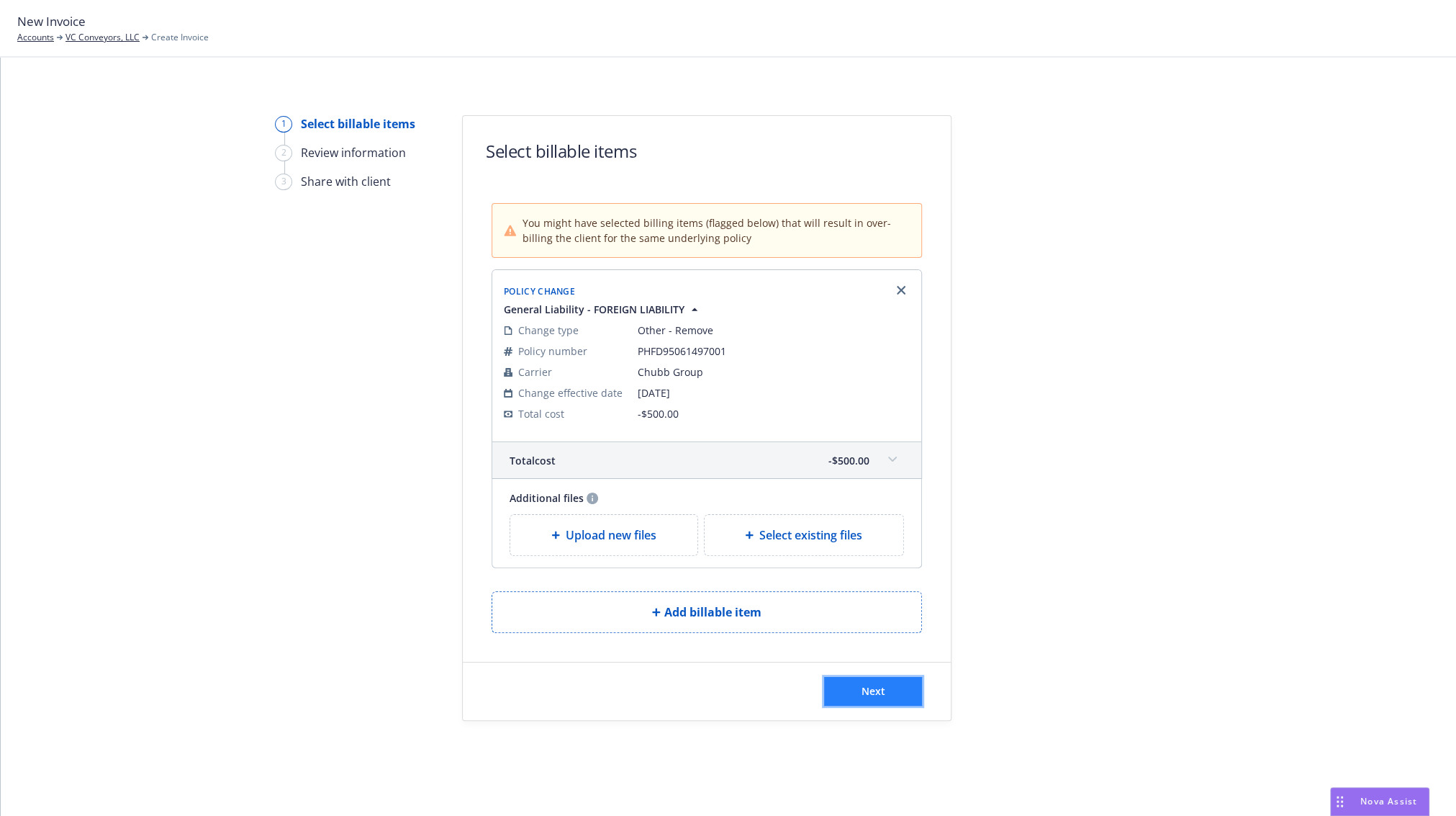
click at [888, 688] on button "Next" at bounding box center [873, 691] width 98 height 29
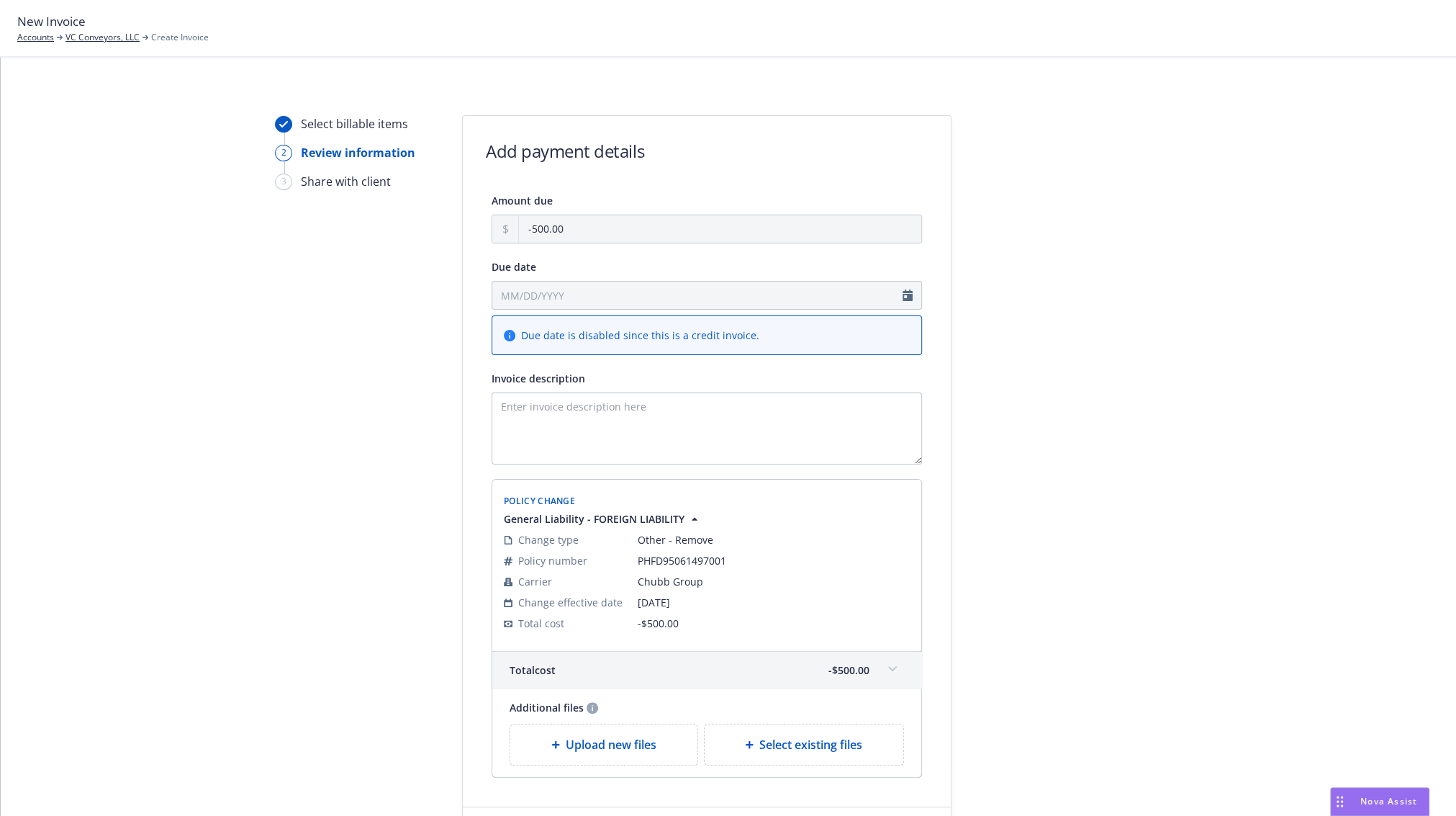
scroll to position [138, 0]
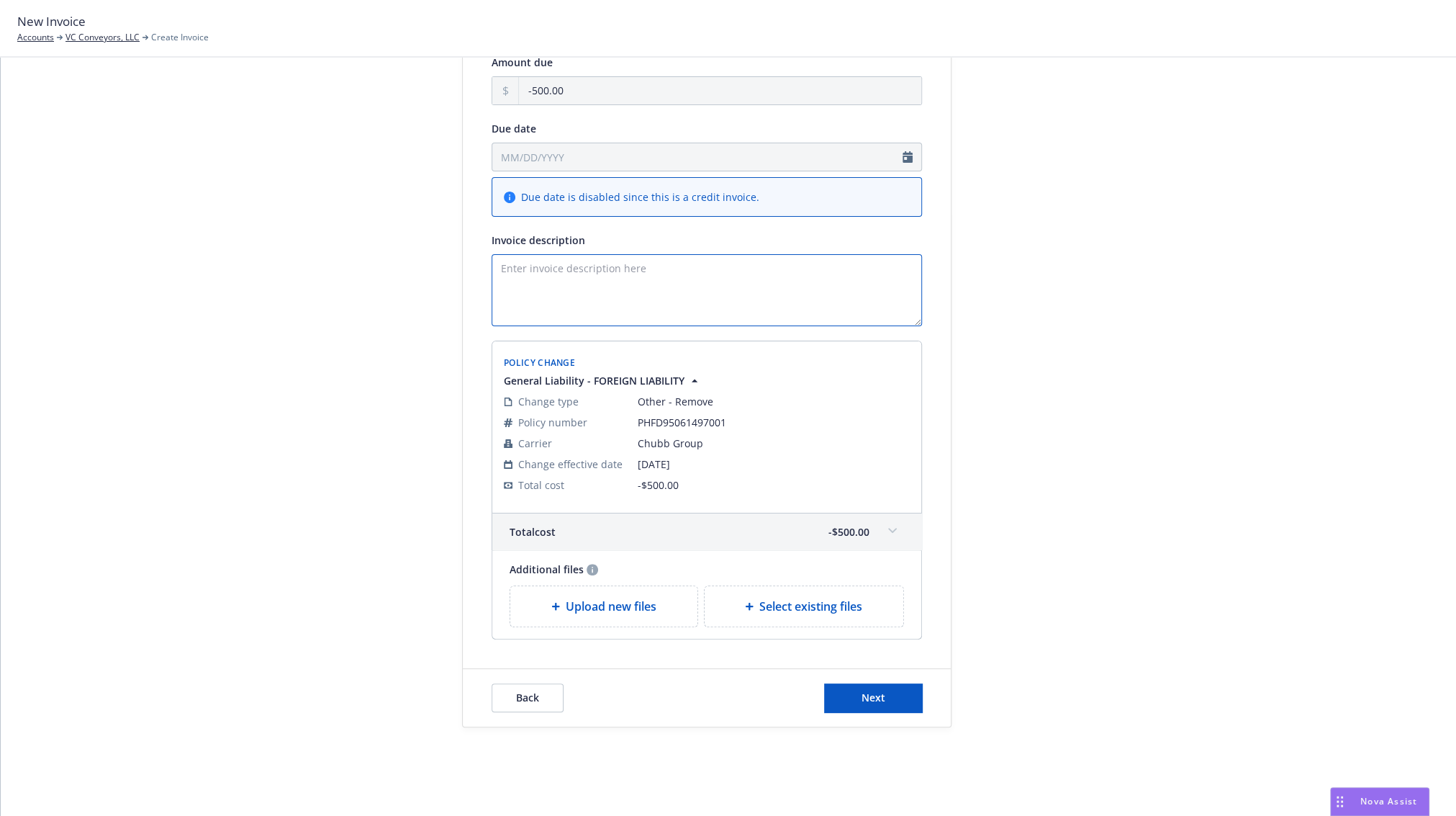
click at [641, 291] on textarea "Invoice description" at bounding box center [706, 290] width 430 height 72
paste textarea "As CRC returned the broker Fee to Newfront, please bill credit $500.00 , so we …"
type textarea "As CRC returned the broker Fee to Newfront, please bill credit $500.00 , so we …"
click at [862, 698] on span "Next" at bounding box center [873, 697] width 24 height 13
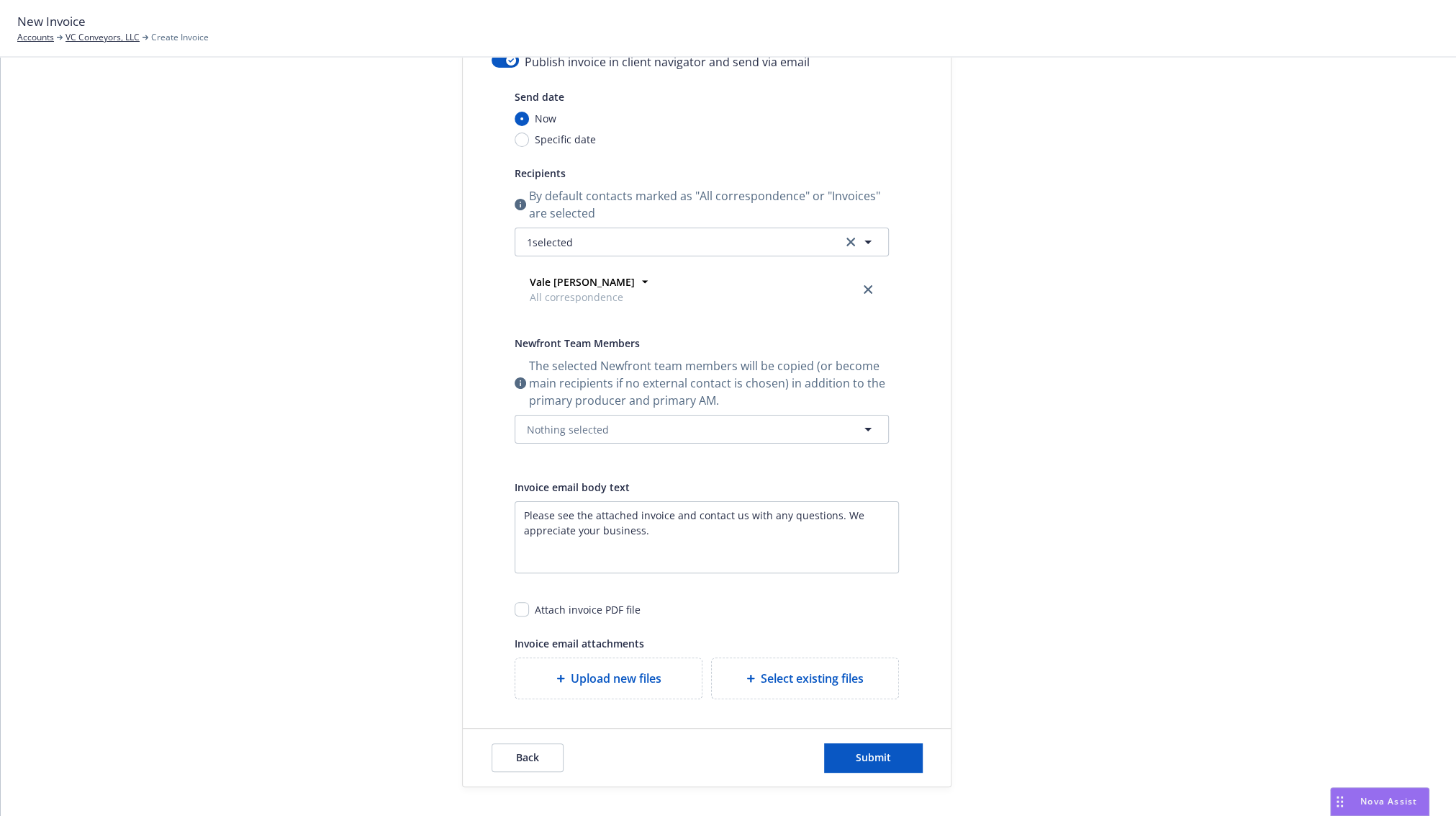
scroll to position [5, 0]
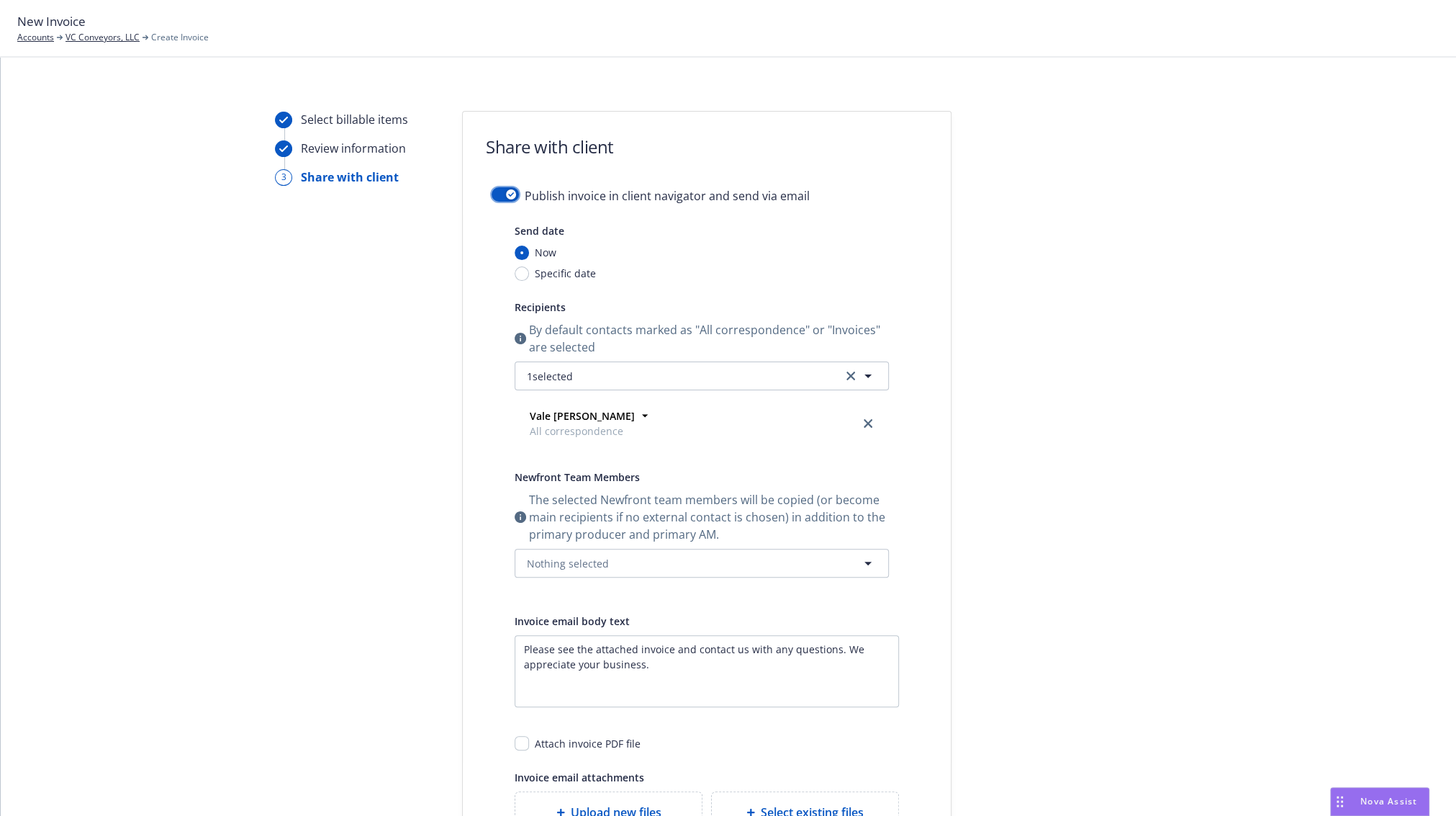
click at [493, 192] on button "button" at bounding box center [505, 194] width 28 height 14
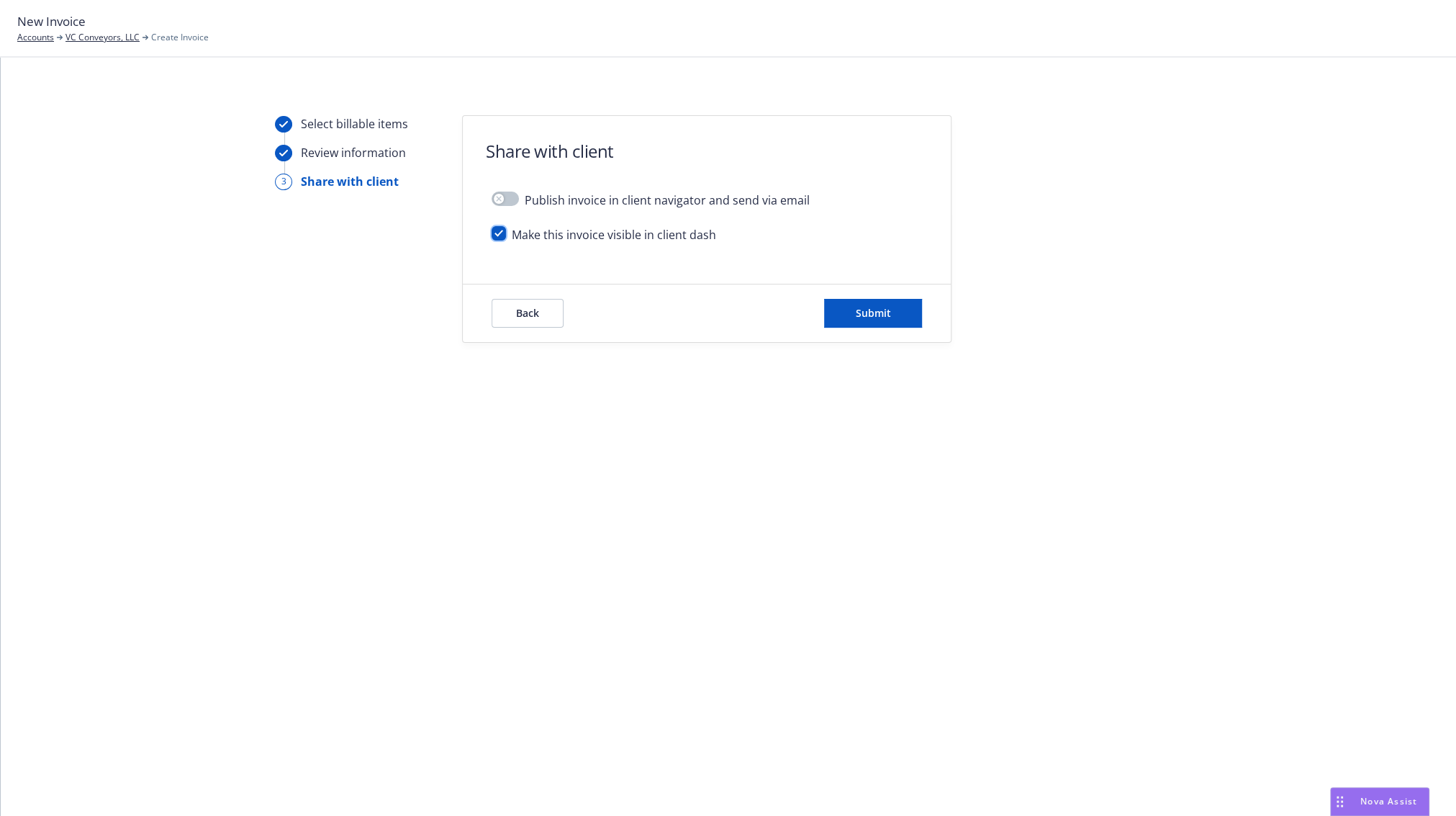
click at [500, 239] on input "checkbox" at bounding box center [498, 233] width 14 height 14
checkbox input "false"
click at [894, 314] on button "Submit" at bounding box center [873, 314] width 98 height 29
